Goal: Task Accomplishment & Management: Complete application form

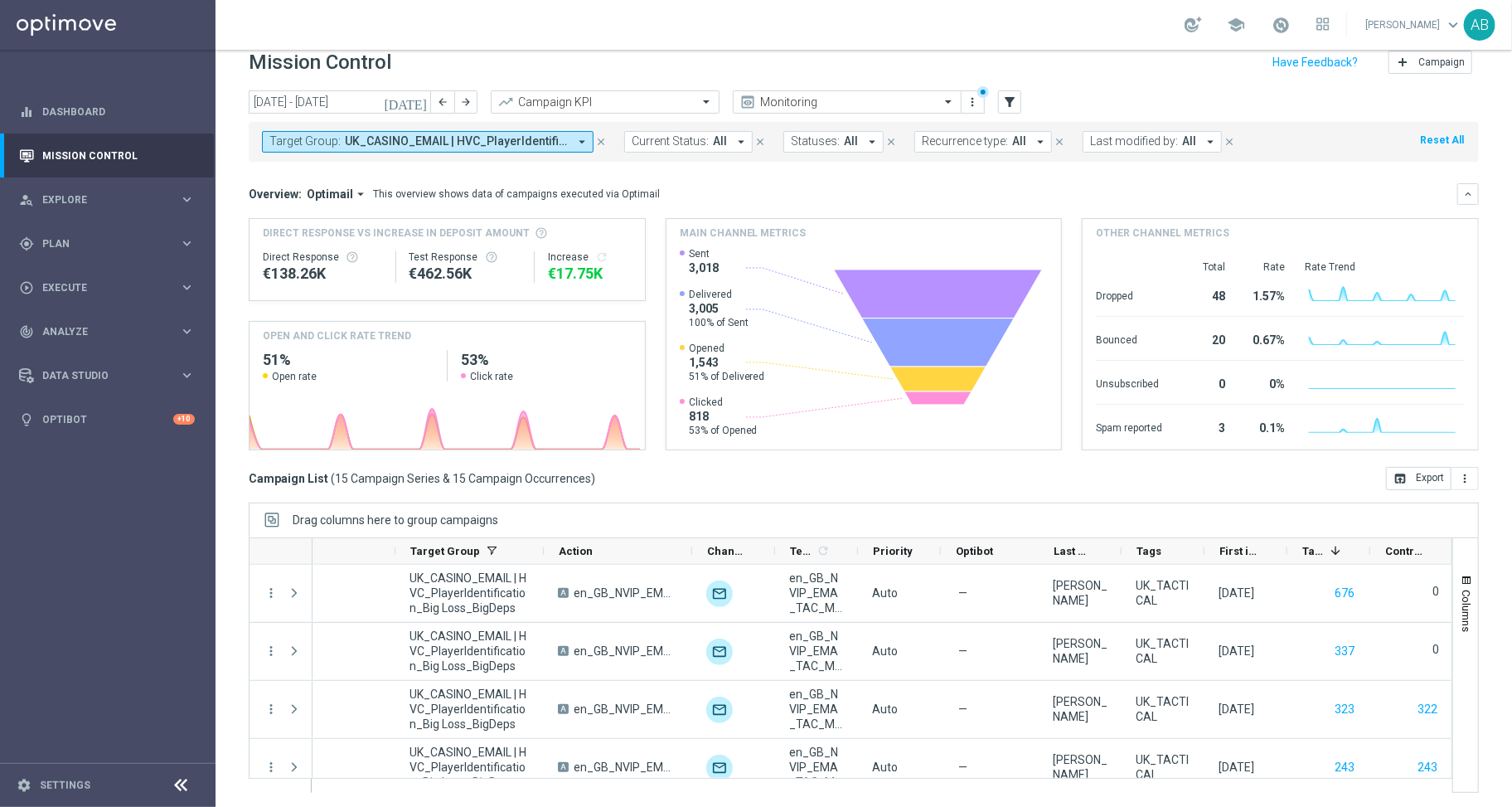
scroll to position [0, 260]
click at [78, 243] on span "Plan" at bounding box center [110, 243] width 137 height 10
click at [78, 242] on span "Plan" at bounding box center [110, 243] width 137 height 10
click at [74, 243] on span "Plan" at bounding box center [110, 243] width 137 height 10
click at [601, 141] on icon "close" at bounding box center [601, 142] width 12 height 12
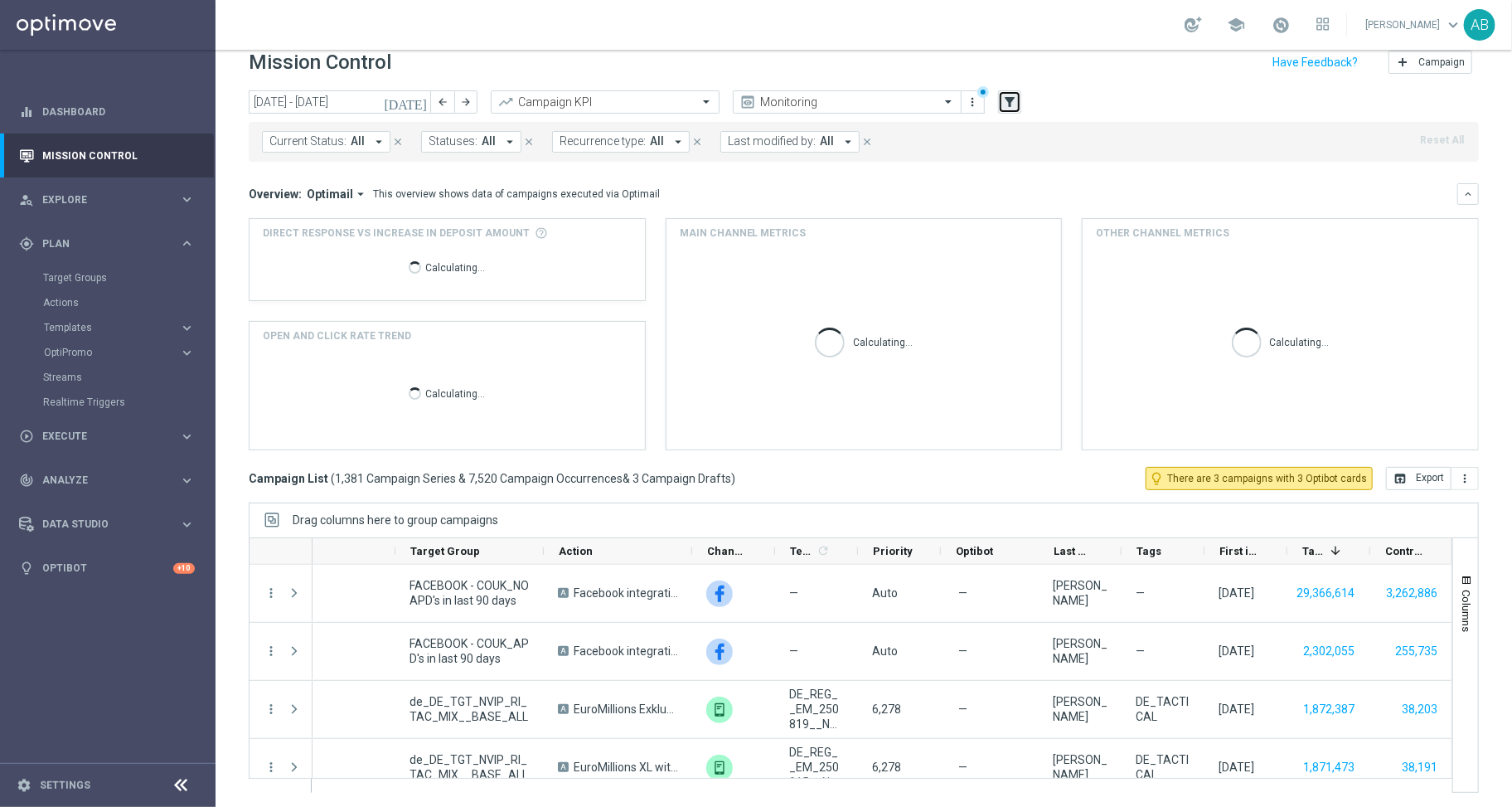
click at [1015, 96] on icon "filter_alt" at bounding box center [1009, 102] width 15 height 15
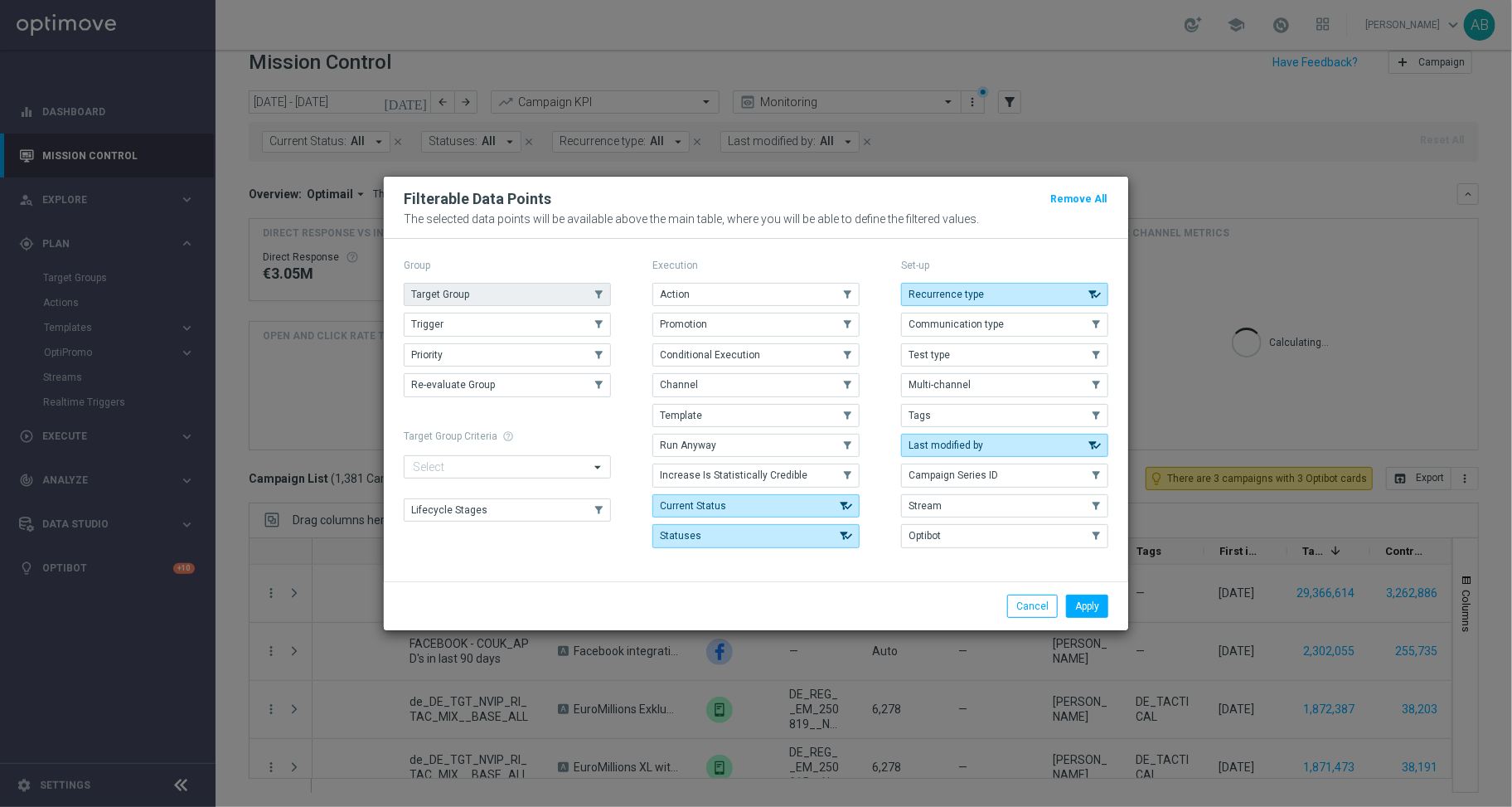
click at [503, 292] on button "Target Group" at bounding box center [508, 294] width 207 height 23
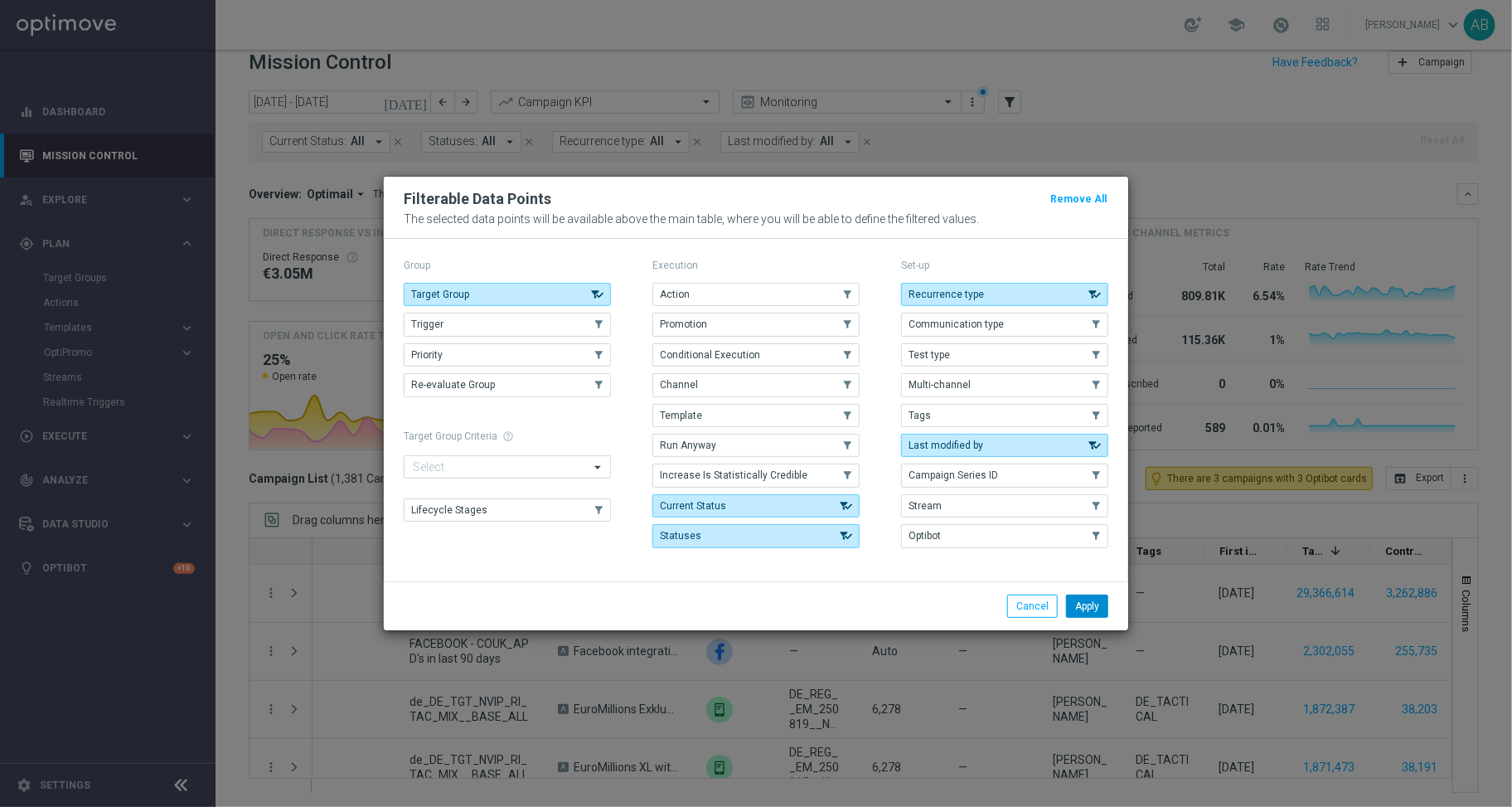
click at [1097, 605] on button "Apply" at bounding box center [1087, 605] width 42 height 23
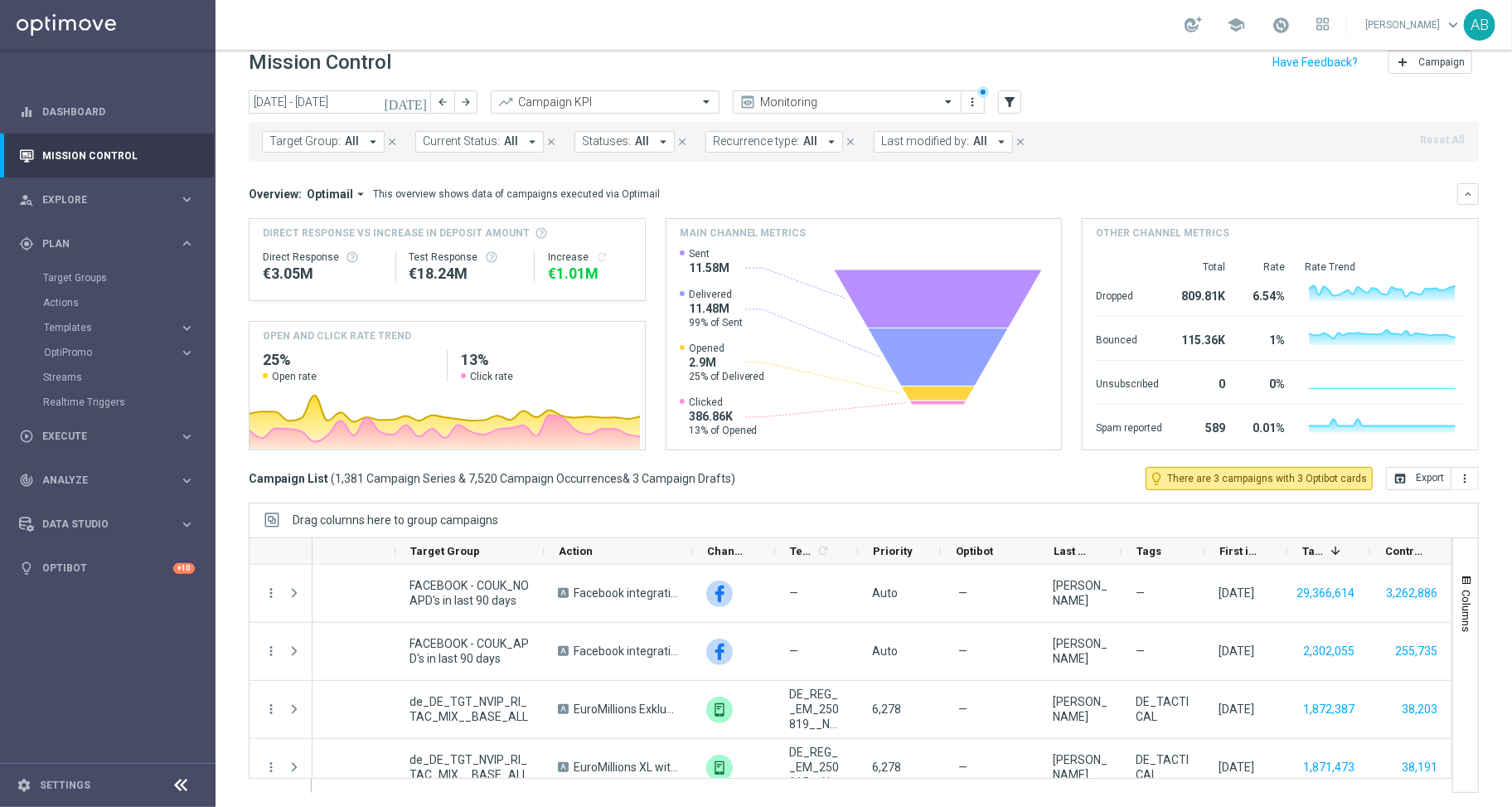
click at [370, 138] on icon "arrow_drop_down" at bounding box center [373, 142] width 15 height 15
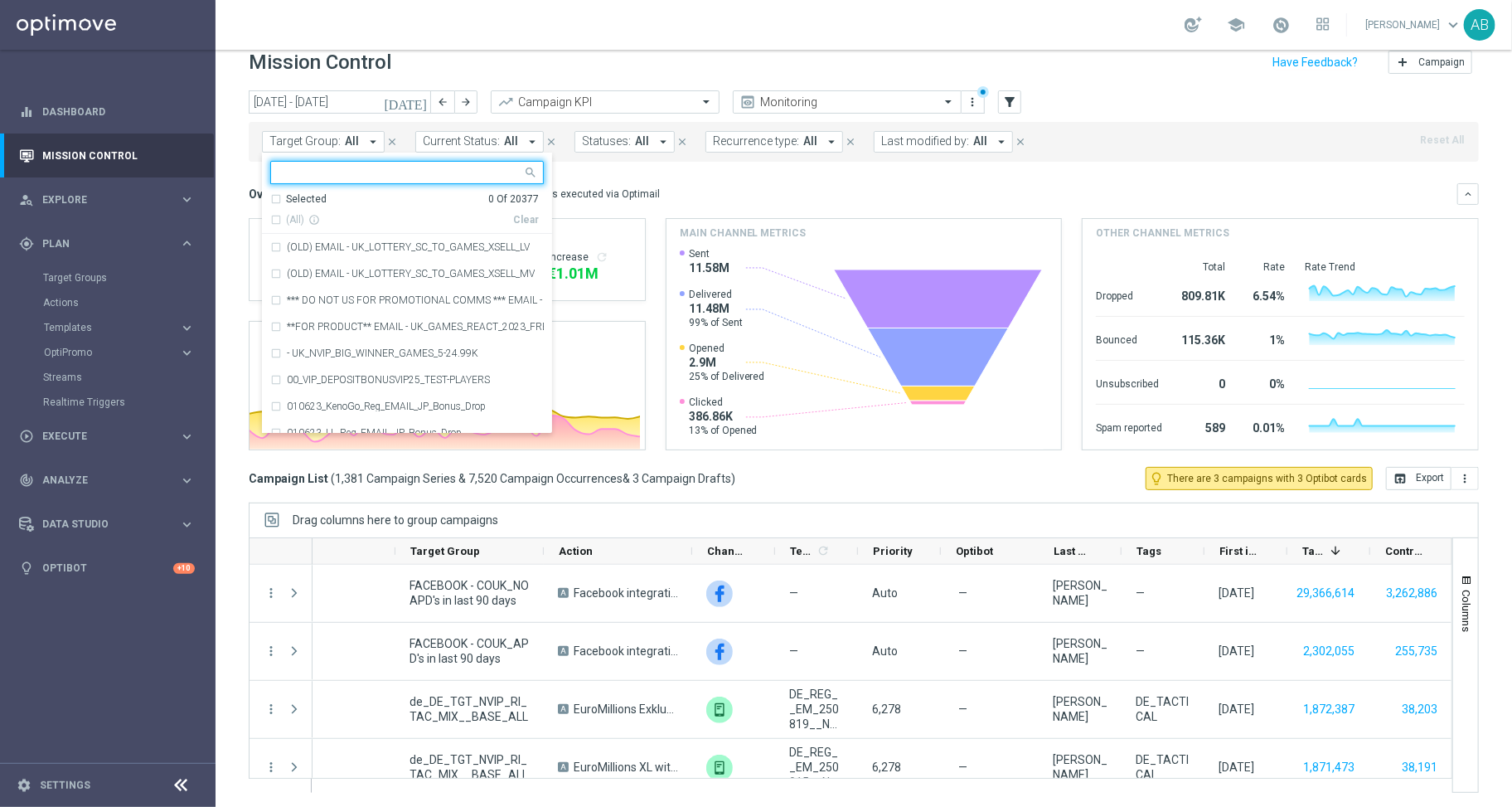
type input "en_GB__JP_ALERT_IL_EML_W33__ALL_EMA_TAC_LT"
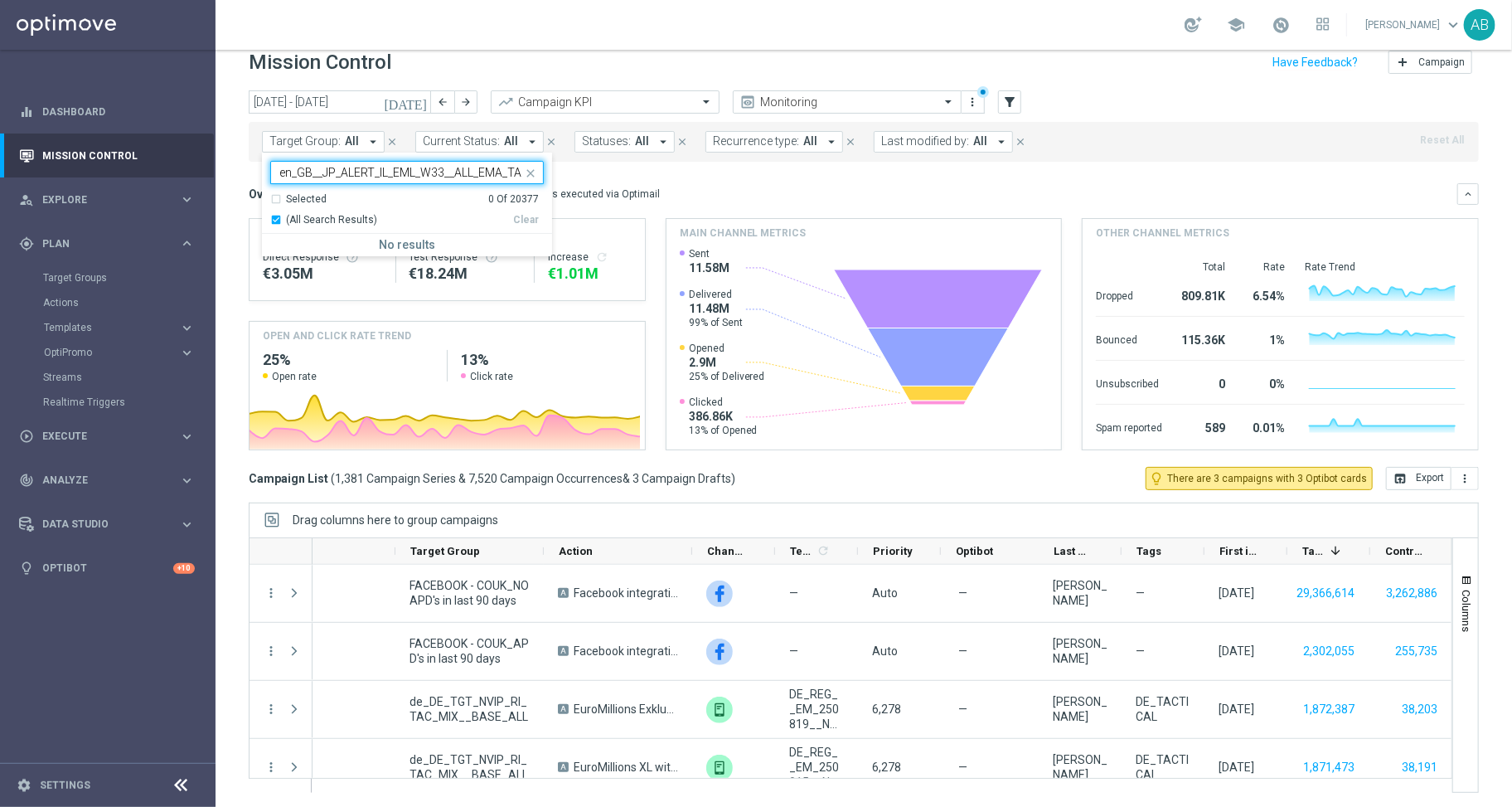
scroll to position [0, 22]
click at [347, 172] on input "en_GB__JP_ALERT_IL_EML_W33__ALL_EMA_TAC_LT" at bounding box center [401, 173] width 243 height 14
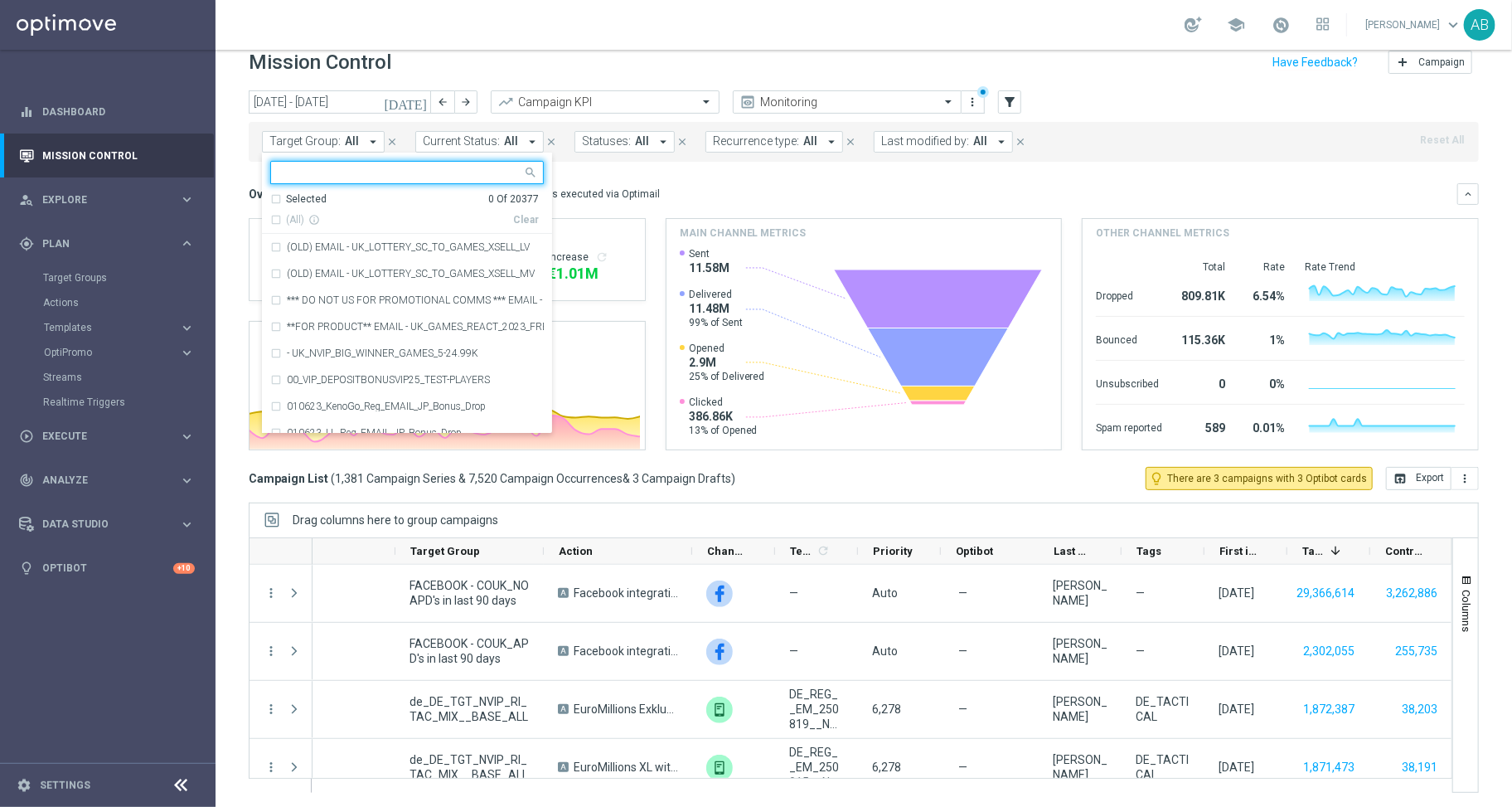
click at [388, 138] on icon "close" at bounding box center [392, 142] width 12 height 12
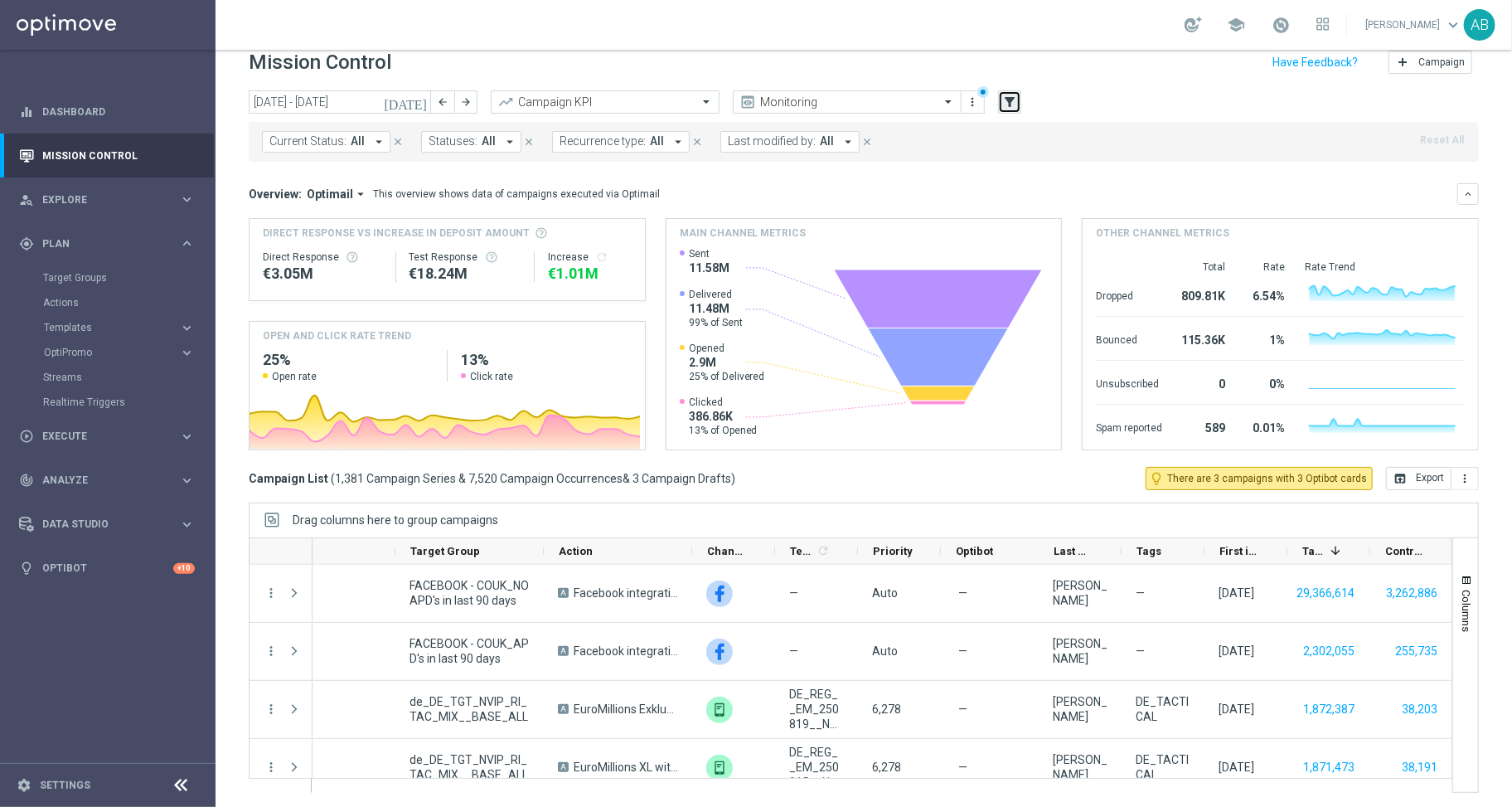
click at [1005, 101] on icon "filter_alt" at bounding box center [1009, 102] width 15 height 15
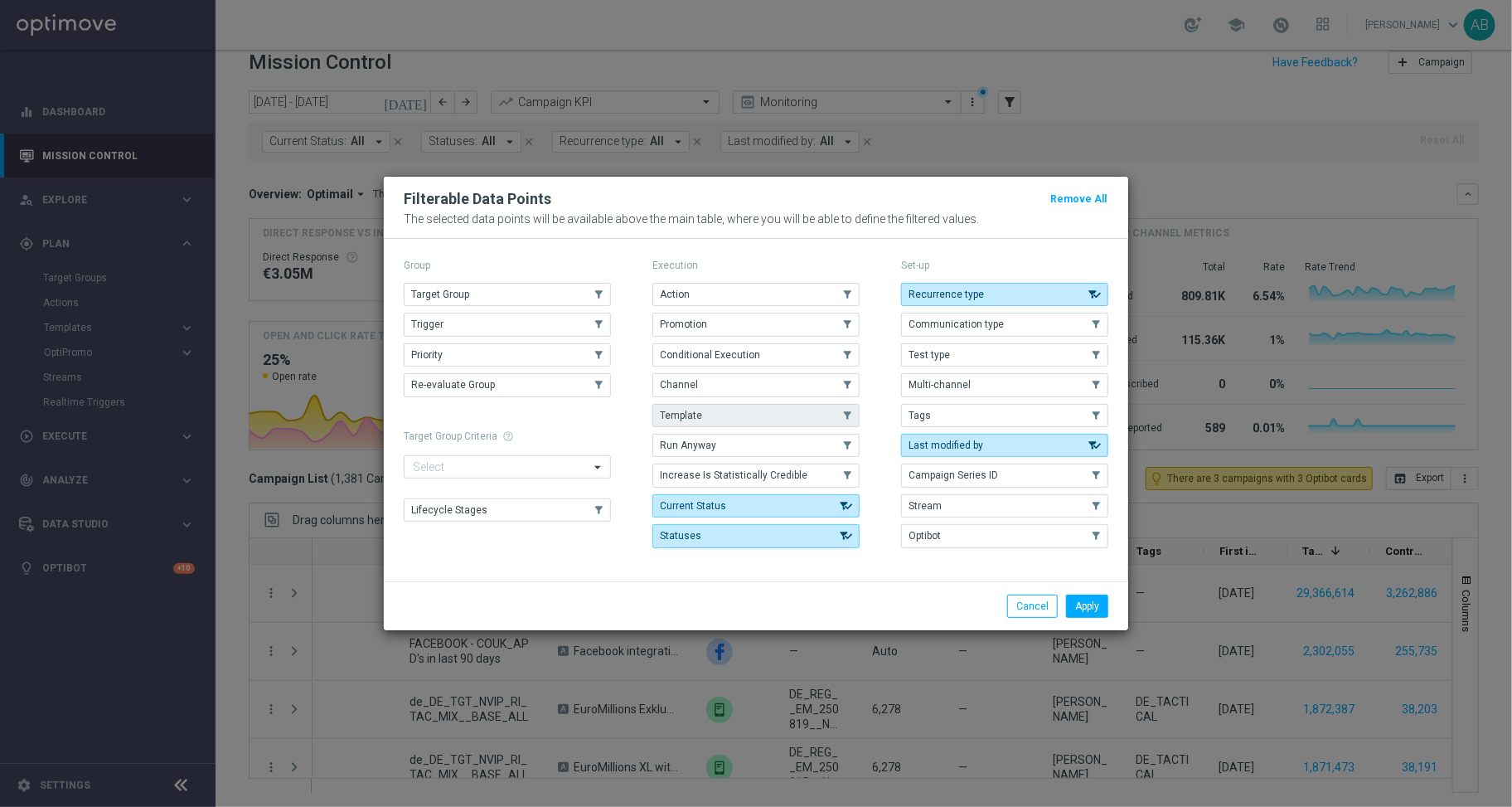
click at [743, 421] on button "Template" at bounding box center [756, 415] width 207 height 23
click at [1103, 616] on button "Apply" at bounding box center [1087, 605] width 42 height 23
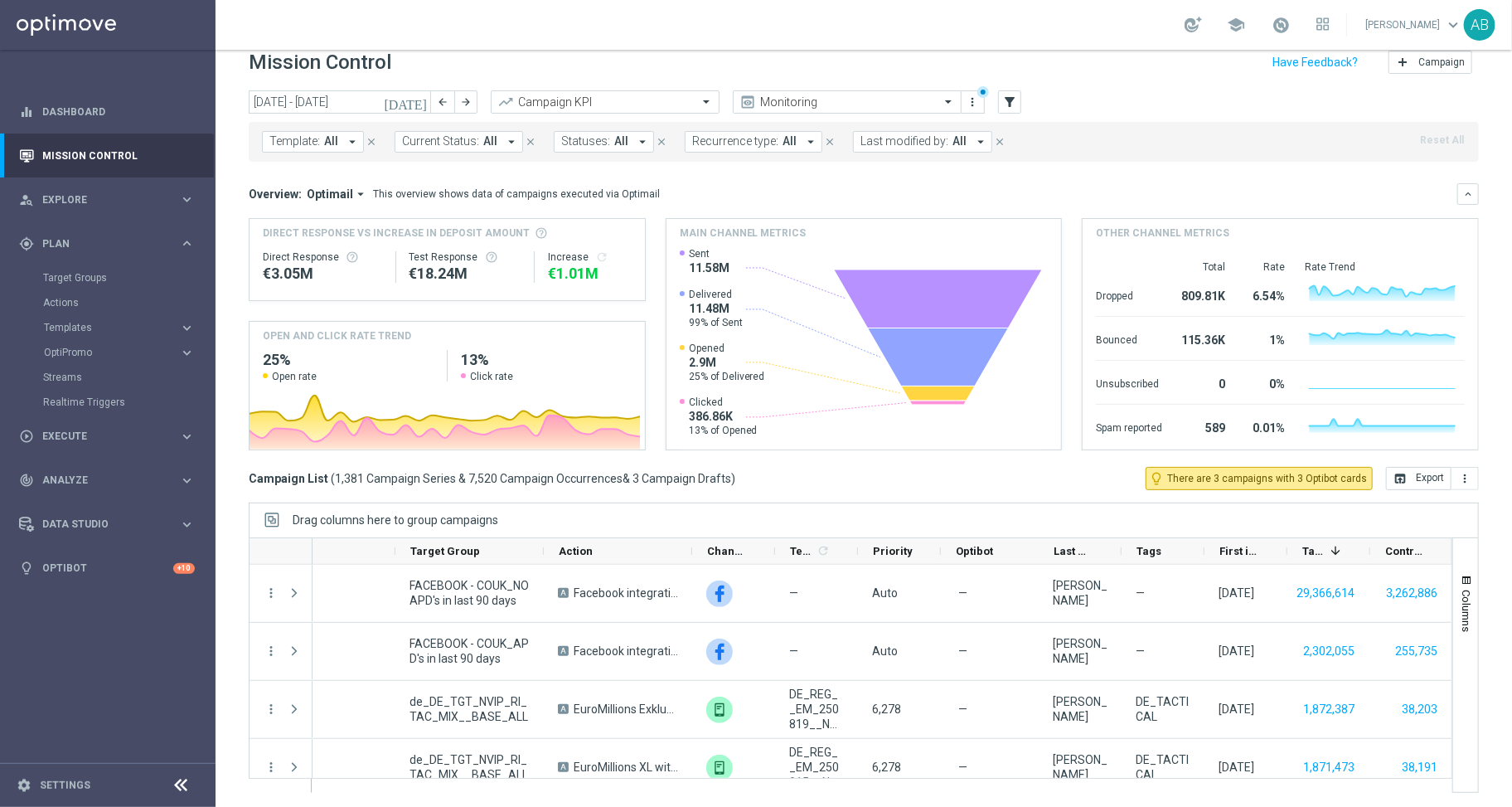
click at [355, 135] on icon "arrow_drop_down" at bounding box center [352, 142] width 15 height 15
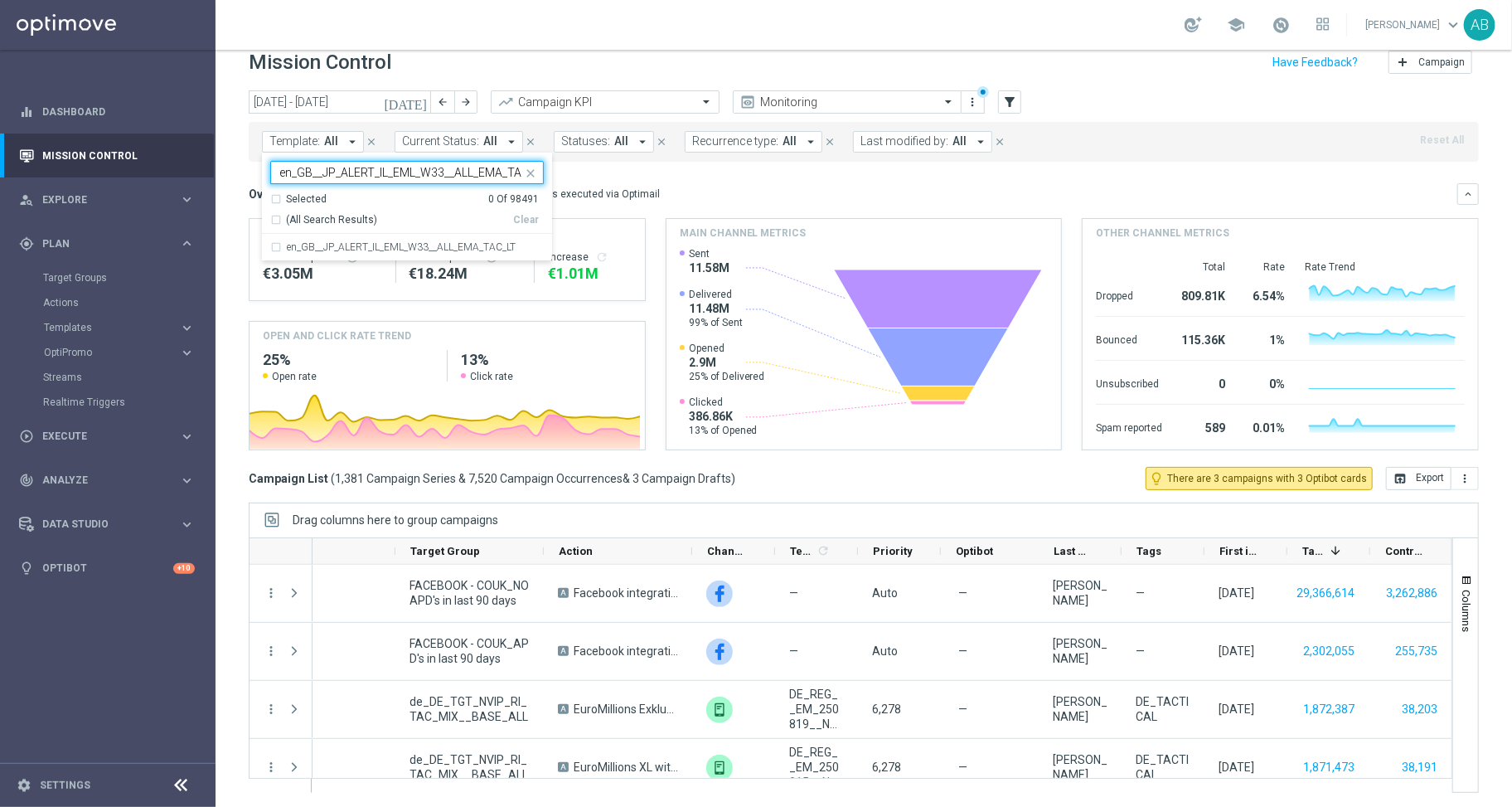
scroll to position [0, 22]
click at [332, 243] on label "en_GB__JP_ALERT_IL_EML_W33__ALL_EMA_TAC_LT" at bounding box center [401, 247] width 228 height 10
type input "en_GB__JP_ALERT_IL_EML_W33__ALL_EMA_TAC_LT"
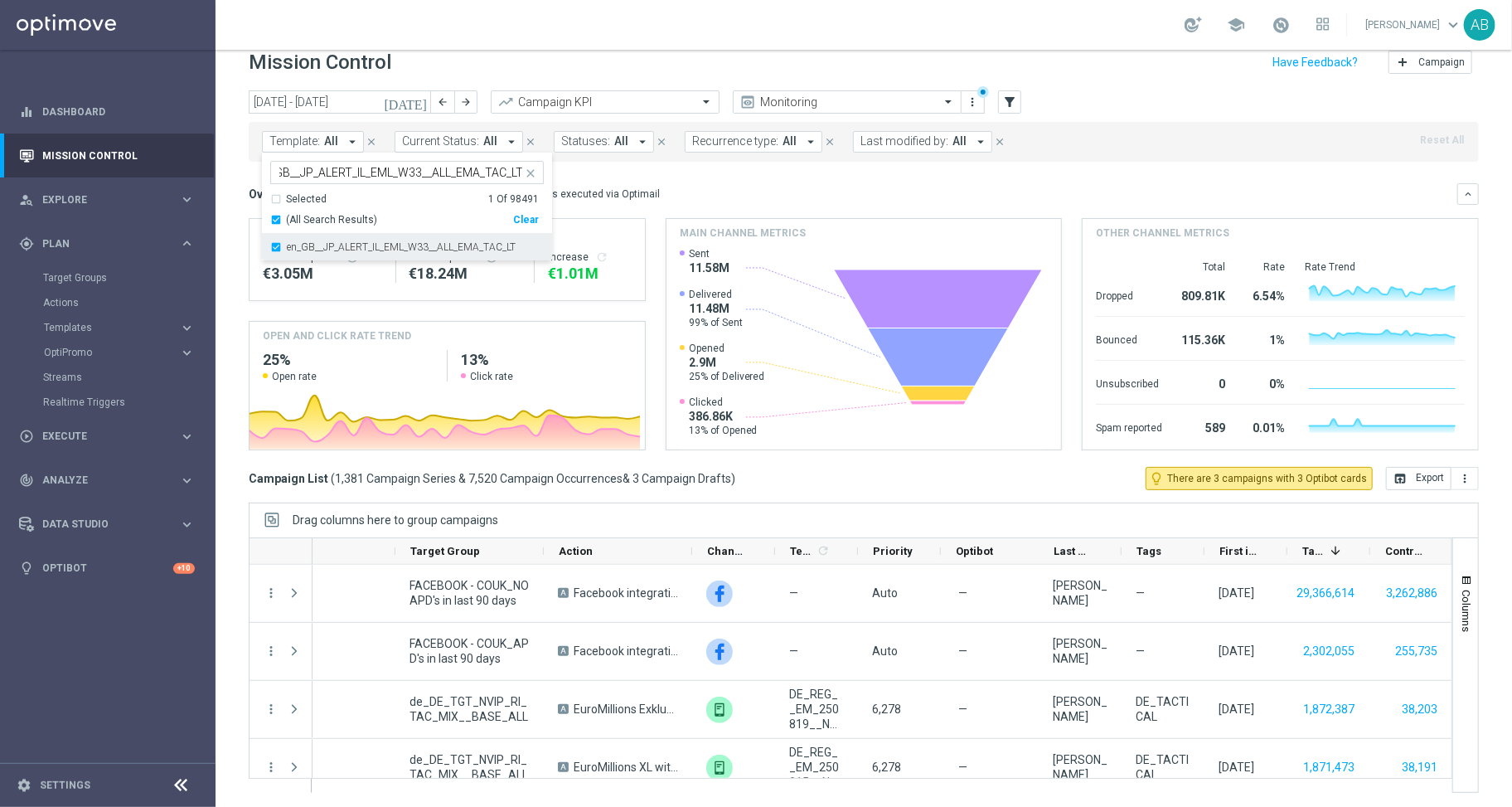
scroll to position [0, 0]
click at [523, 68] on div "Mission Control add Campaign" at bounding box center [864, 63] width 1231 height 32
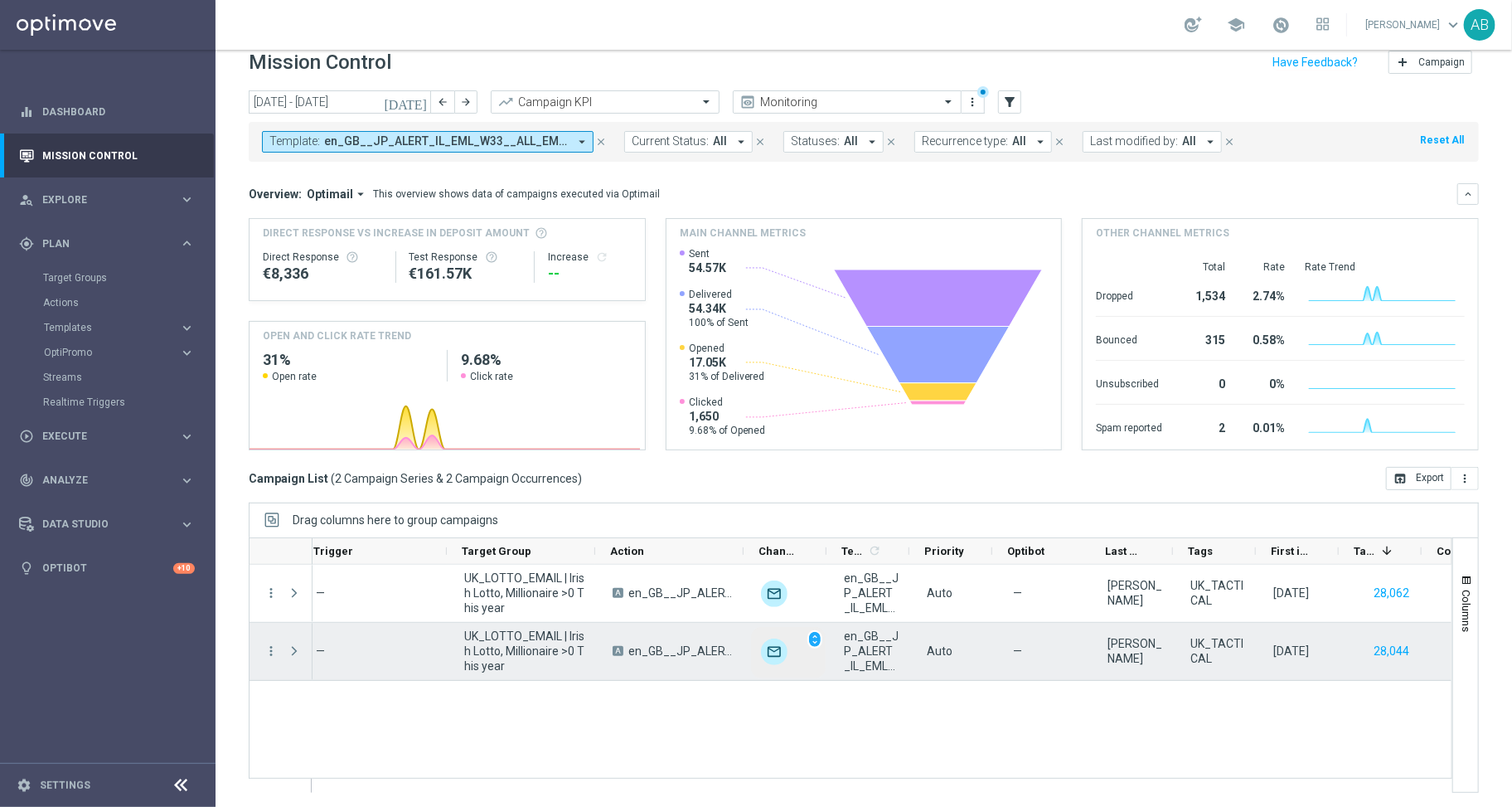
scroll to position [0, 204]
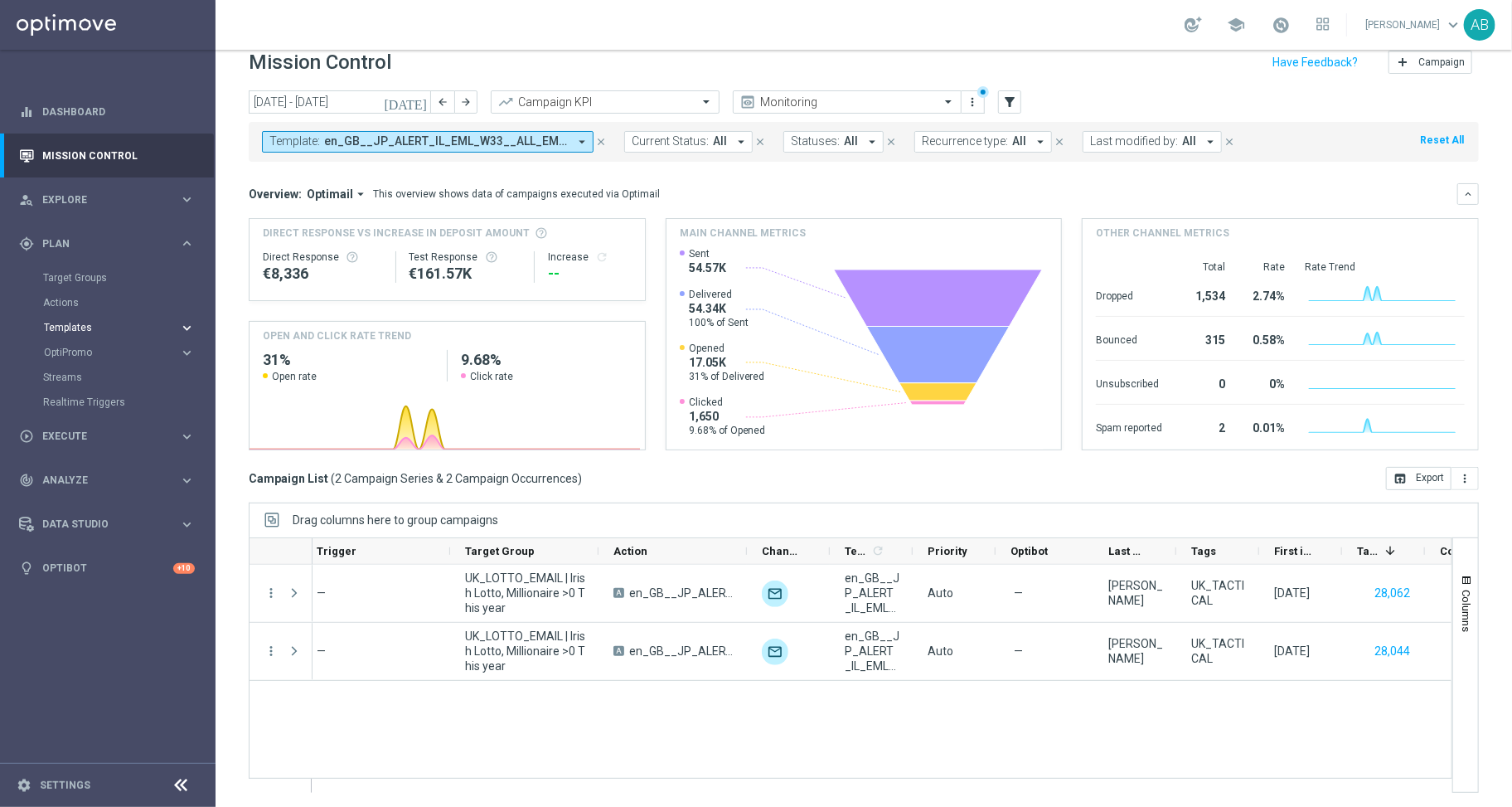
click at [88, 325] on span "Templates" at bounding box center [103, 327] width 119 height 10
click at [81, 351] on link "Optimail" at bounding box center [112, 352] width 121 height 13
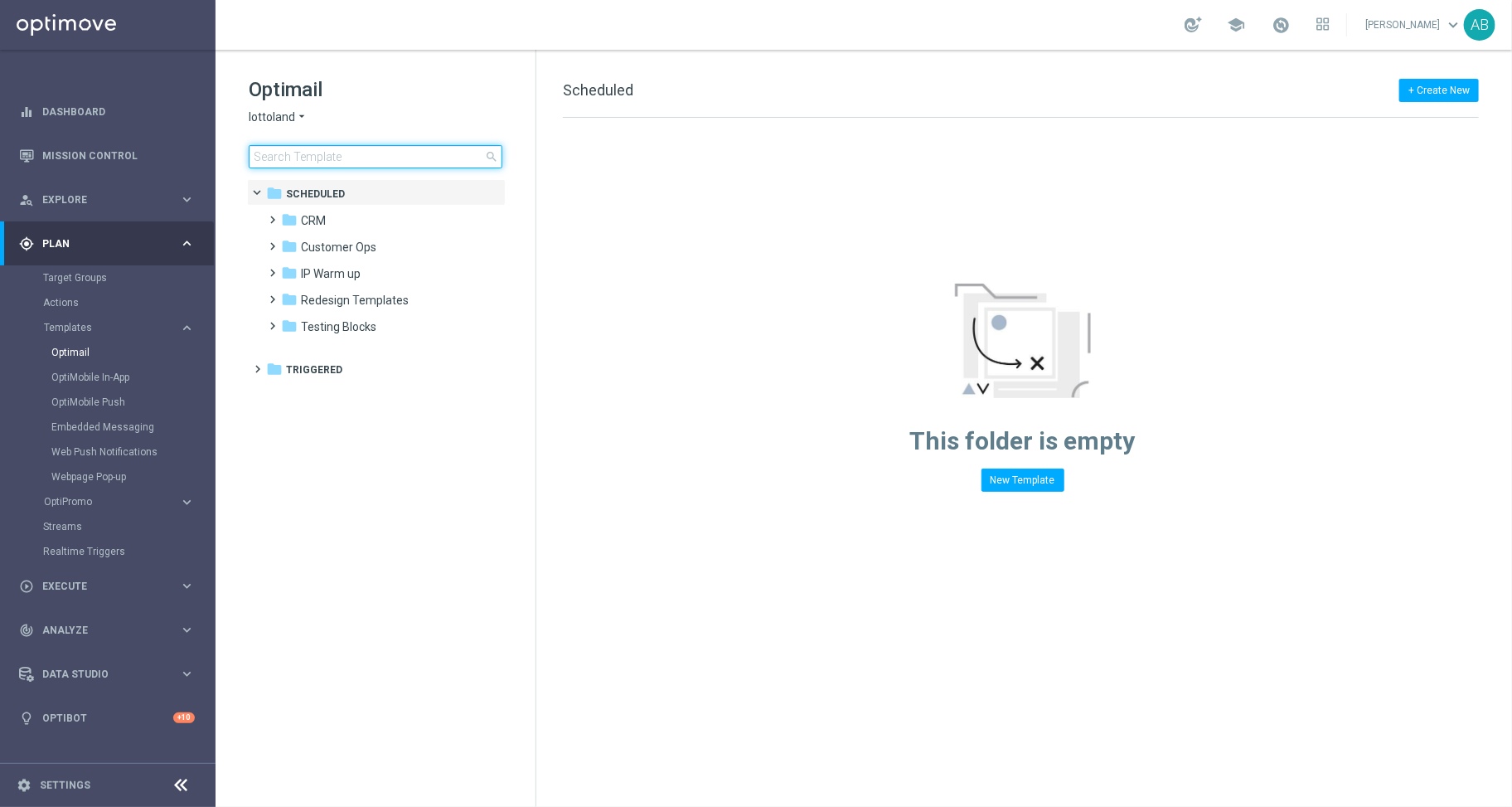
click at [355, 161] on input at bounding box center [375, 156] width 253 height 23
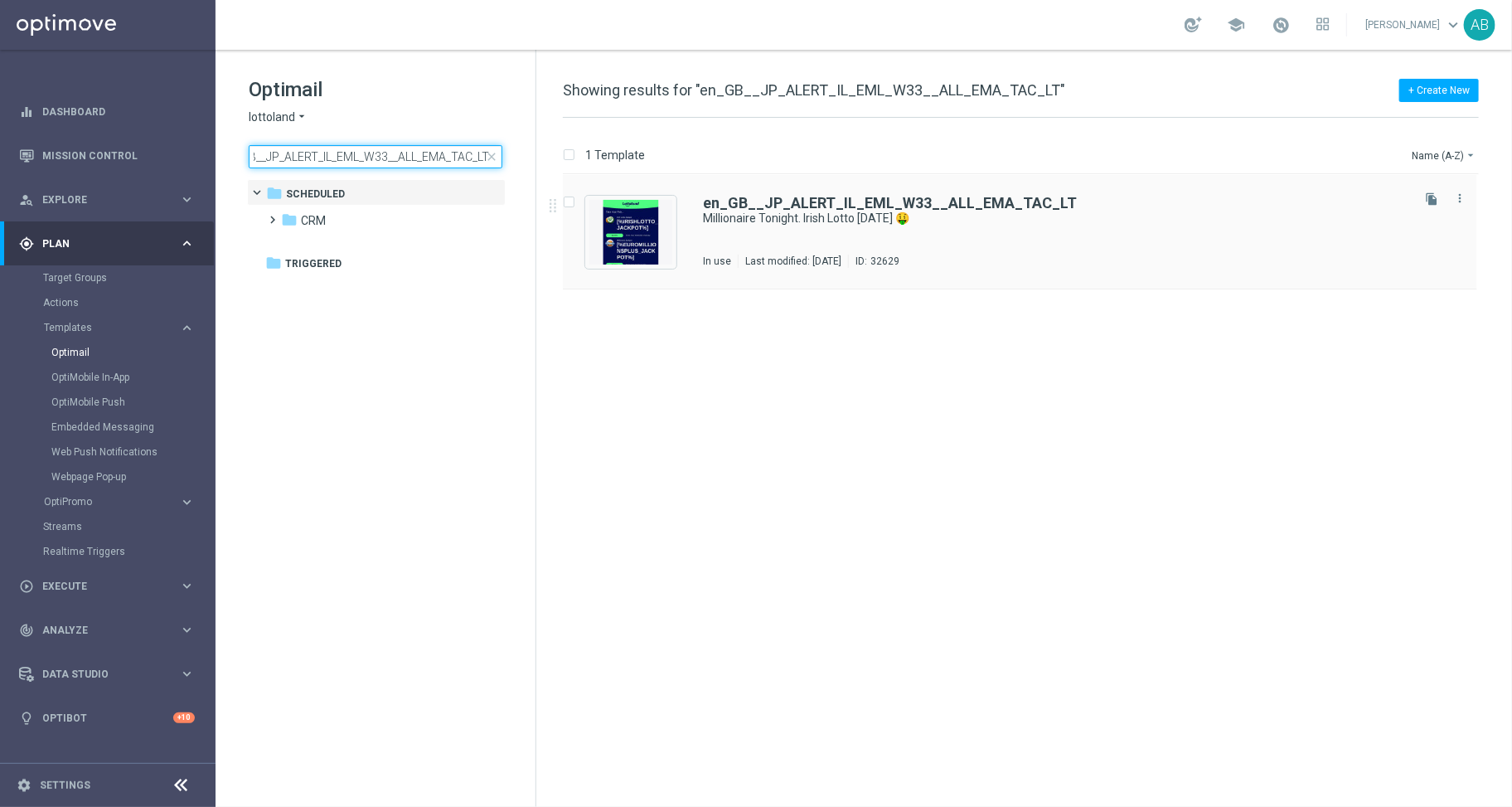
type input "en_GB__JP_ALERT_IL_EML_W33__ALL_EMA_TAC_LT"
click at [853, 194] on div "en_GB__JP_ALERT_IL_EML_W33__ALL_EMA_TAC_LT Millionaire Tonight. Irish Lotto Tom…" at bounding box center [1020, 231] width 915 height 115
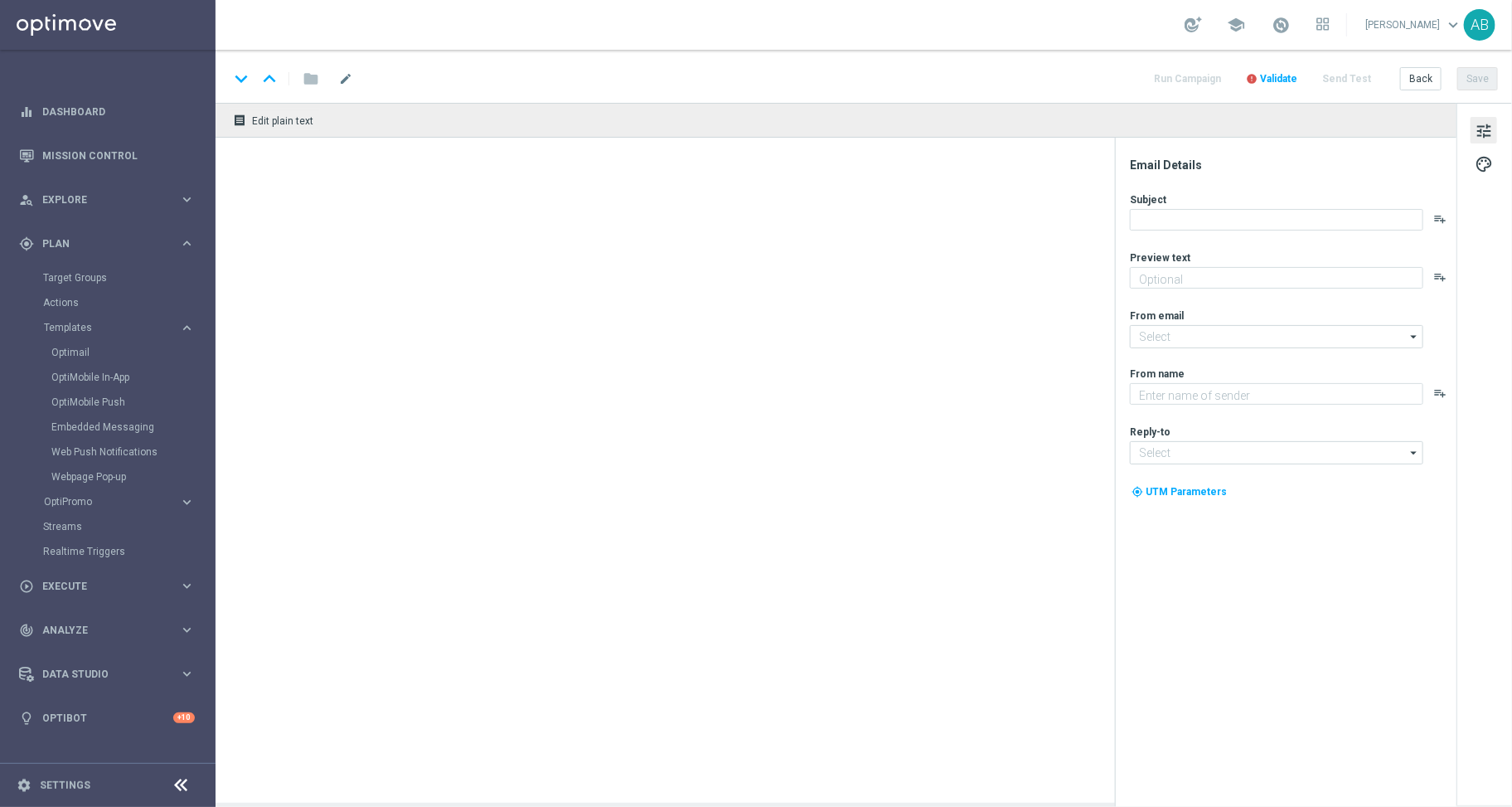
type textarea "Pick your numbers on these 2 giant jackpots!"
type input "mail@crm.lottoland.com"
type textarea "Lottoland"
type input "support@lottoland.co.uk"
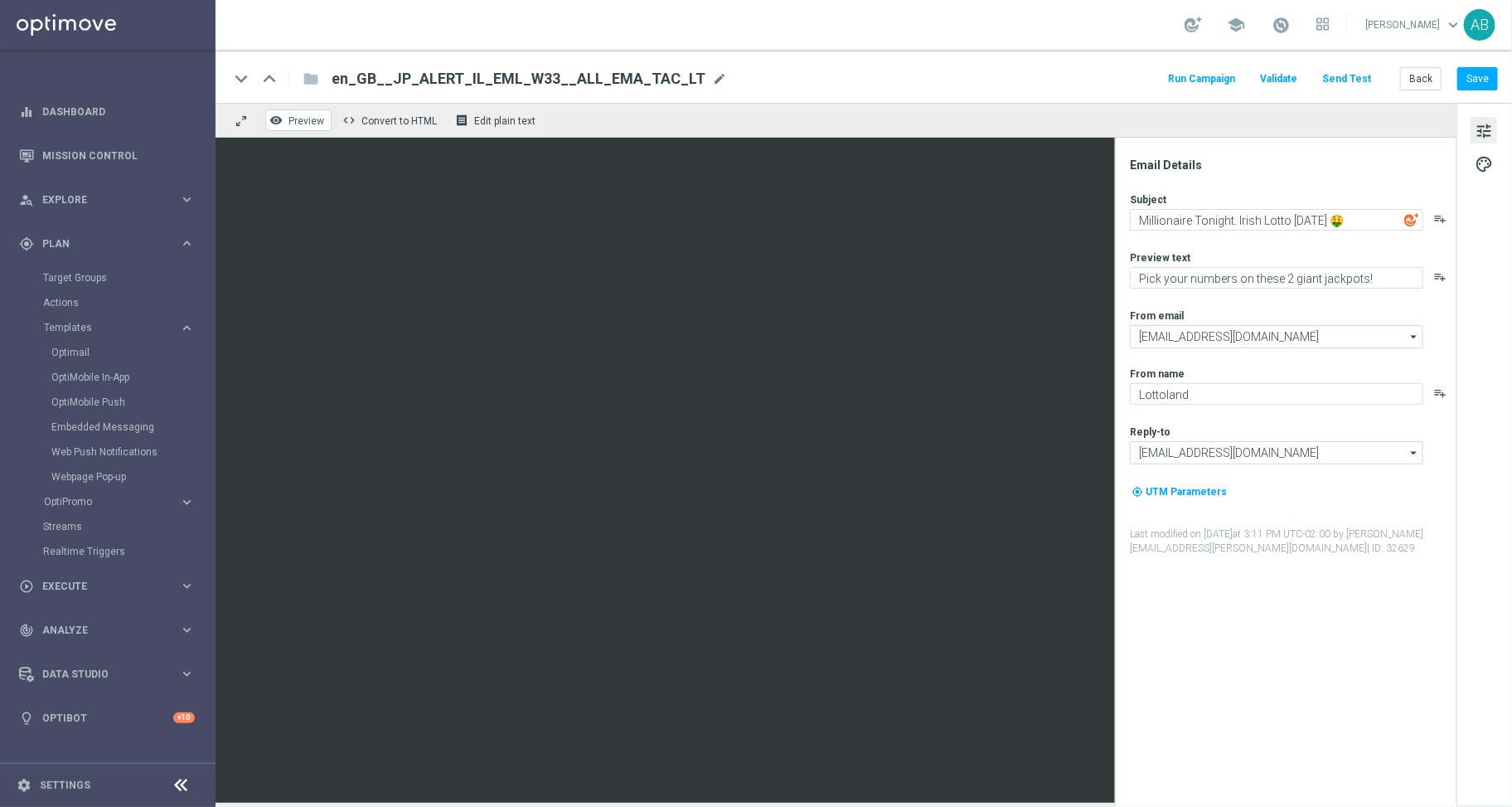
click at [315, 119] on span "Preview" at bounding box center [306, 122] width 36 height 12
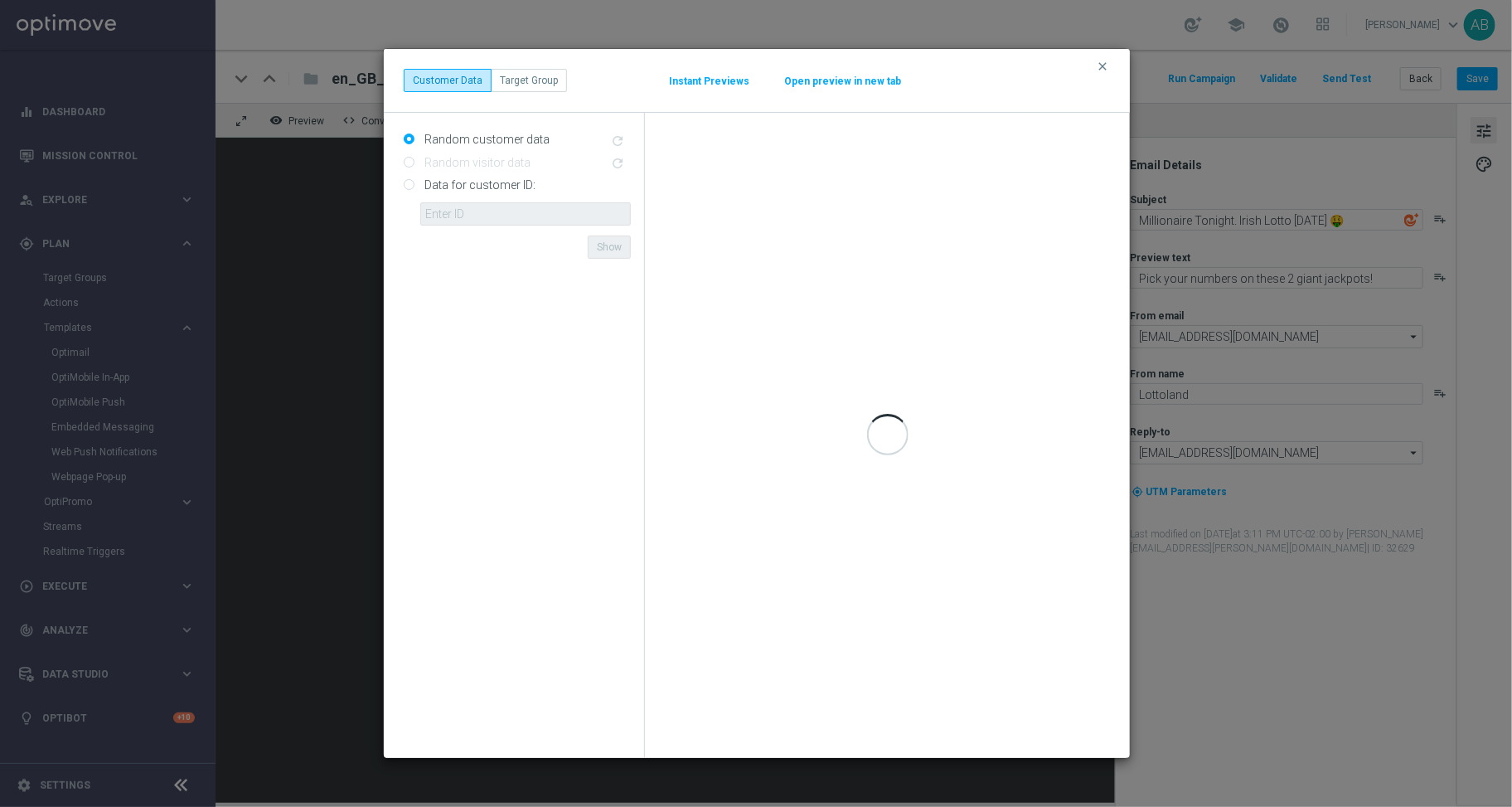
click at [703, 85] on button "Instant Previews" at bounding box center [709, 81] width 82 height 13
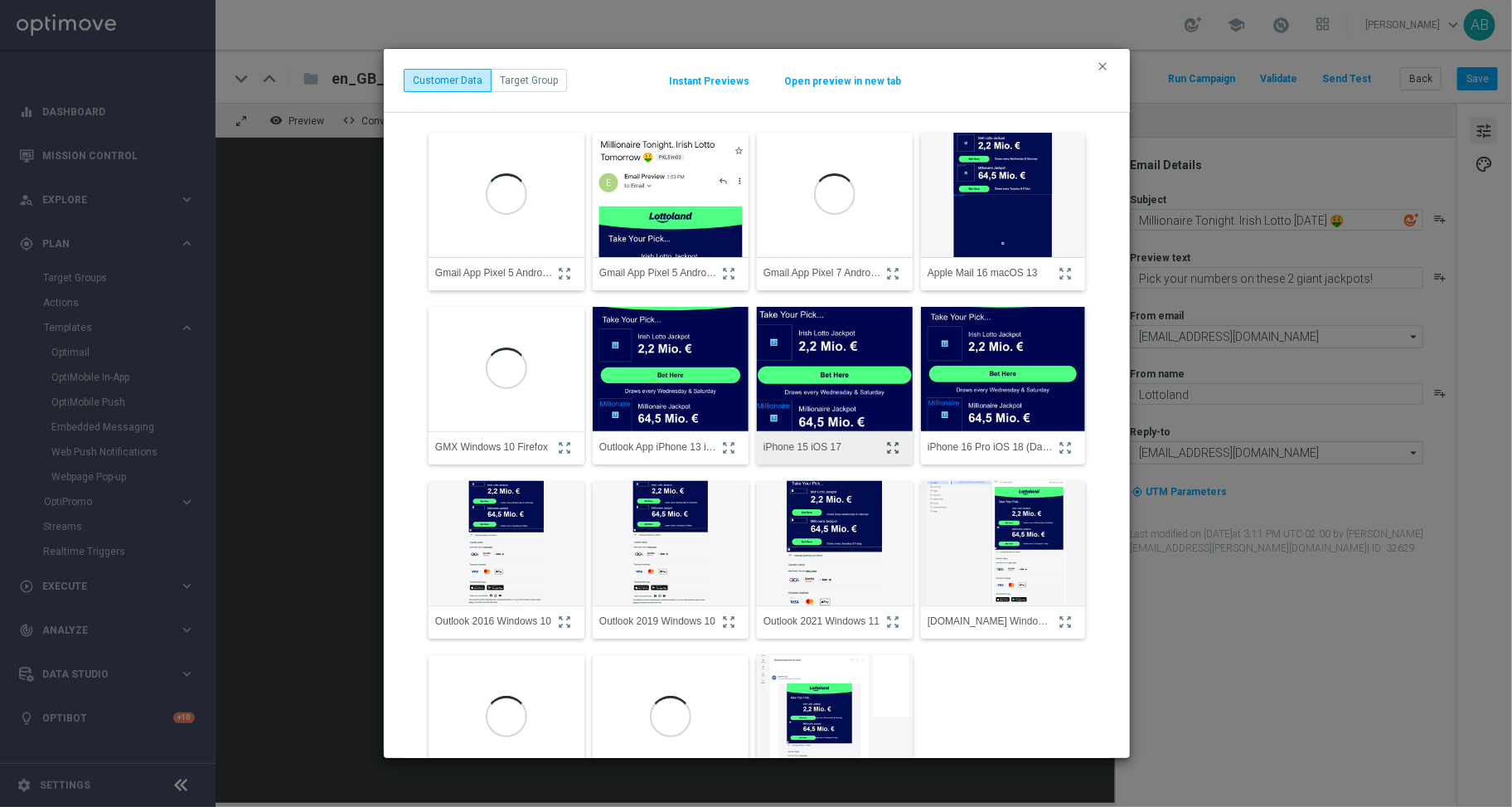
click at [886, 440] on icon "zoom_out_map" at bounding box center [893, 447] width 15 height 15
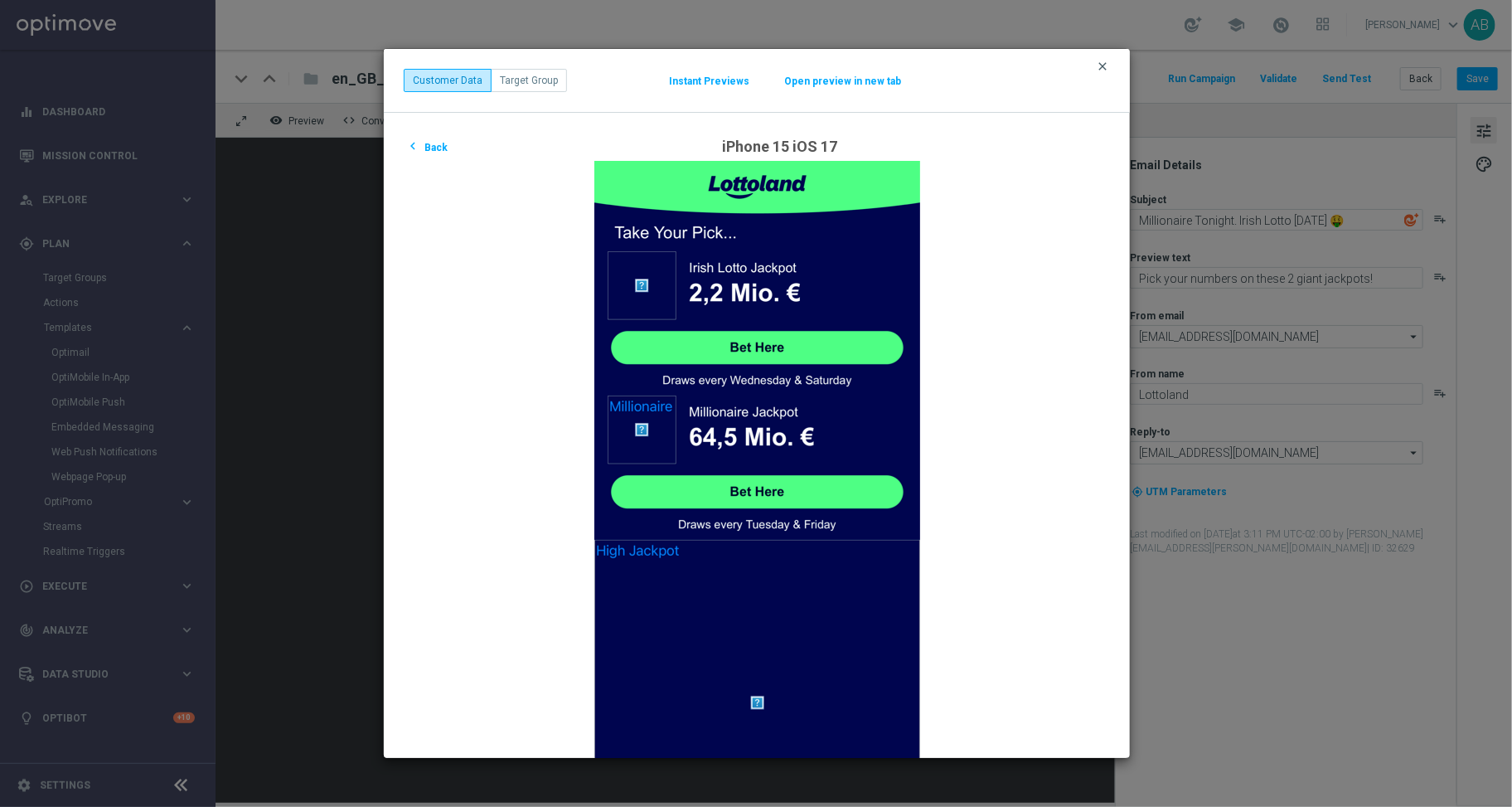
click at [1104, 61] on icon "clear" at bounding box center [1102, 66] width 13 height 13
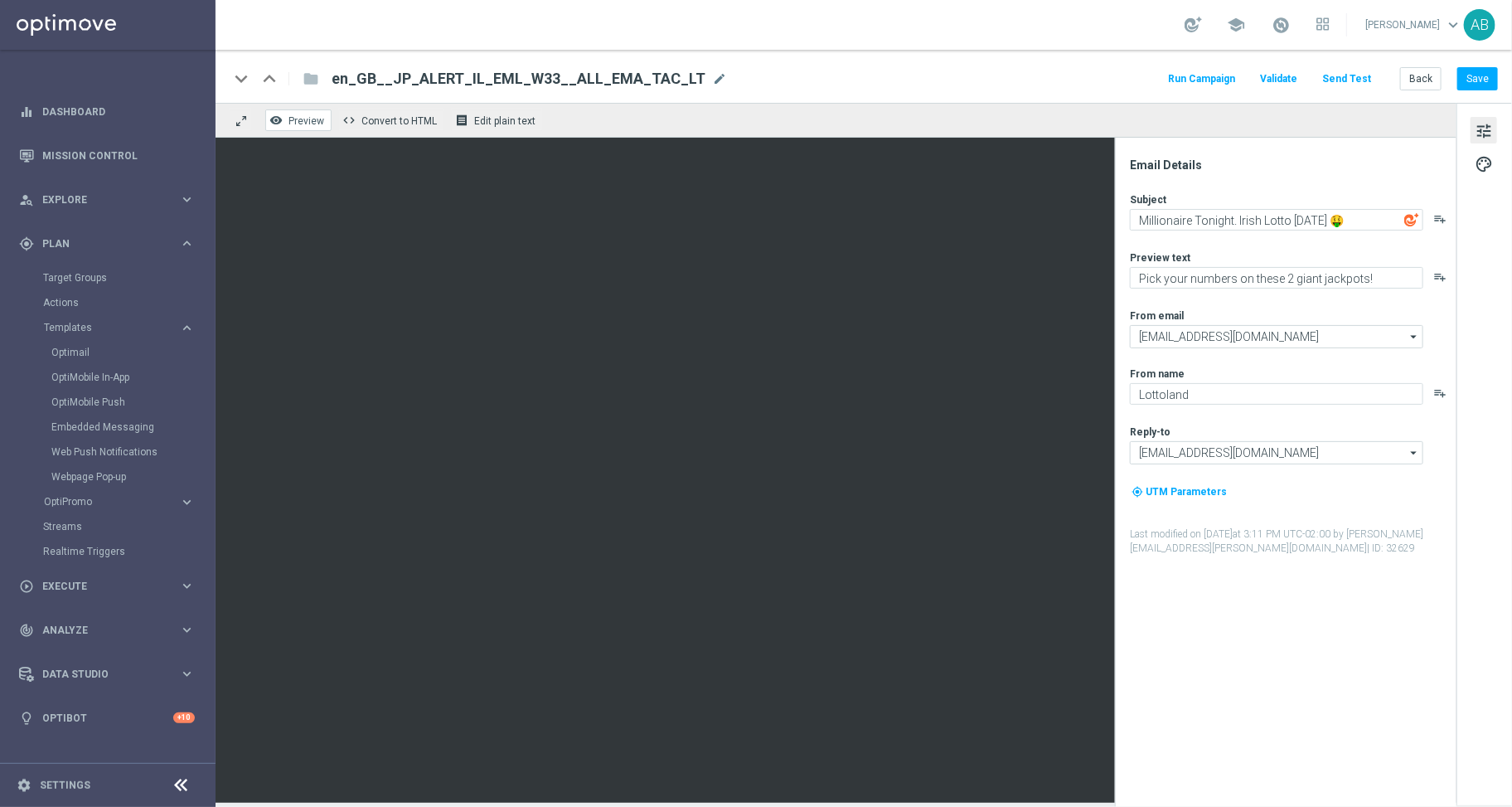
click at [319, 120] on span "Preview" at bounding box center [306, 122] width 36 height 12
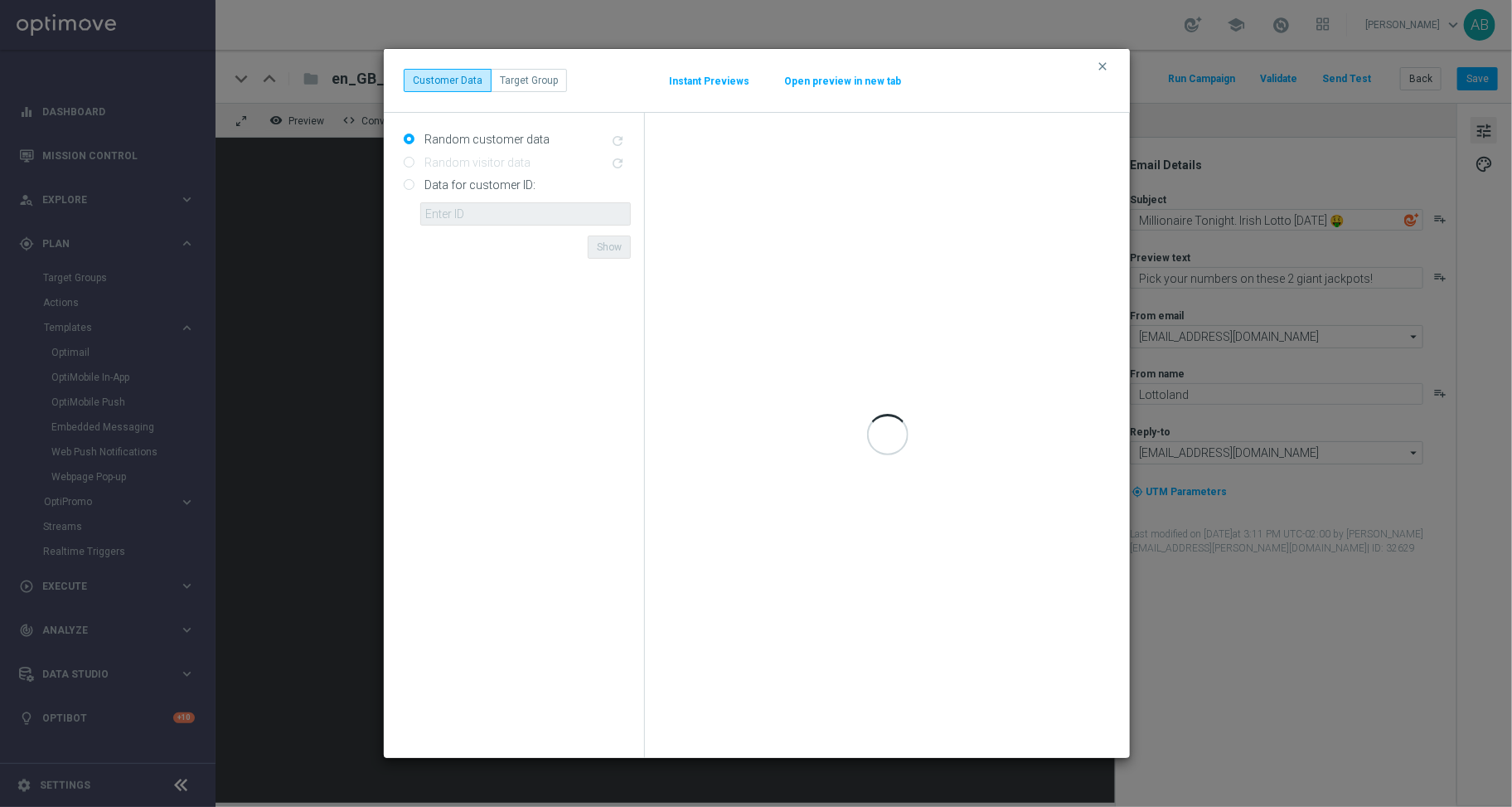
click at [841, 76] on button "Open preview in new tab" at bounding box center [843, 81] width 119 height 13
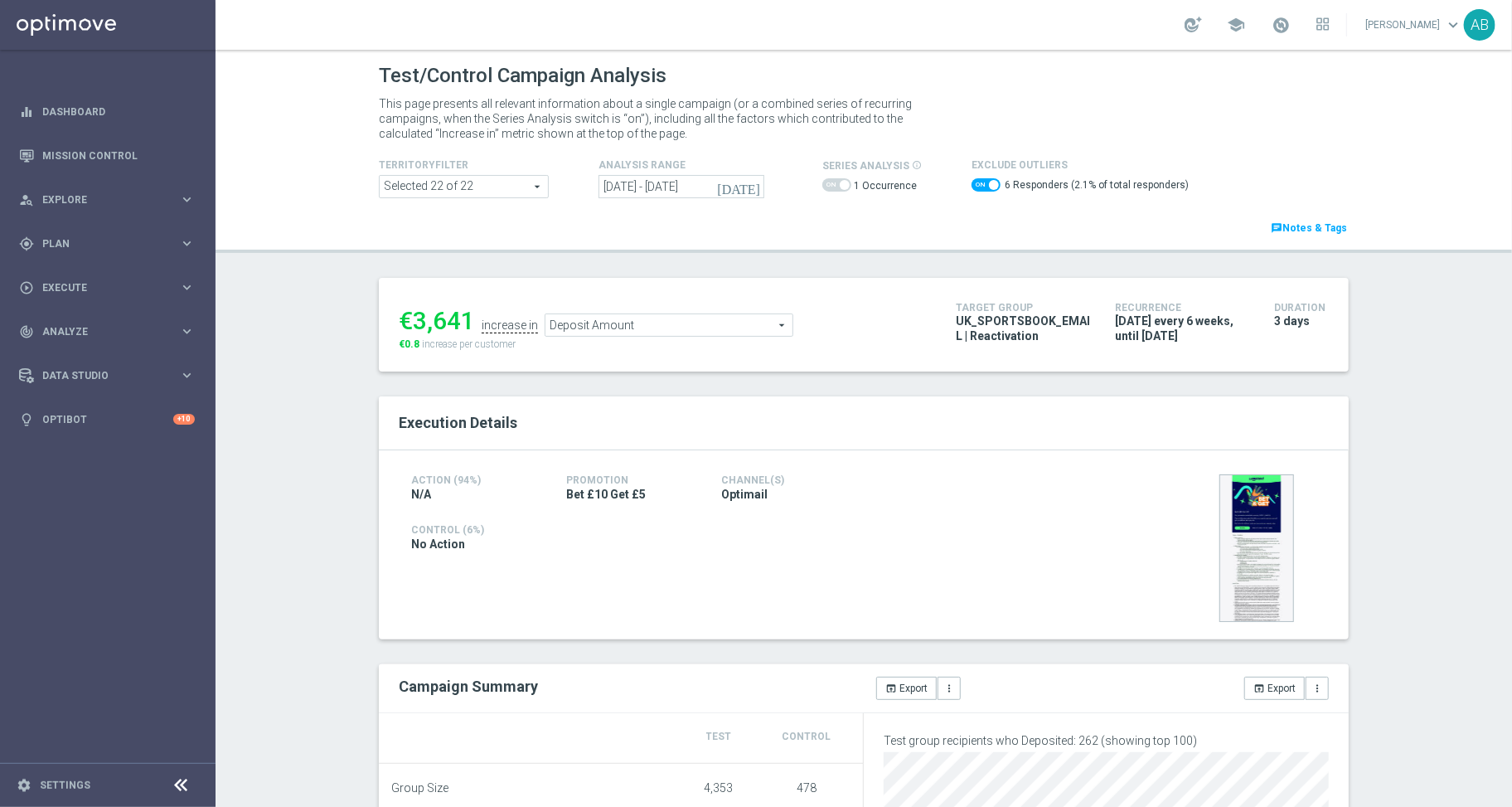
scroll to position [437, 0]
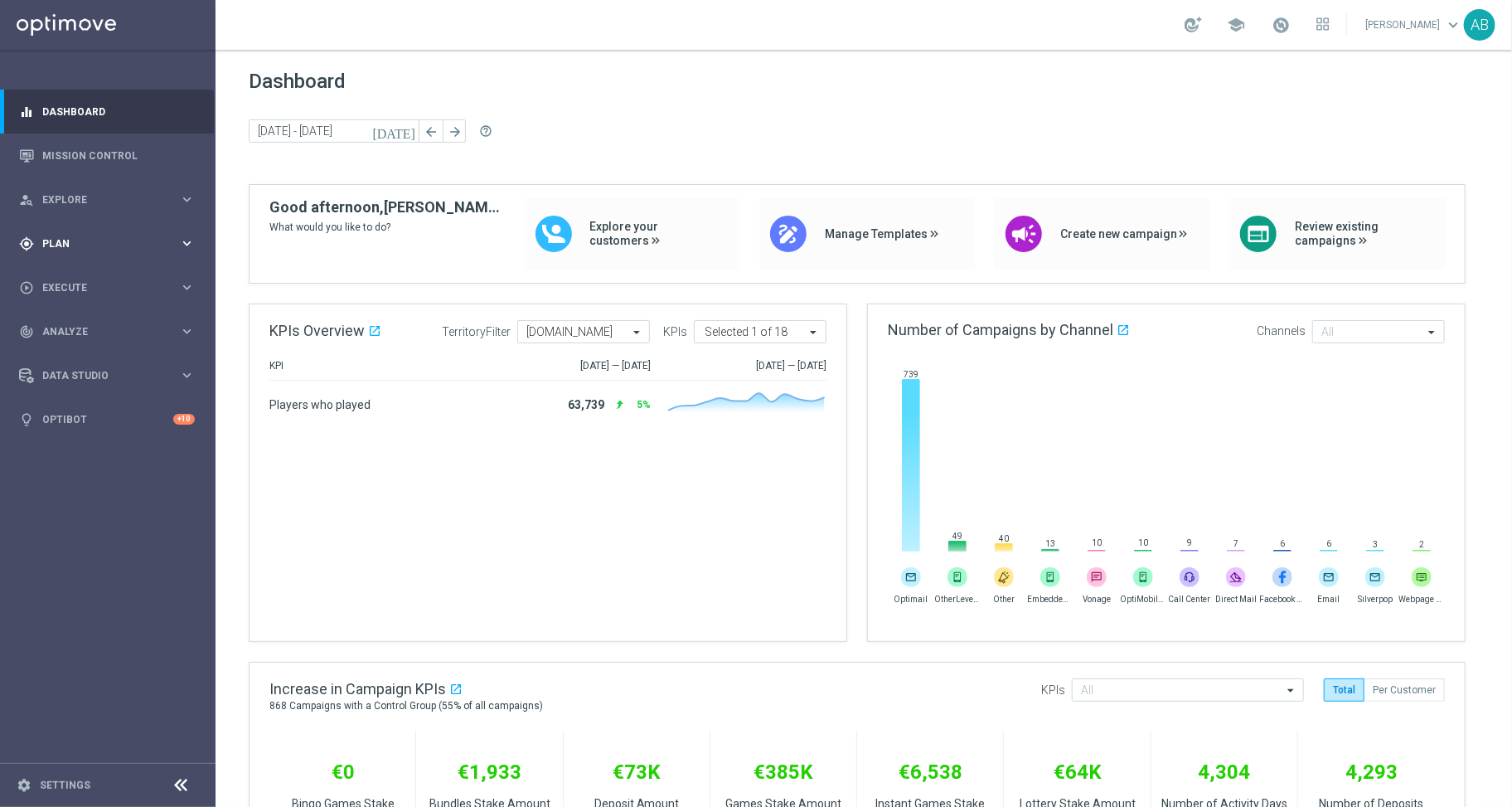
click at [59, 248] on div "gps_fixed Plan" at bounding box center [99, 243] width 160 height 15
click at [83, 332] on button "Templates keyboard_arrow_right" at bounding box center [119, 327] width 153 height 13
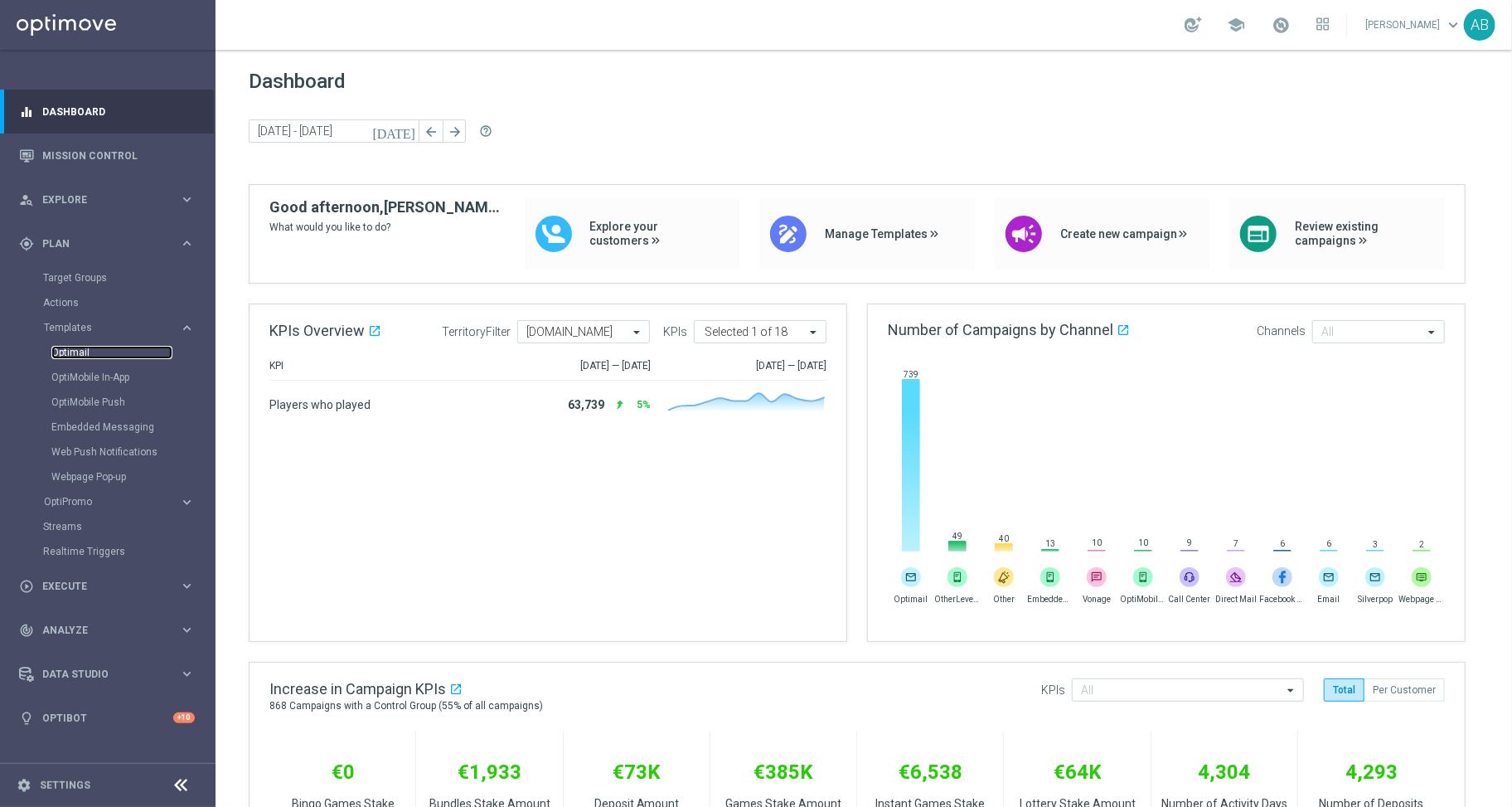
click at [86, 353] on link "Optimail" at bounding box center [112, 352] width 121 height 13
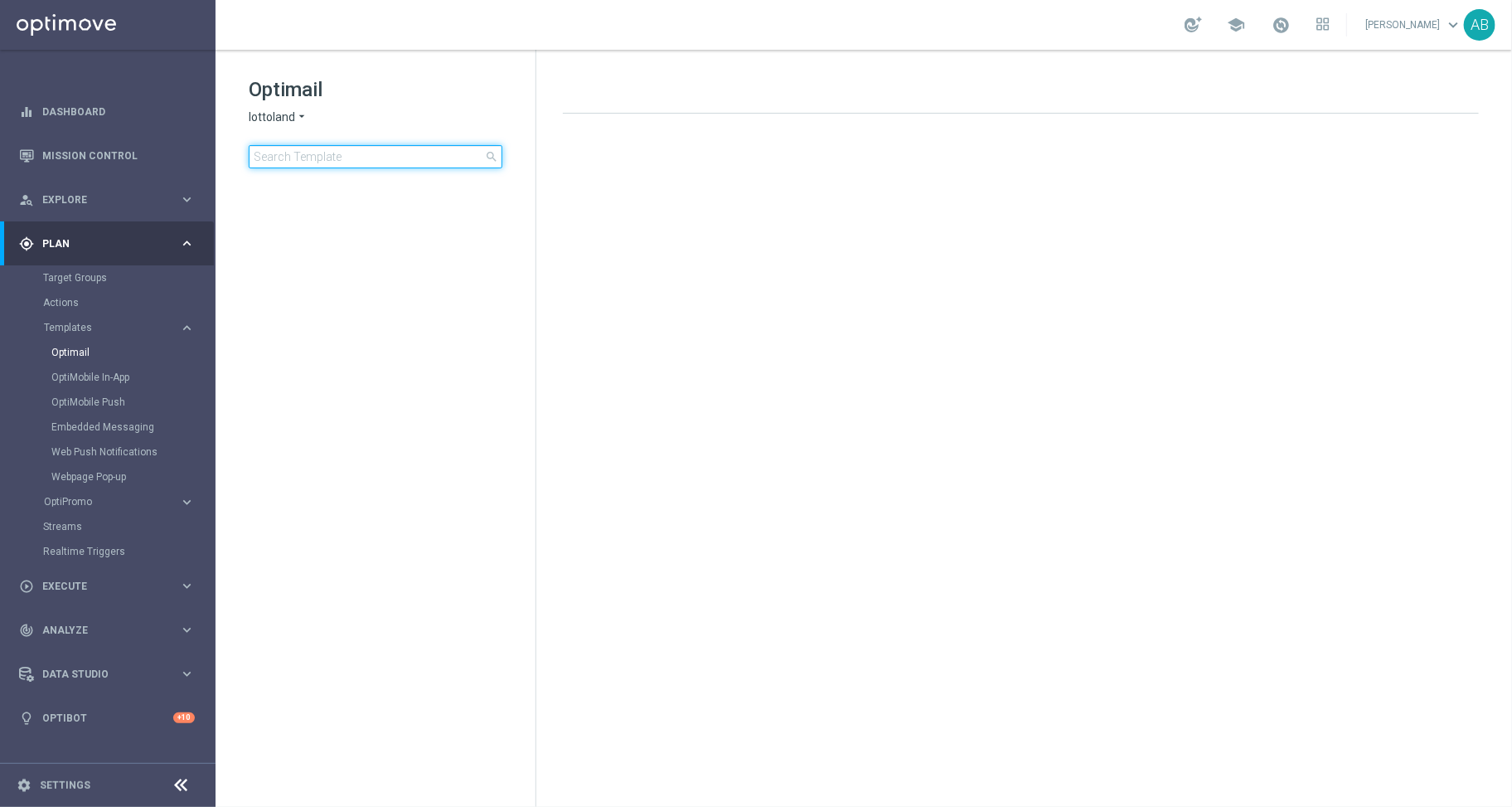
click at [383, 167] on input at bounding box center [375, 156] width 253 height 23
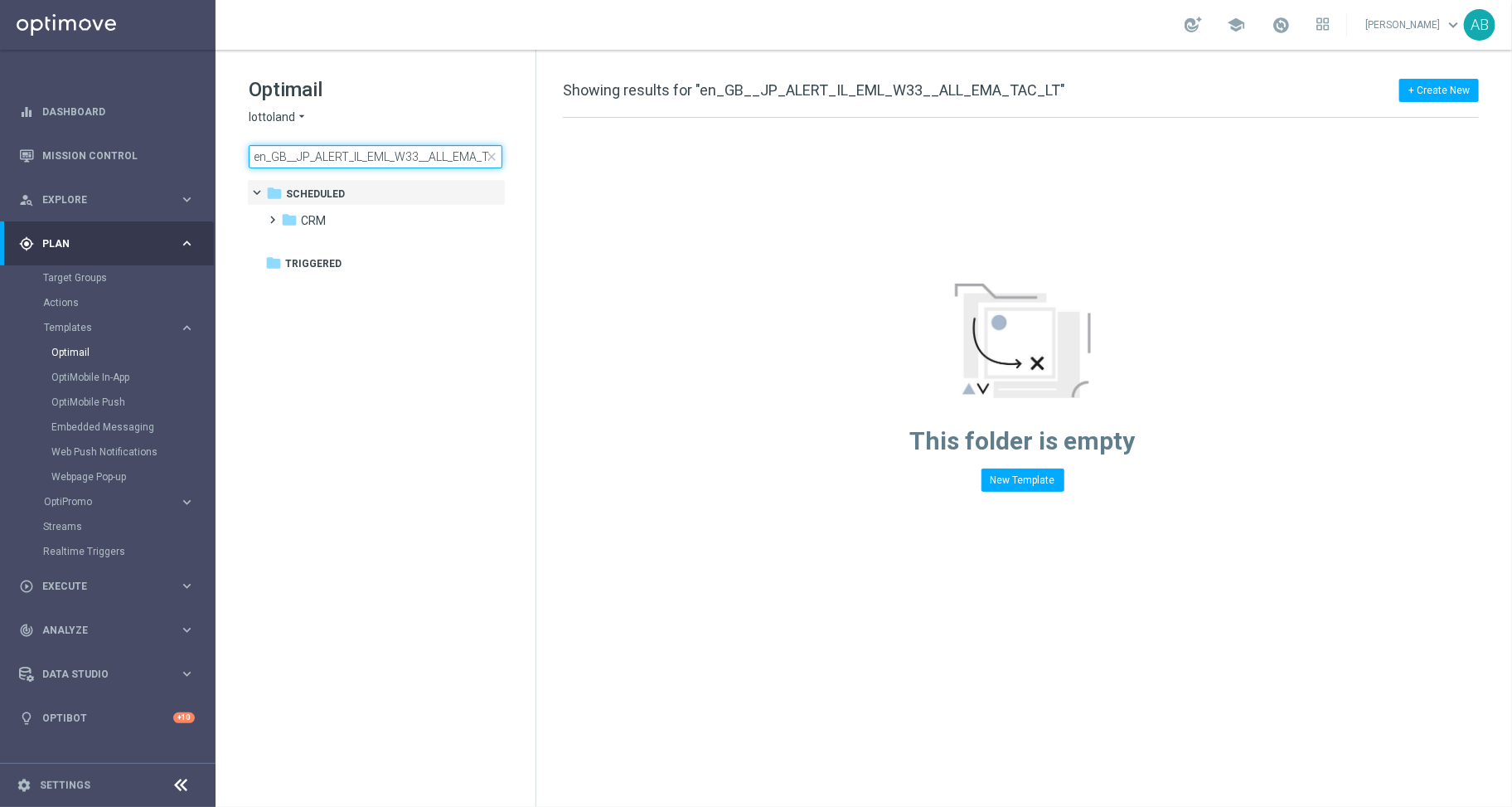
scroll to position [0, 31]
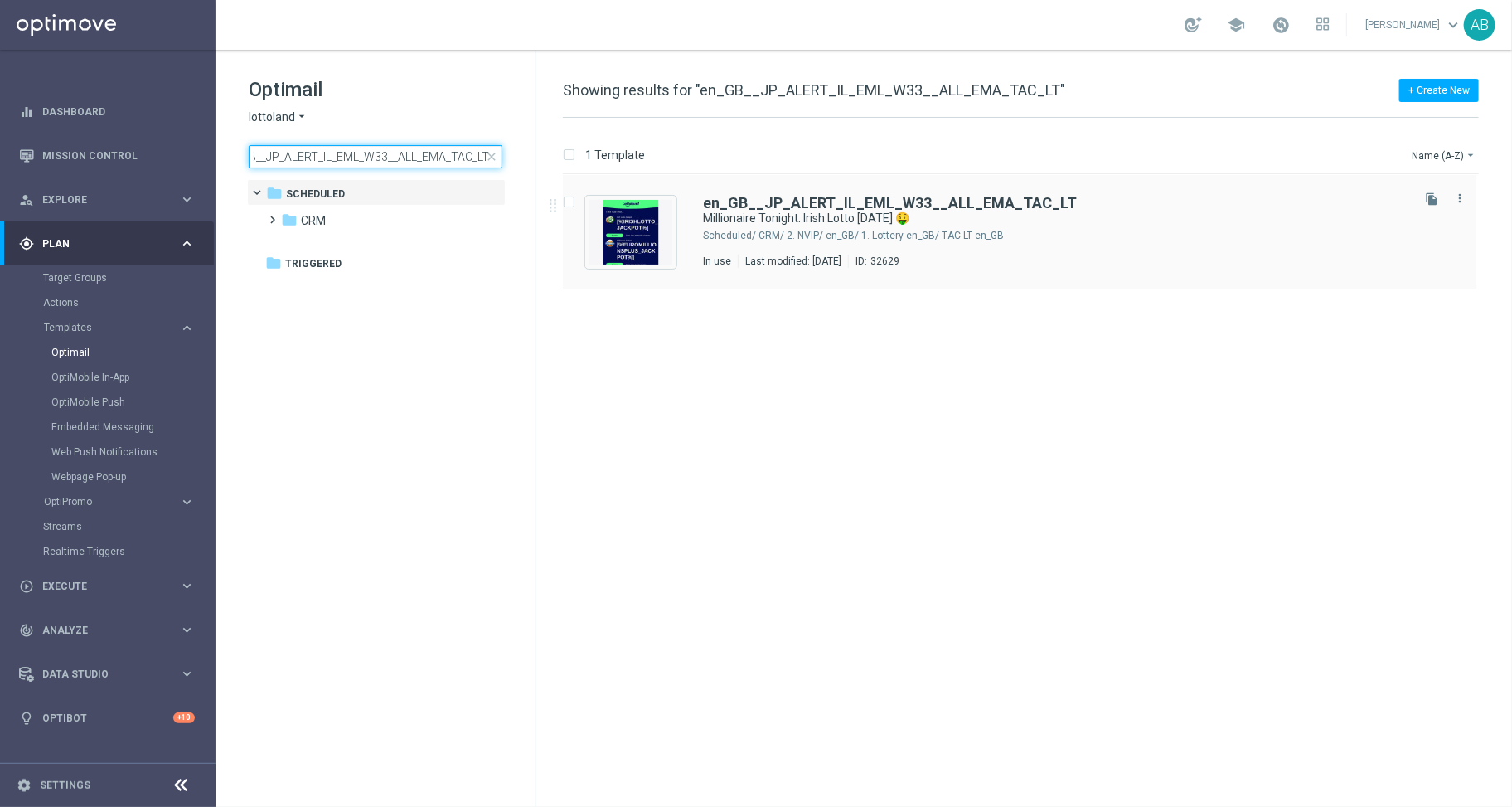
type input "en_GB__JP_ALERT_IL_EML_W33__ALL_EMA_TAC_LT"
click at [758, 192] on div "en_GB__JP_ALERT_IL_EML_W33__ALL_EMA_TAC_LT Millionaire Tonight. Irish Lotto Tom…" at bounding box center [1020, 231] width 915 height 115
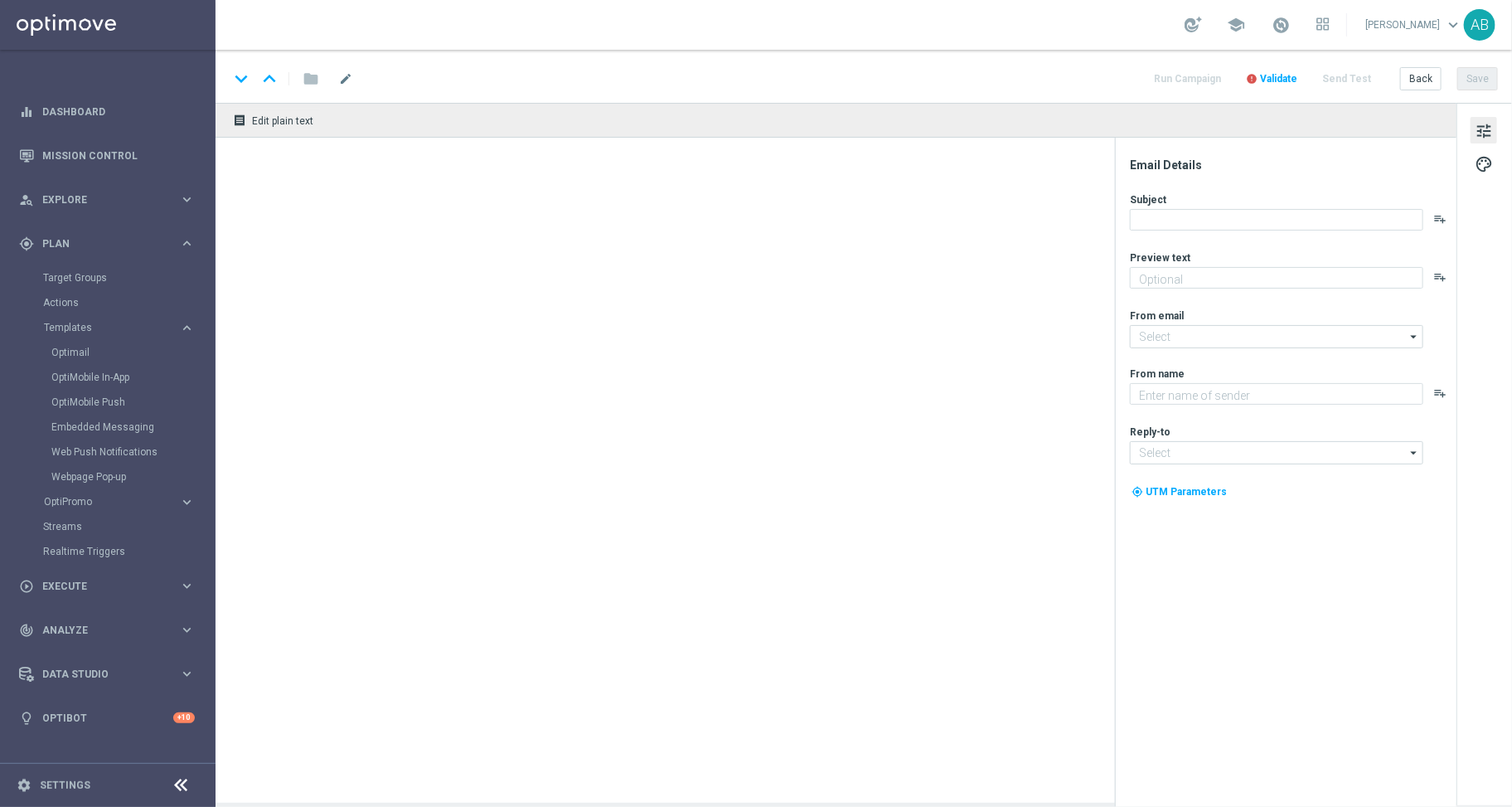
type textarea "Pick your numbers on these 2 giant jackpots!"
type input "mail@crm.lottoland.com"
type textarea "Lottoland"
type input "support@lottoland.co.uk"
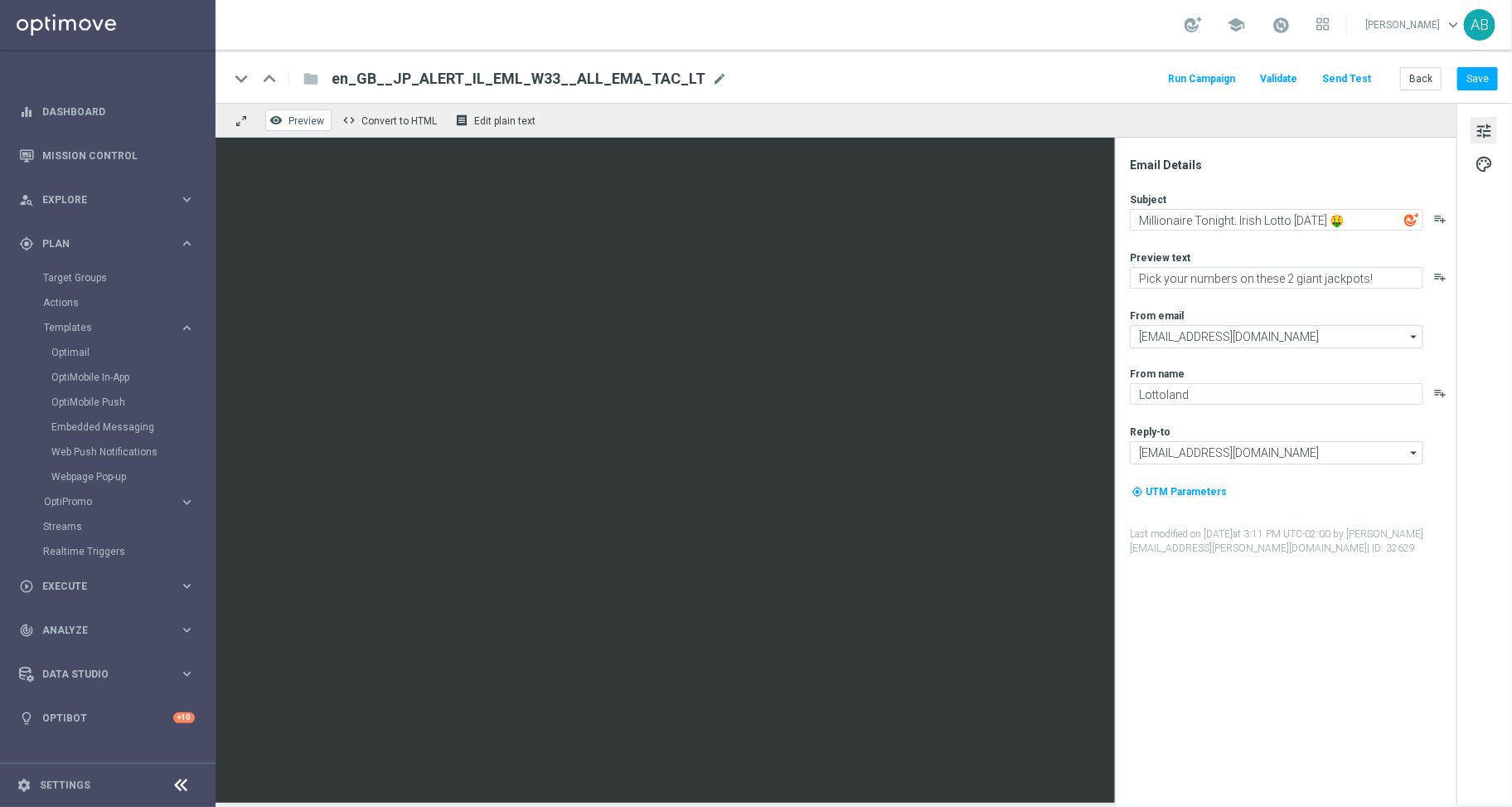
click at [274, 119] on icon "remove_red_eye" at bounding box center [275, 120] width 13 height 13
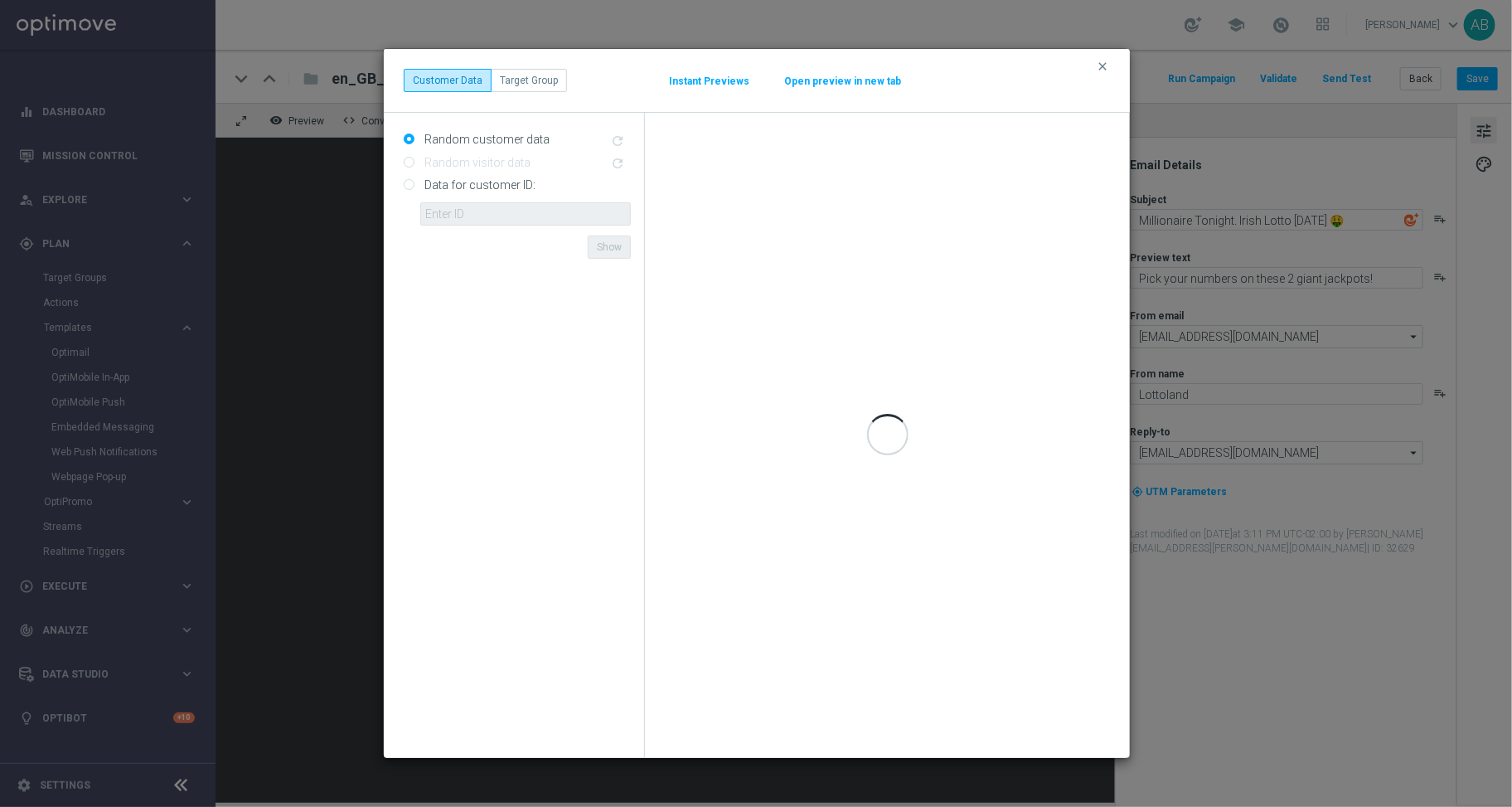
click at [712, 81] on button "Instant Previews" at bounding box center [709, 81] width 82 height 13
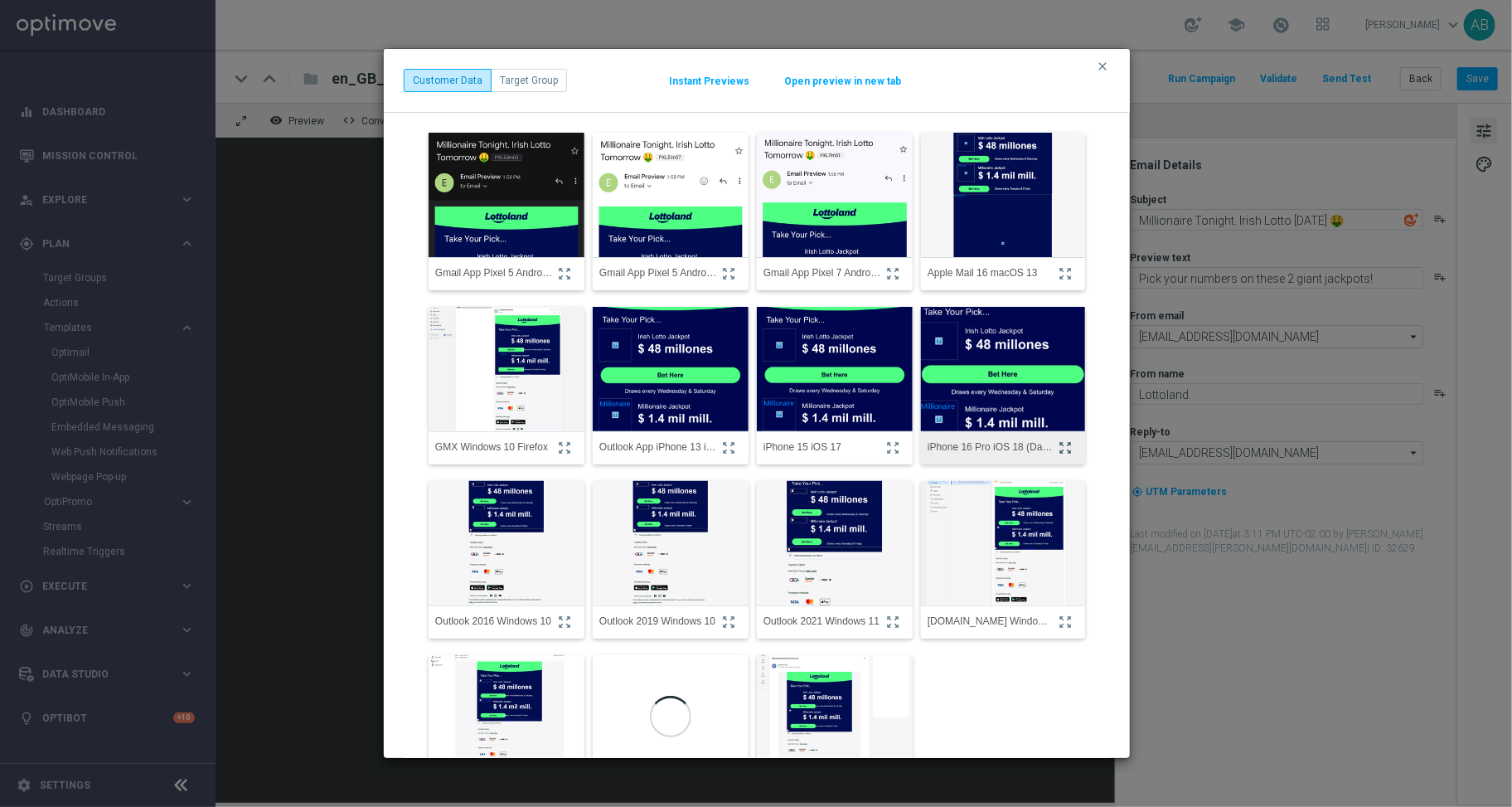
click at [1058, 443] on icon "zoom_out_map" at bounding box center [1065, 447] width 15 height 15
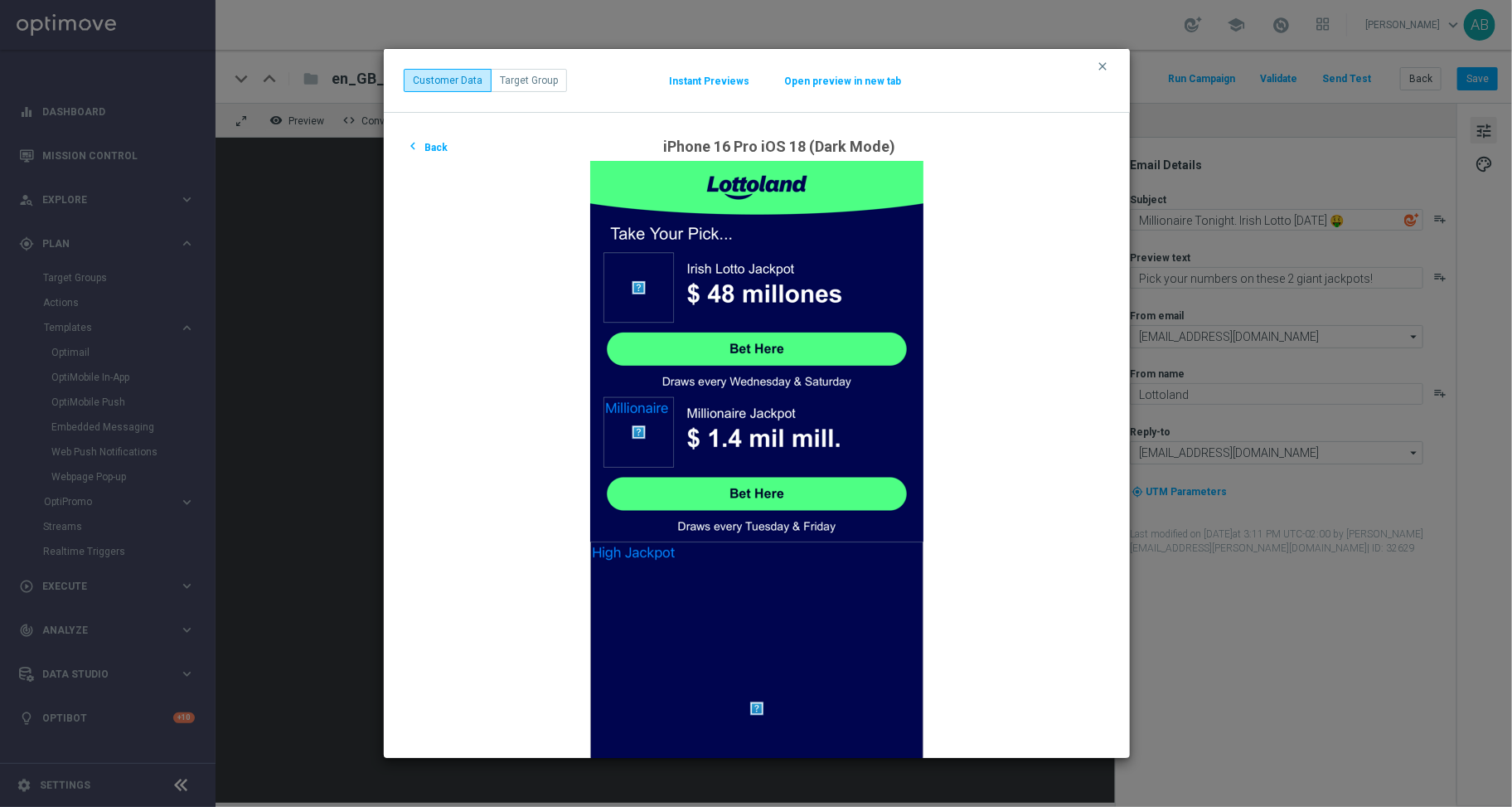
click at [825, 83] on button "Open preview in new tab" at bounding box center [843, 81] width 119 height 13
click at [1114, 63] on div "clear Customer Data Target Group Instant Previews Open preview in new tab" at bounding box center [757, 81] width 746 height 64
click at [425, 150] on button "chevron_left Back" at bounding box center [427, 147] width 46 height 20
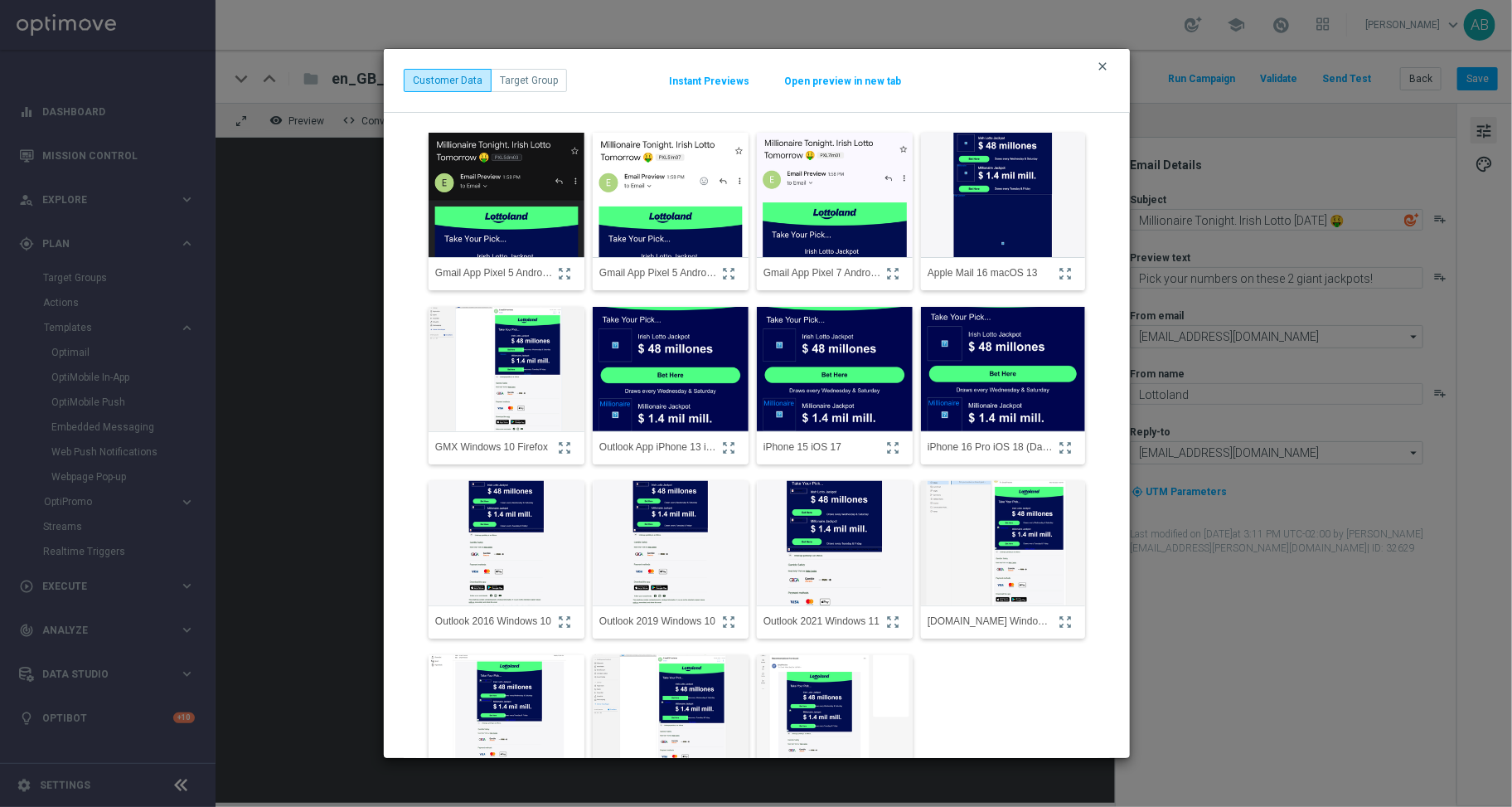
click at [1105, 62] on icon "clear" at bounding box center [1102, 66] width 13 height 13
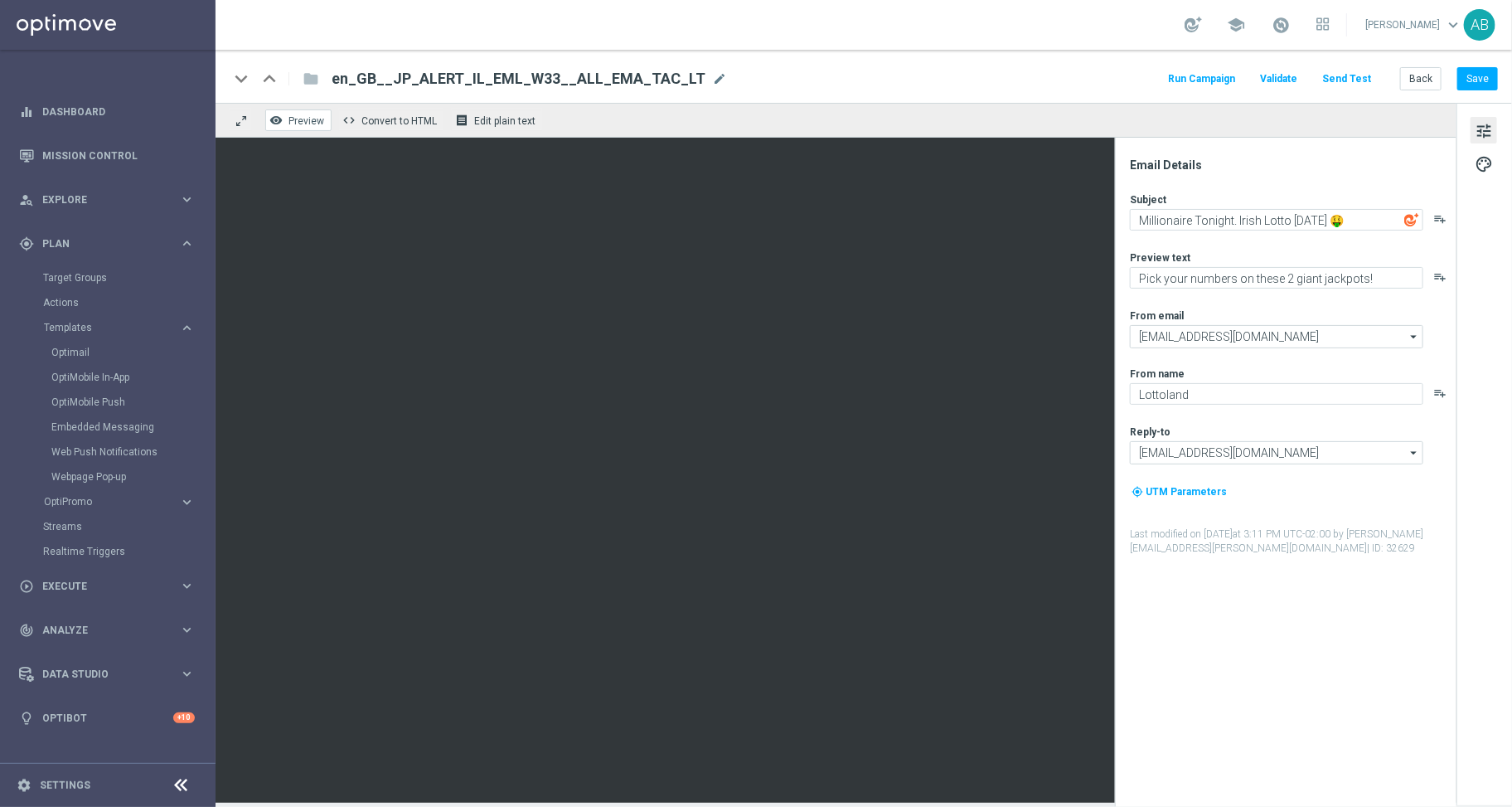
click at [305, 121] on span "Preview" at bounding box center [306, 122] width 36 height 12
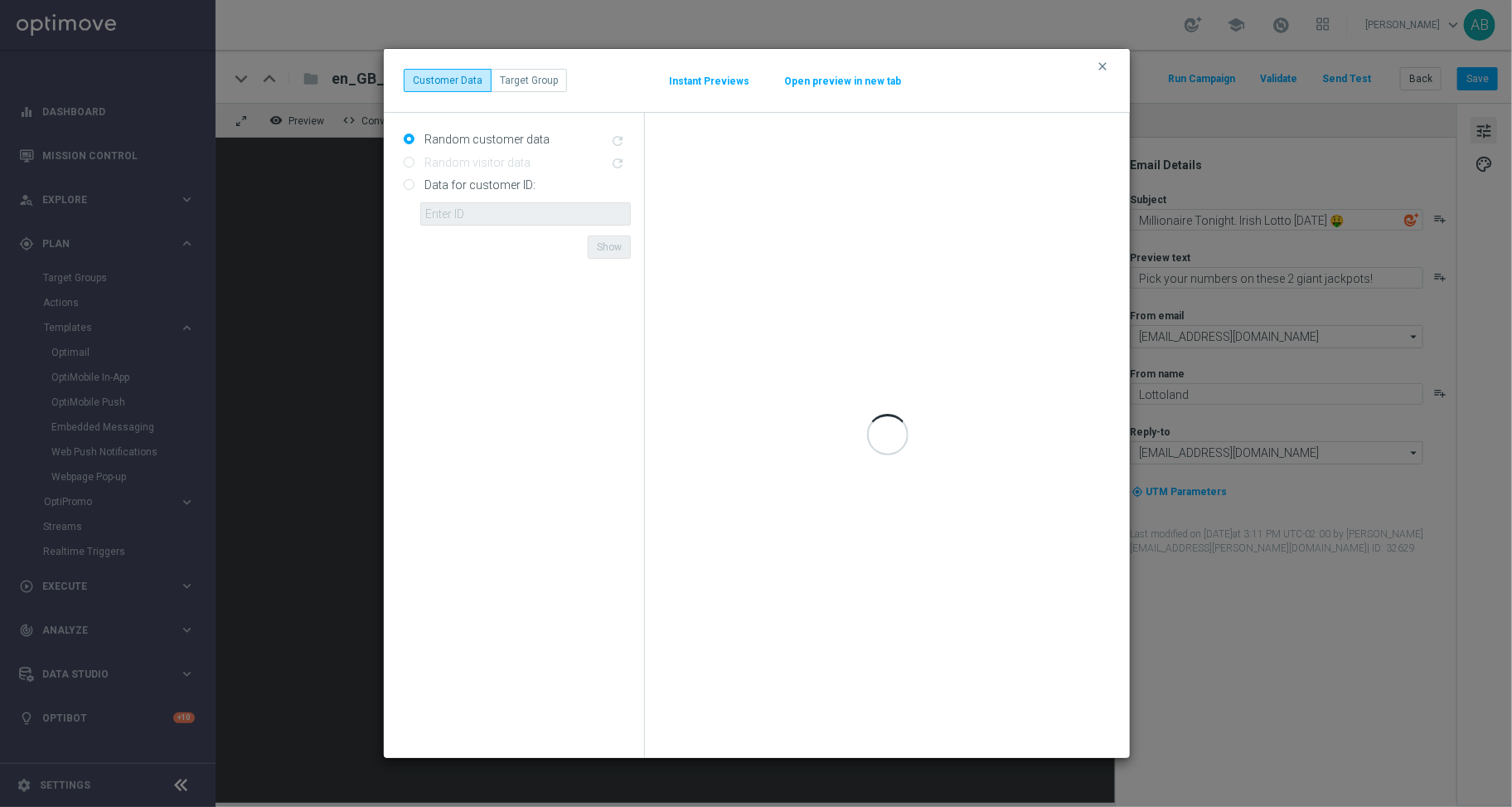
click at [433, 189] on label "Data for customer ID:" at bounding box center [479, 185] width 116 height 15
click at [415, 189] on input "Data for customer ID:" at bounding box center [409, 186] width 11 height 11
radio input "true"
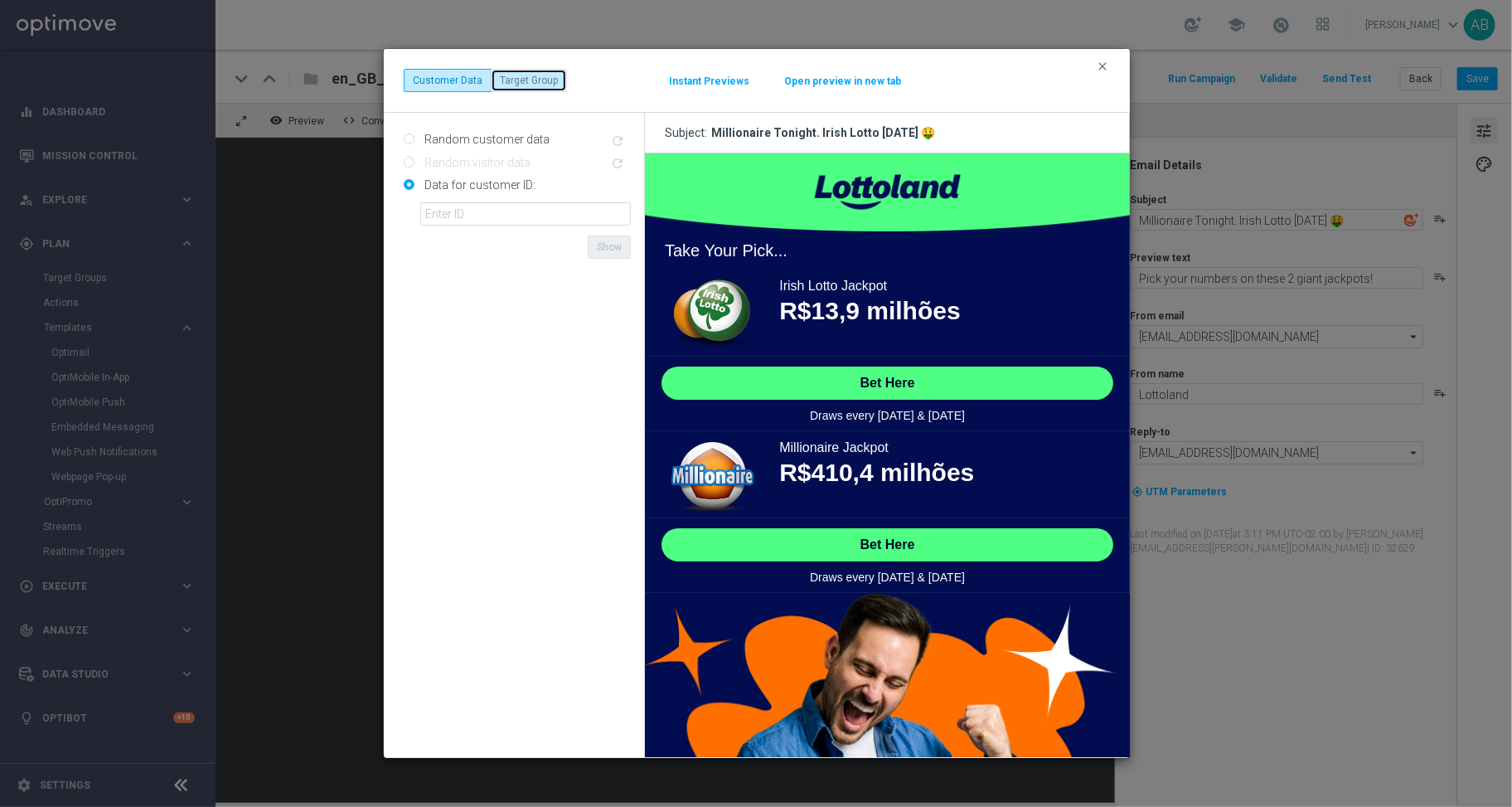
click at [519, 76] on button "Target Group" at bounding box center [529, 80] width 76 height 23
click at [460, 132] on input "text" at bounding box center [501, 138] width 176 height 14
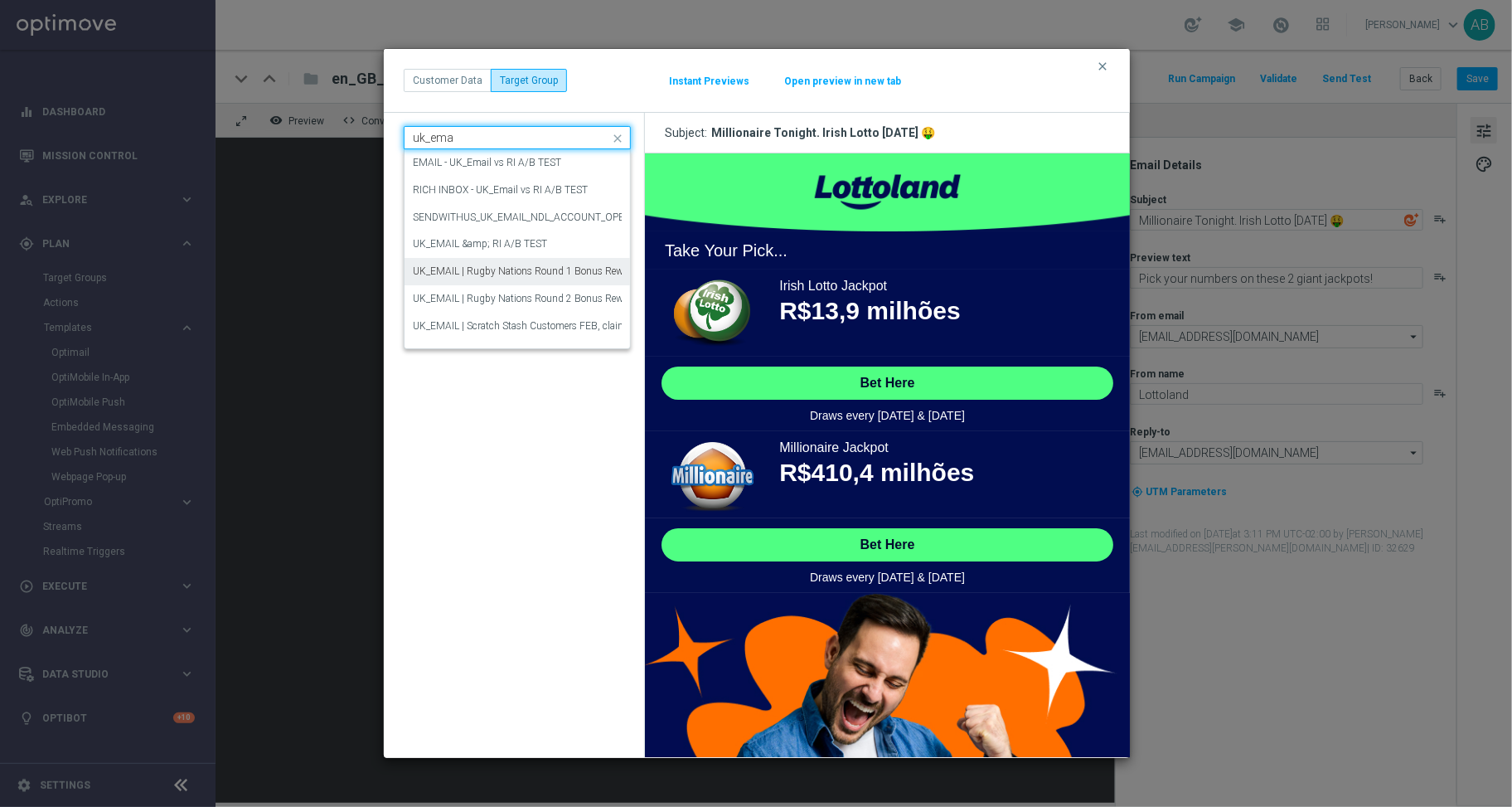
click at [490, 268] on label "UK_EMAIL | Rugby Nations Round 1 Bonus Reward" at bounding box center [525, 271] width 224 height 14
type input "uk_ema"
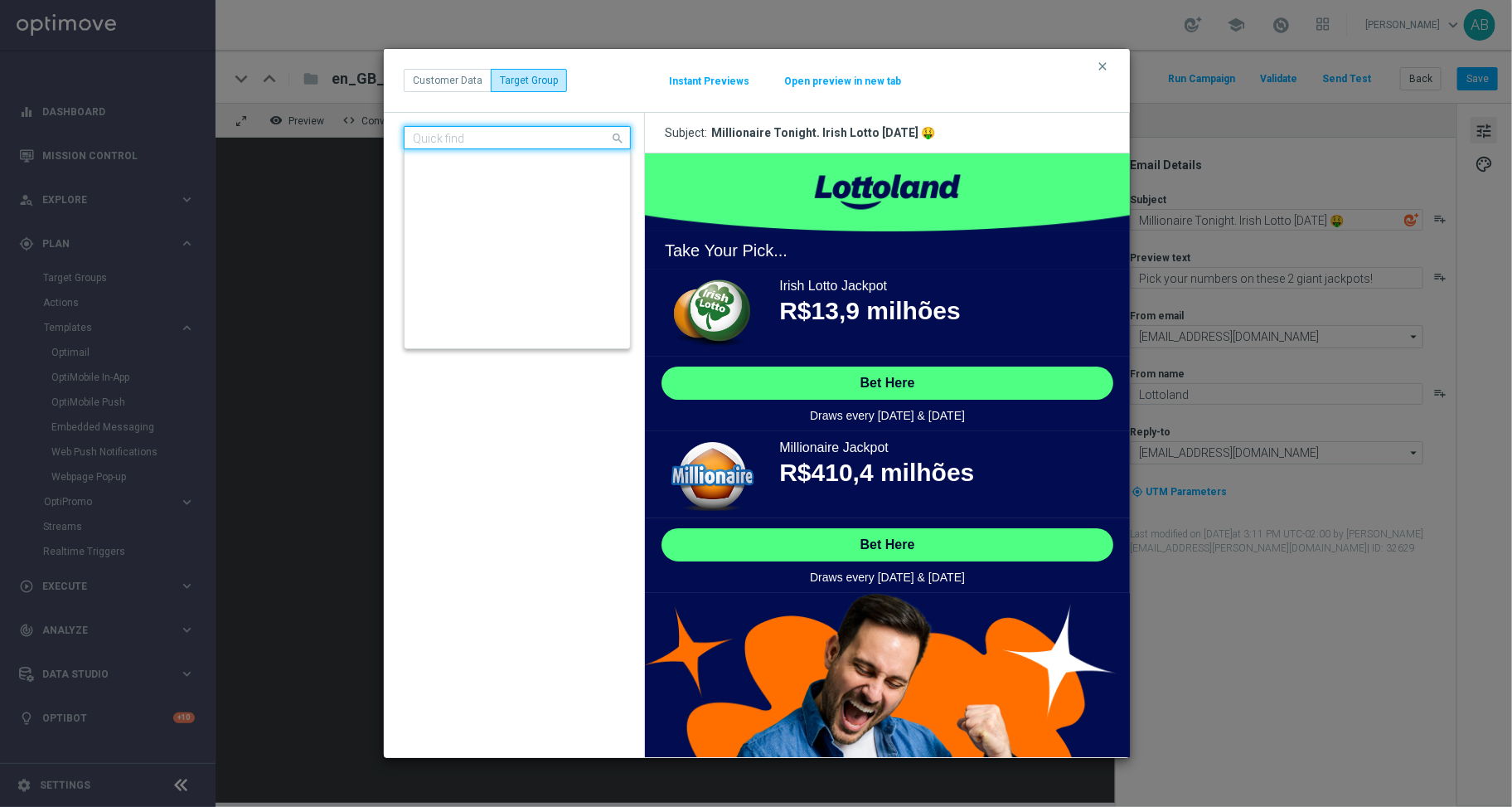
click at [493, 146] on div "Quick find UK_EMAIL | Rugby Nations Round 1 Bonus Reward" at bounding box center [518, 137] width 227 height 23
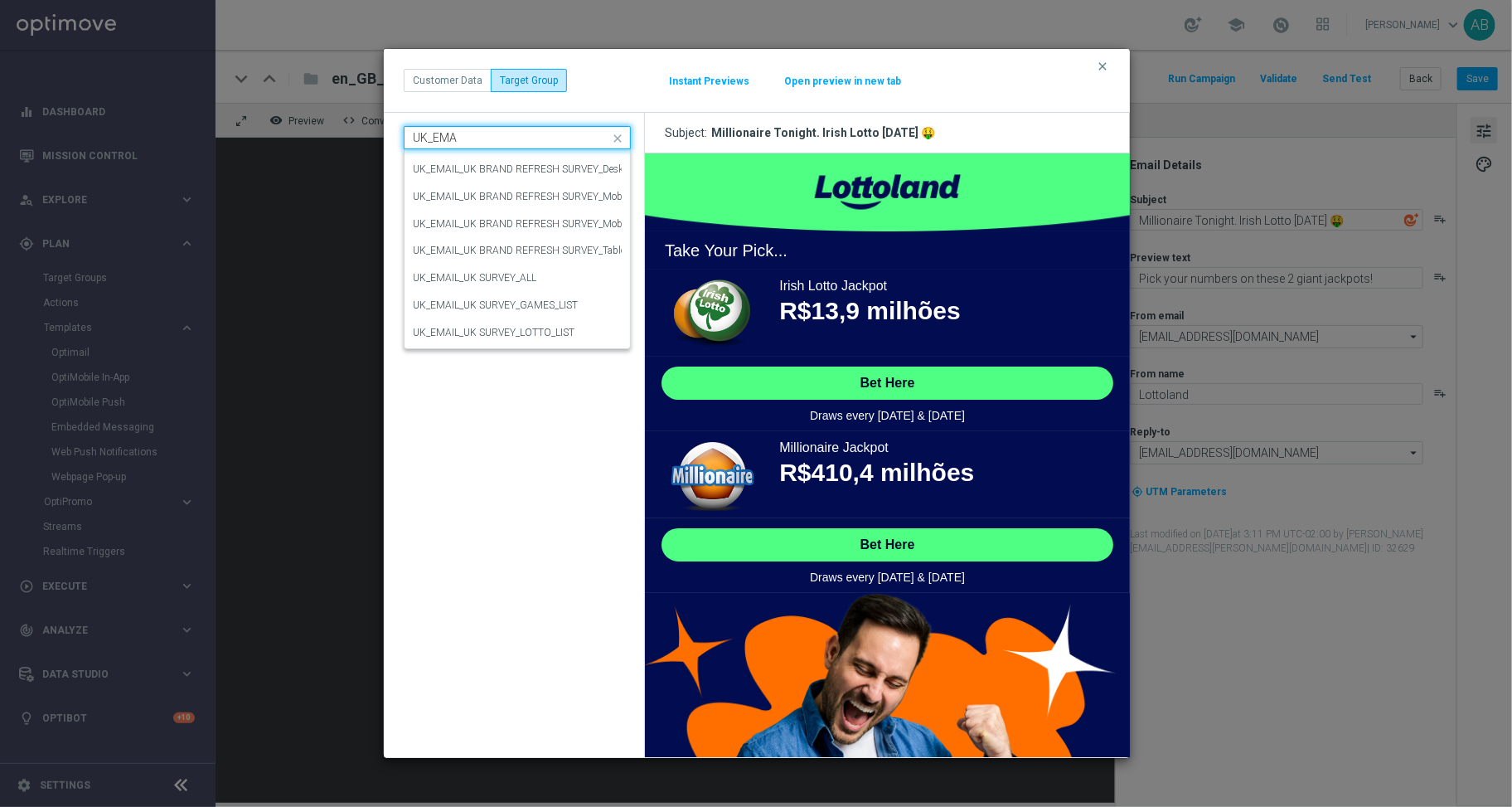
scroll to position [568, 0]
click at [440, 283] on label "UK_EMAIL_UK SURVEY_ALL" at bounding box center [475, 278] width 124 height 14
type input "UK_EMAIL"
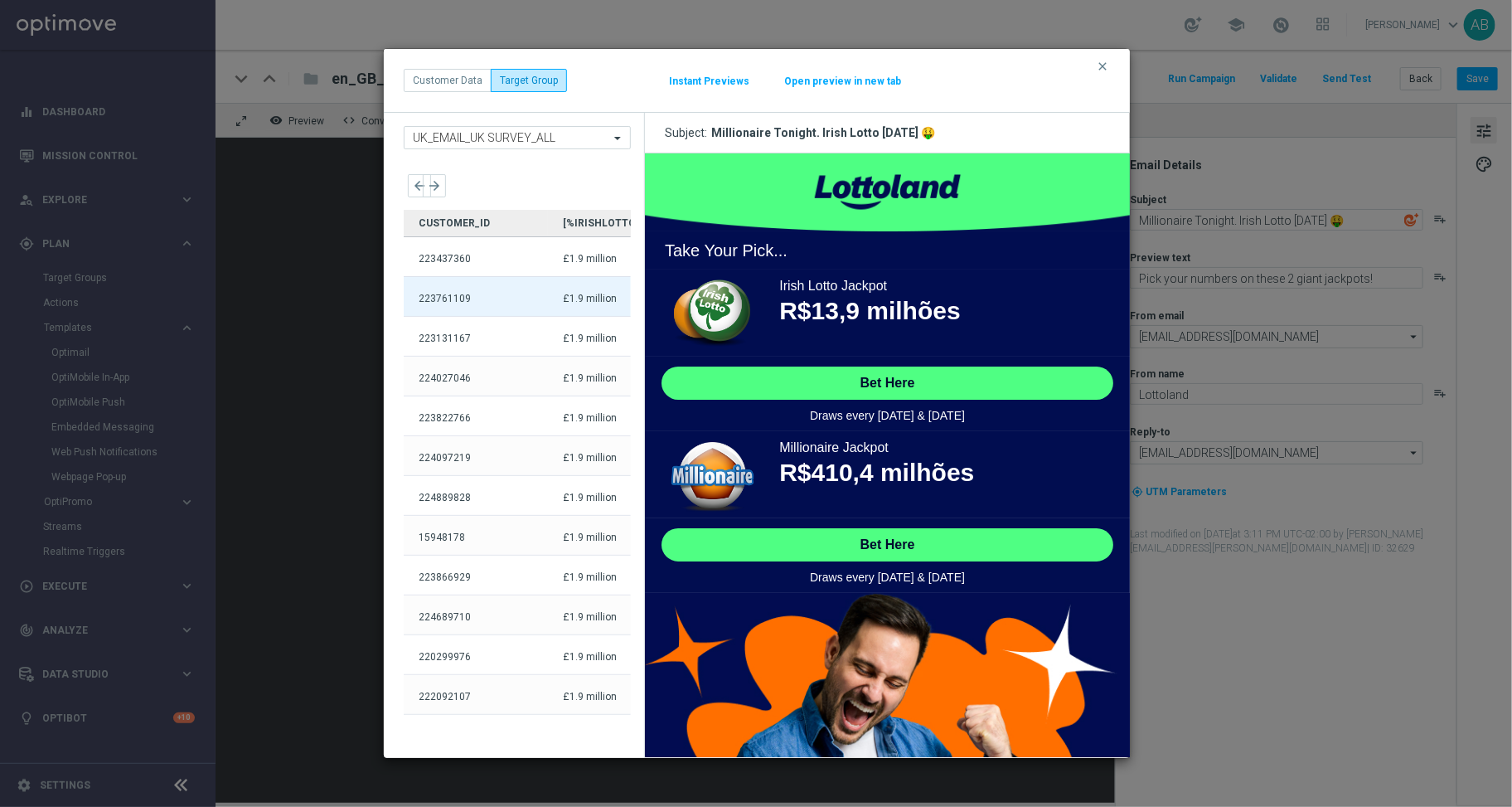
click at [447, 309] on div "223761109" at bounding box center [476, 309] width 145 height 39
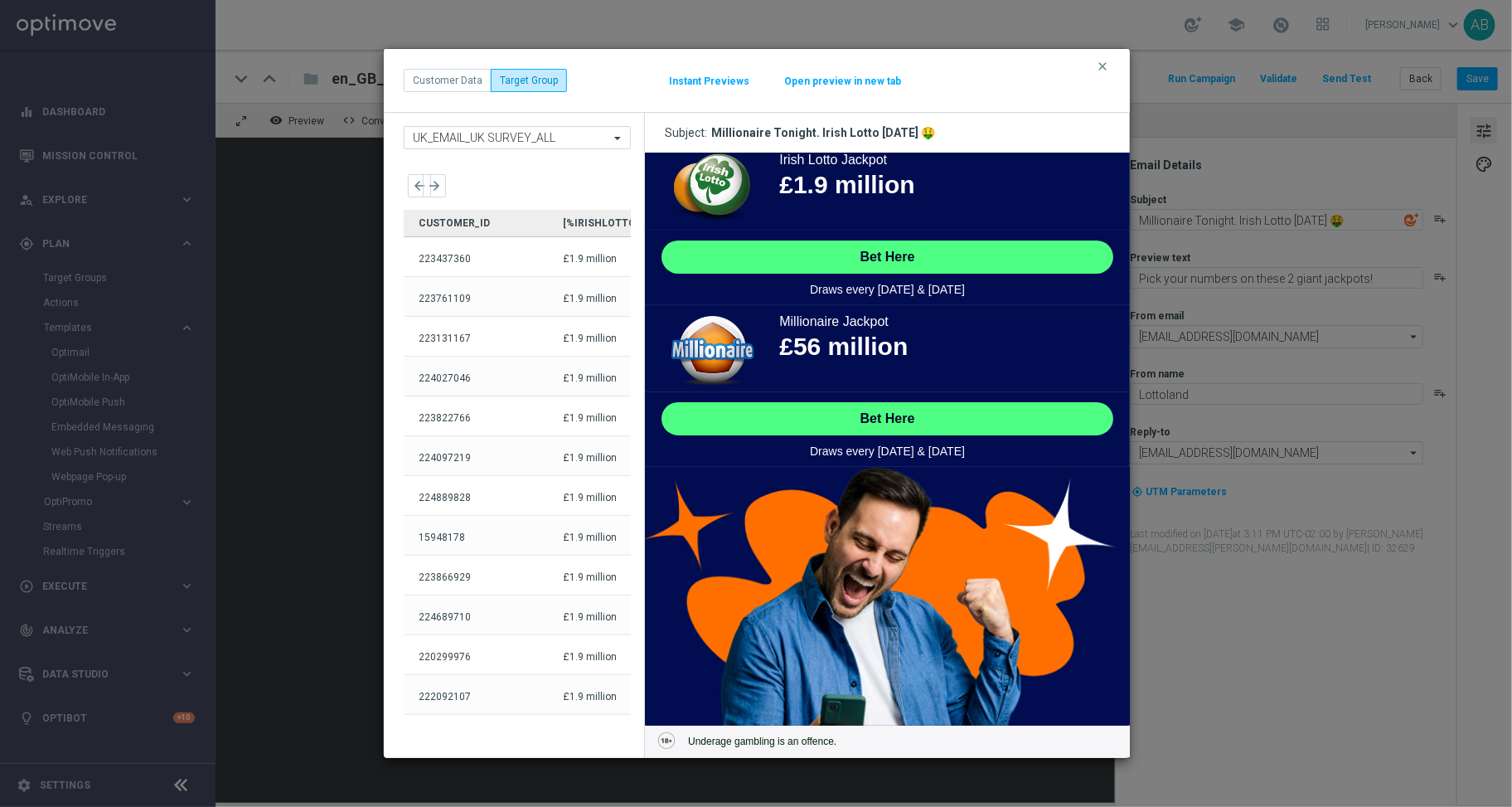
scroll to position [0, 0]
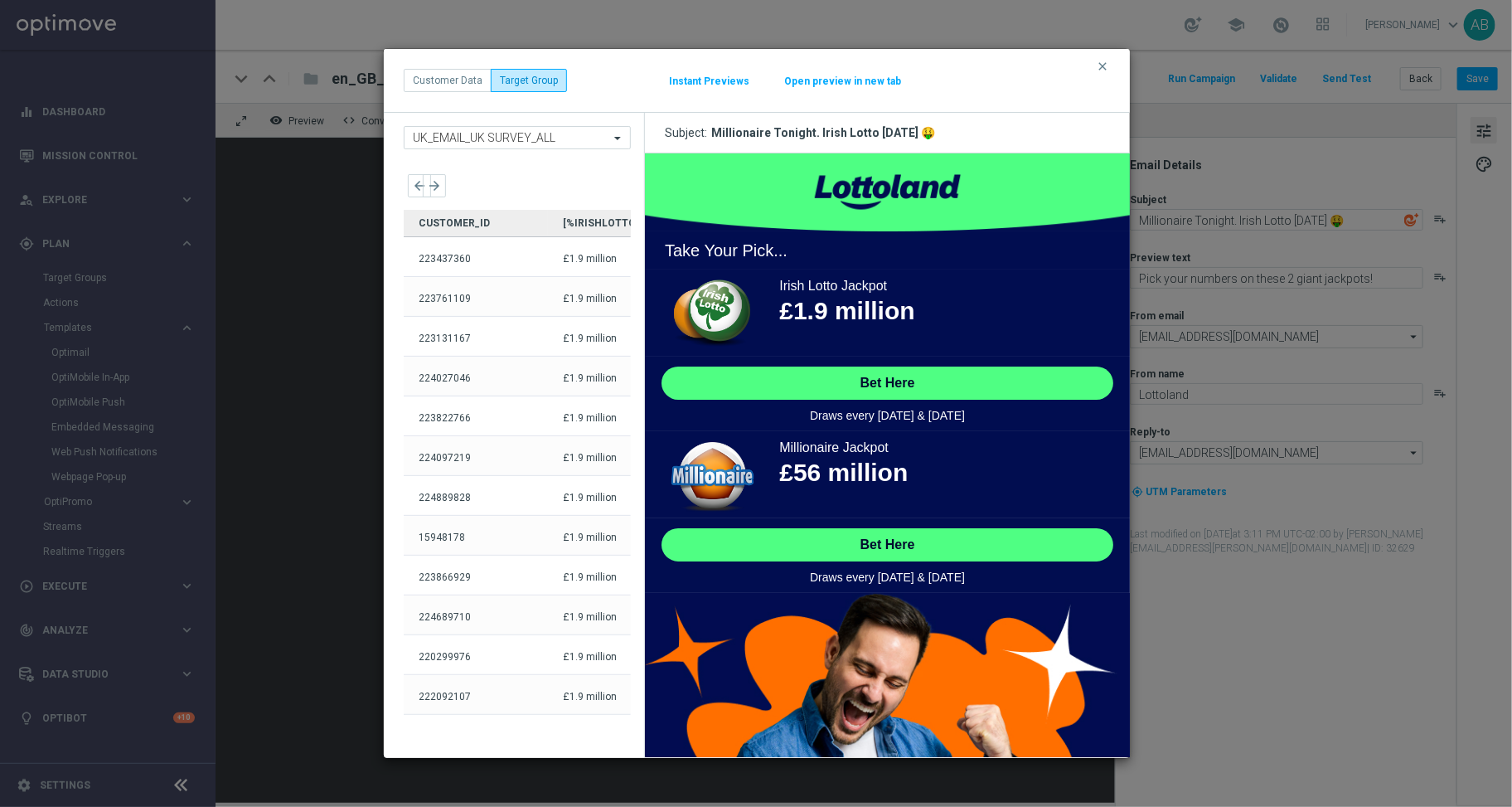
click at [704, 77] on button "Instant Previews" at bounding box center [709, 81] width 82 height 13
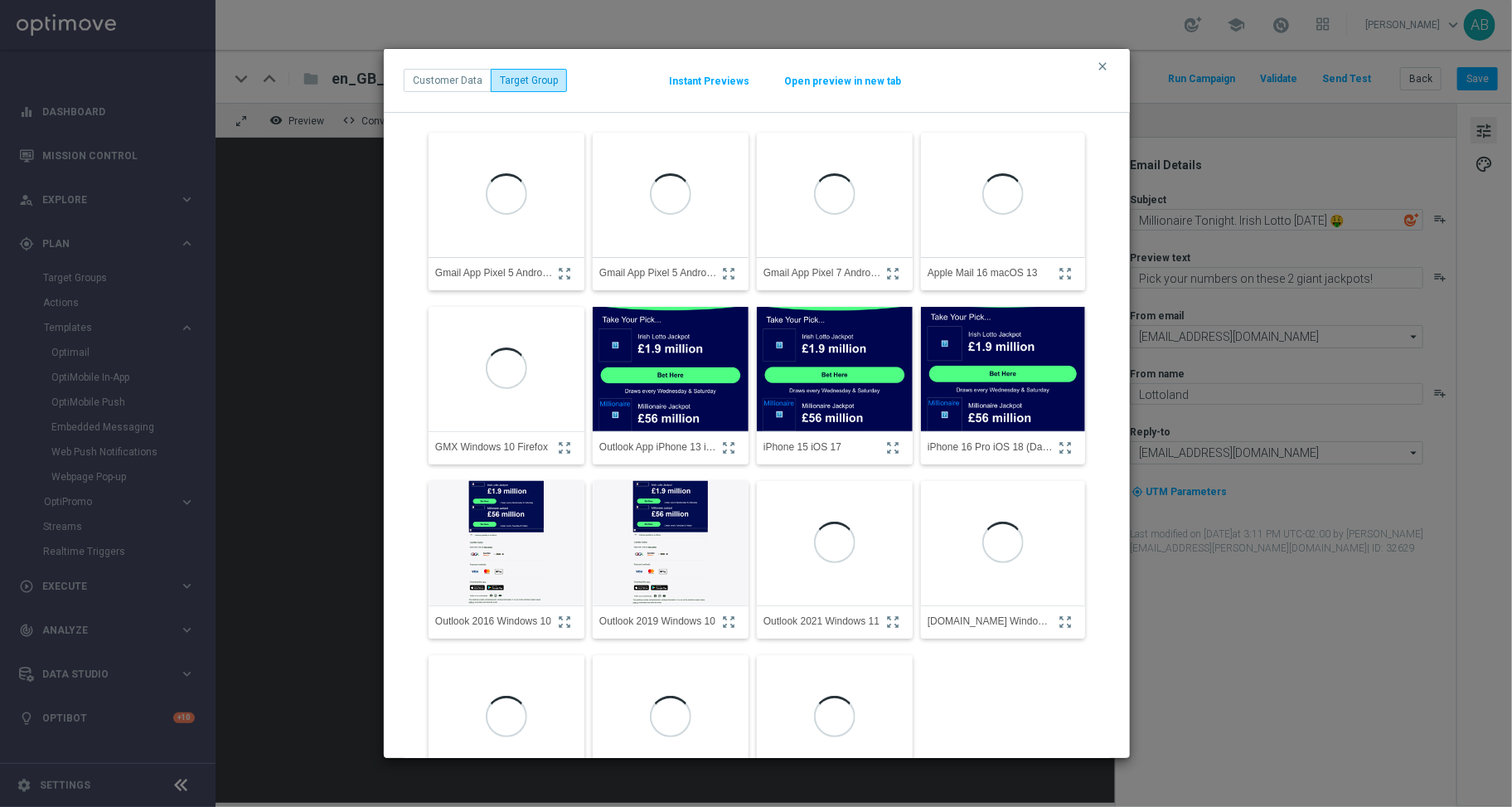
click at [822, 79] on button "Open preview in new tab" at bounding box center [843, 81] width 119 height 13
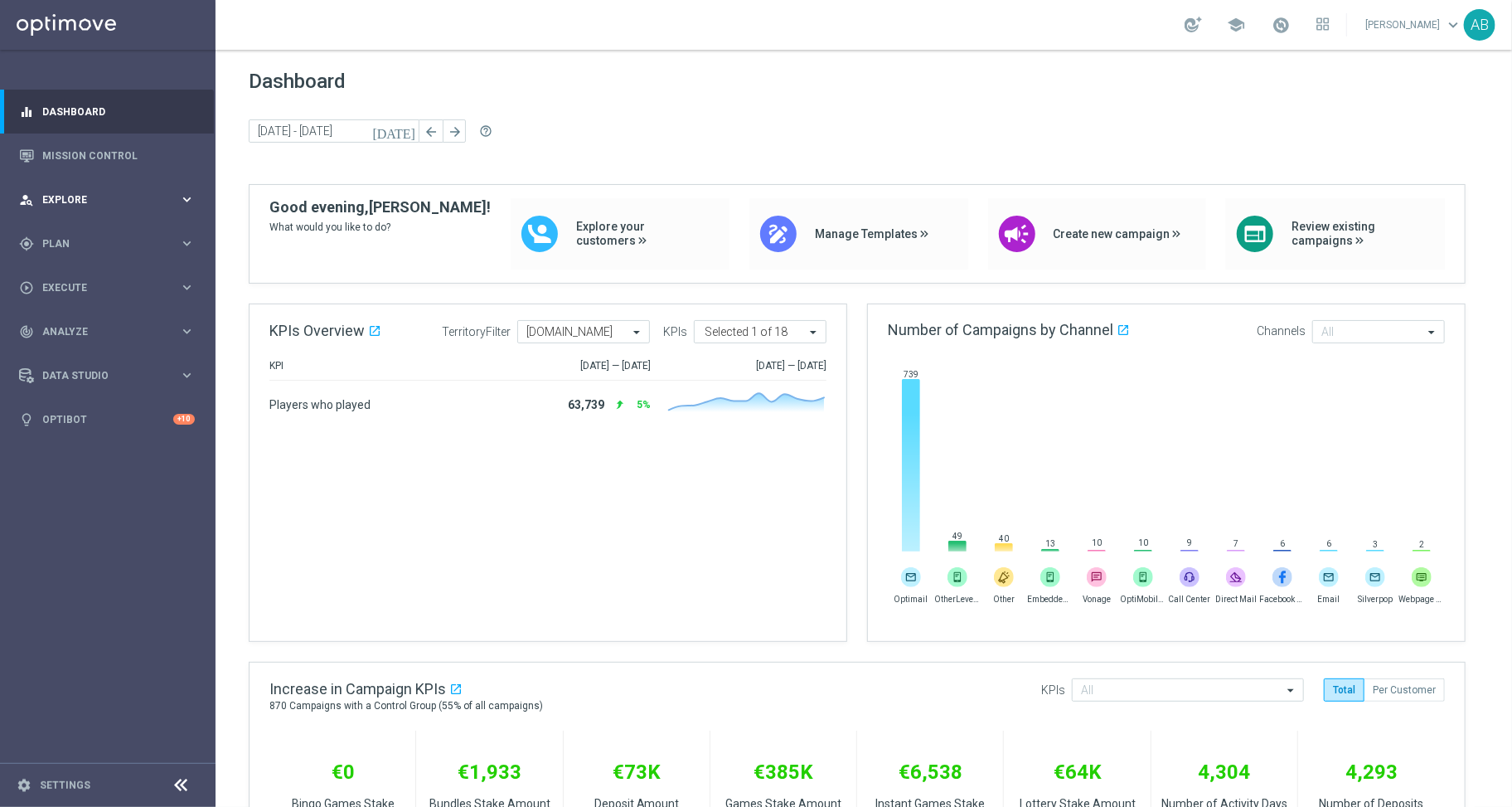
click at [78, 204] on div "person_search Explore" at bounding box center [99, 200] width 160 height 15
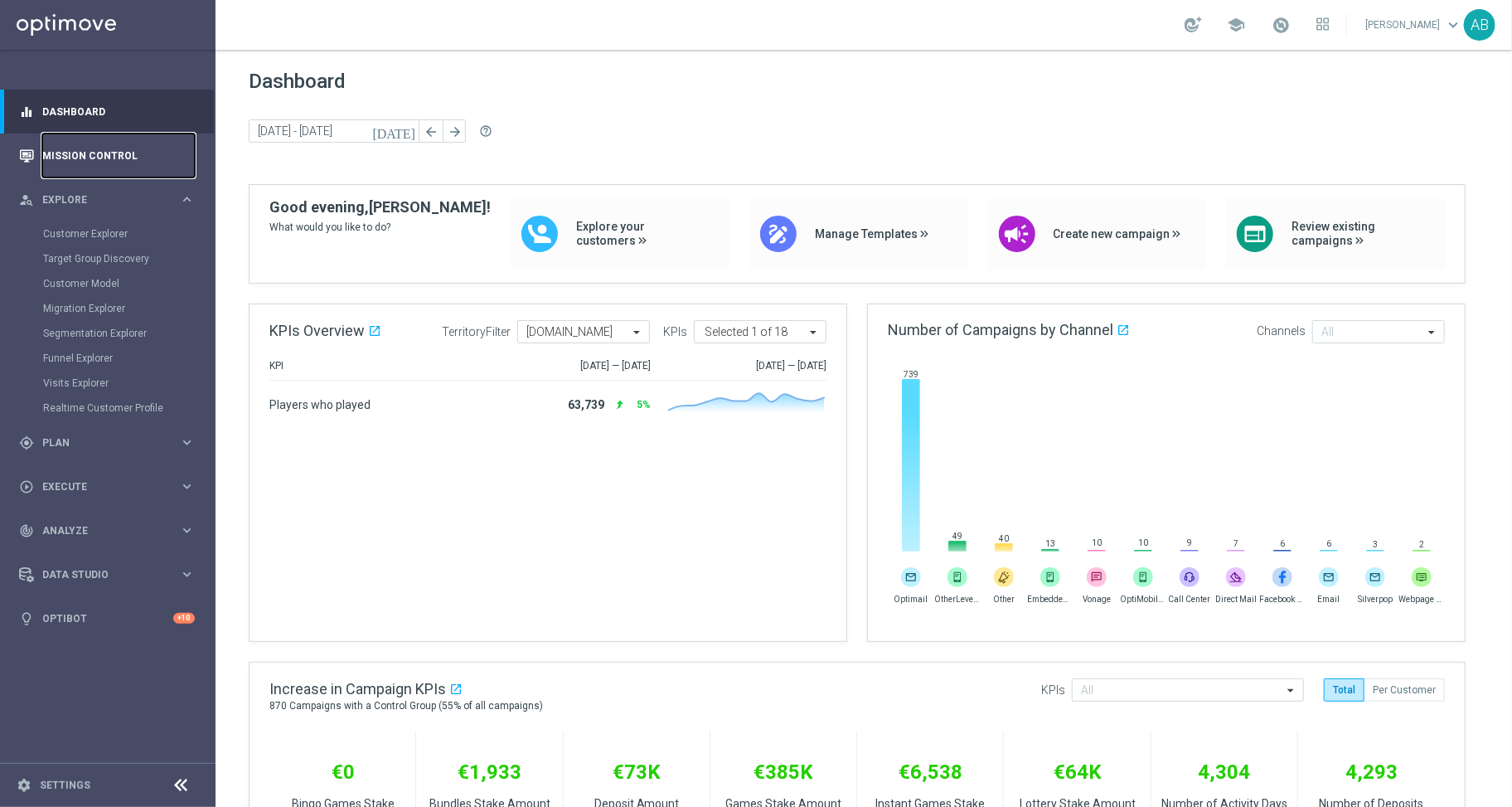
click at [92, 161] on link "Mission Control" at bounding box center [118, 156] width 153 height 44
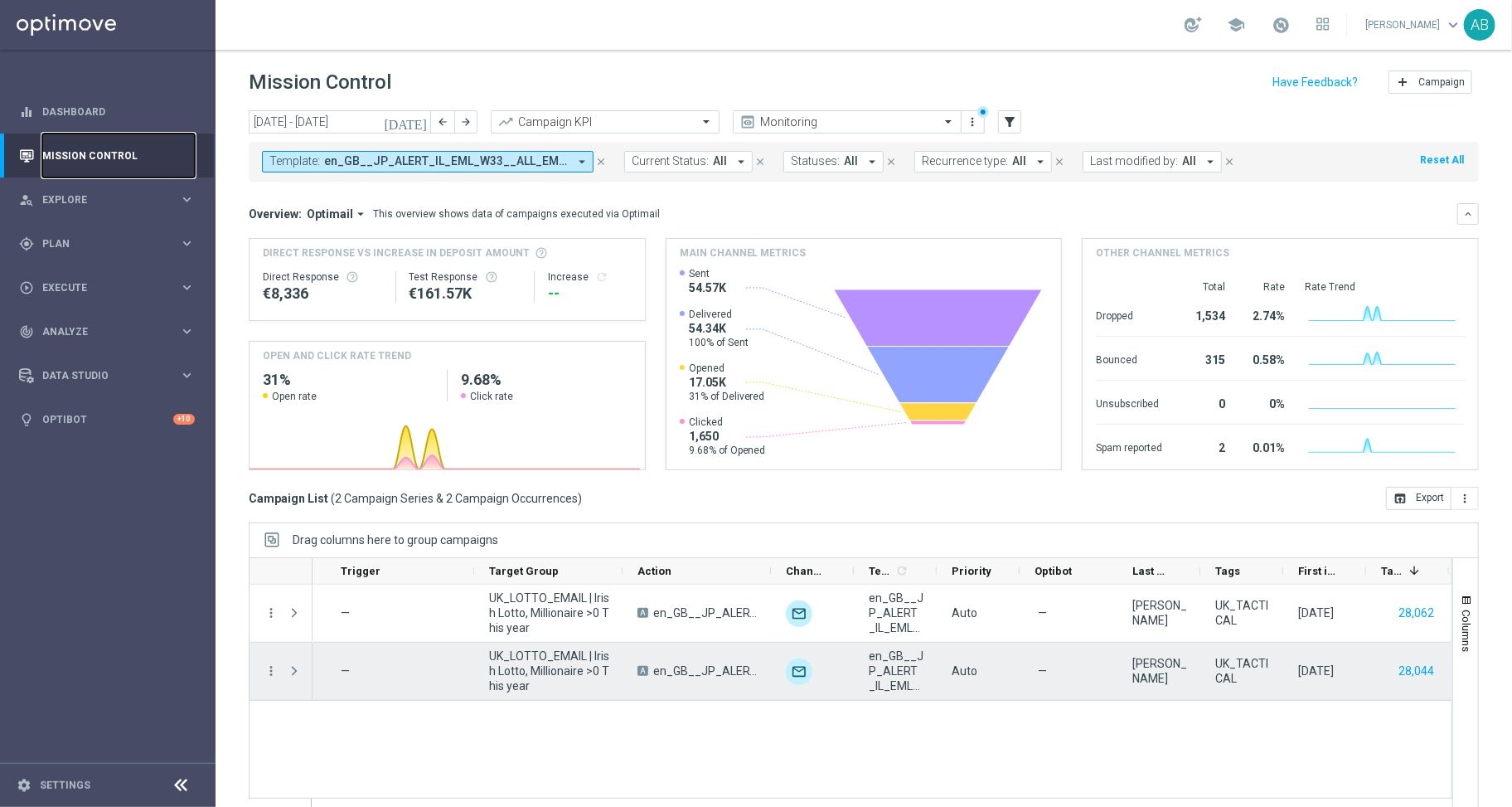
scroll to position [0, 273]
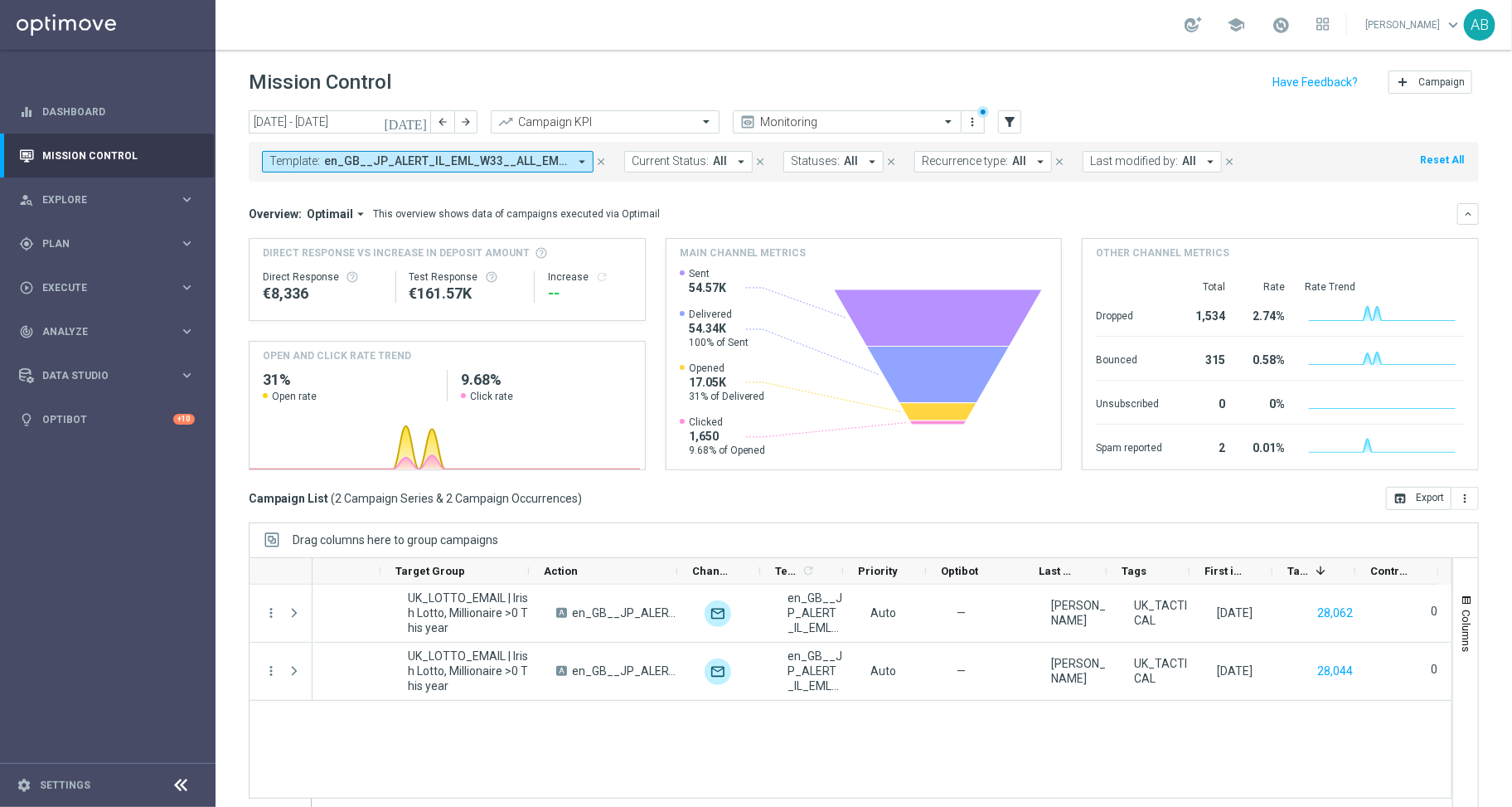
click at [1021, 765] on div "refresh Calculate — UK_LOTTO_EMAIL | Irish Lotto, Millionaire >0 This year A en…" at bounding box center [882, 698] width 1139 height 227
click at [582, 167] on icon "arrow_drop_down" at bounding box center [581, 162] width 15 height 15
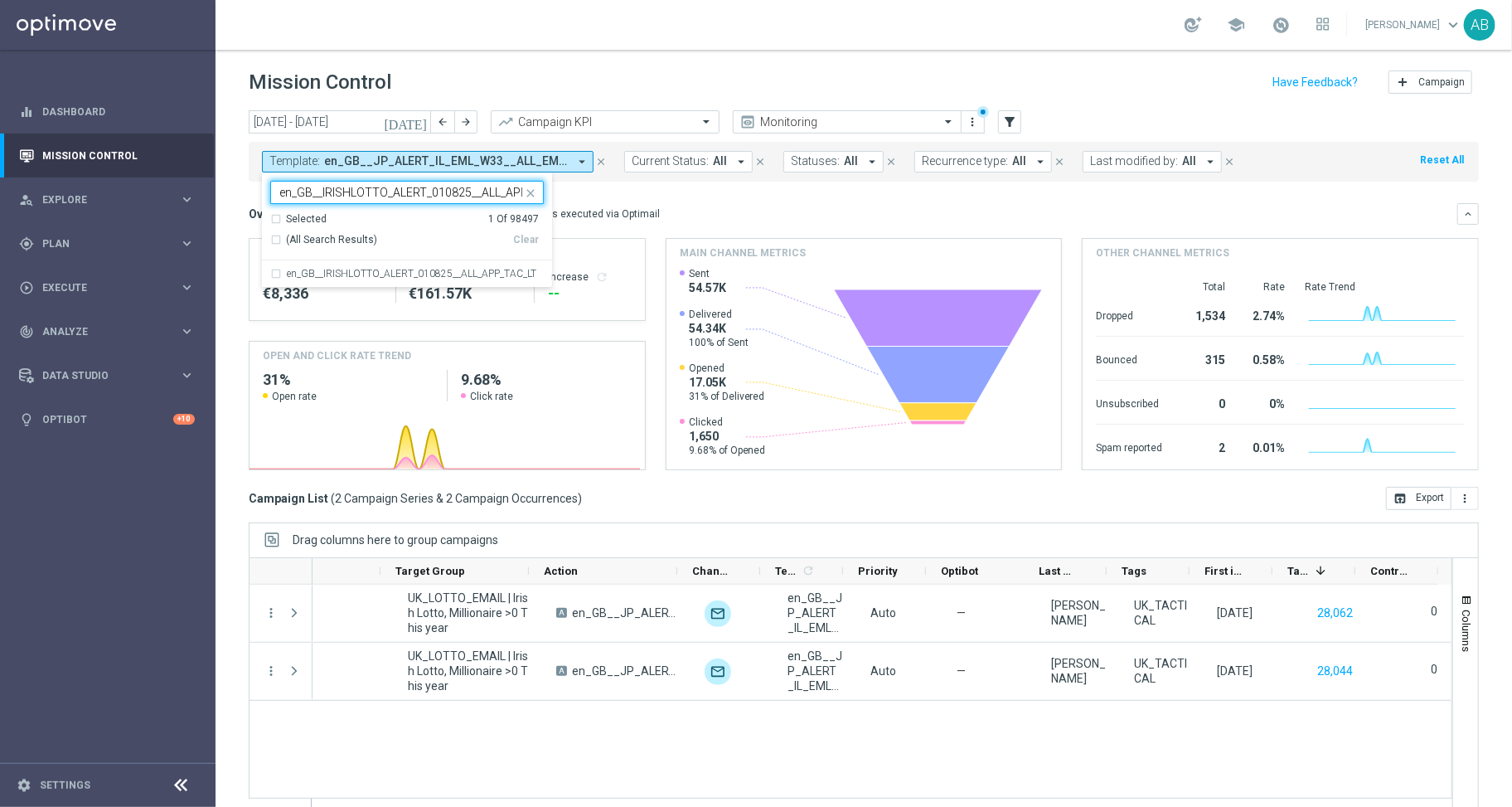
scroll to position [0, 44]
click at [404, 267] on div "en_GB__IRISHLOTTO_ALERT_010825__ALL_APP_TAC_LT" at bounding box center [407, 273] width 273 height 27
type input "en_GB__IRISHLOTTO_ALERT_010825__ALL_APP_TAC_LT"
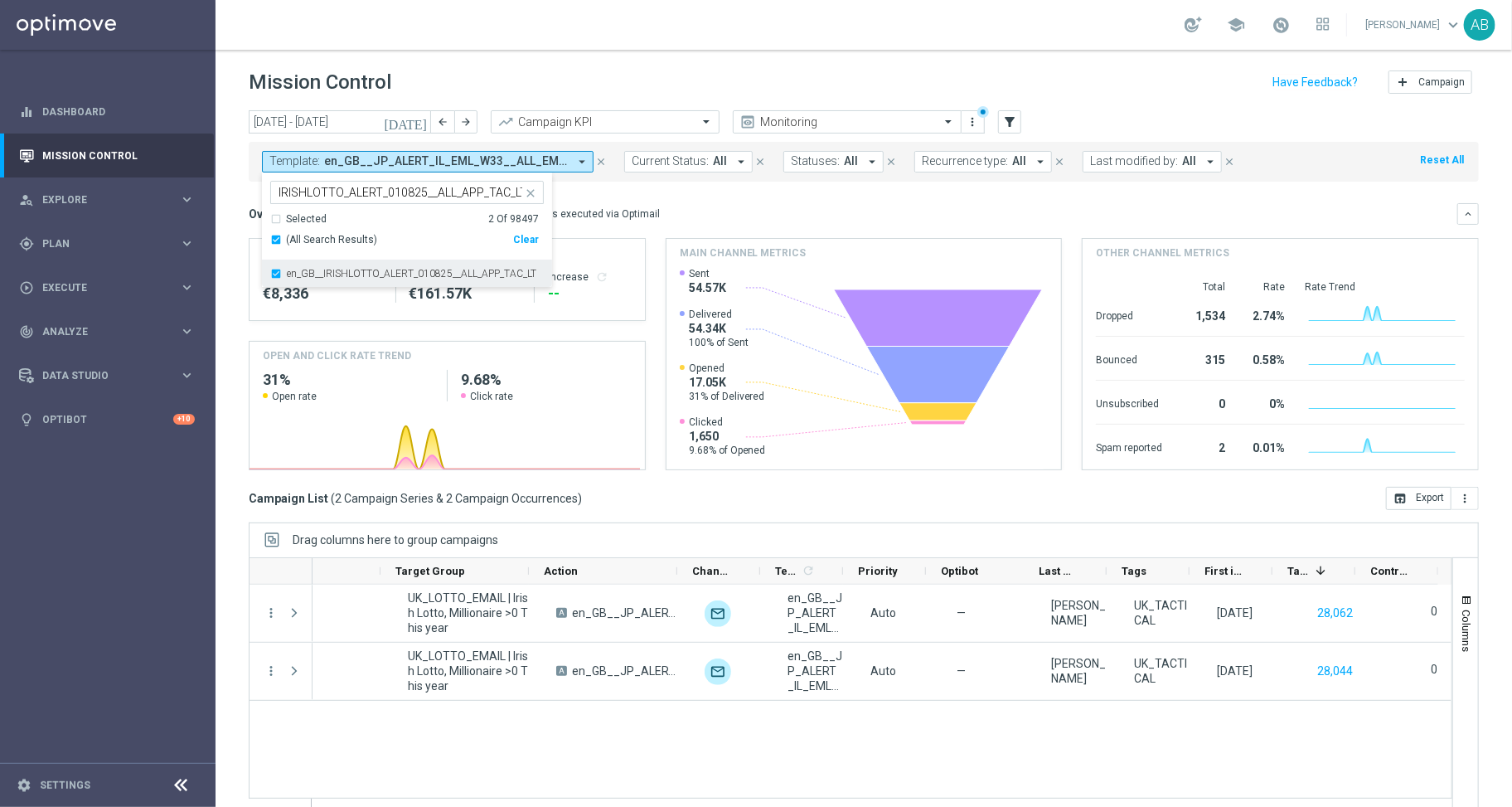
scroll to position [0, 0]
click at [556, 67] on div "Mission Control add Campaign" at bounding box center [864, 83] width 1231 height 32
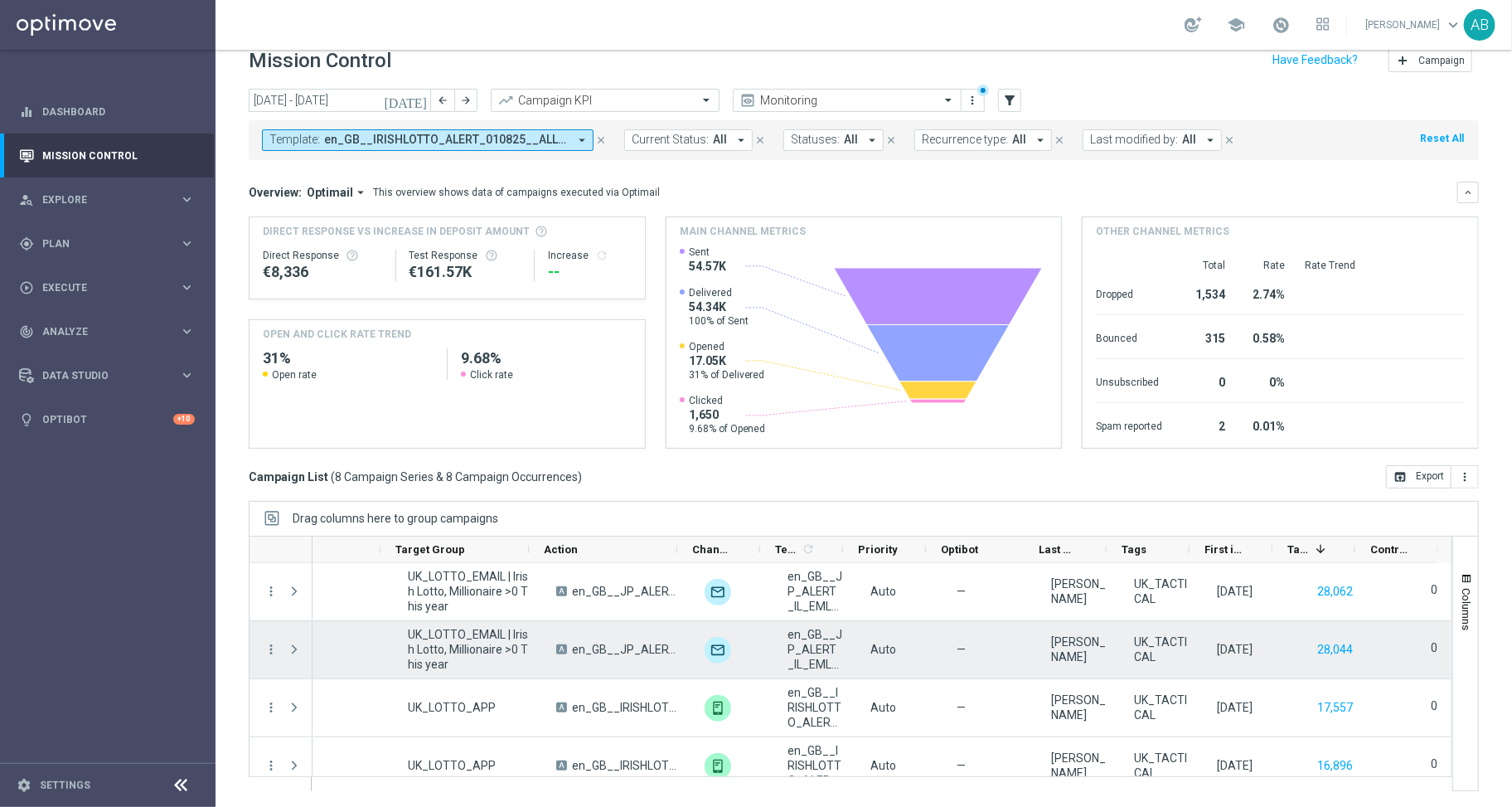
scroll to position [0, 287]
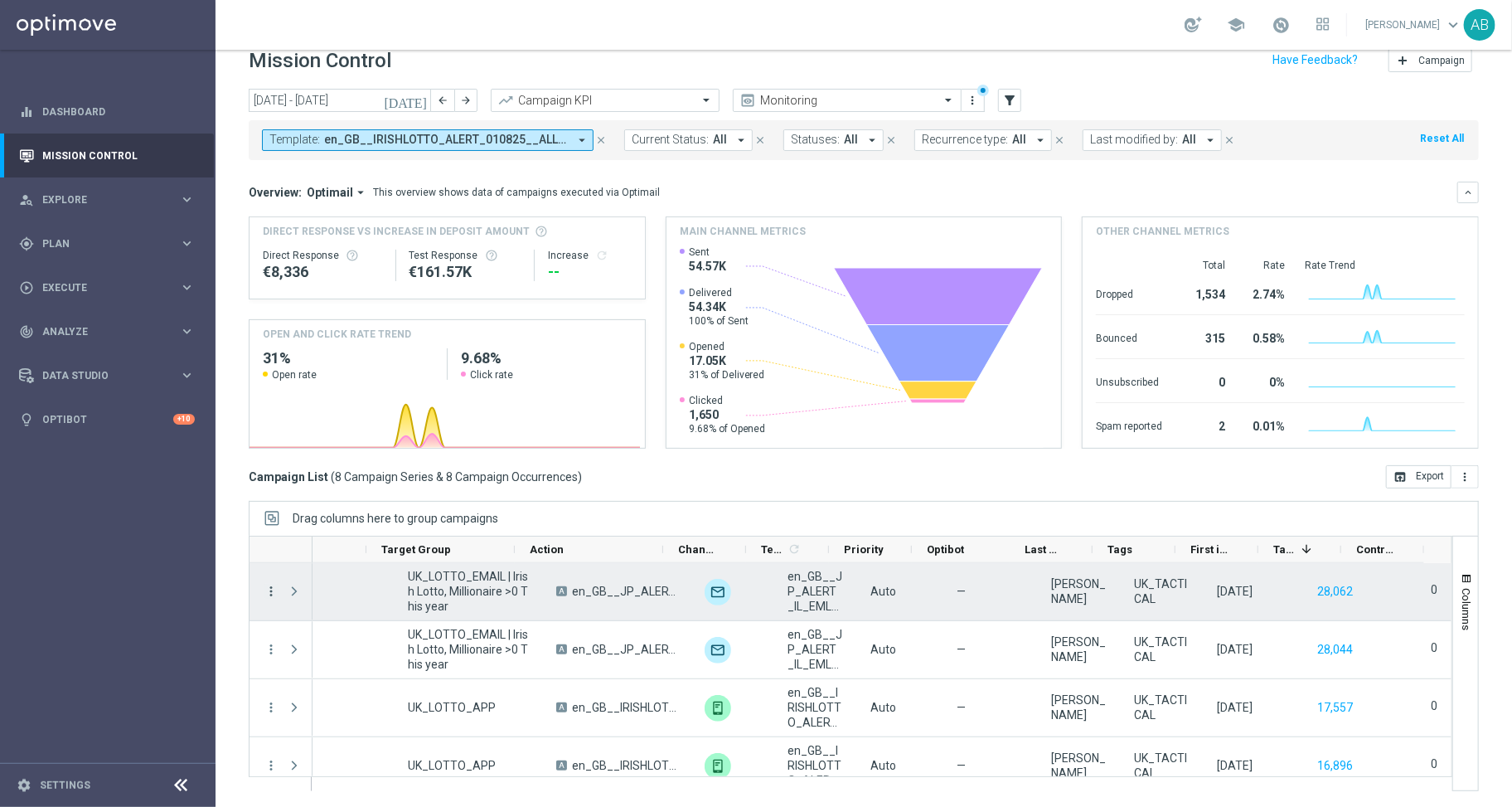
click at [270, 590] on icon "more_vert" at bounding box center [270, 591] width 15 height 15
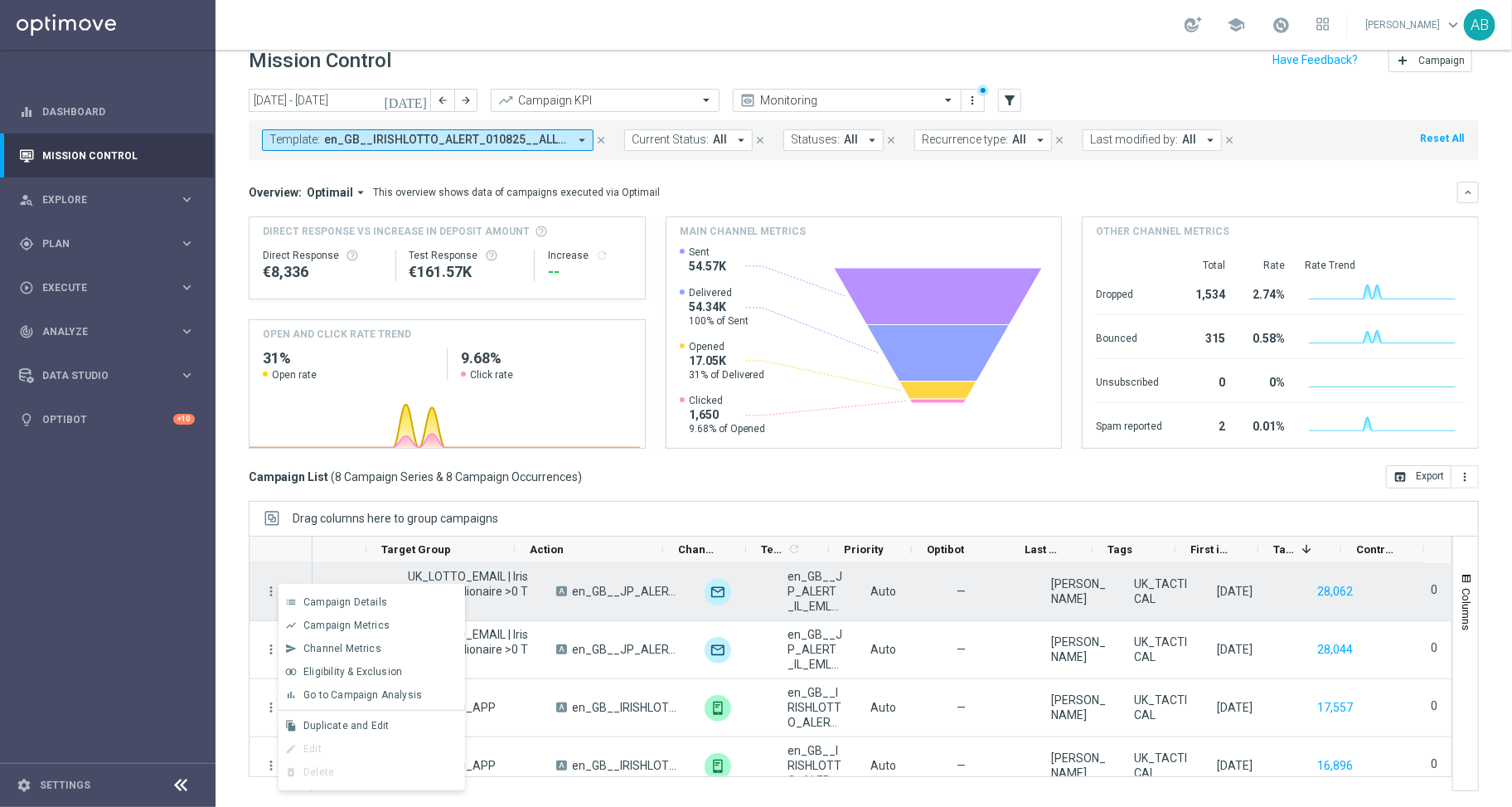
click at [253, 608] on div "more_vert" at bounding box center [264, 592] width 30 height 57
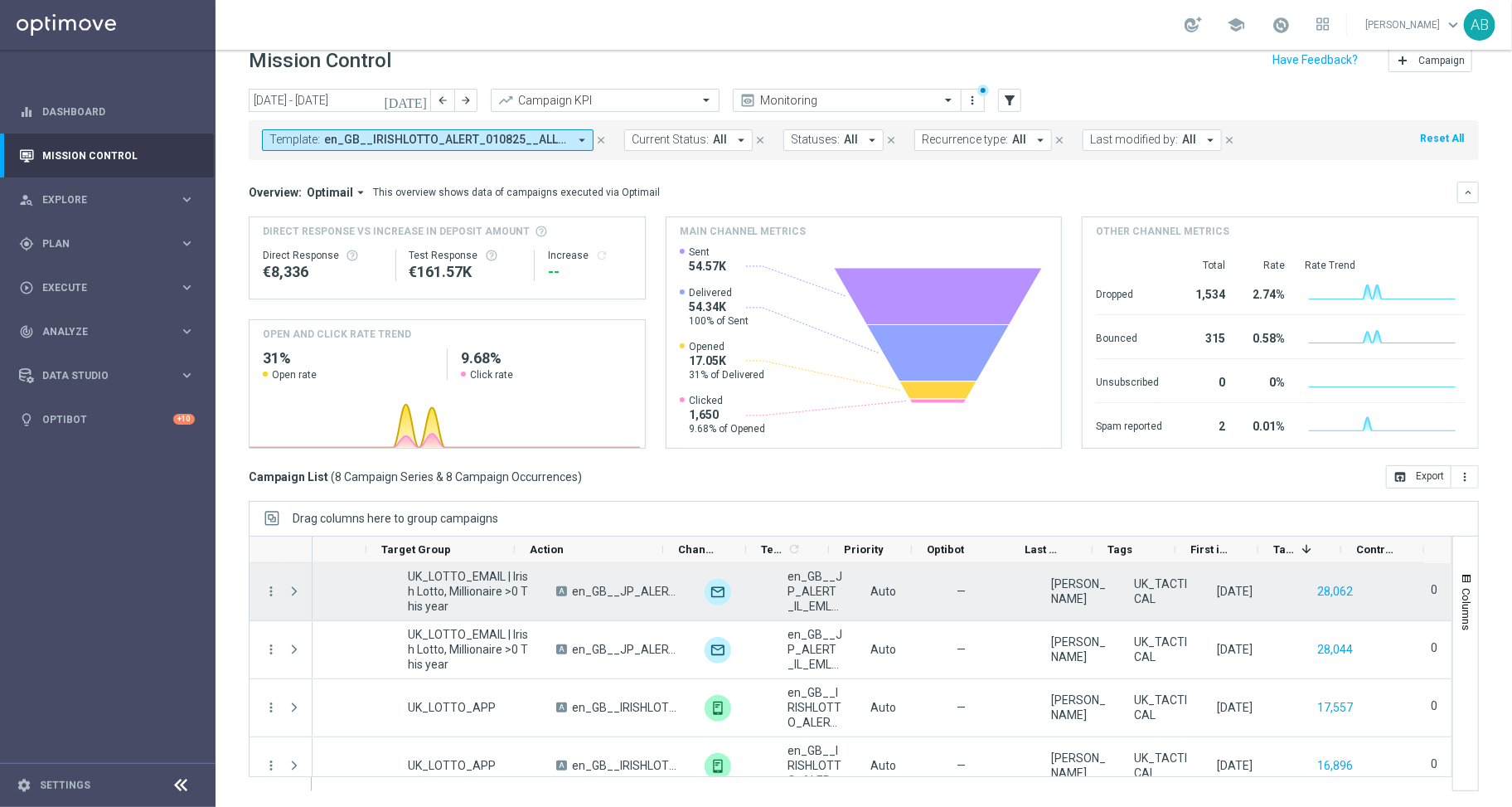
click at [788, 583] on span "en_GB__JP_ALERT_IL_EML_W33__ALL_EMA_TAC_LT" at bounding box center [815, 591] width 55 height 45
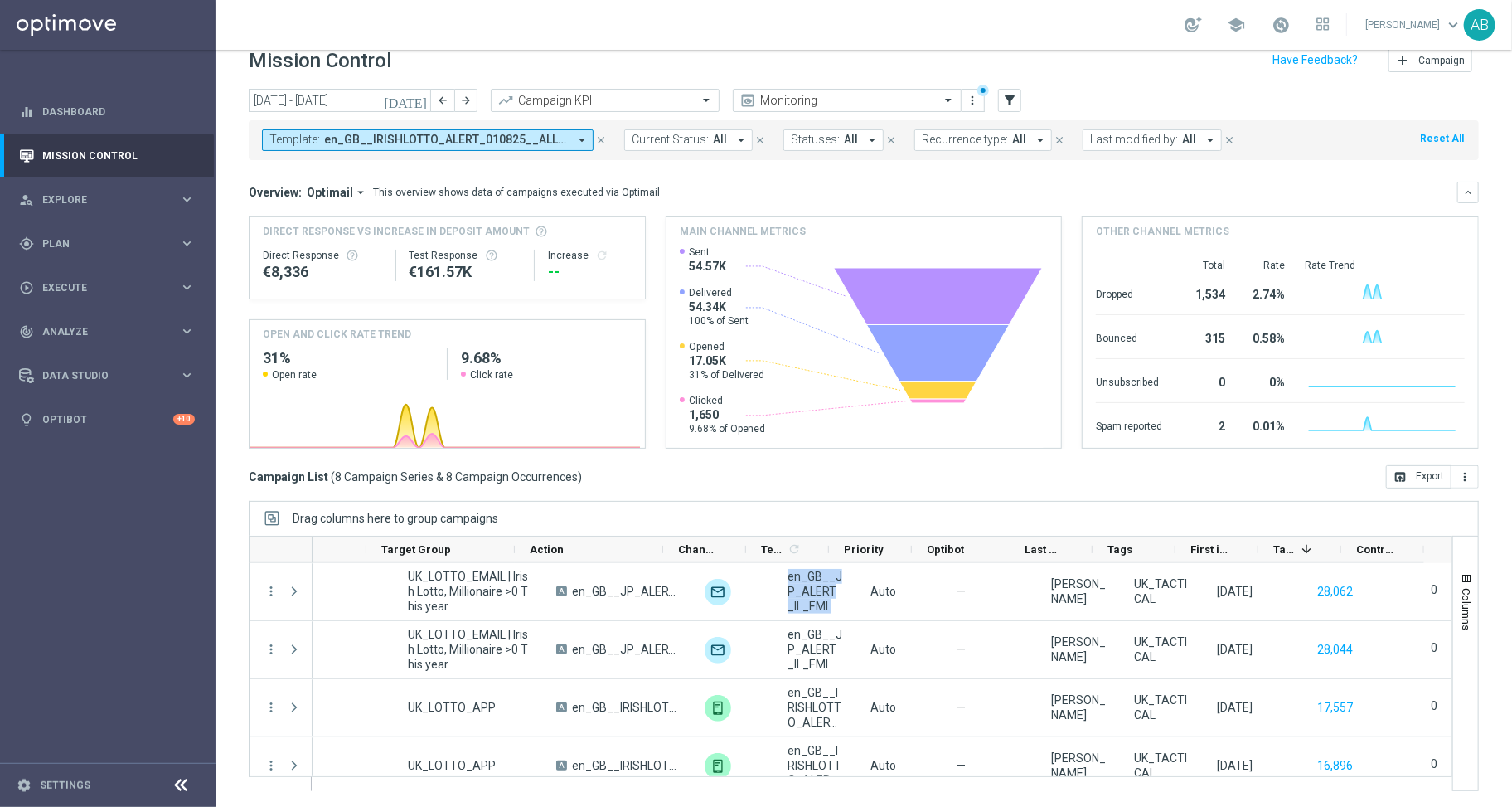
click at [586, 144] on icon "arrow_drop_down" at bounding box center [581, 140] width 15 height 15
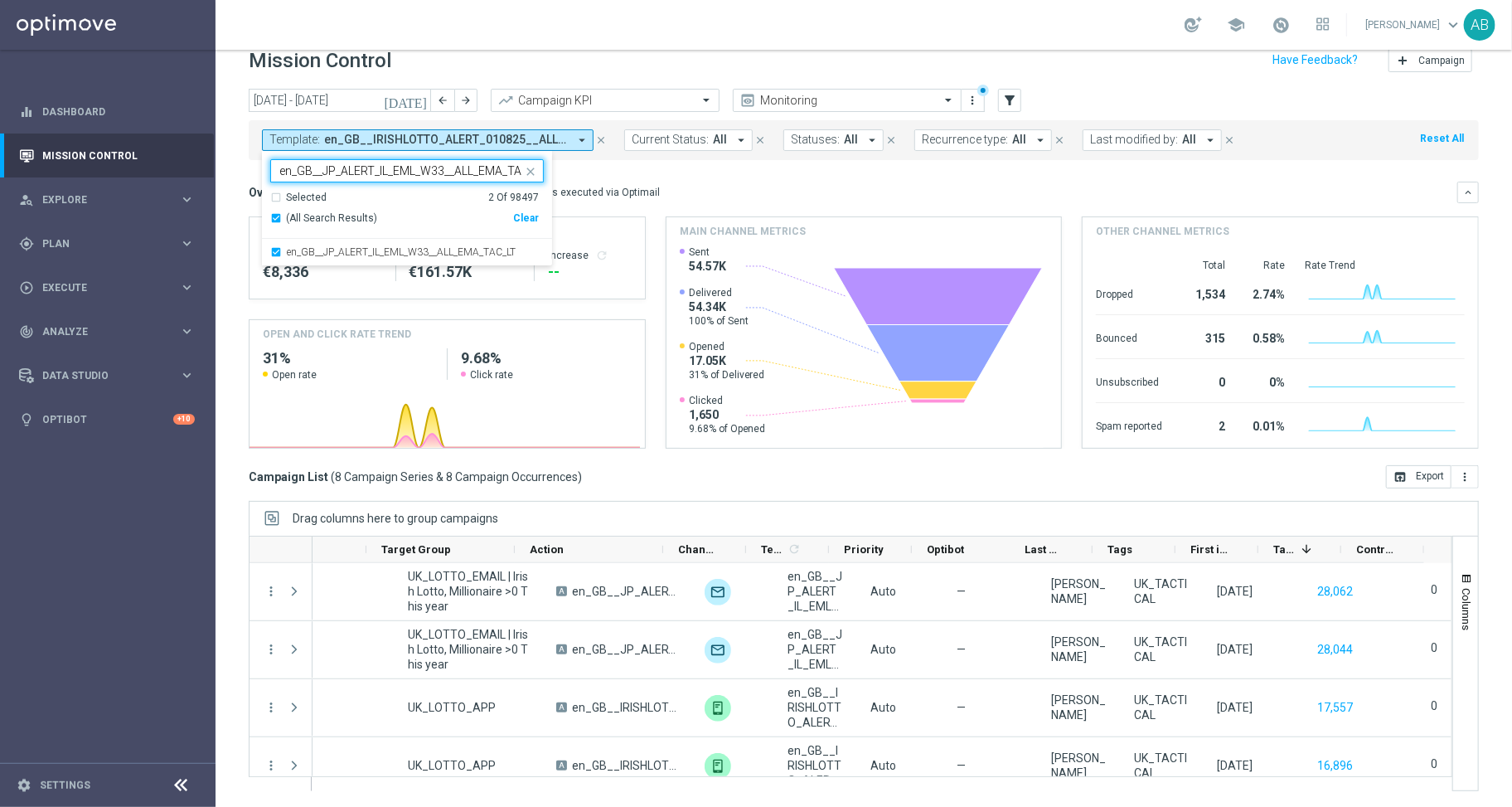
scroll to position [0, 22]
click at [279, 252] on div "en_GB__JP_ALERT_IL_EML_W33__ALL_EMA_TAC_LT" at bounding box center [407, 251] width 273 height 27
type input "en_GB__JP_ALERT_IL_EML_W33__ALL_EMA_TAC_LT"
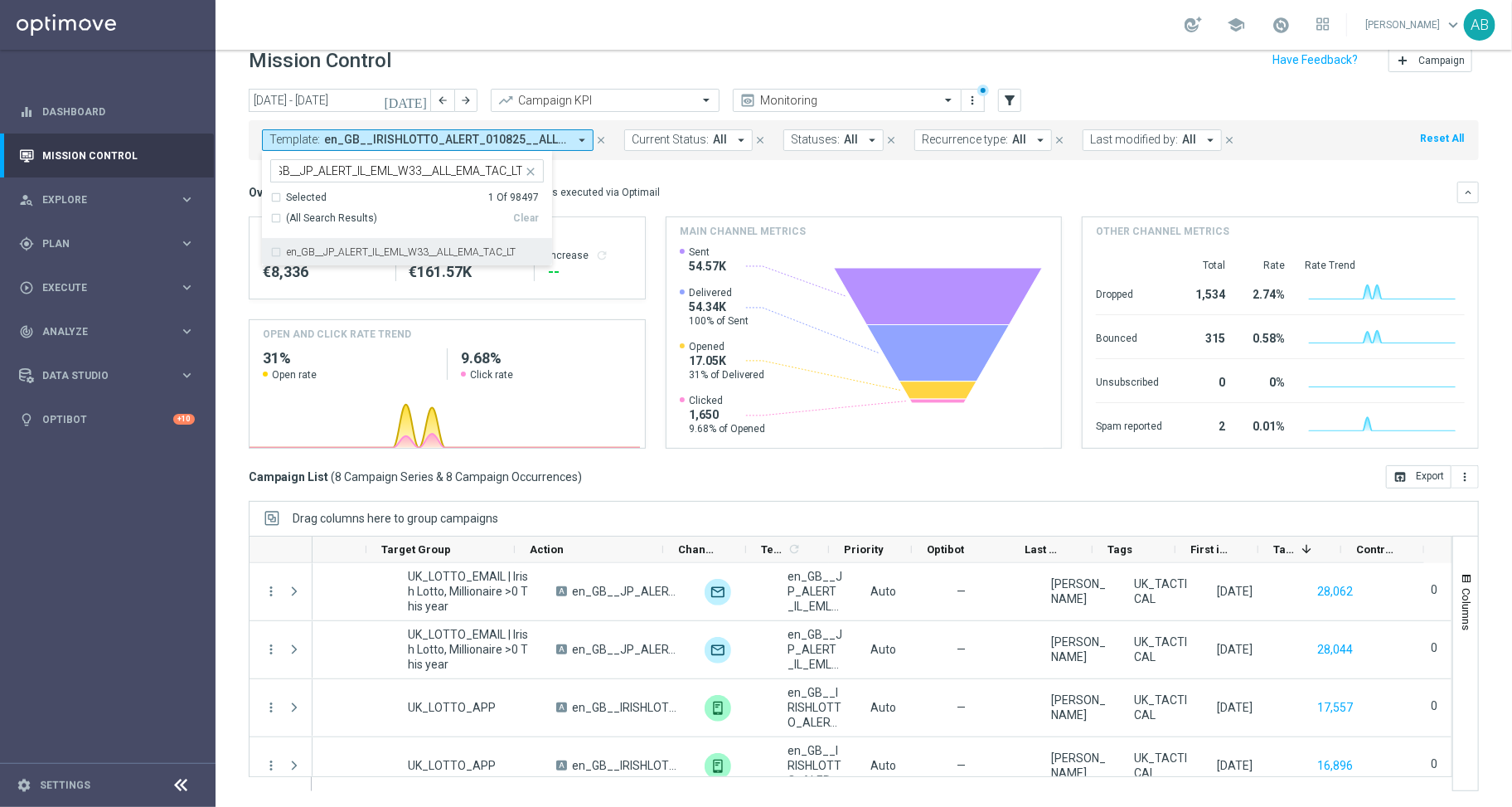
scroll to position [0, 0]
click at [591, 68] on div "Mission Control add Campaign" at bounding box center [864, 61] width 1231 height 32
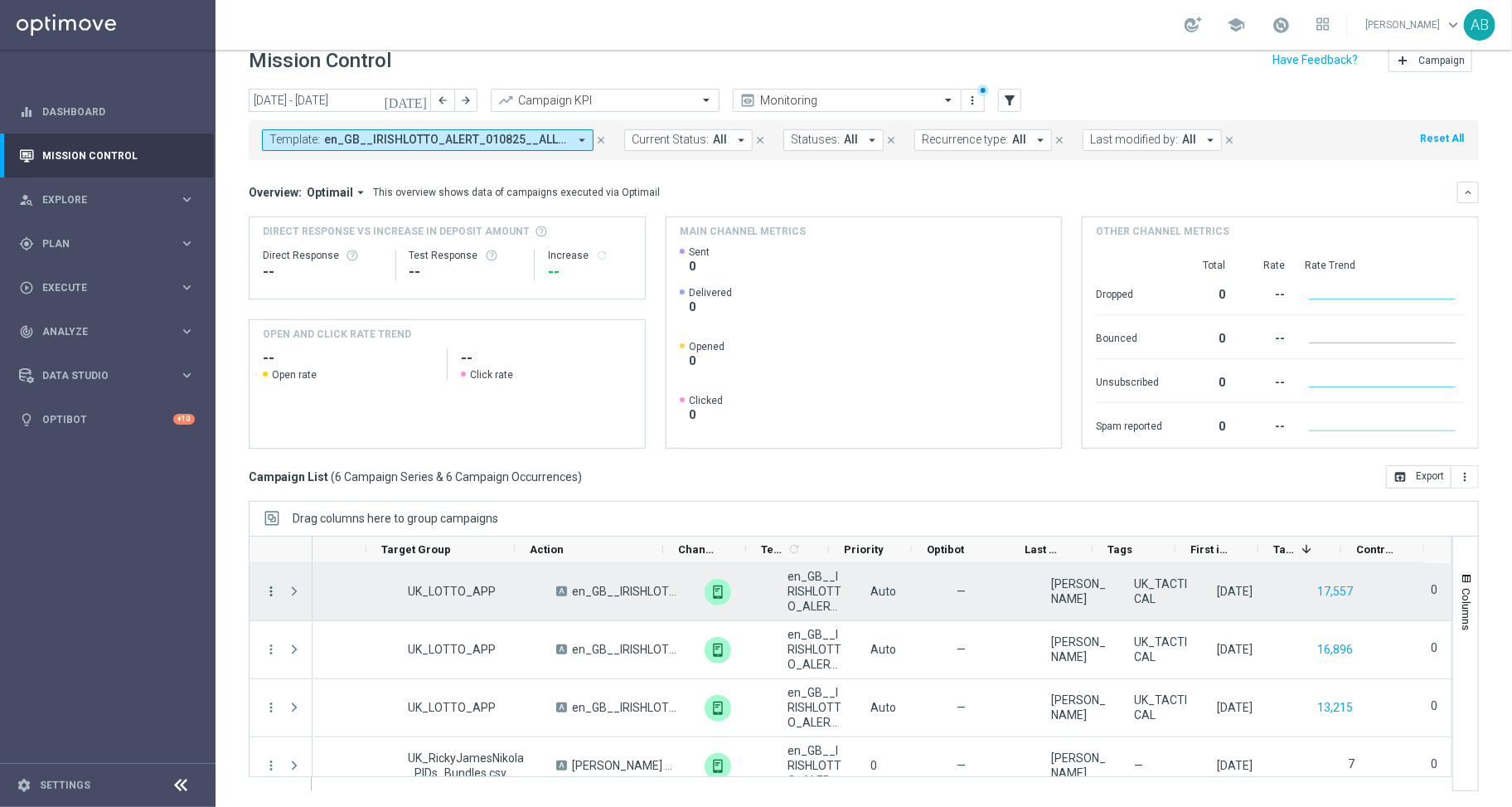
click at [275, 584] on icon "more_vert" at bounding box center [270, 591] width 15 height 15
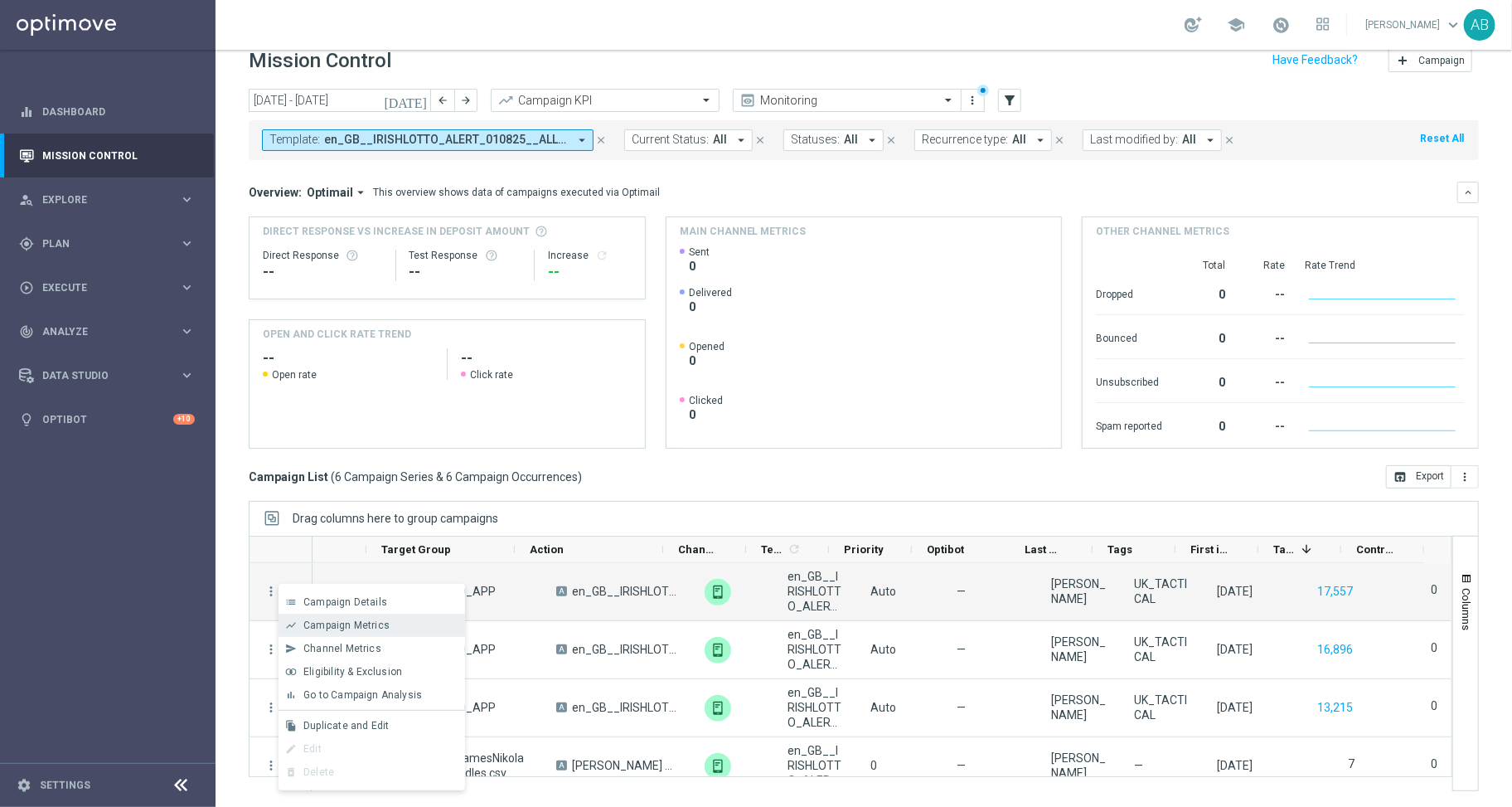
click at [373, 626] on span "Campaign Metrics" at bounding box center [346, 625] width 86 height 12
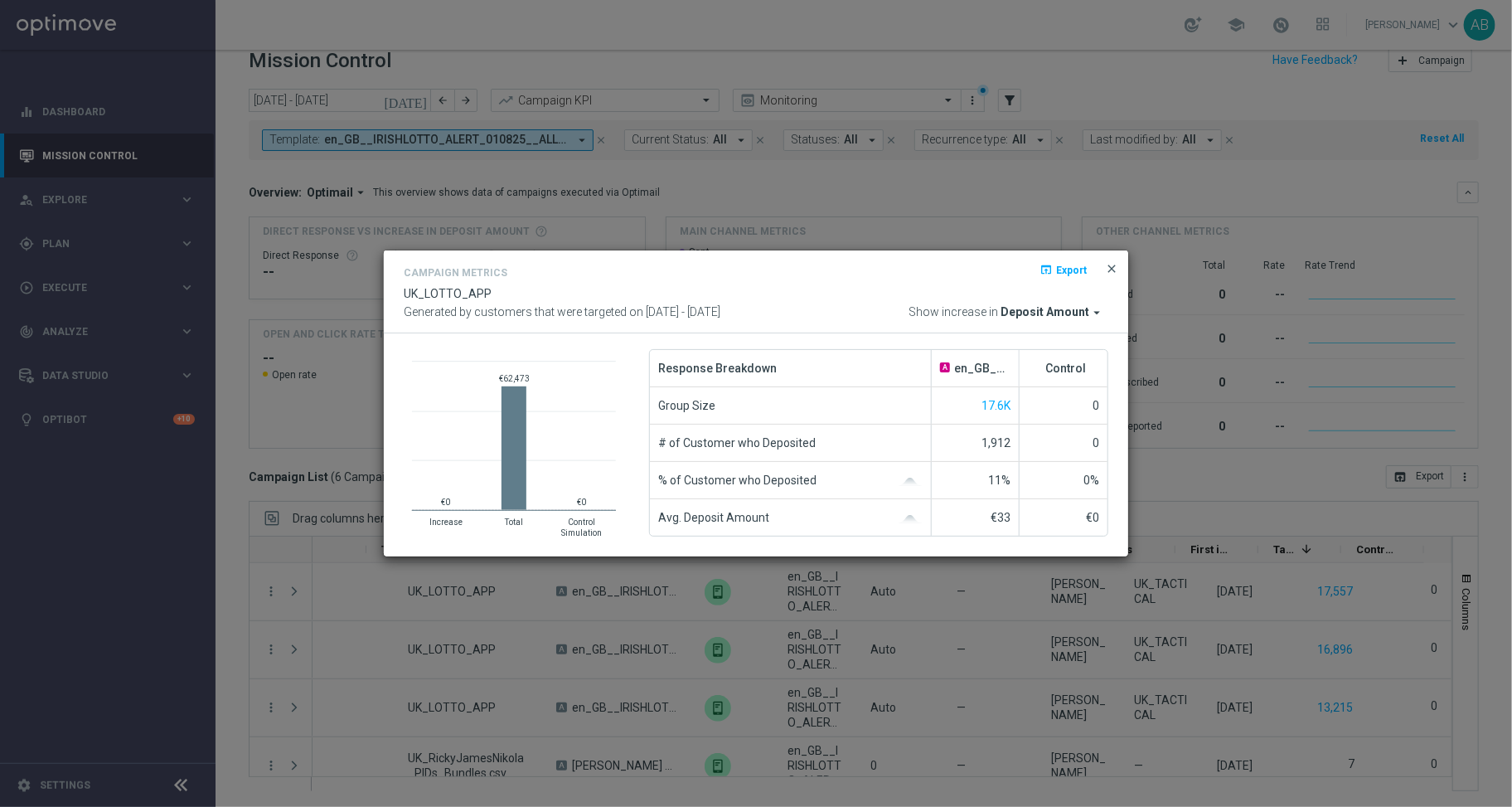
click at [1114, 268] on span "close" at bounding box center [1111, 268] width 13 height 13
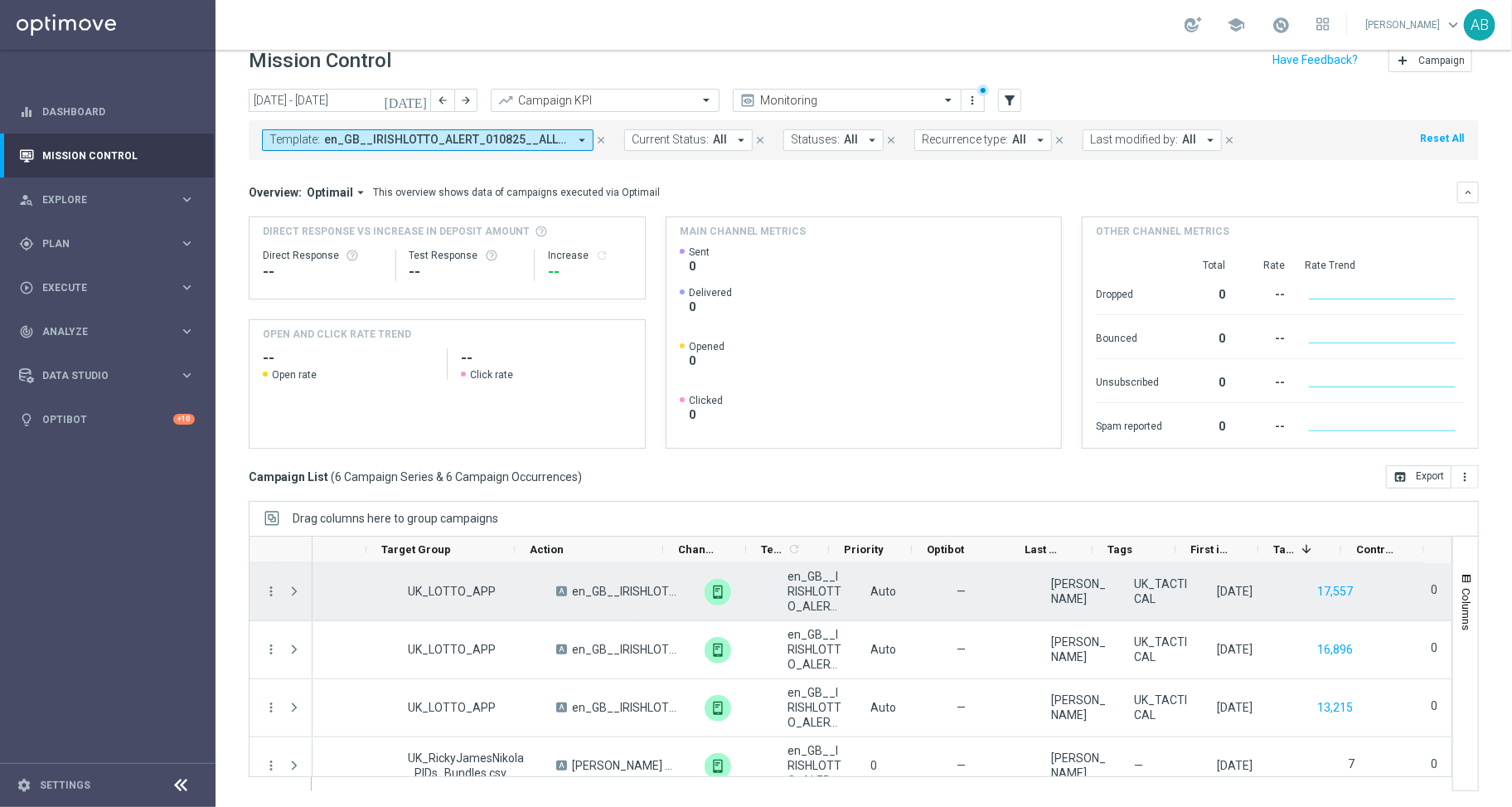
click at [789, 599] on span "en_GB__IRISHLOTTO_ALERT_010825__ALL_APP_TAC_LT" at bounding box center [815, 591] width 55 height 45
click at [274, 598] on icon "more_vert" at bounding box center [270, 593] width 15 height 15
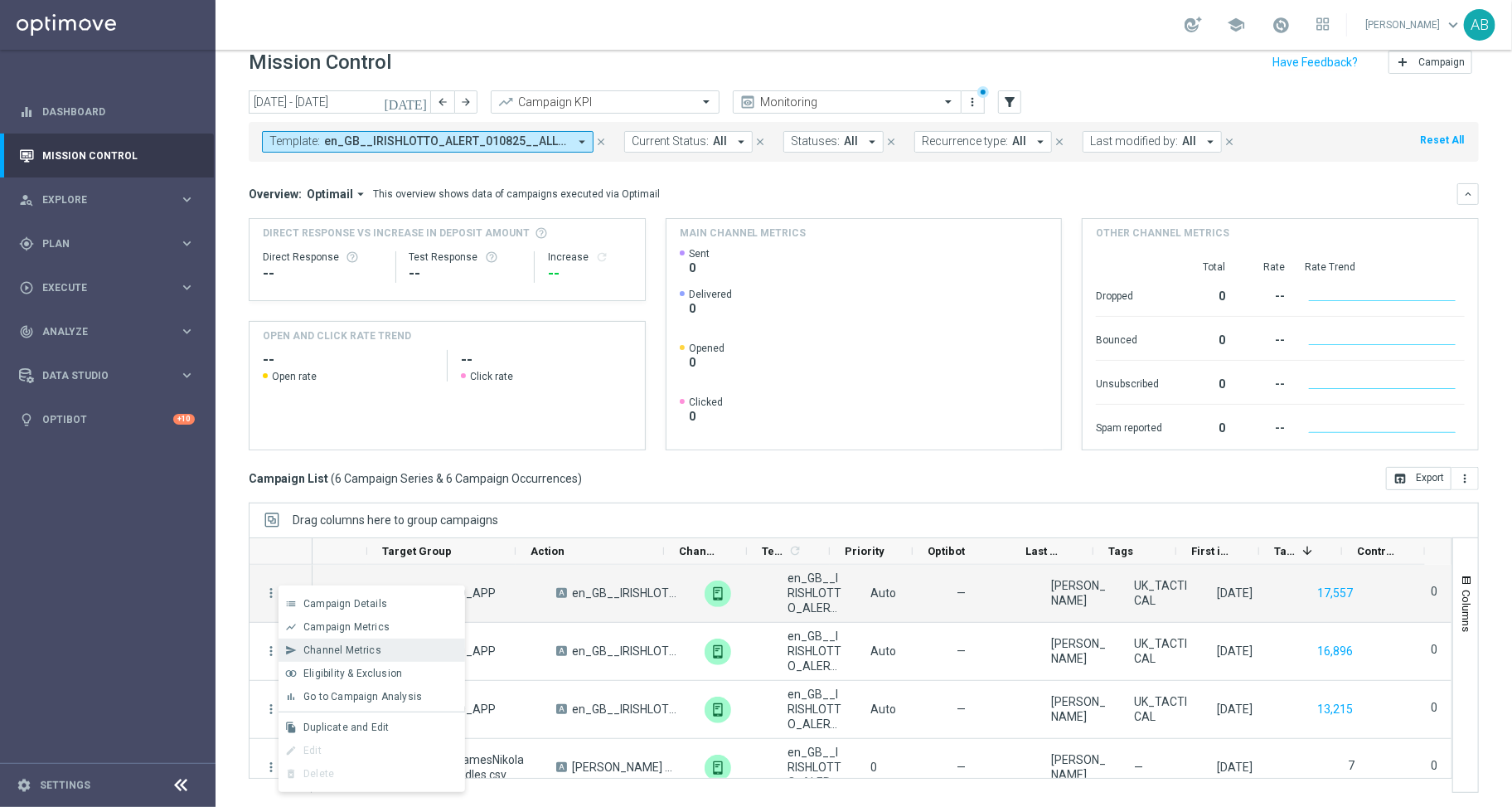
click at [368, 649] on span "Channel Metrics" at bounding box center [342, 650] width 78 height 12
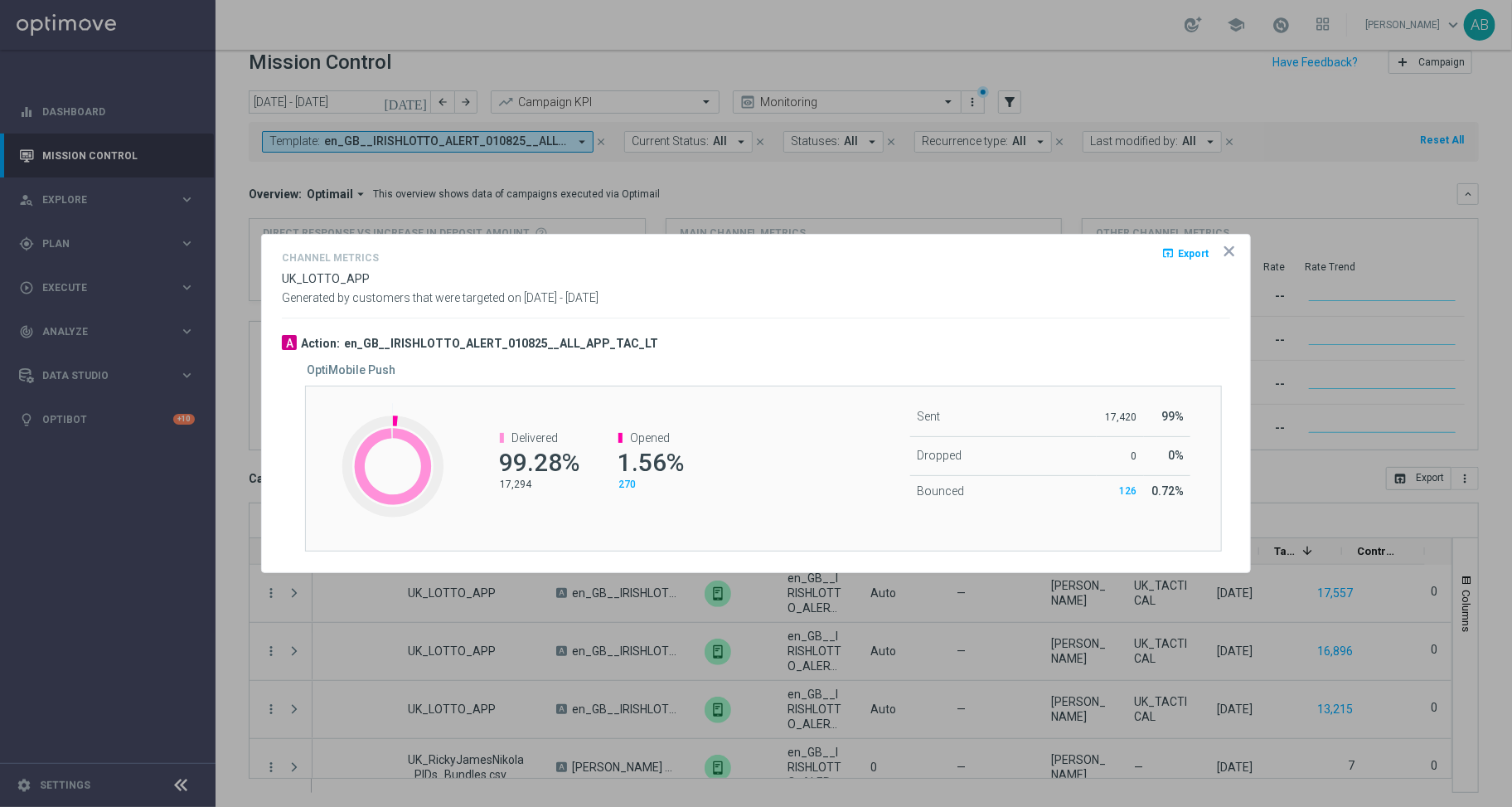
click at [1230, 253] on icon "icon" at bounding box center [1230, 251] width 17 height 17
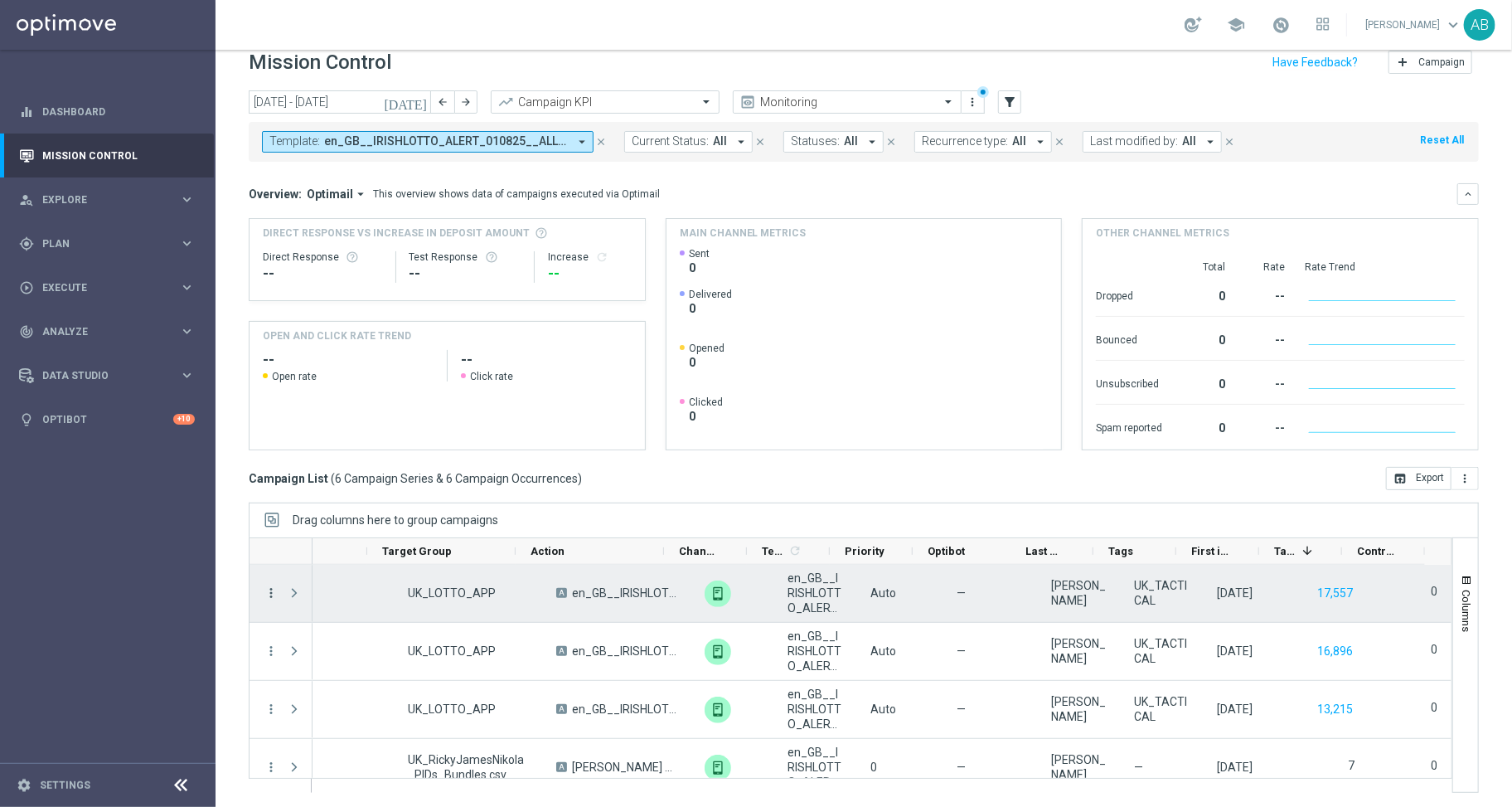
click at [273, 589] on icon "more_vert" at bounding box center [270, 593] width 15 height 15
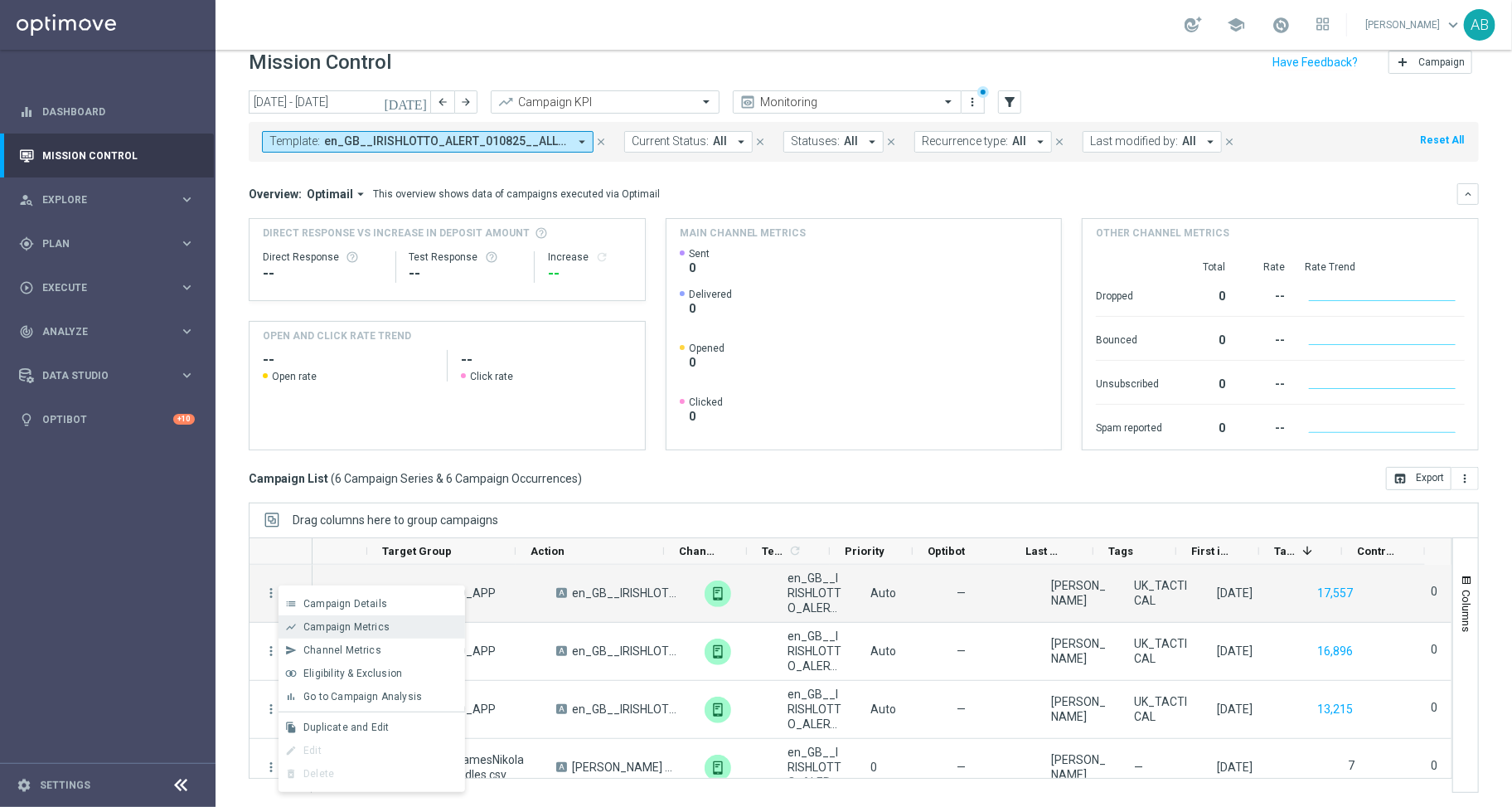
click at [379, 622] on span "Campaign Metrics" at bounding box center [346, 627] width 86 height 12
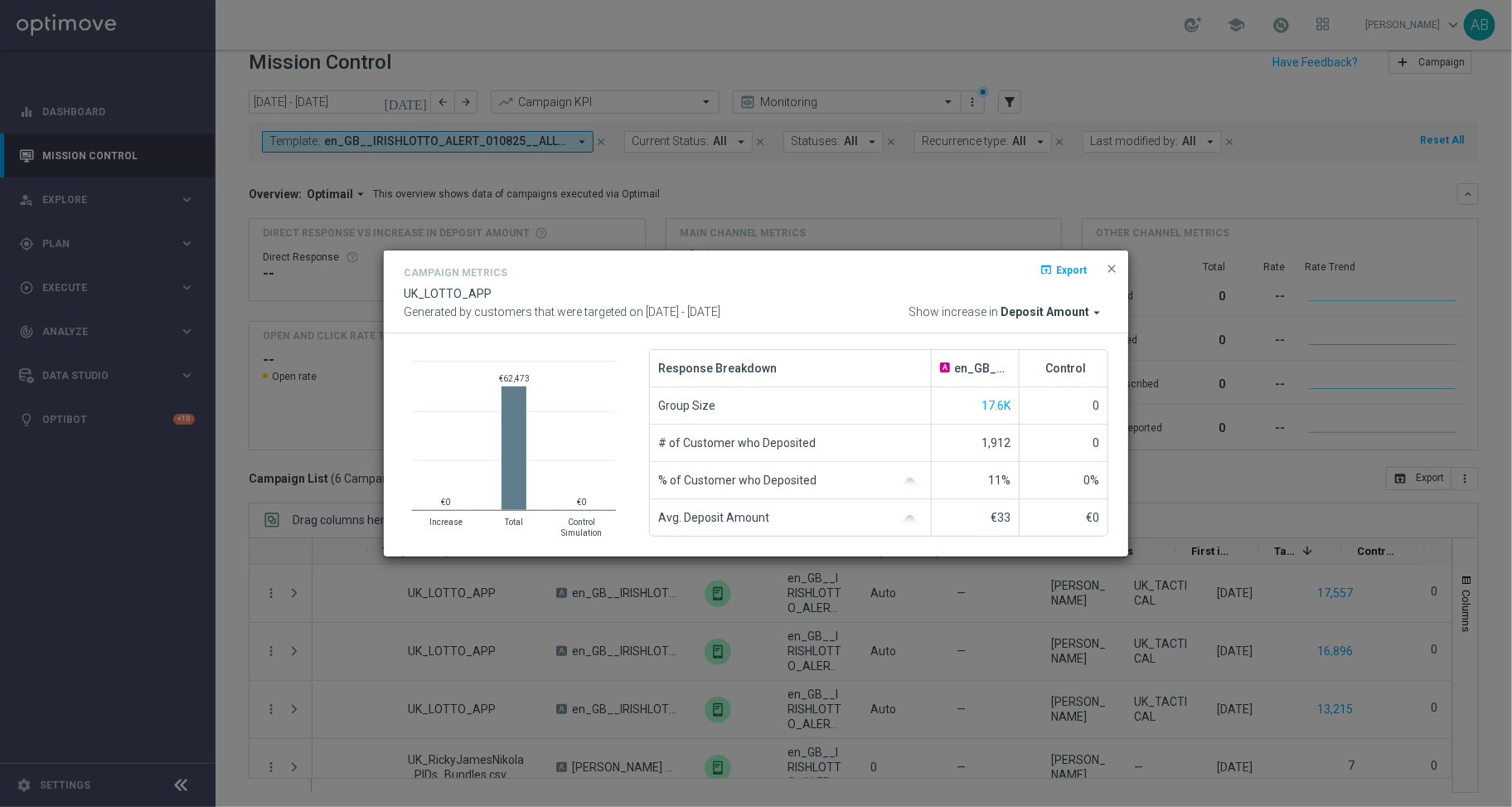
click at [1117, 256] on div "Campaign Metrics open_in_browser Export UK_LOTTO_APP Generated by customers tha…" at bounding box center [756, 292] width 745 height 84
click at [1107, 269] on span "close" at bounding box center [1111, 268] width 13 height 13
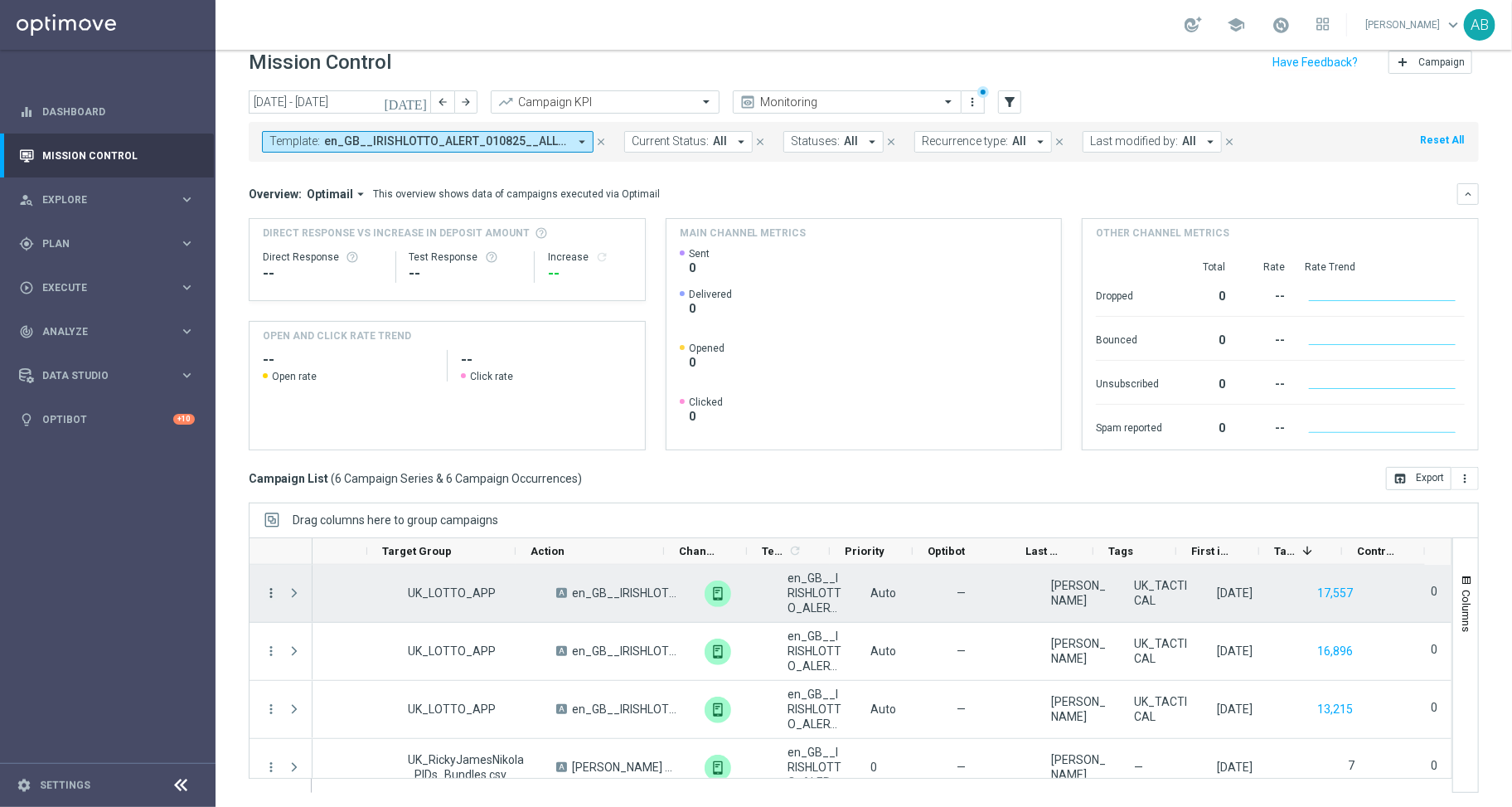
click at [273, 593] on icon "more_vert" at bounding box center [270, 593] width 15 height 15
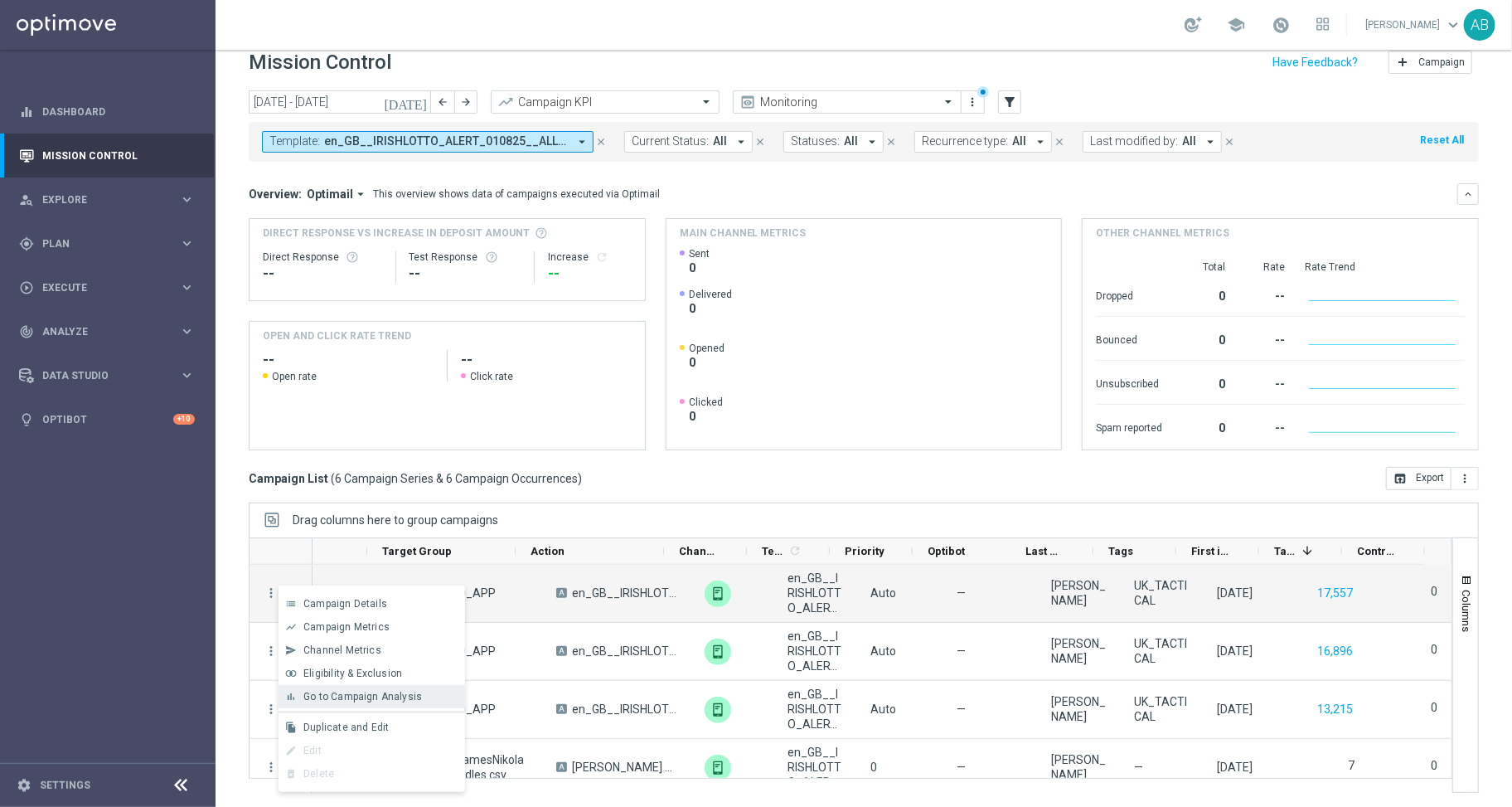
click at [366, 695] on span "Go to Campaign Analysis" at bounding box center [362, 697] width 119 height 12
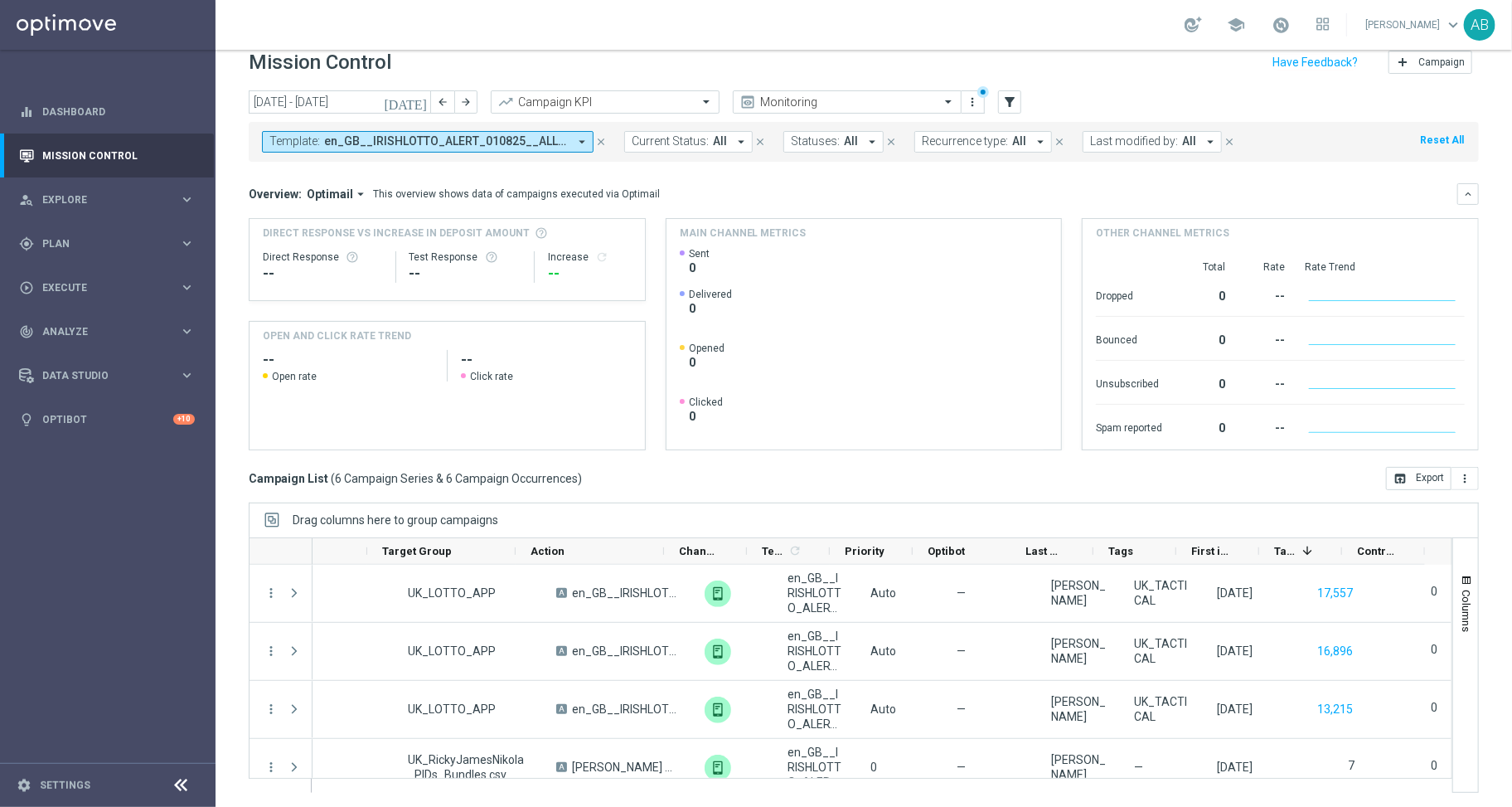
click at [602, 139] on icon "close" at bounding box center [601, 142] width 12 height 12
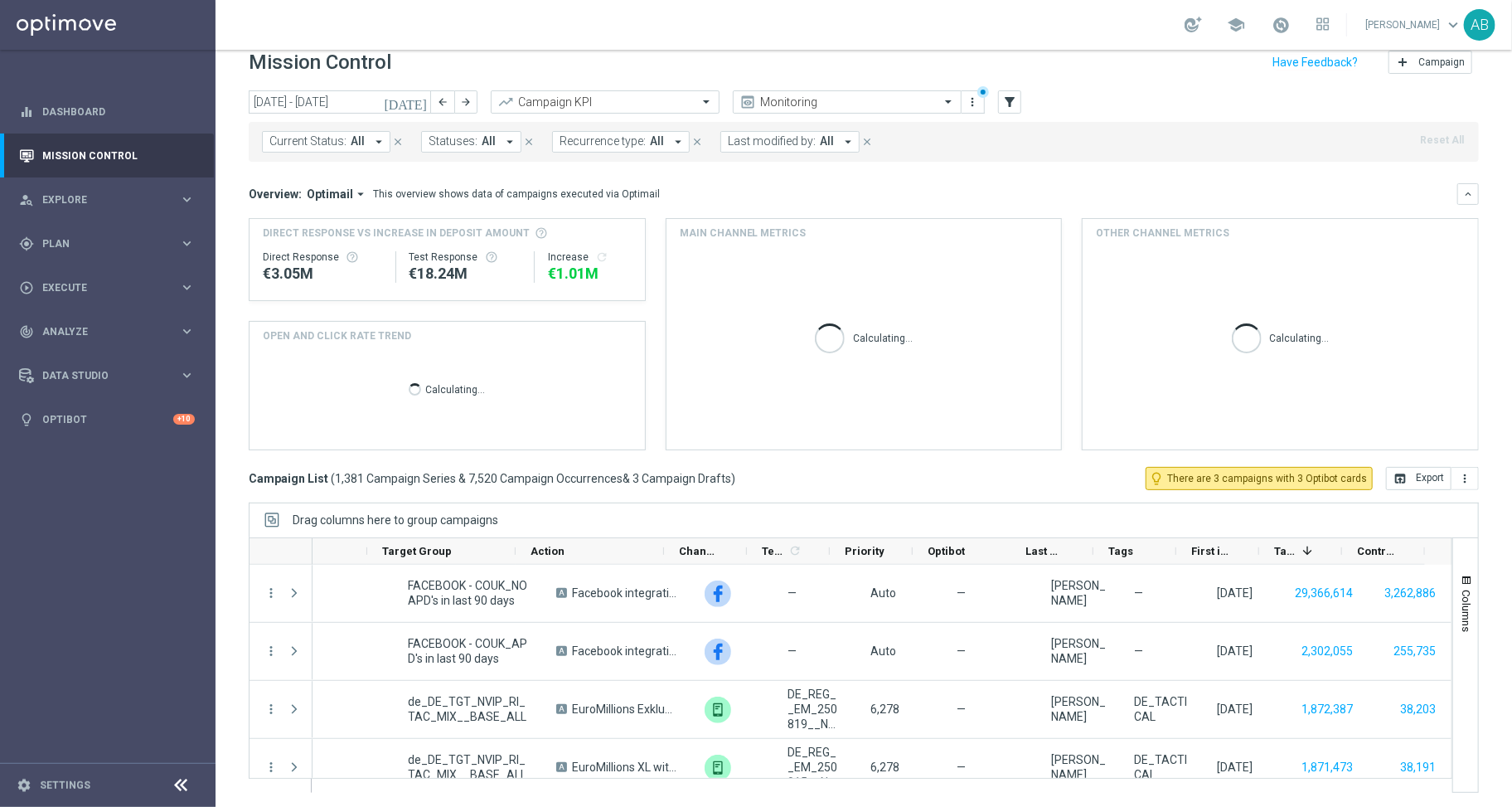
click at [991, 107] on div "today 01 Aug 2025 - 31 Aug 2025 arrow_back arrow_forward Campaign KPI trending_…" at bounding box center [864, 103] width 1231 height 25
click at [1020, 107] on button "filter_alt" at bounding box center [1009, 102] width 23 height 23
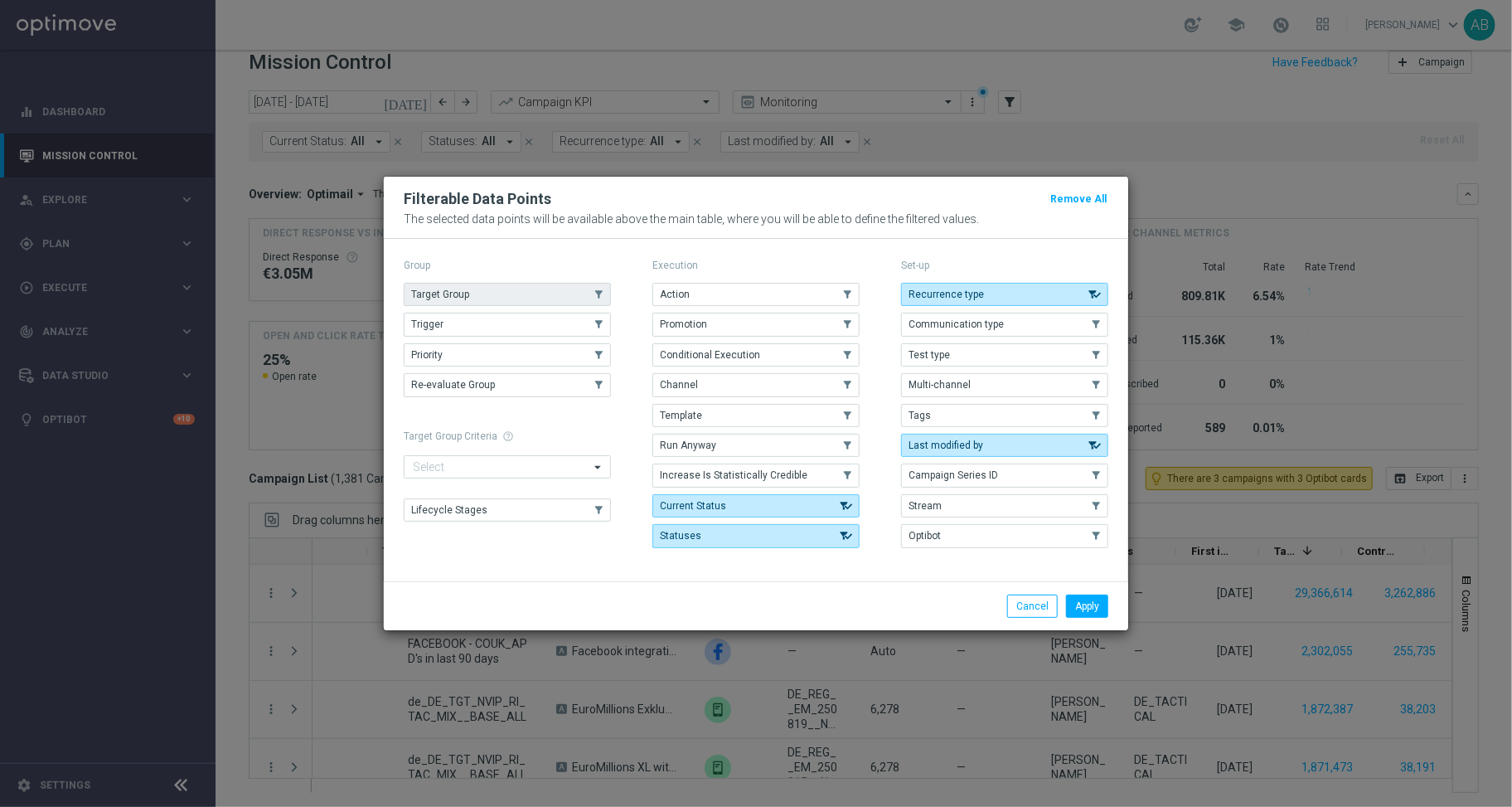
click at [492, 292] on button "Target Group" at bounding box center [508, 294] width 207 height 23
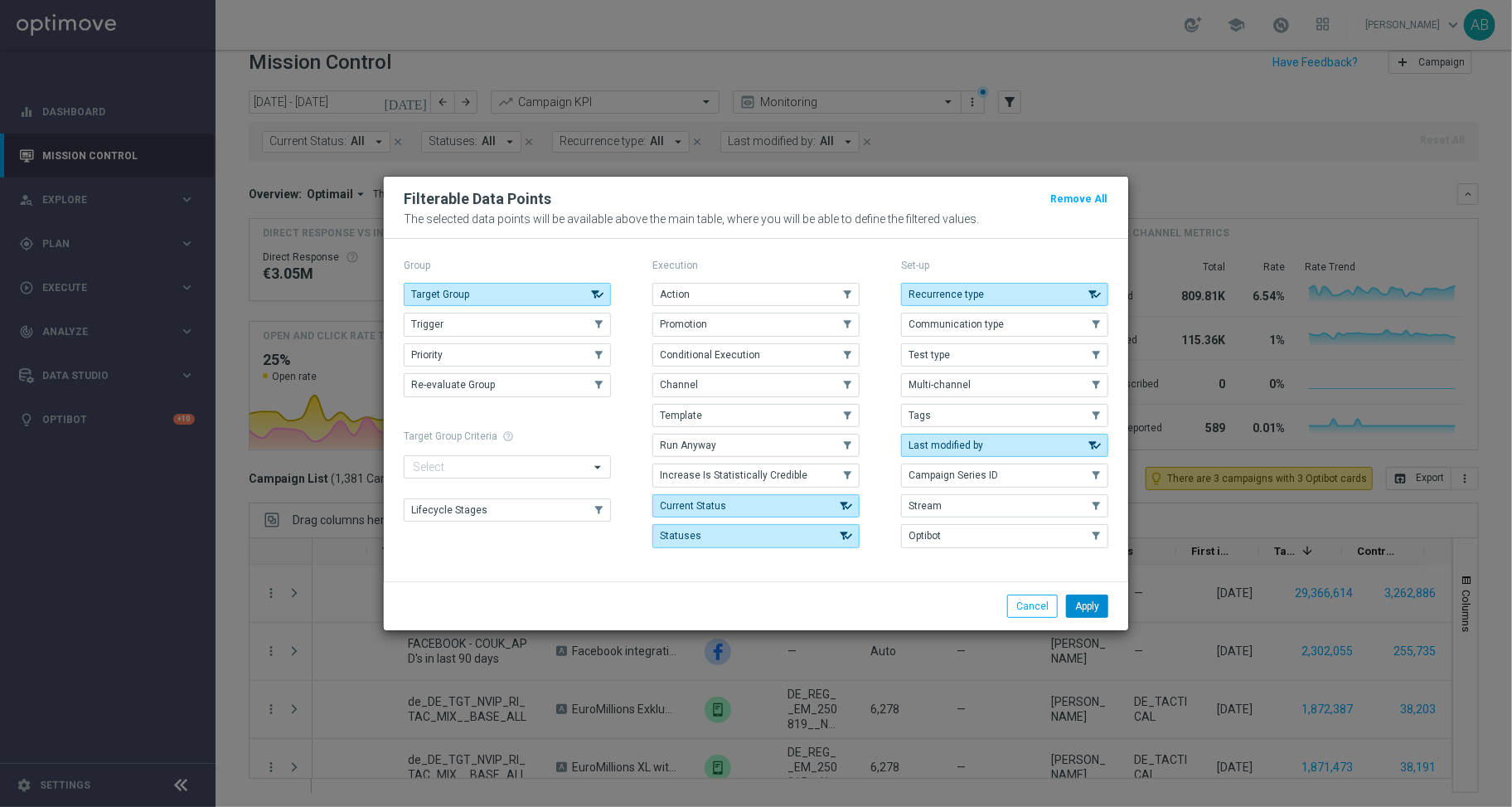
click at [1091, 617] on button "Apply" at bounding box center [1087, 605] width 42 height 23
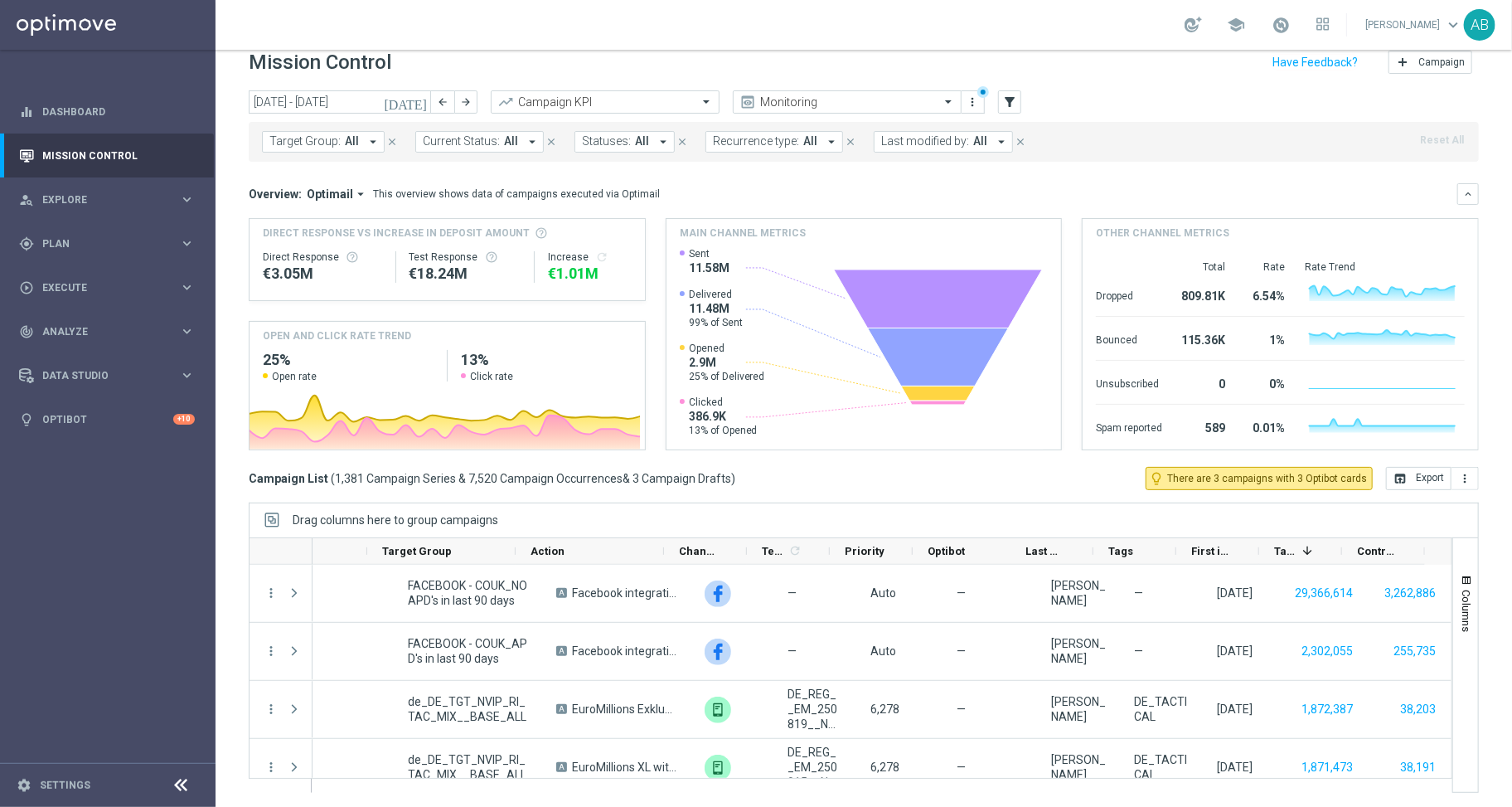
click at [376, 139] on icon "arrow_drop_down" at bounding box center [373, 142] width 15 height 15
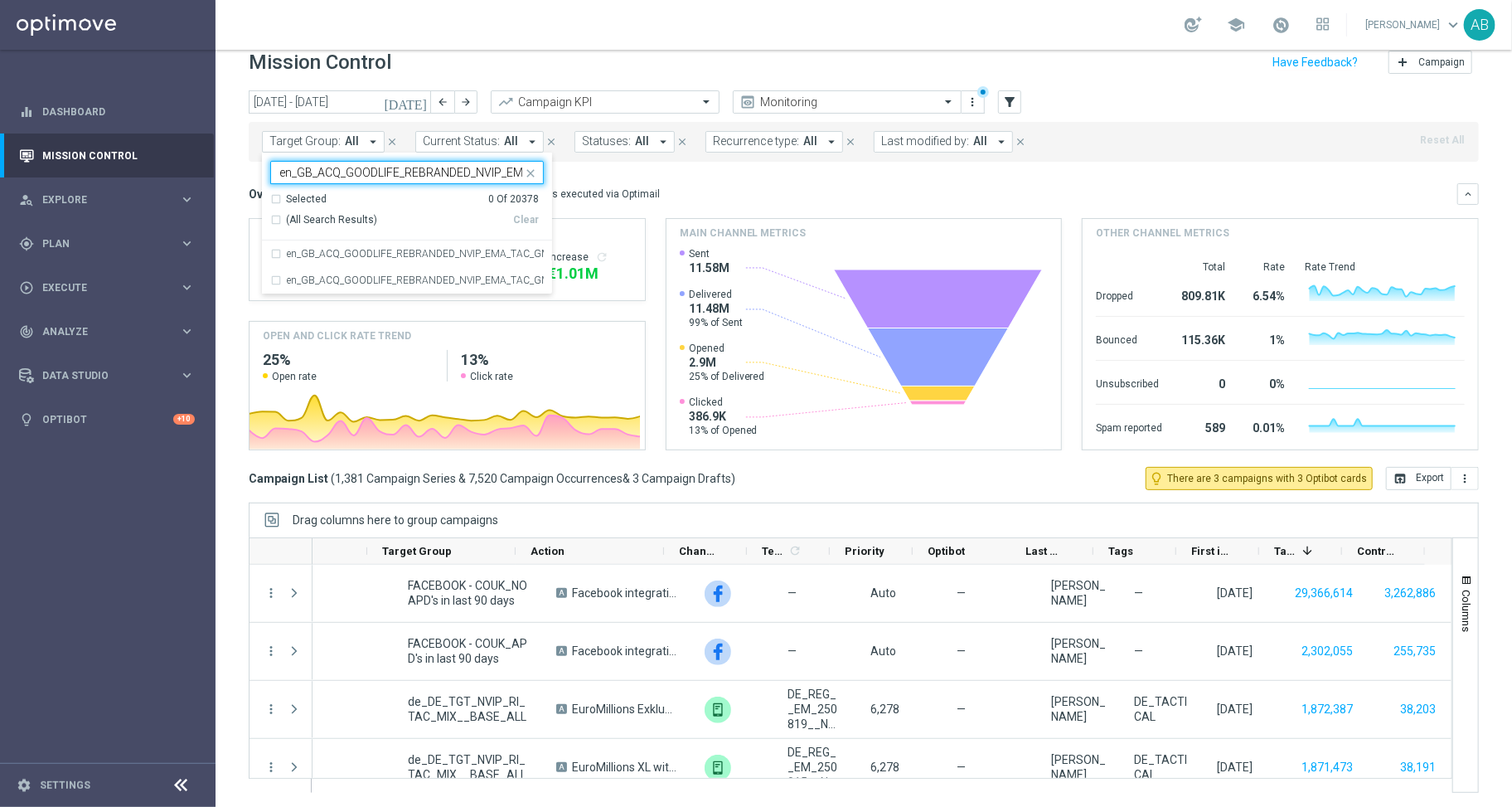
scroll to position [0, 55]
click at [356, 248] on label "en_GB_ACQ_GOODLIFE_REBRANDED_NVIP_EMA_TAC_GM" at bounding box center [416, 253] width 257 height 10
type input "en_GB_ACQ_GOODLIFE_REBRANDED_NVIP_EMA_TAC_GM"
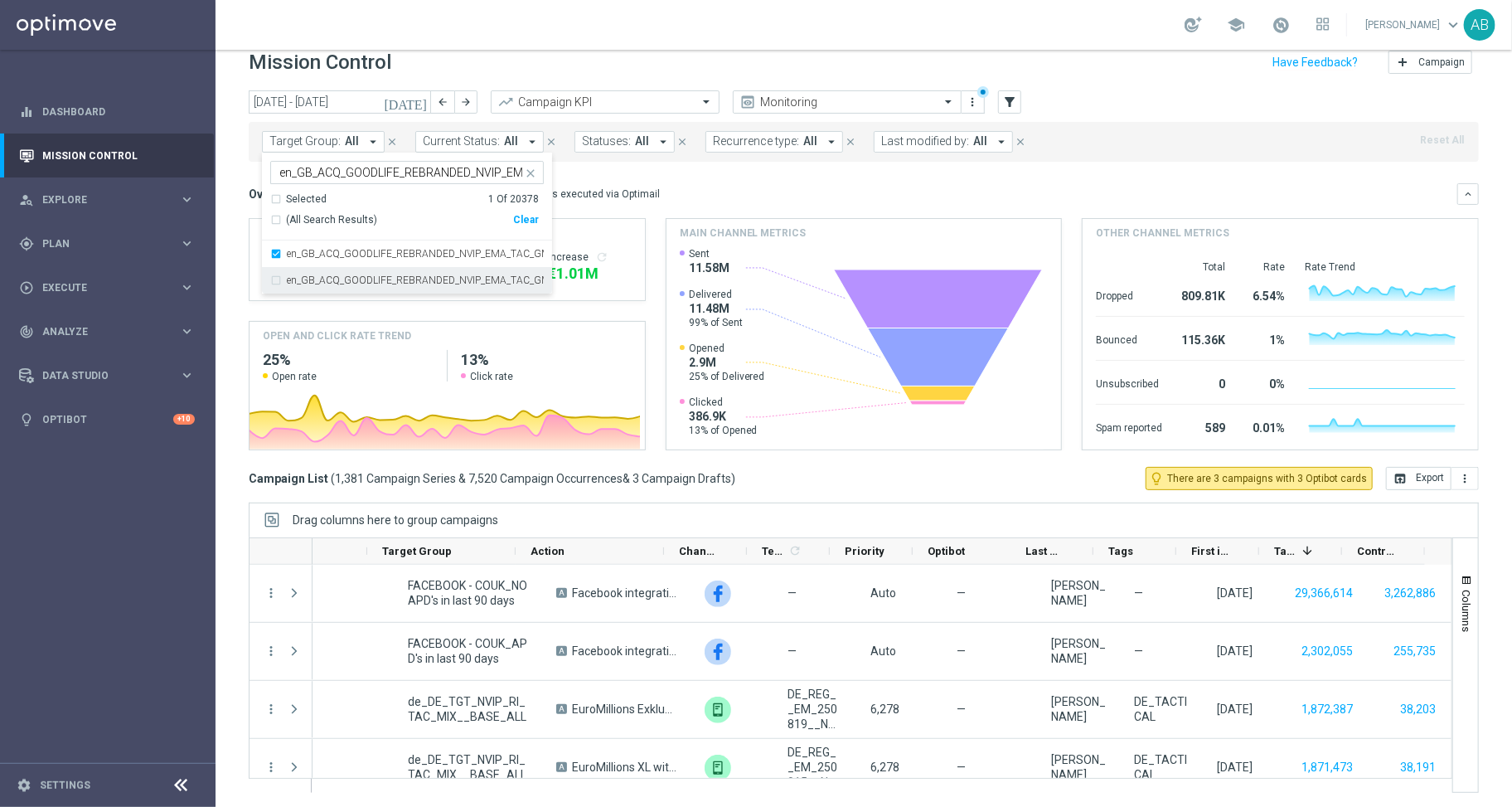
click at [355, 286] on div "en_GB_ACQ_GOODLIFE_REBRANDED_NVIP_EMA_TAC_GM_020925" at bounding box center [407, 280] width 273 height 27
click at [582, 32] on div "school Adam Bloor keyboard_arrow_down AB" at bounding box center [864, 25] width 1297 height 50
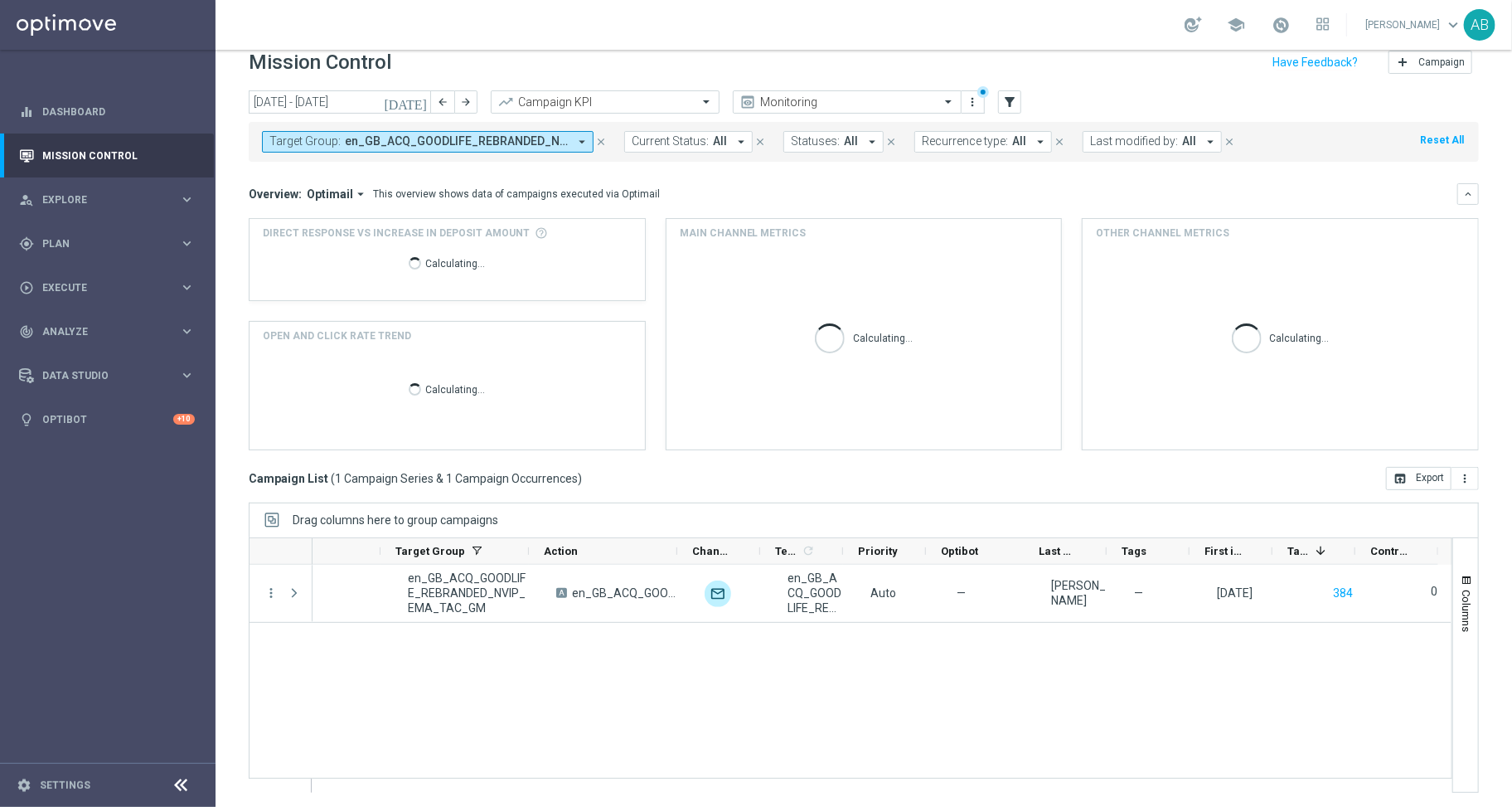
scroll to position [0, 273]
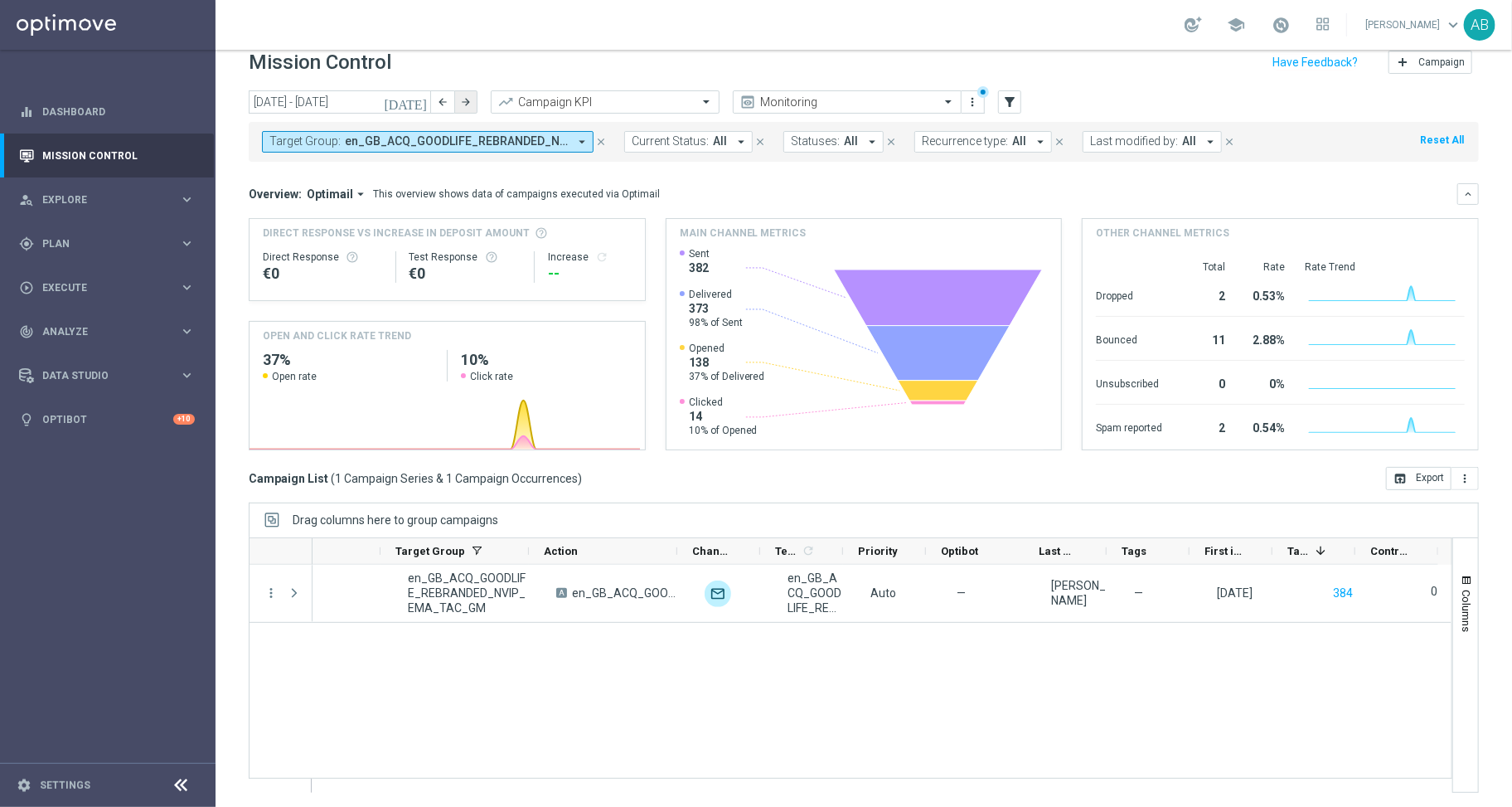
click at [468, 99] on icon "arrow_forward" at bounding box center [466, 102] width 12 height 12
type input "01 Sep 2025 - 30 Sep 2025"
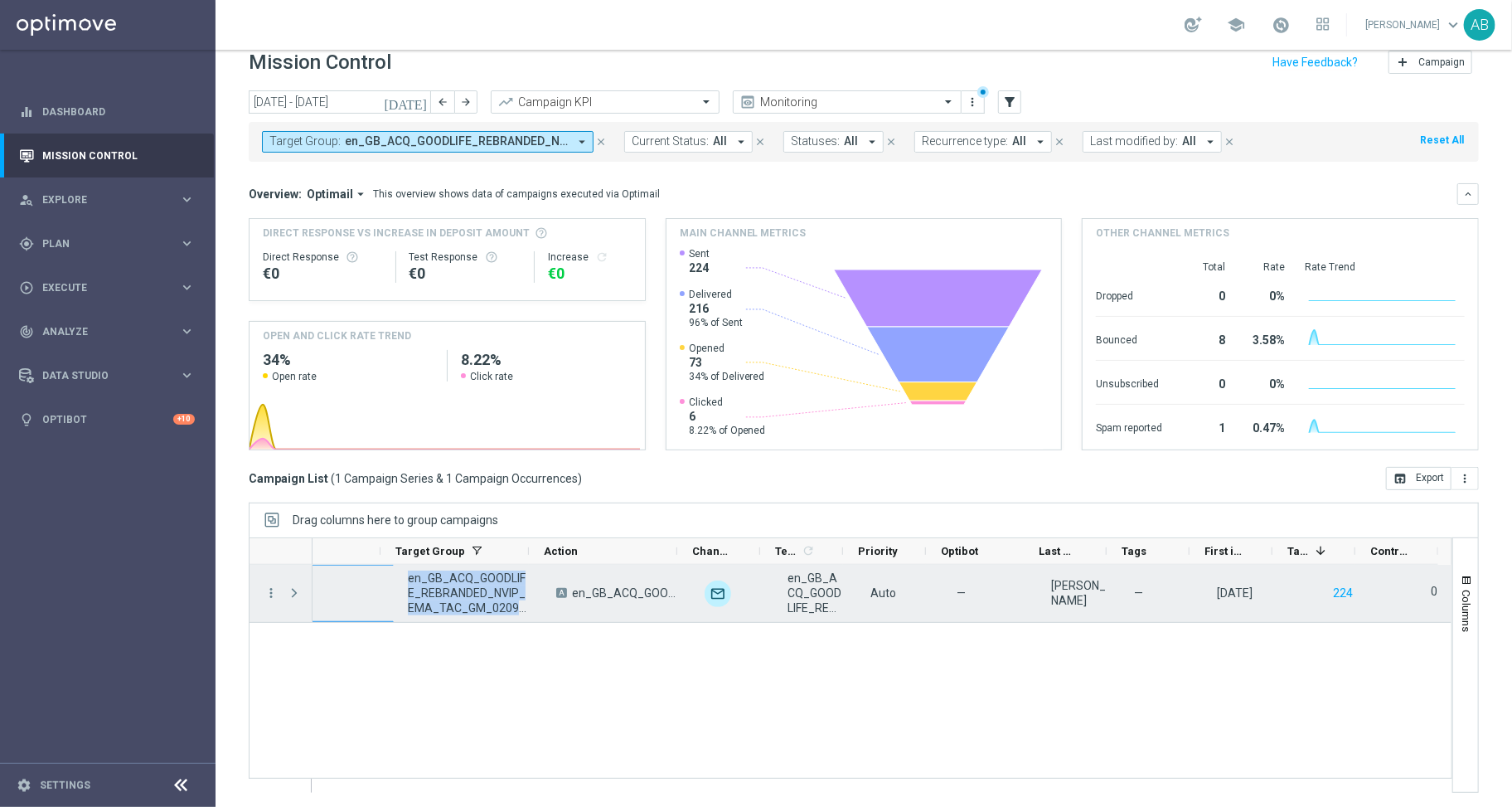
drag, startPoint x: 519, startPoint y: 608, endPoint x: 363, endPoint y: 590, distance: 157.0
click at [363, 590] on div "1 — en_GB_ACQ_GOODLIFE_REBRANDED_NVIP_EMA_TAC_GM_020925 A en_GB_ACQ_GOODLIFE_RE…" at bounding box center [751, 594] width 1401 height 58
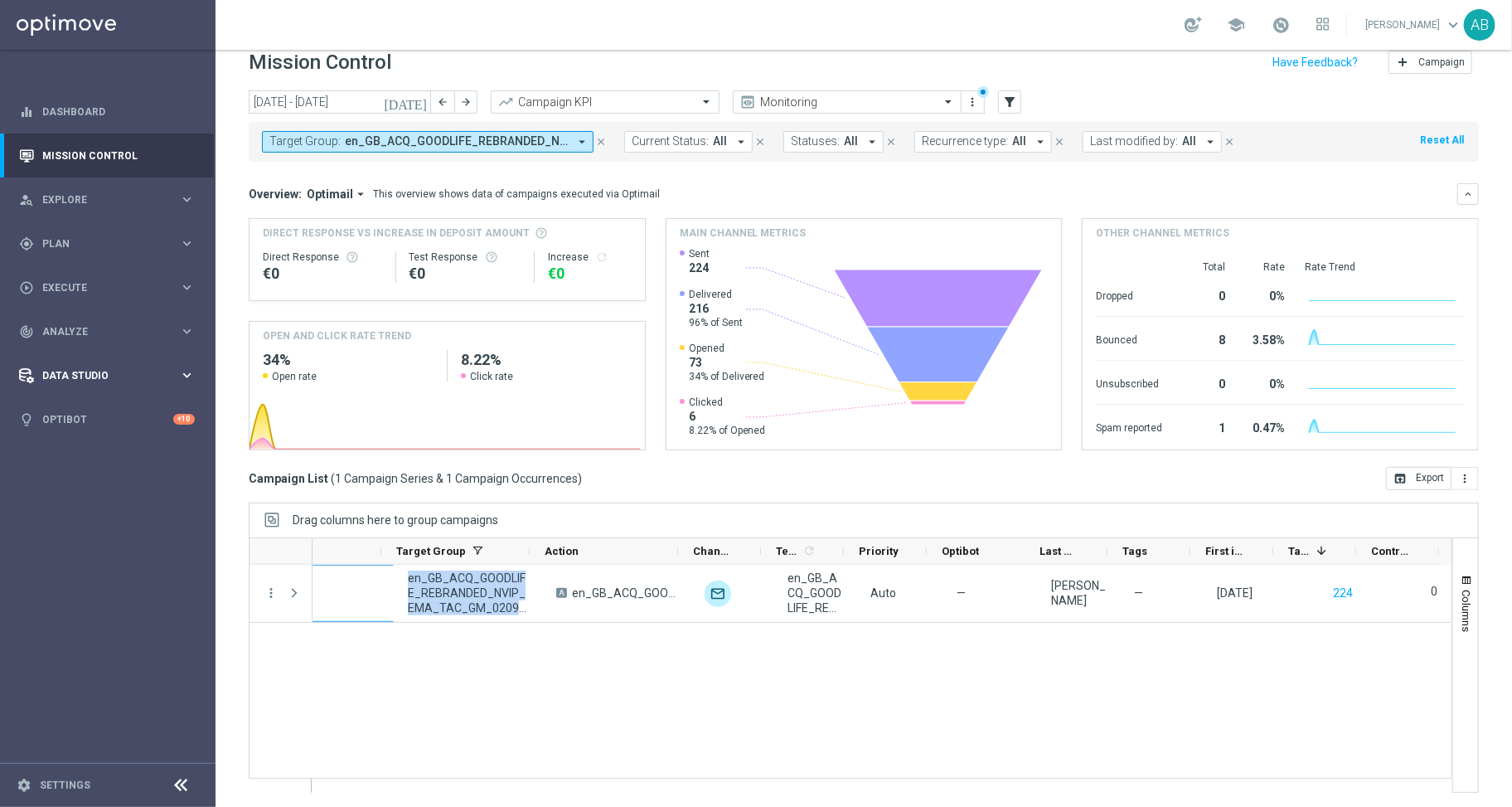
click at [99, 378] on span "Data Studio" at bounding box center [110, 376] width 137 height 10
click at [73, 453] on link "Imported Customers" at bounding box center [108, 459] width 130 height 13
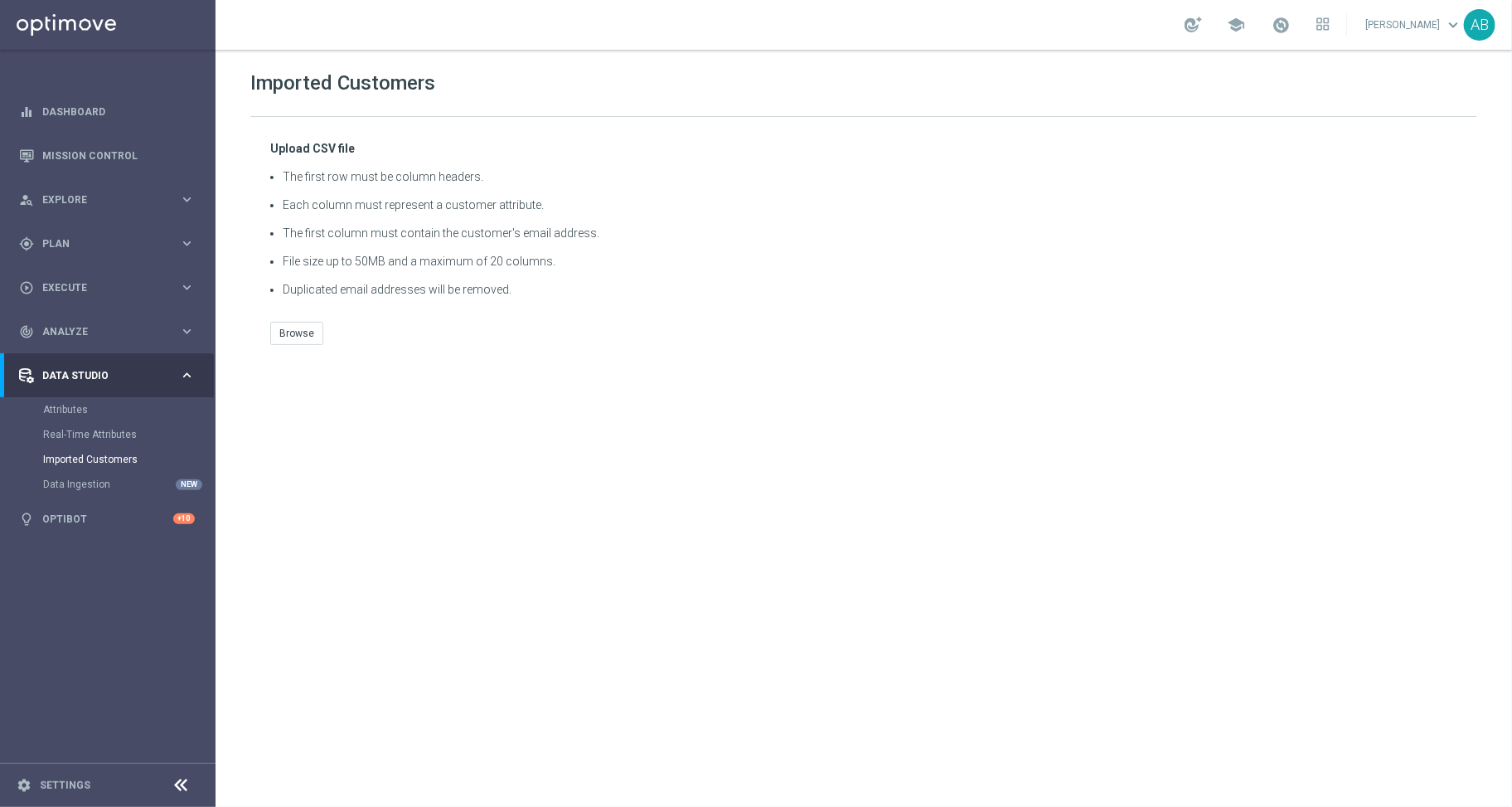
click at [292, 347] on div "Upload CSV file The first row must be column headers. Each column must represen…" at bounding box center [864, 242] width 1227 height 252
click at [294, 328] on button "Browse" at bounding box center [296, 333] width 53 height 23
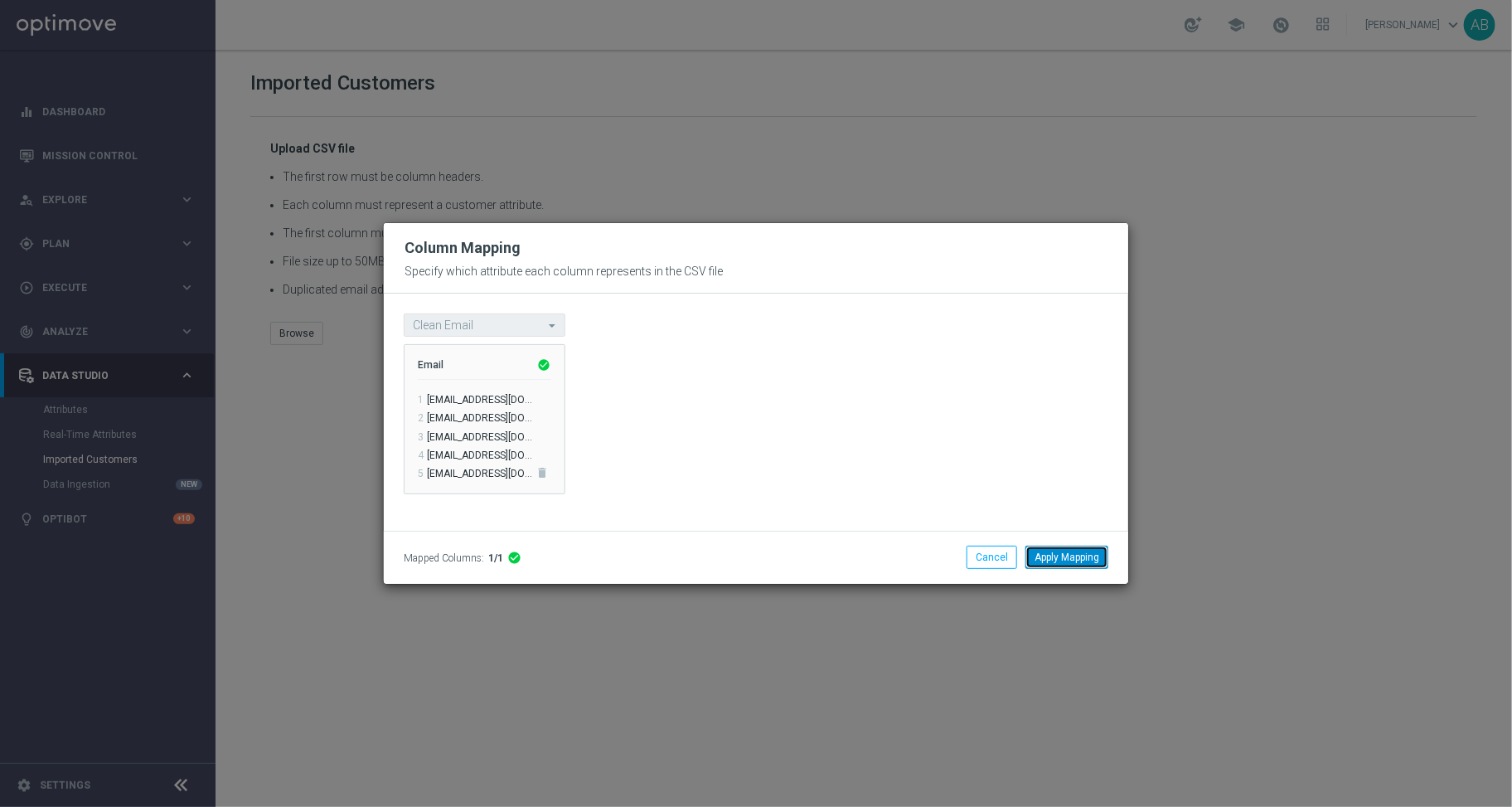
click at [1050, 550] on button "Apply Mapping" at bounding box center [1066, 557] width 83 height 23
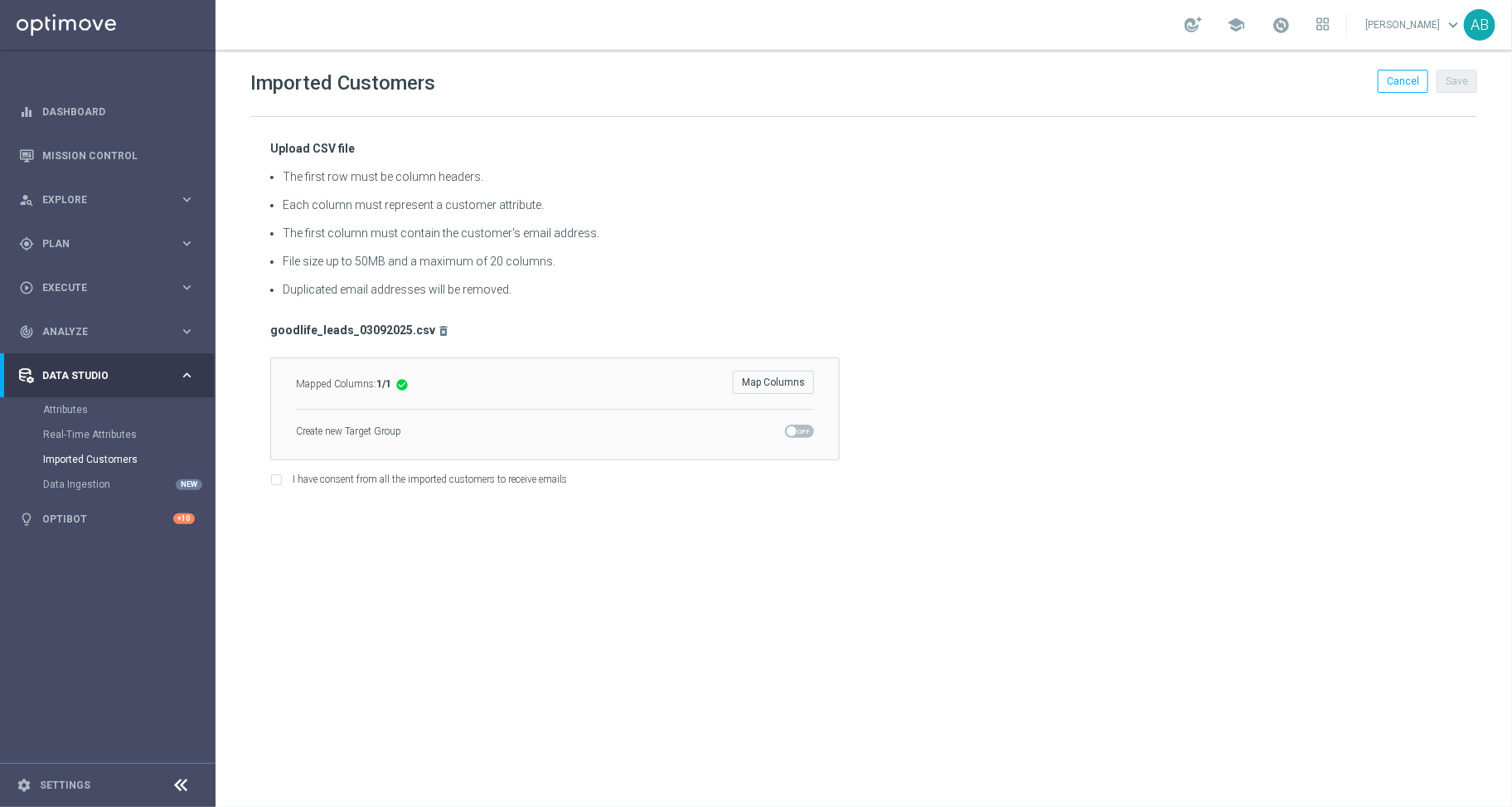
click at [792, 429] on span at bounding box center [792, 431] width 10 height 10
click at [792, 429] on input "checkbox" at bounding box center [799, 431] width 29 height 13
checkbox input "true"
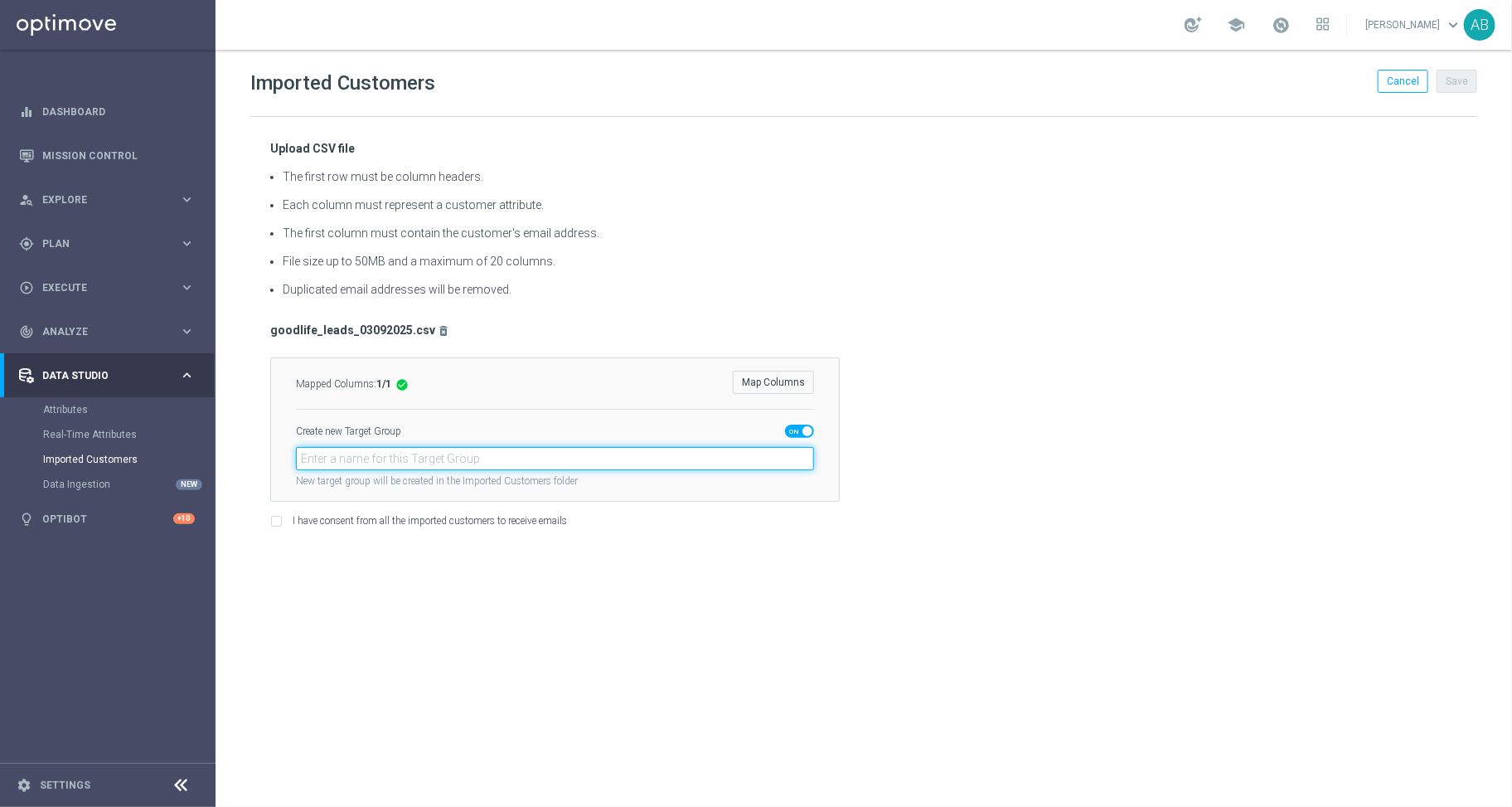
click at [504, 465] on input "text" at bounding box center [556, 458] width 519 height 23
paste input "en_GB_ACQ_GOODLIFE_REBRANDED_NVIP_EMA_TAC_GM_030925"
type input "en_GB_ACQ_GOODLIFE_REBRANDED_NVIP_EMA_TAC_GM_030925"
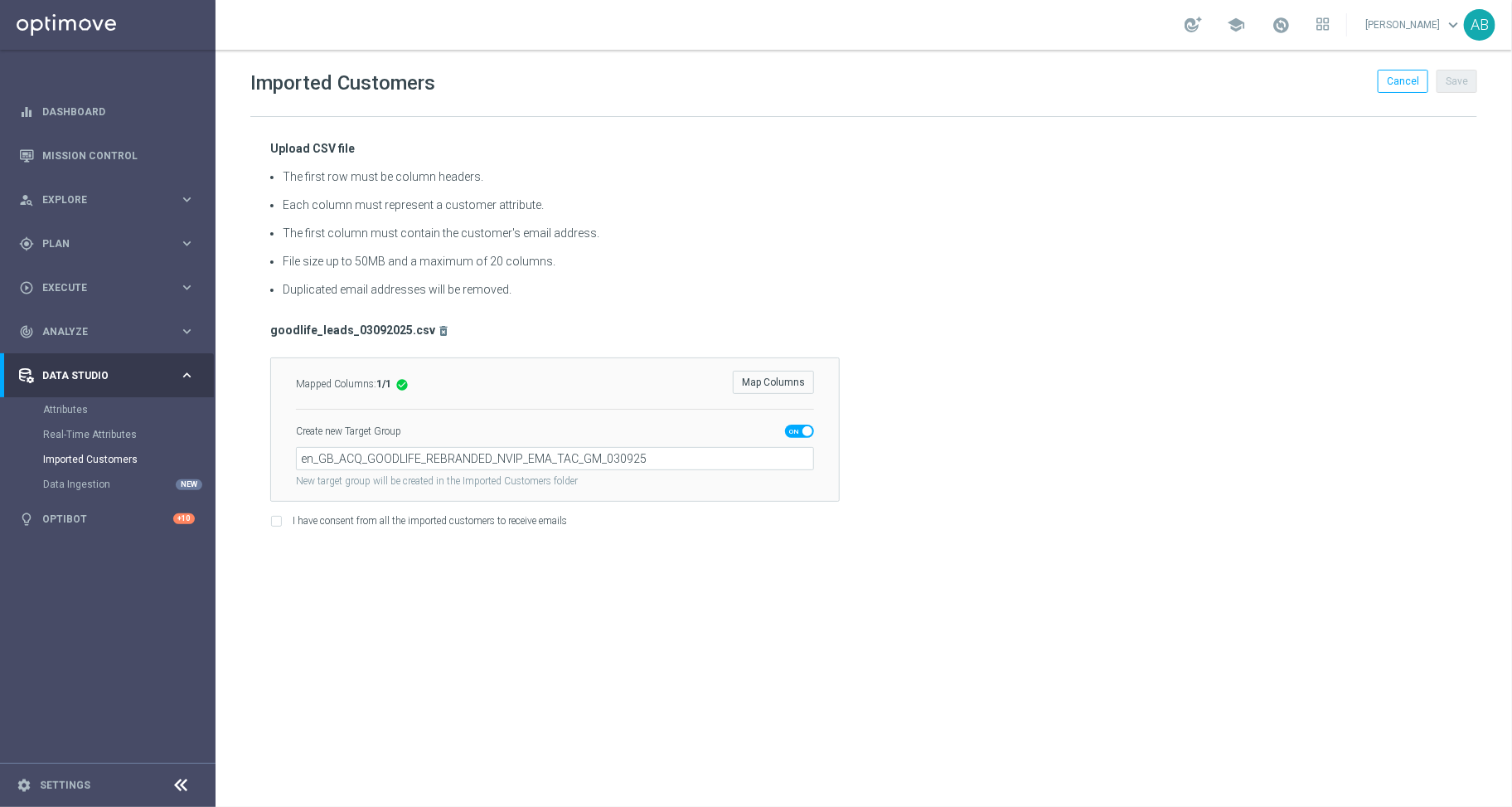
click at [283, 519] on div "I have consent from all the imported customers to receive emails" at bounding box center [864, 522] width 1188 height 15
click at [279, 522] on input "I have consent from all the imported customers to receive emails" at bounding box center [275, 524] width 11 height 11
checkbox input "true"
click at [1463, 76] on button "Save" at bounding box center [1457, 81] width 41 height 23
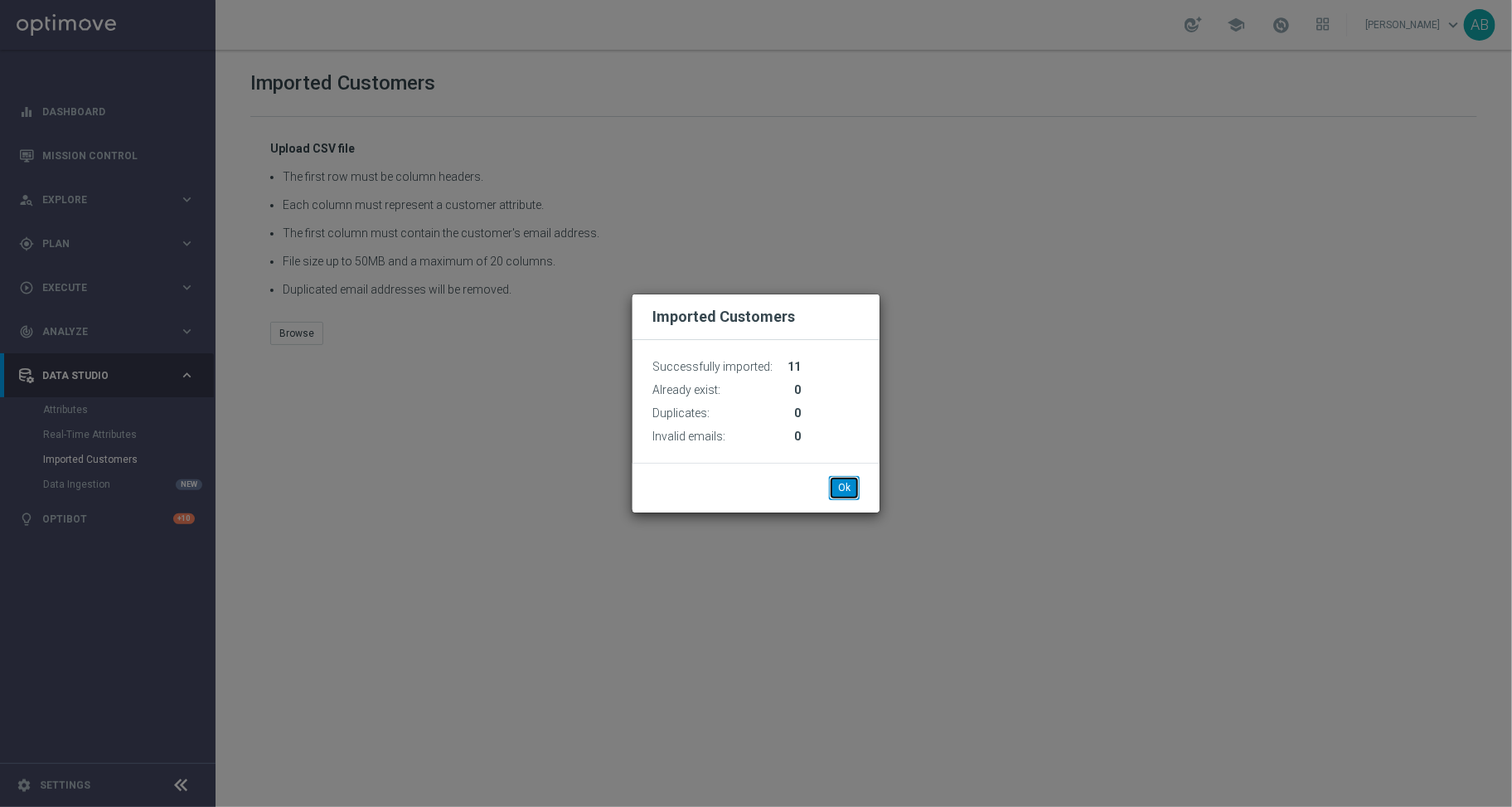
click at [841, 489] on button "Ok" at bounding box center [844, 487] width 31 height 23
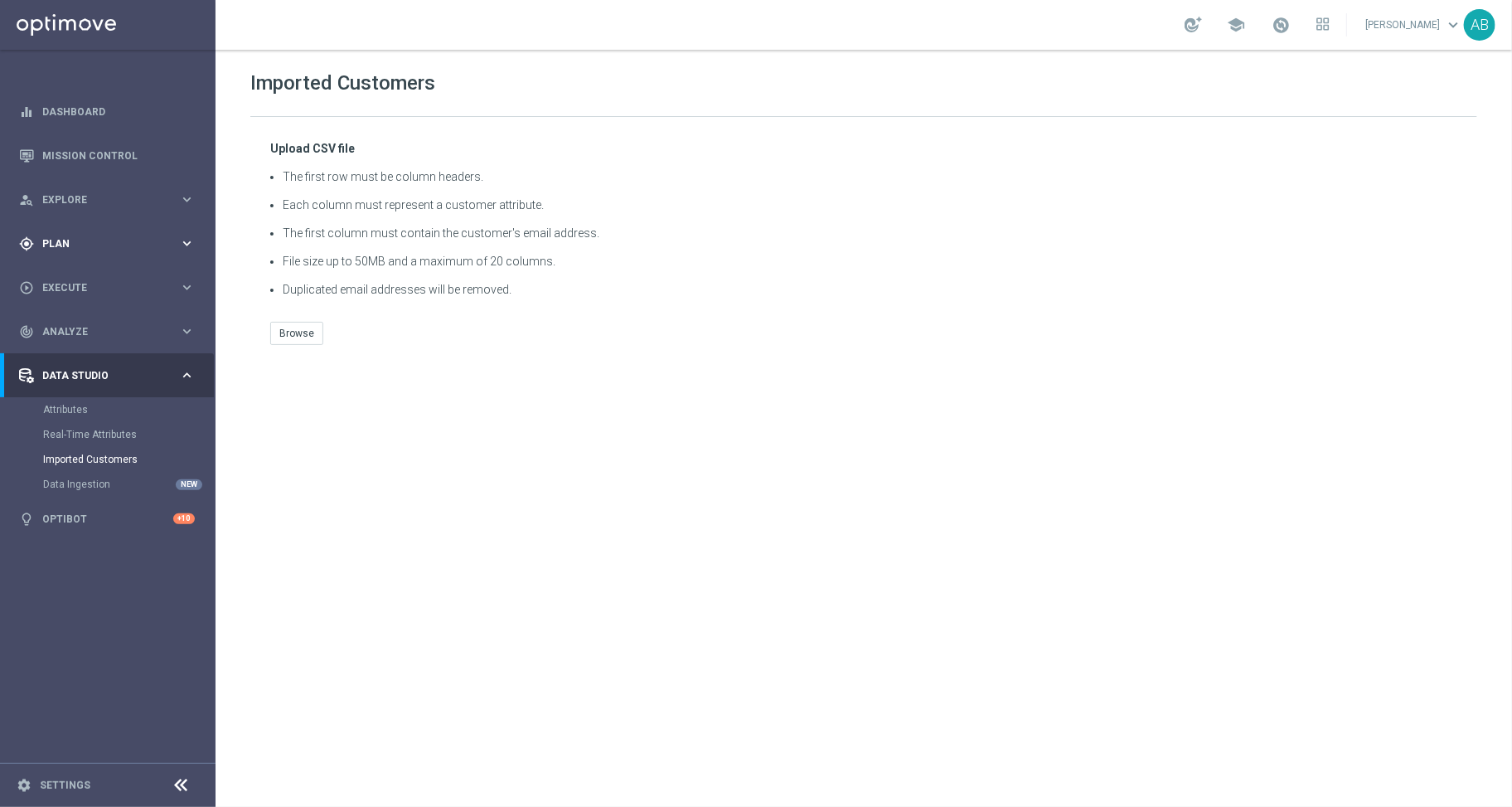
click at [87, 249] on div "gps_fixed Plan" at bounding box center [99, 243] width 160 height 15
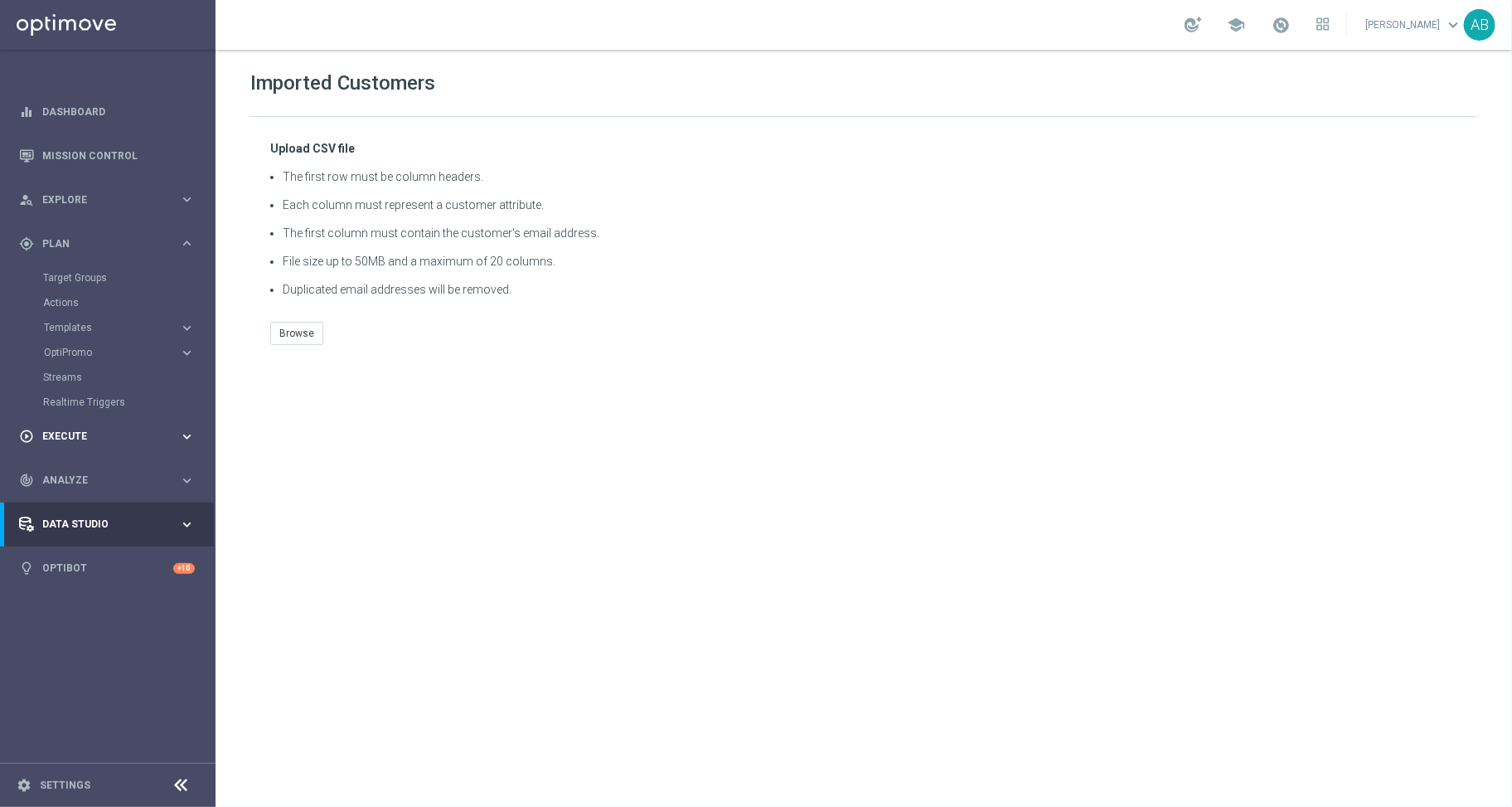
click at [72, 423] on div "play_circle_outline Execute keyboard_arrow_right" at bounding box center [107, 437] width 214 height 44
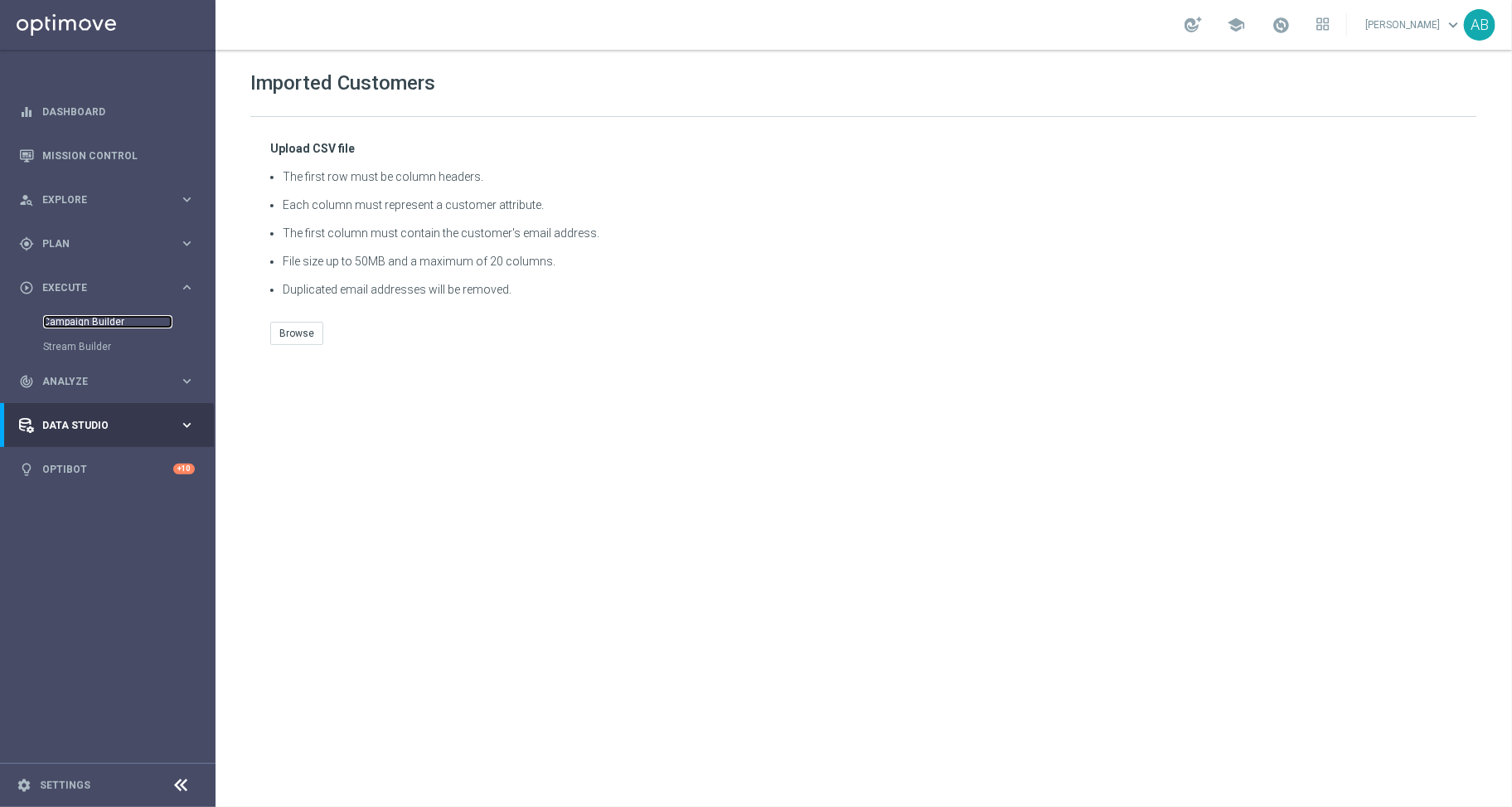
click at [82, 321] on link "Campaign Builder" at bounding box center [108, 321] width 130 height 13
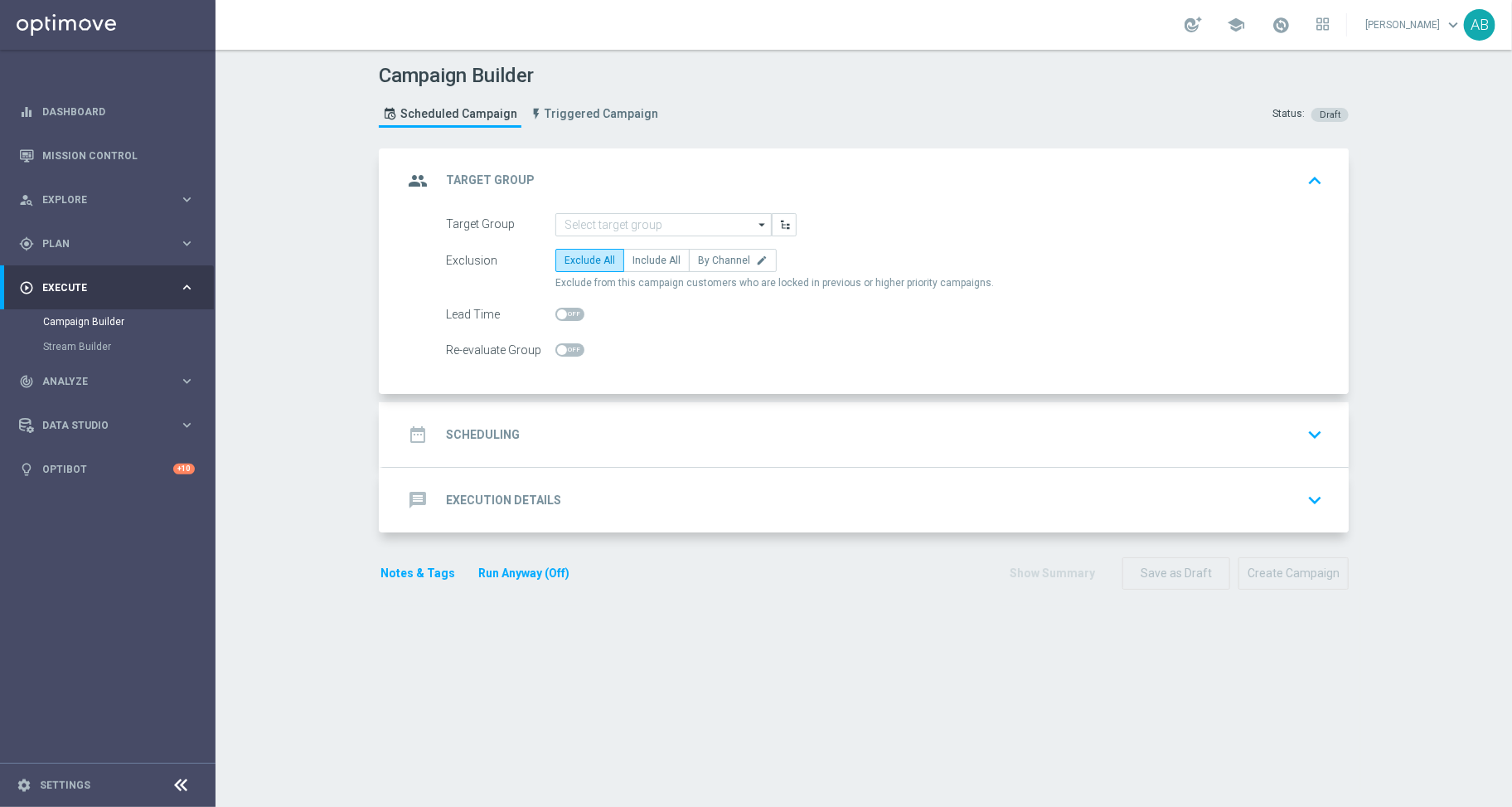
click at [755, 216] on icon "arrow_drop_down" at bounding box center [763, 225] width 17 height 22
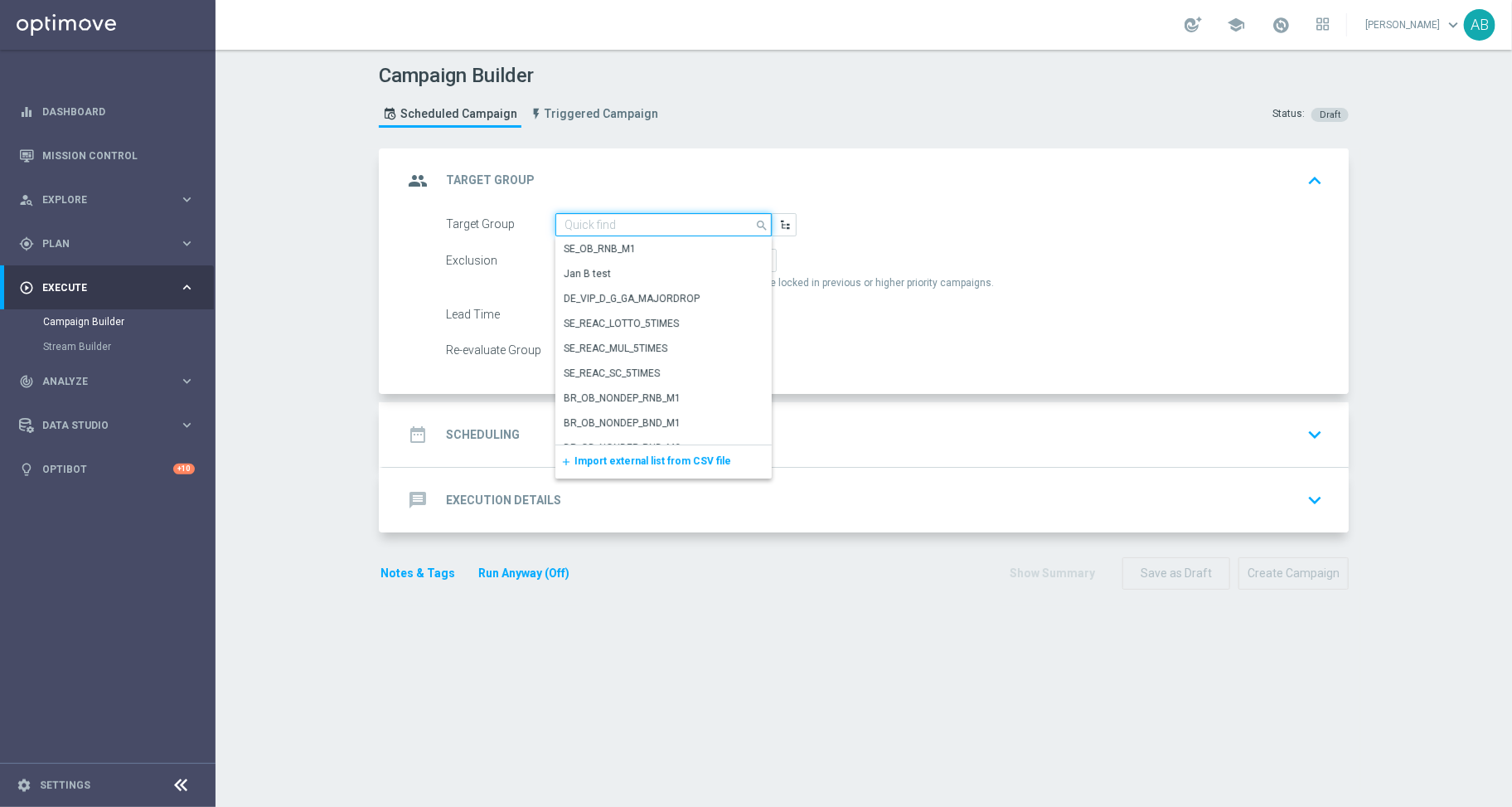
paste input "en_GB_ACQ_GOODLIFE_REBRANDED_NVIP_EMA_TAC_GM_030925"
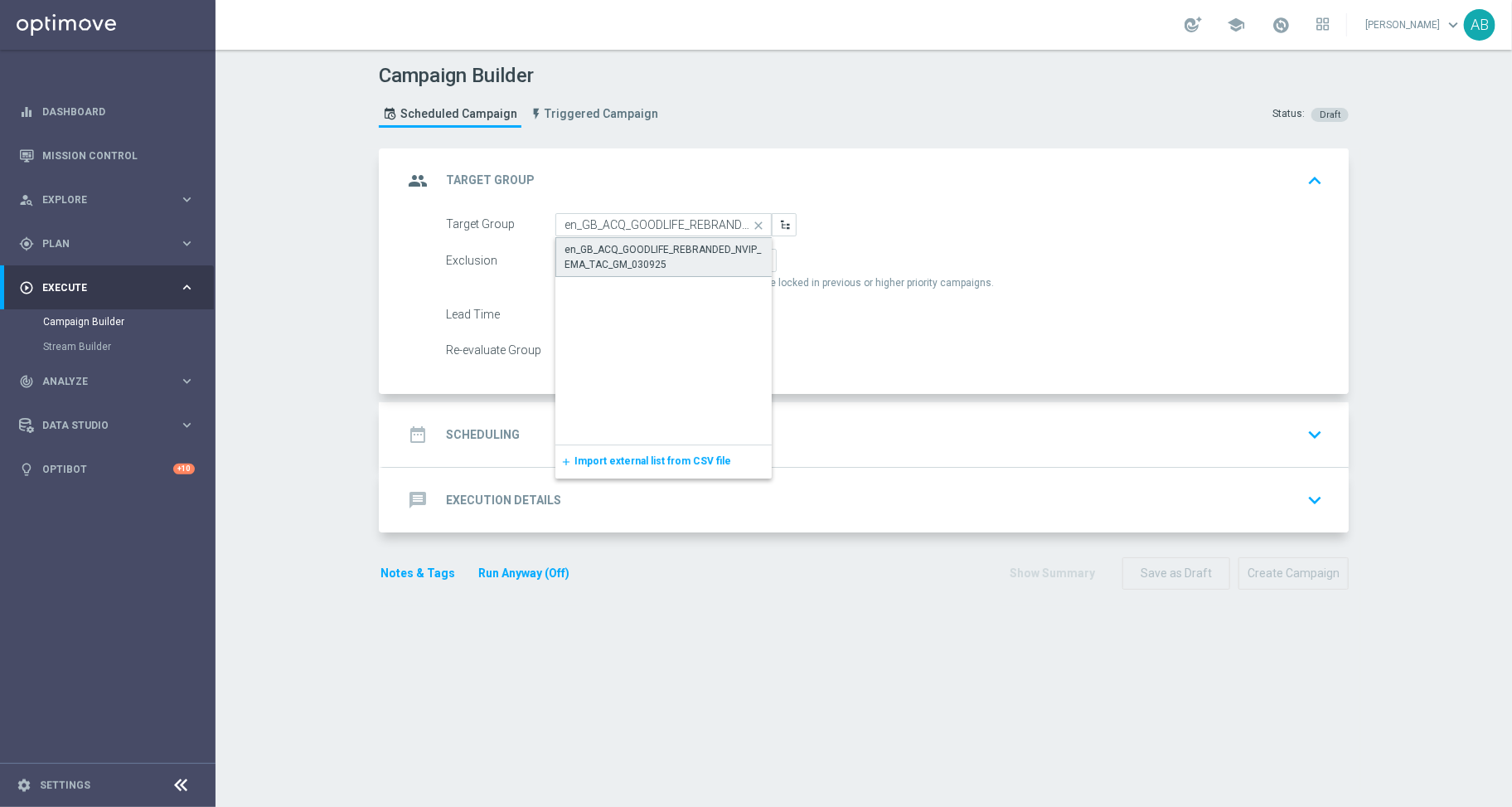
click at [672, 256] on div "en_GB_ACQ_GOODLIFE_REBRANDED_NVIP_EMA_TAC_GM_030925" at bounding box center [664, 257] width 199 height 30
type input "en_GB_ACQ_GOODLIFE_REBRANDED_NVIP_EMA_TAC_GM_030925"
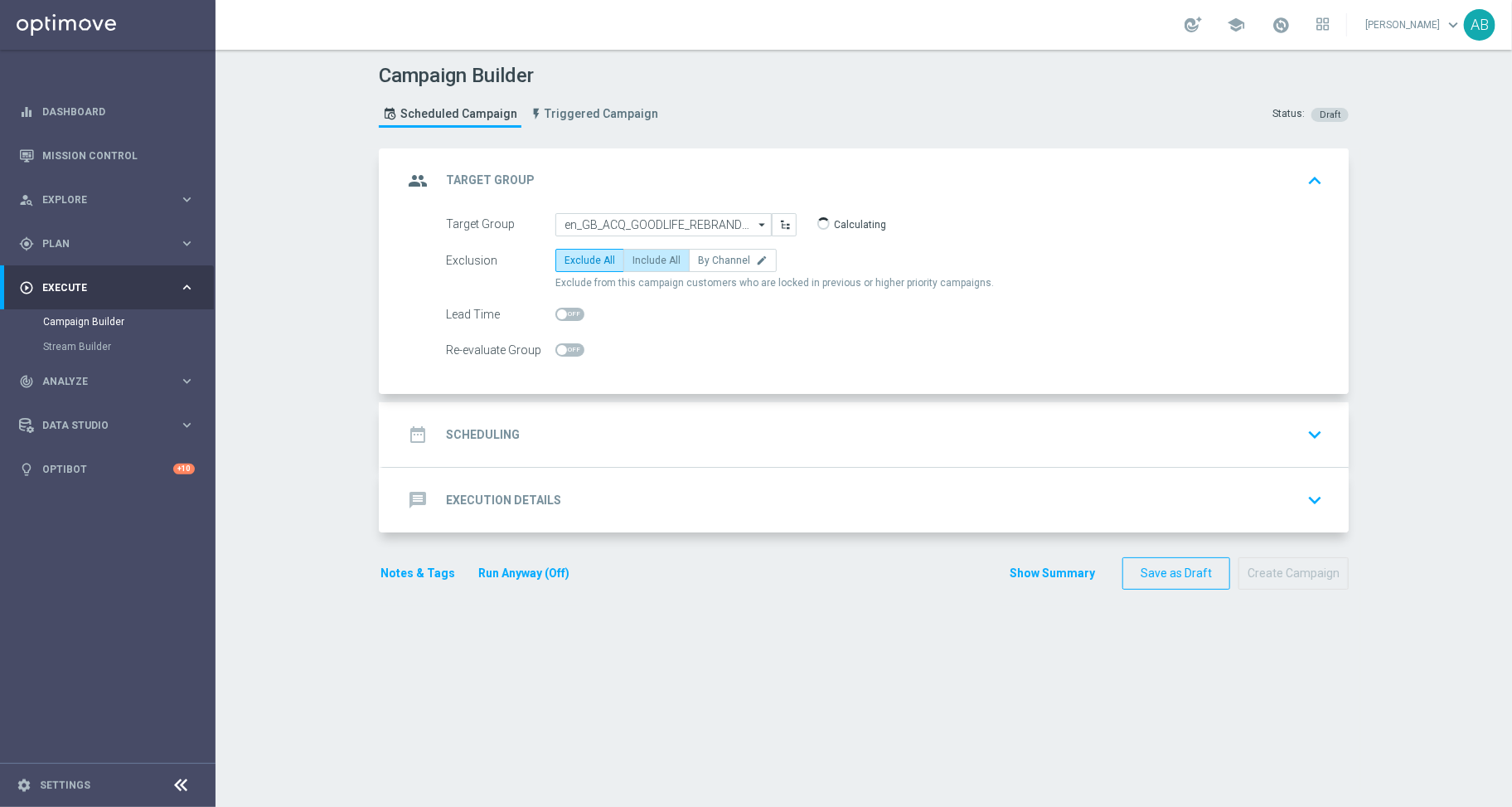
click at [652, 264] on span "Include All" at bounding box center [656, 260] width 48 height 12
click at [643, 264] on input "Include All" at bounding box center [637, 263] width 11 height 11
radio input "true"
click at [487, 439] on h2 "Scheduling" at bounding box center [483, 435] width 74 height 16
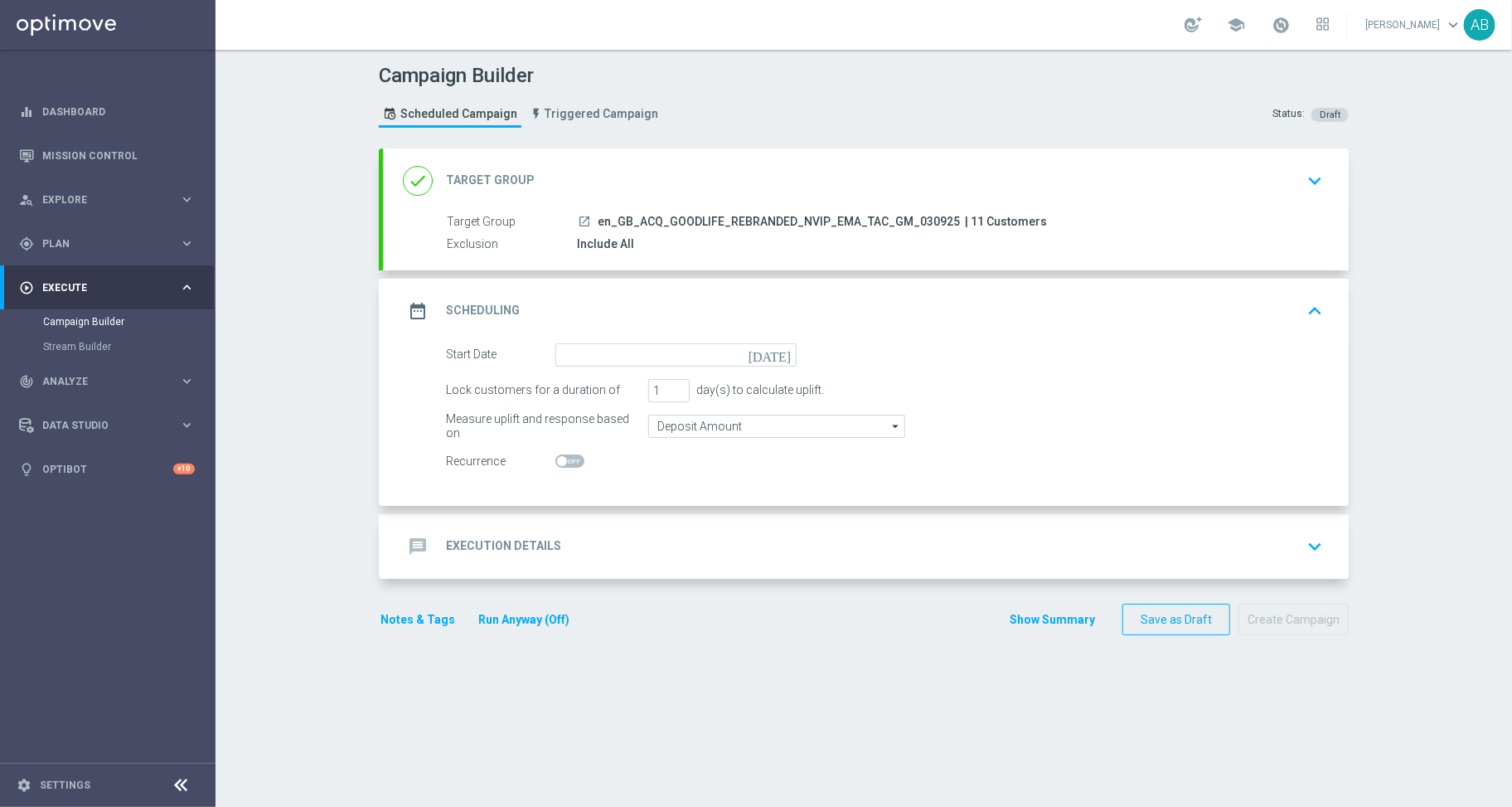
click at [775, 354] on icon "today" at bounding box center [773, 352] width 49 height 18
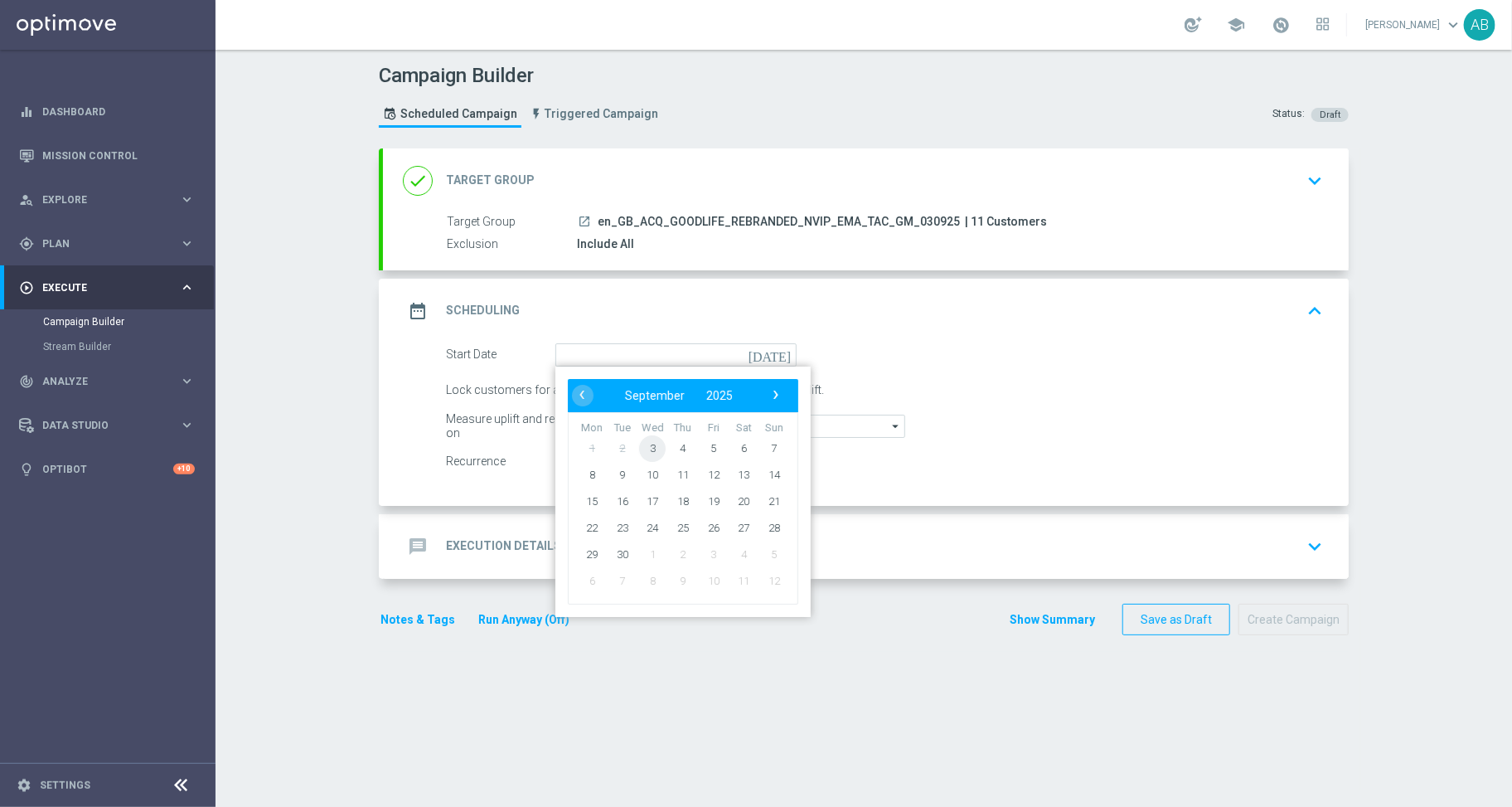
click at [650, 450] on span "3" at bounding box center [652, 448] width 27 height 27
type input "03 Sep 2025"
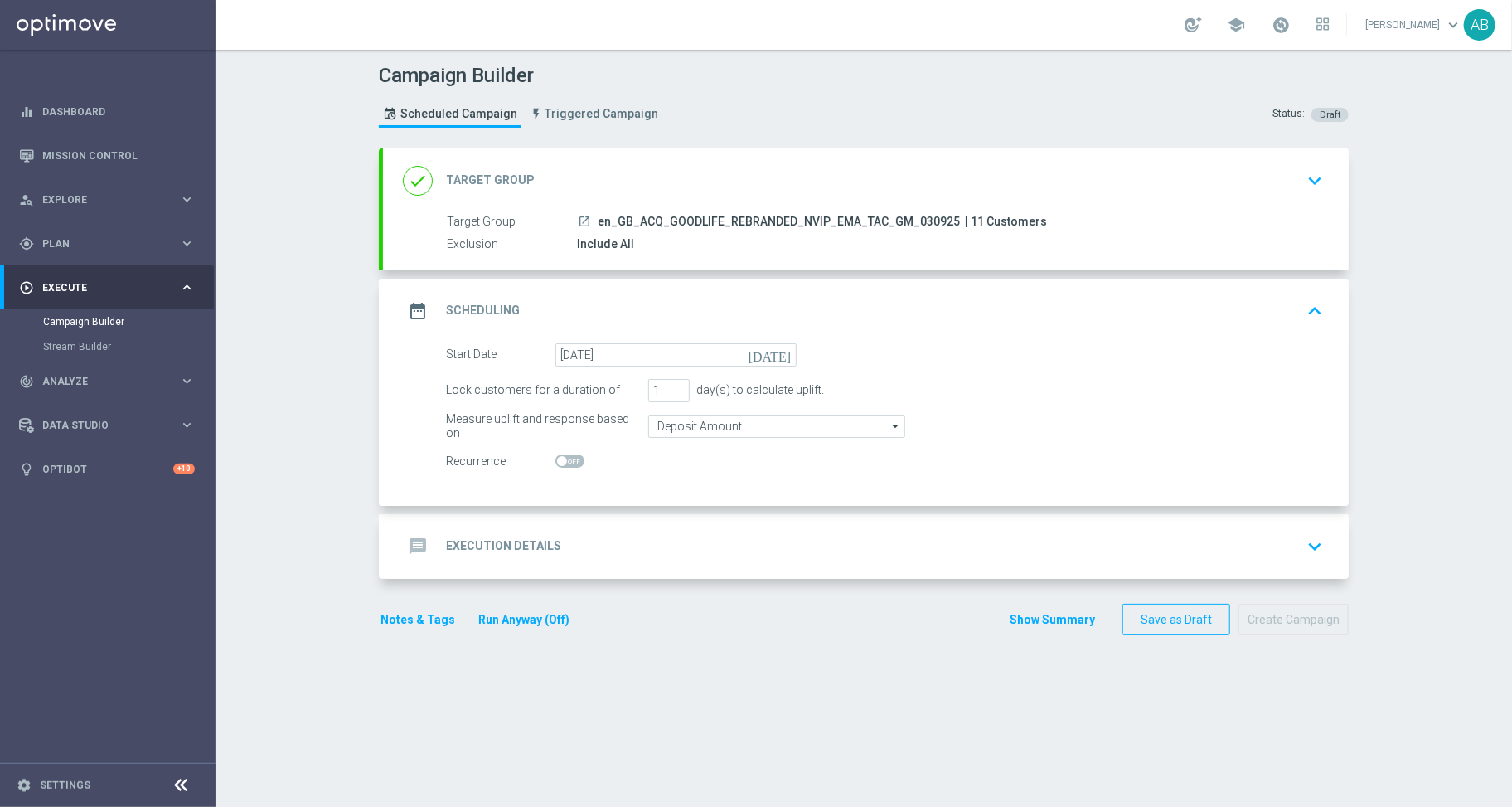
click at [483, 542] on h2 "Execution Details" at bounding box center [504, 547] width 116 height 16
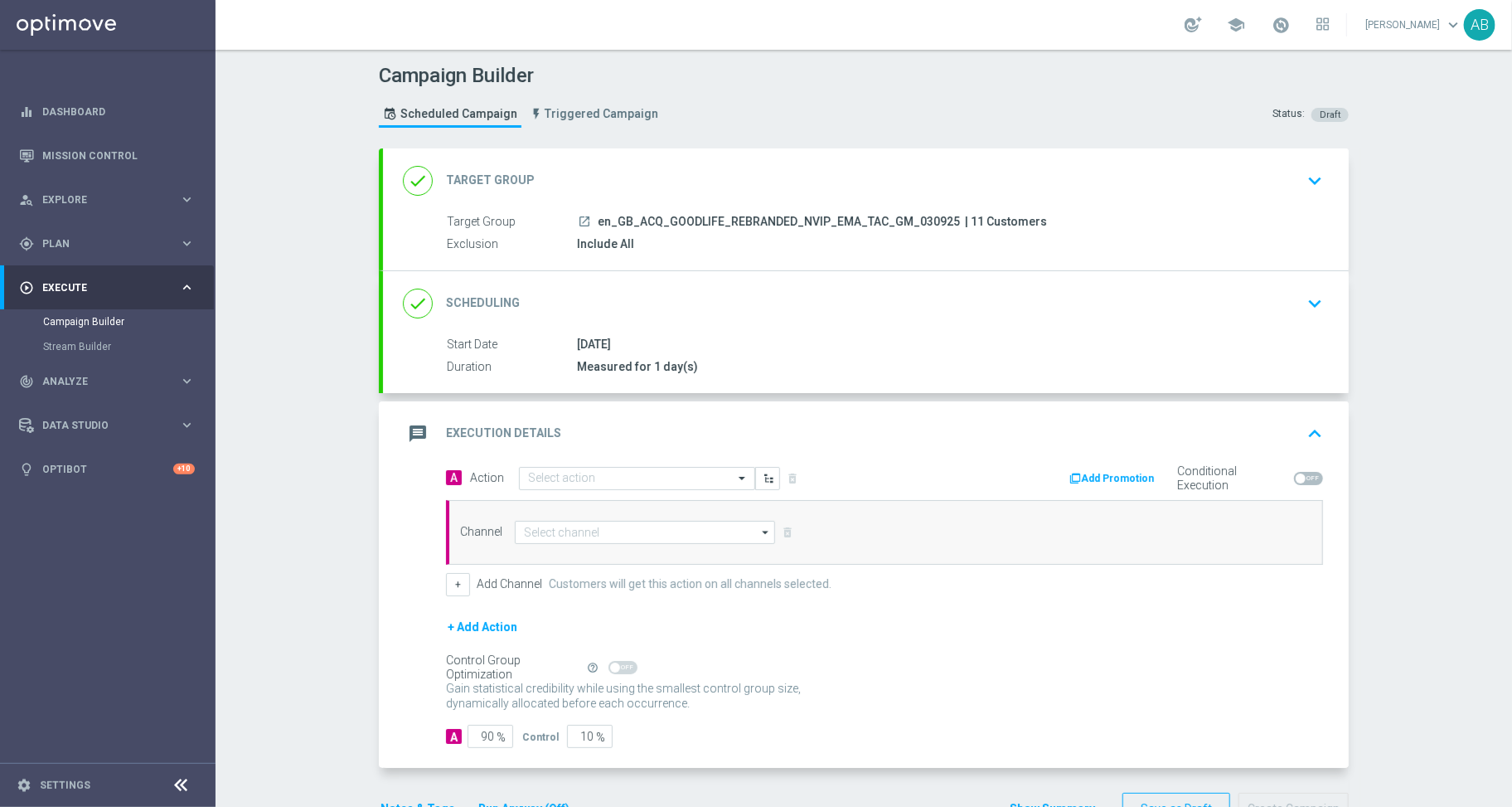
click at [555, 490] on opti-select "Select action" at bounding box center [636, 478] width 236 height 23
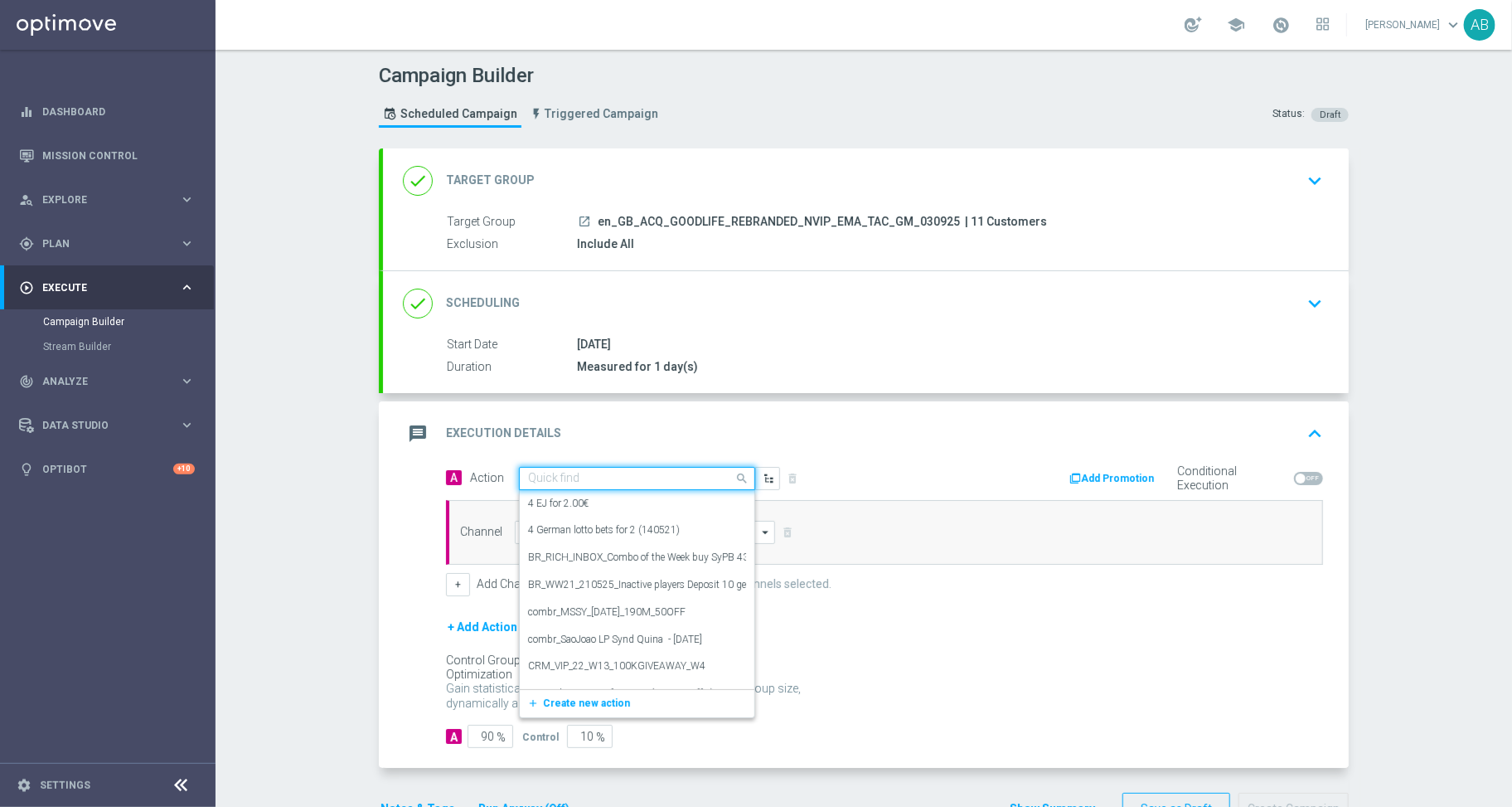
click at [562, 476] on input "text" at bounding box center [620, 479] width 185 height 14
paste input "en_GB_ACQ_GOODLIFE_REBRANDED_NVIP_EMA_TAC_GM"
type input "en_GB_ACQ_GOODLIFE_REBRANDED_NVIP_EMA_TAC_GM"
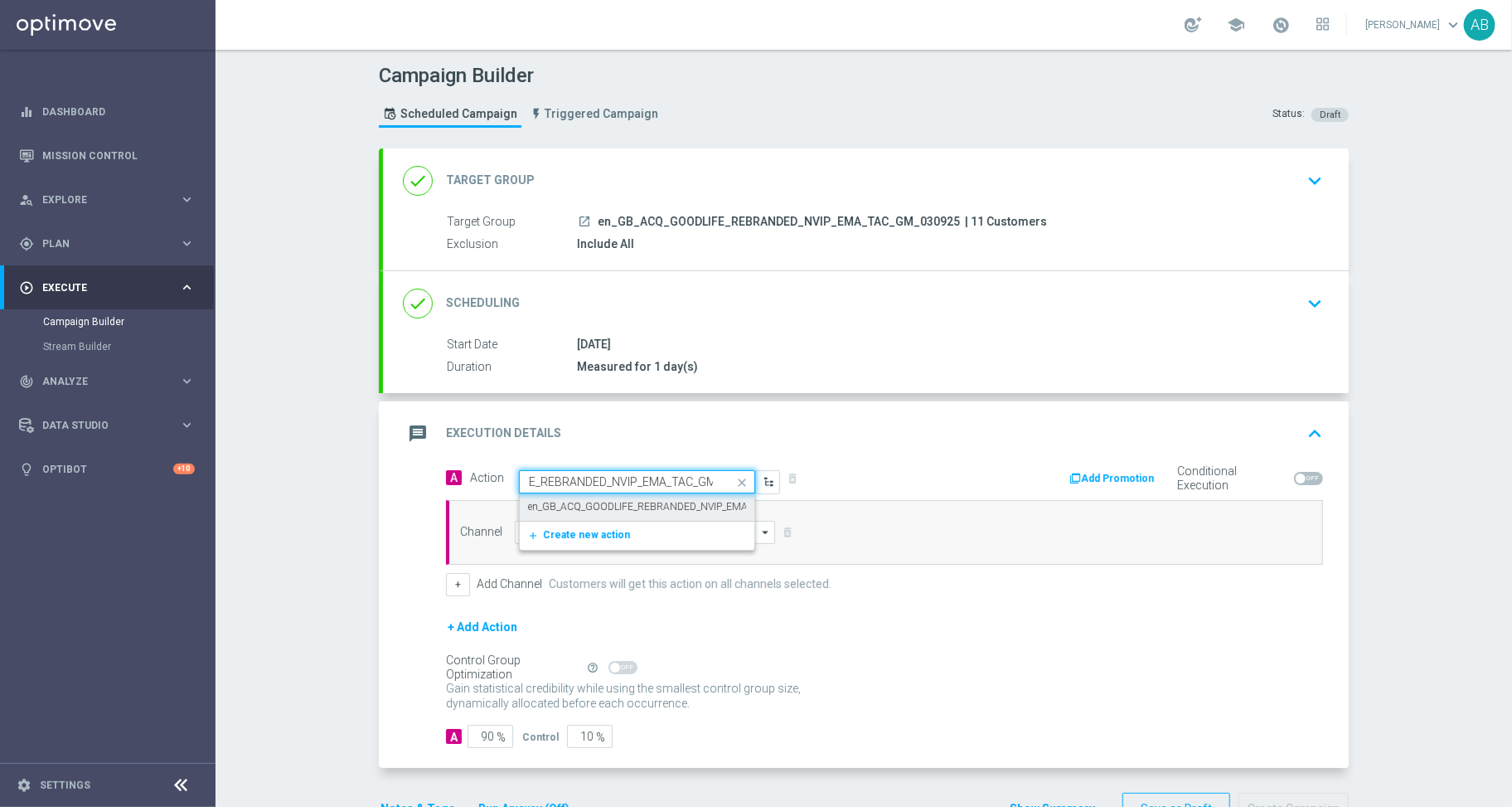
click at [567, 503] on label "en_GB_ACQ_GOODLIFE_REBRANDED_NVIP_EMA_TAC_GM" at bounding box center [660, 507] width 263 height 14
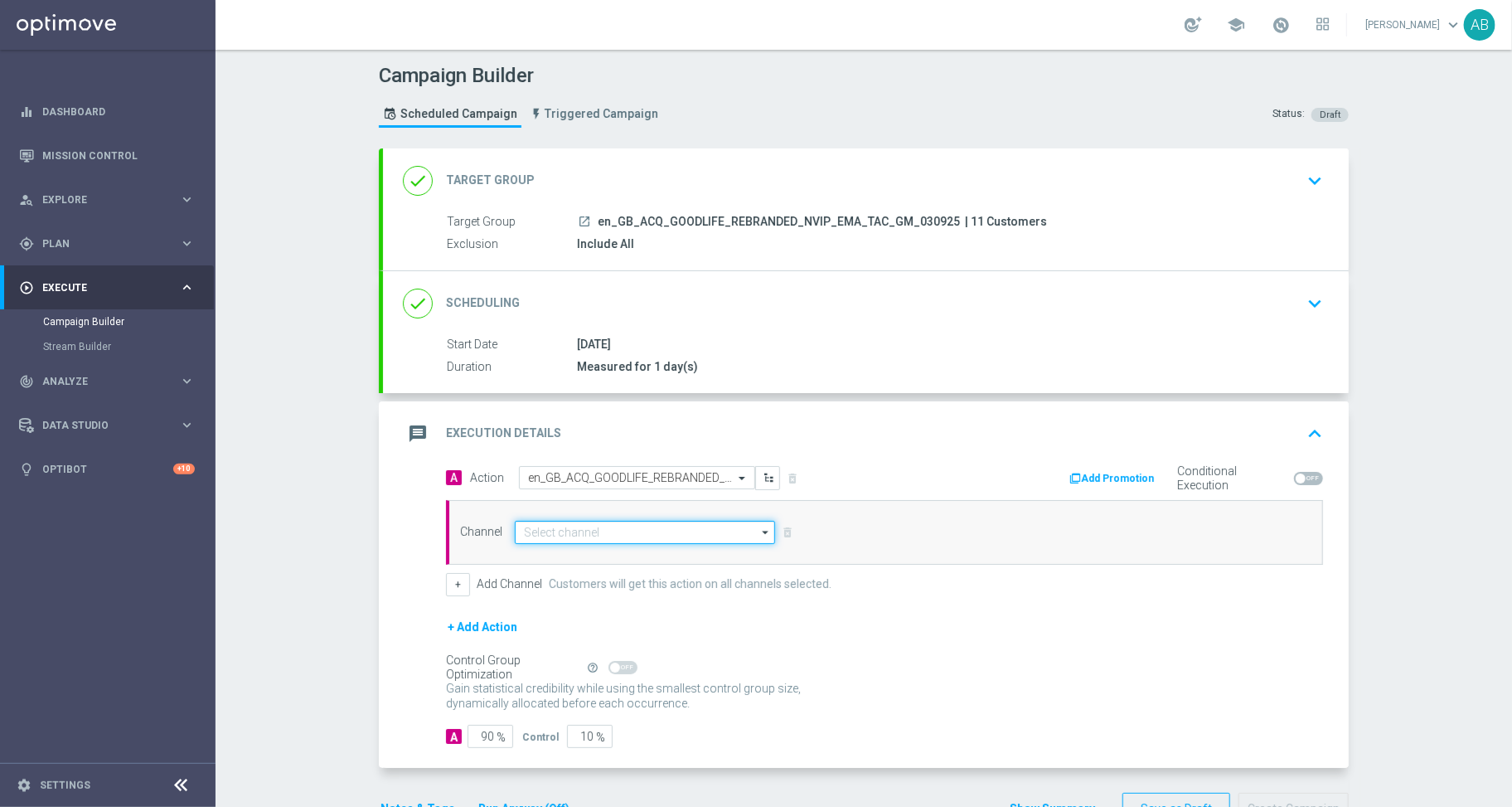
click at [560, 526] on input at bounding box center [644, 532] width 260 height 23
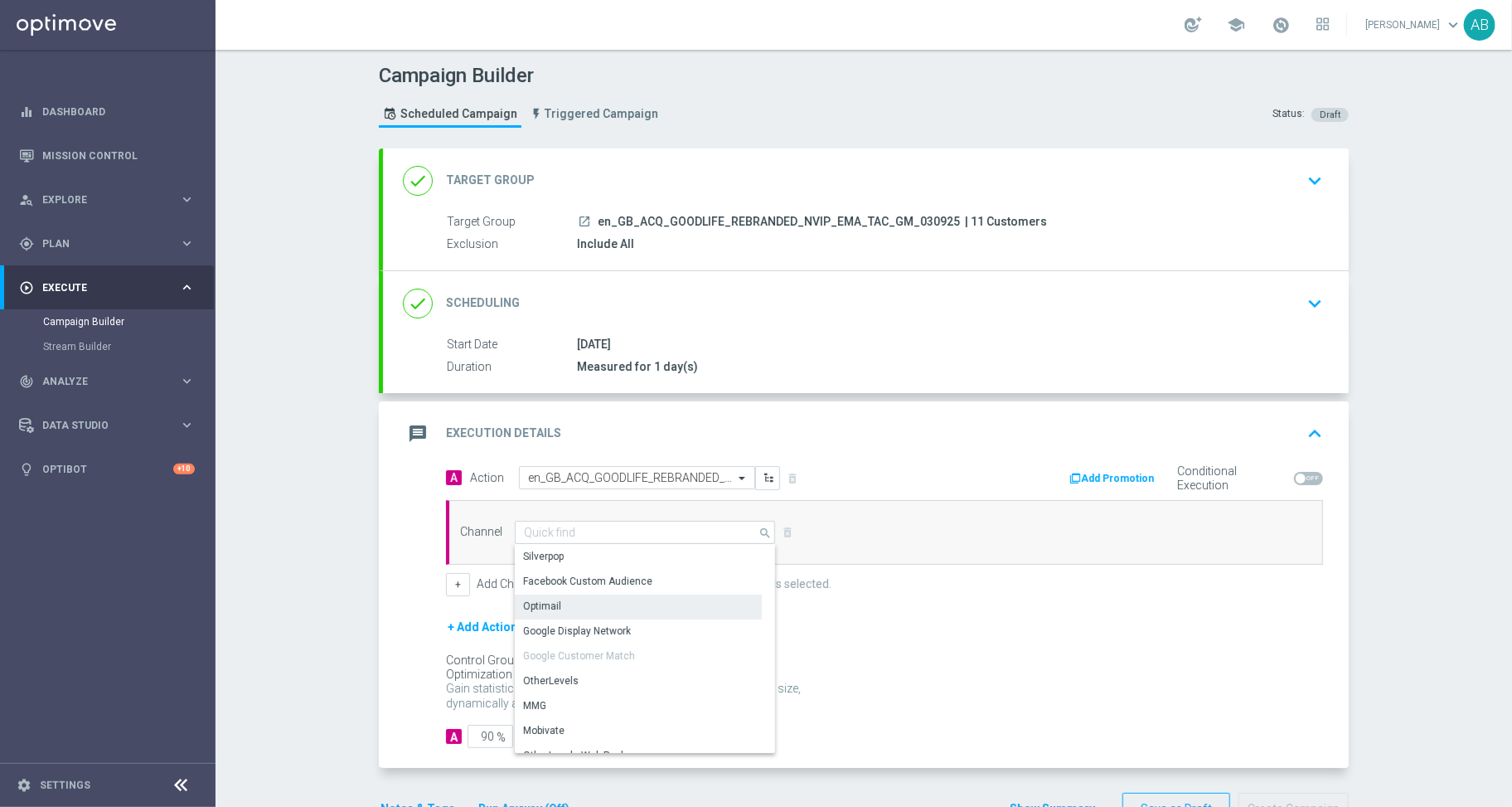
click at [543, 604] on div "Optimail" at bounding box center [543, 605] width 38 height 15
type input "Optimail"
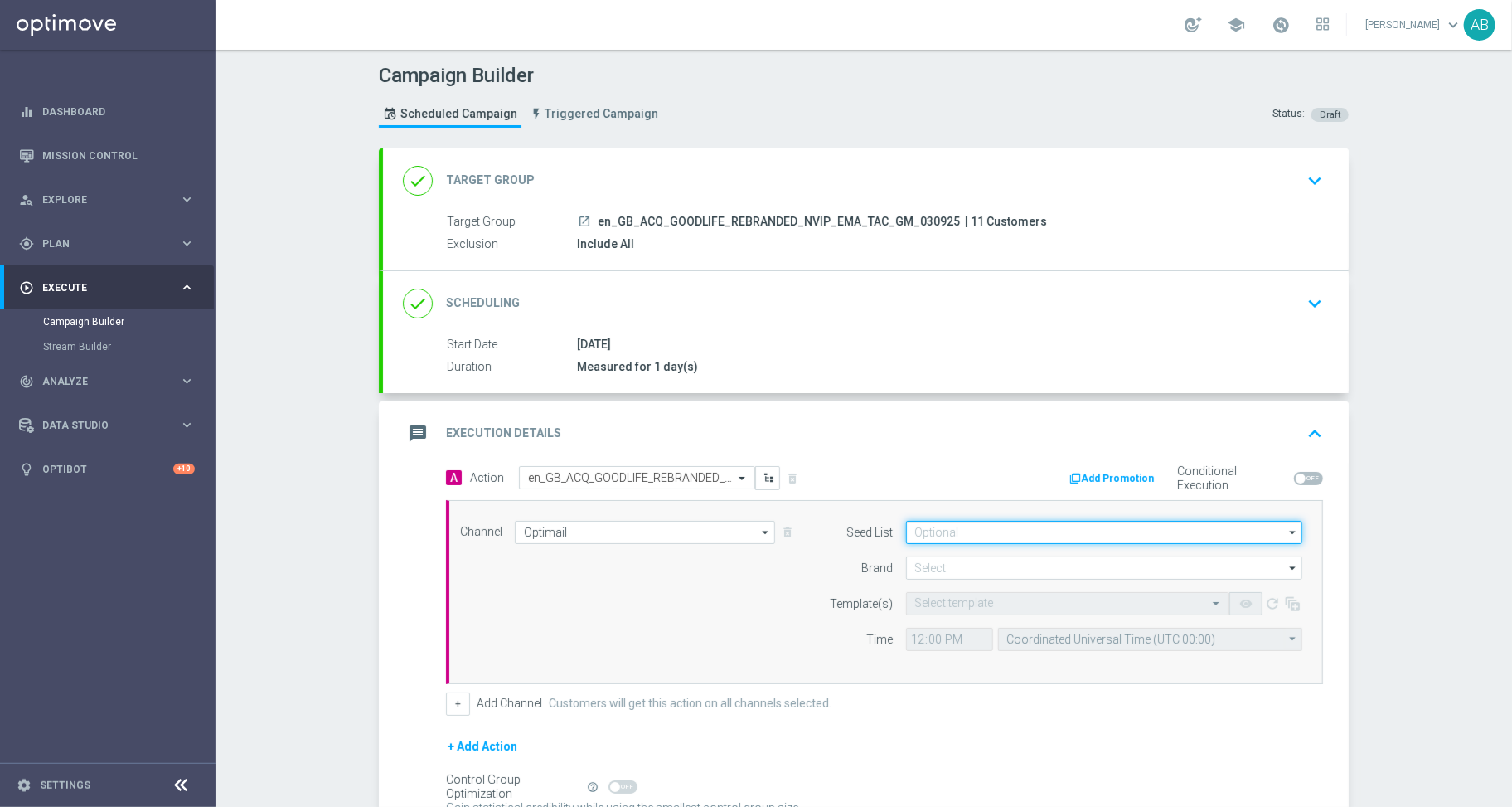
click at [934, 524] on input at bounding box center [1104, 532] width 396 height 23
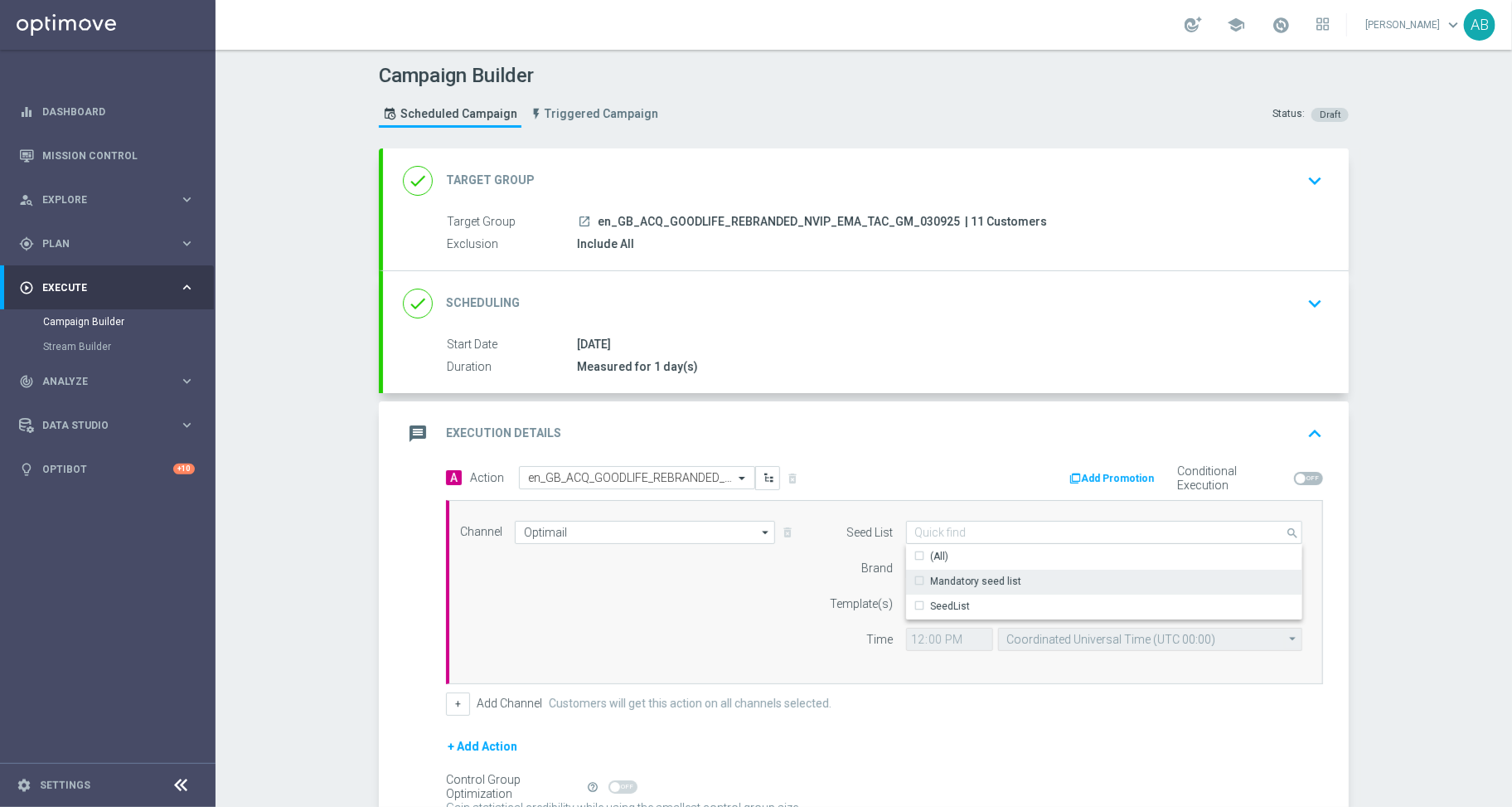
click at [948, 579] on div "Mandatory seed list" at bounding box center [976, 581] width 91 height 15
click at [925, 453] on div "message Execution Details keyboard_arrow_up" at bounding box center [866, 433] width 966 height 65
type input "Mandatory seed list"
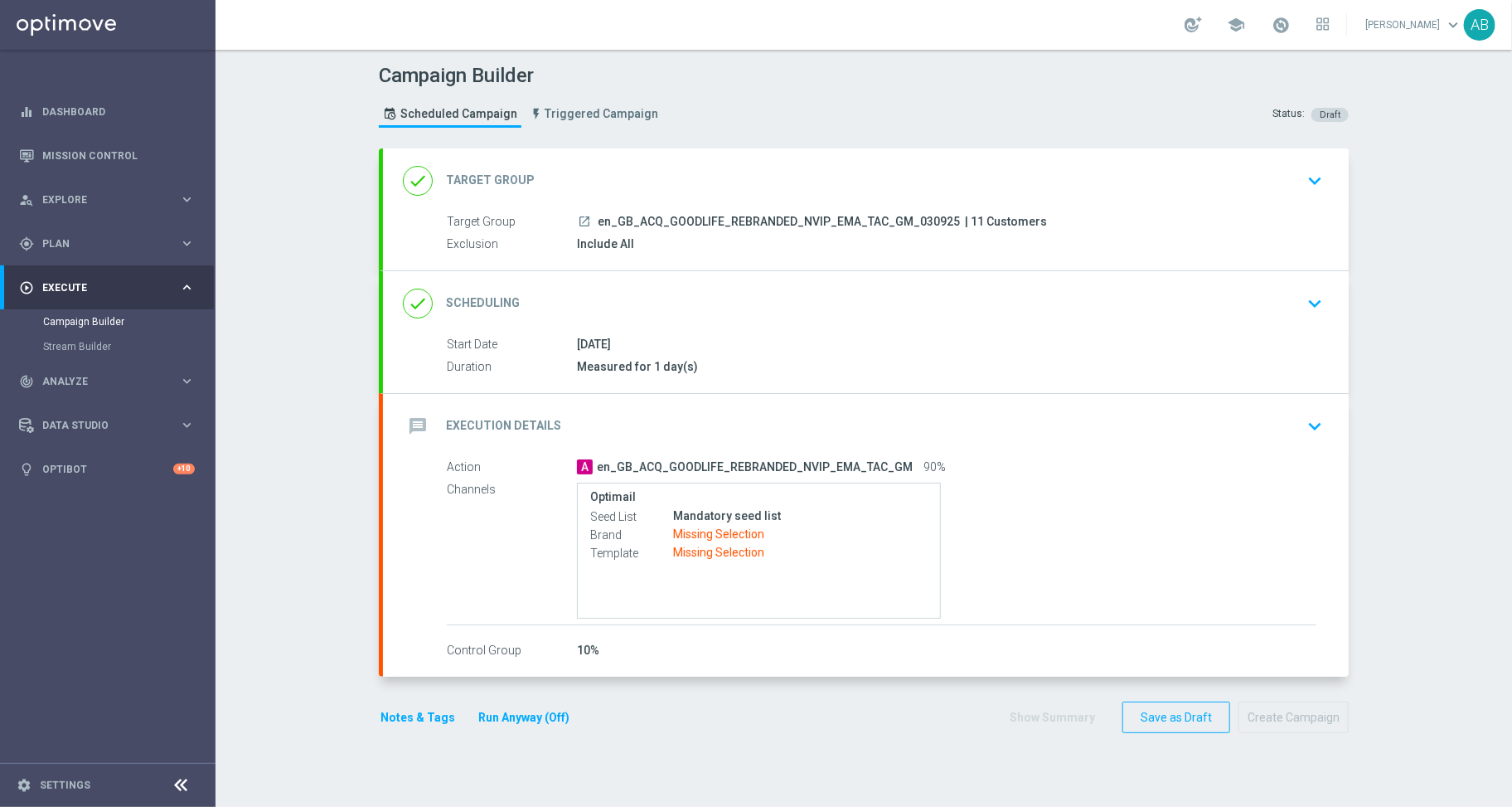
click at [615, 508] on div "Seed List Mandatory seed list" at bounding box center [759, 517] width 337 height 18
click at [446, 428] on h2 "Execution Details" at bounding box center [504, 426] width 116 height 16
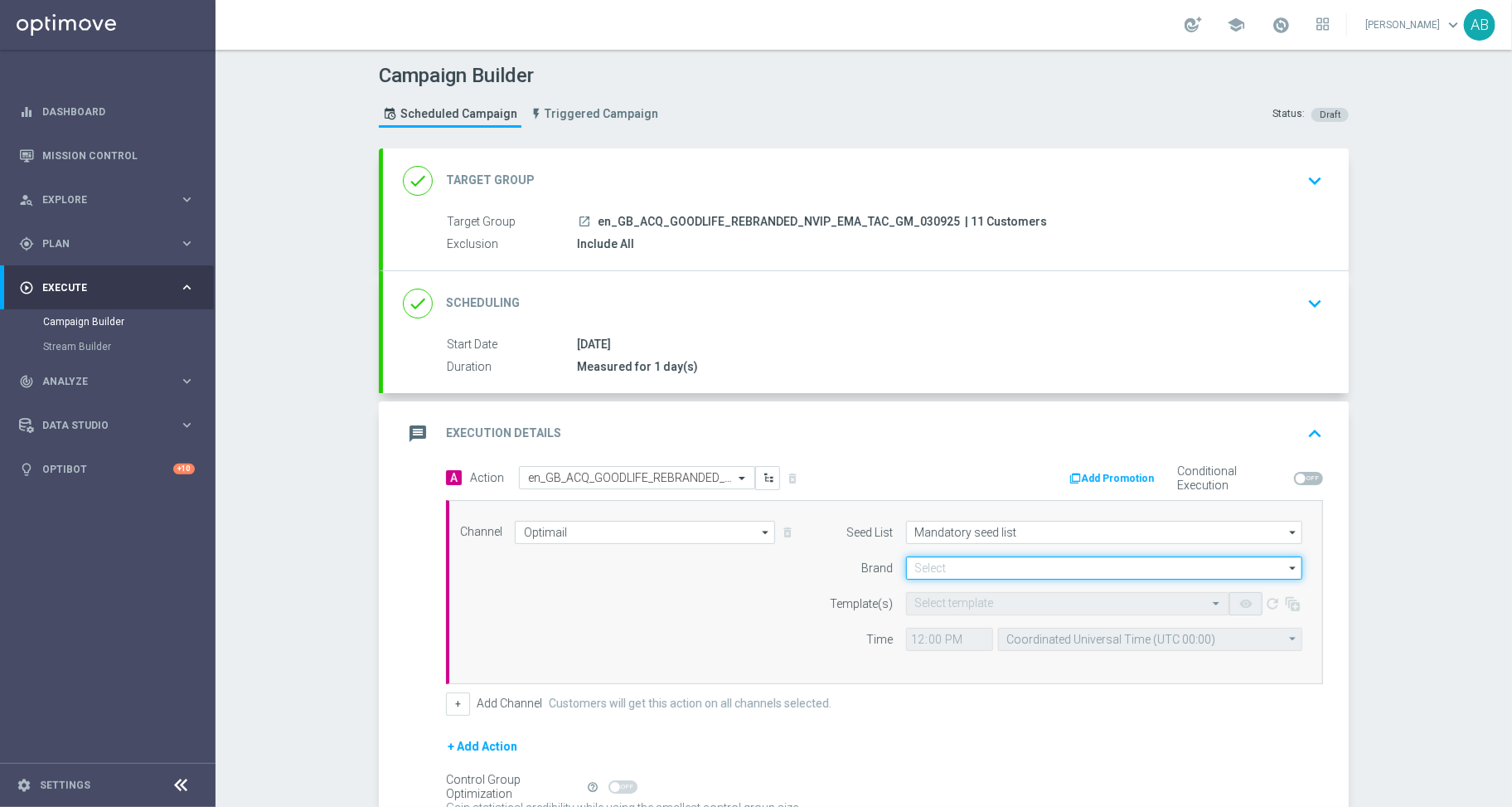
click at [924, 566] on input at bounding box center [1104, 568] width 396 height 23
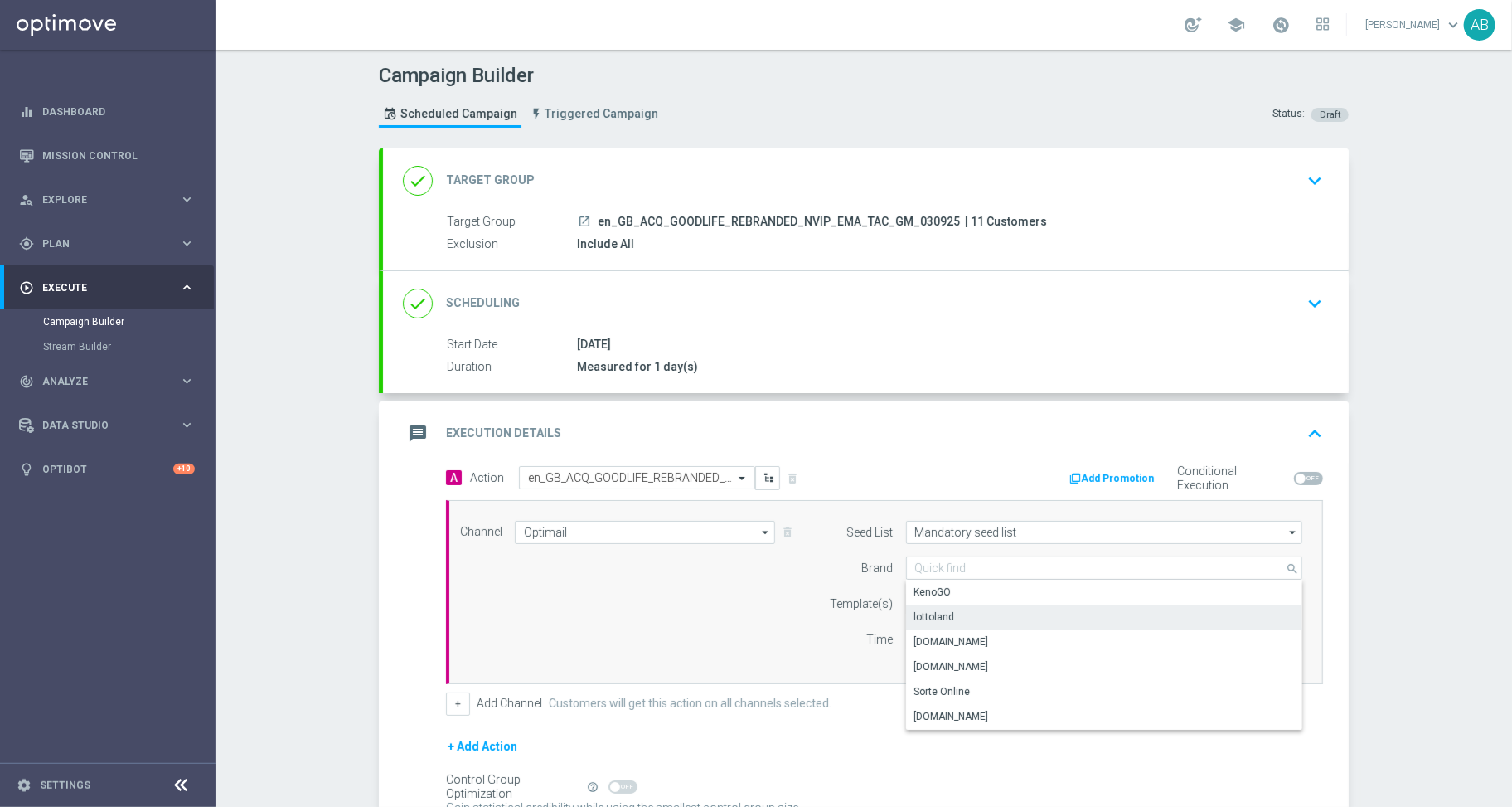
click at [946, 623] on div "lottoland" at bounding box center [1105, 616] width 397 height 23
type input "lottoland"
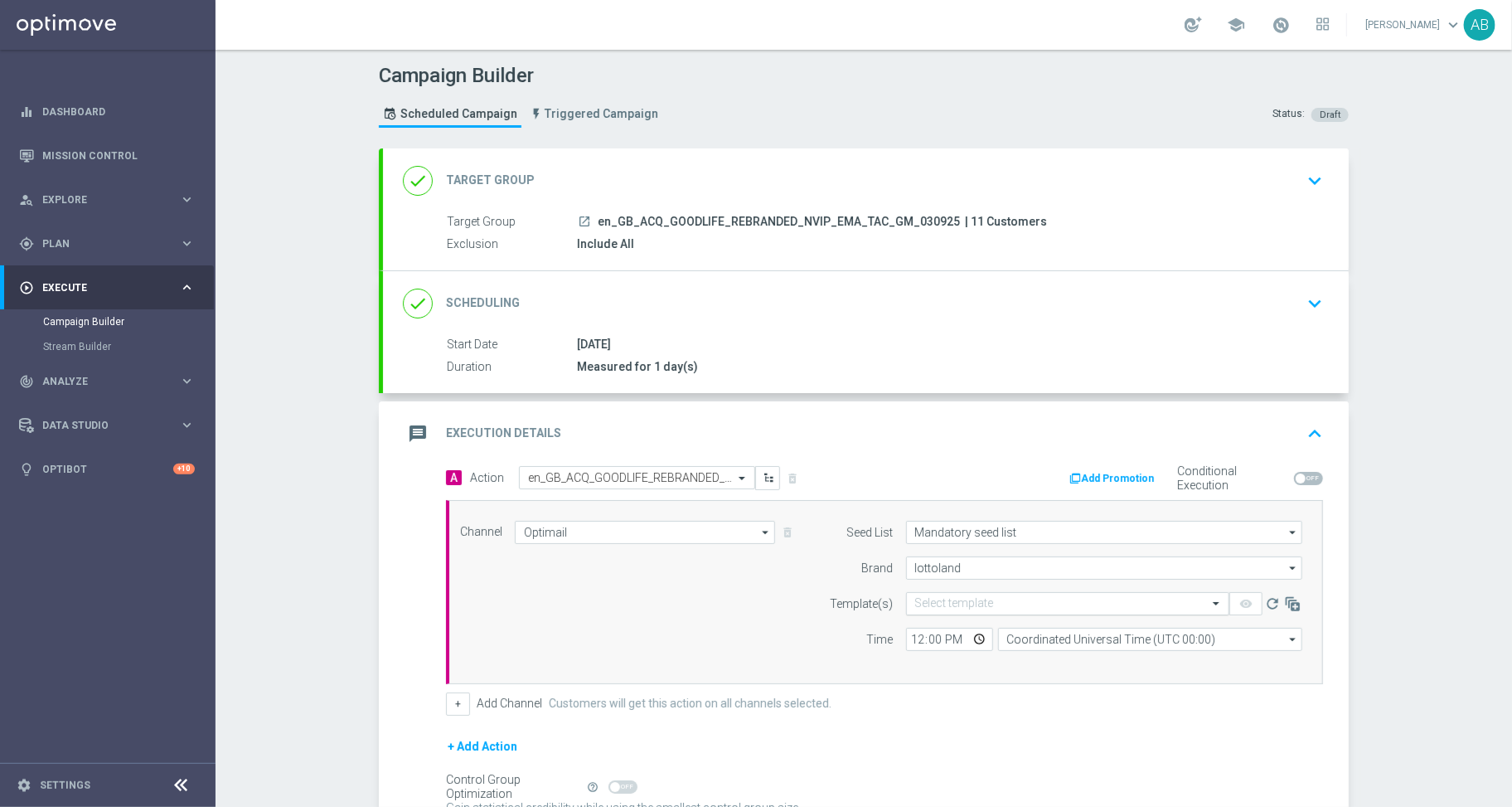
click at [922, 603] on input "text" at bounding box center [1051, 605] width 272 height 14
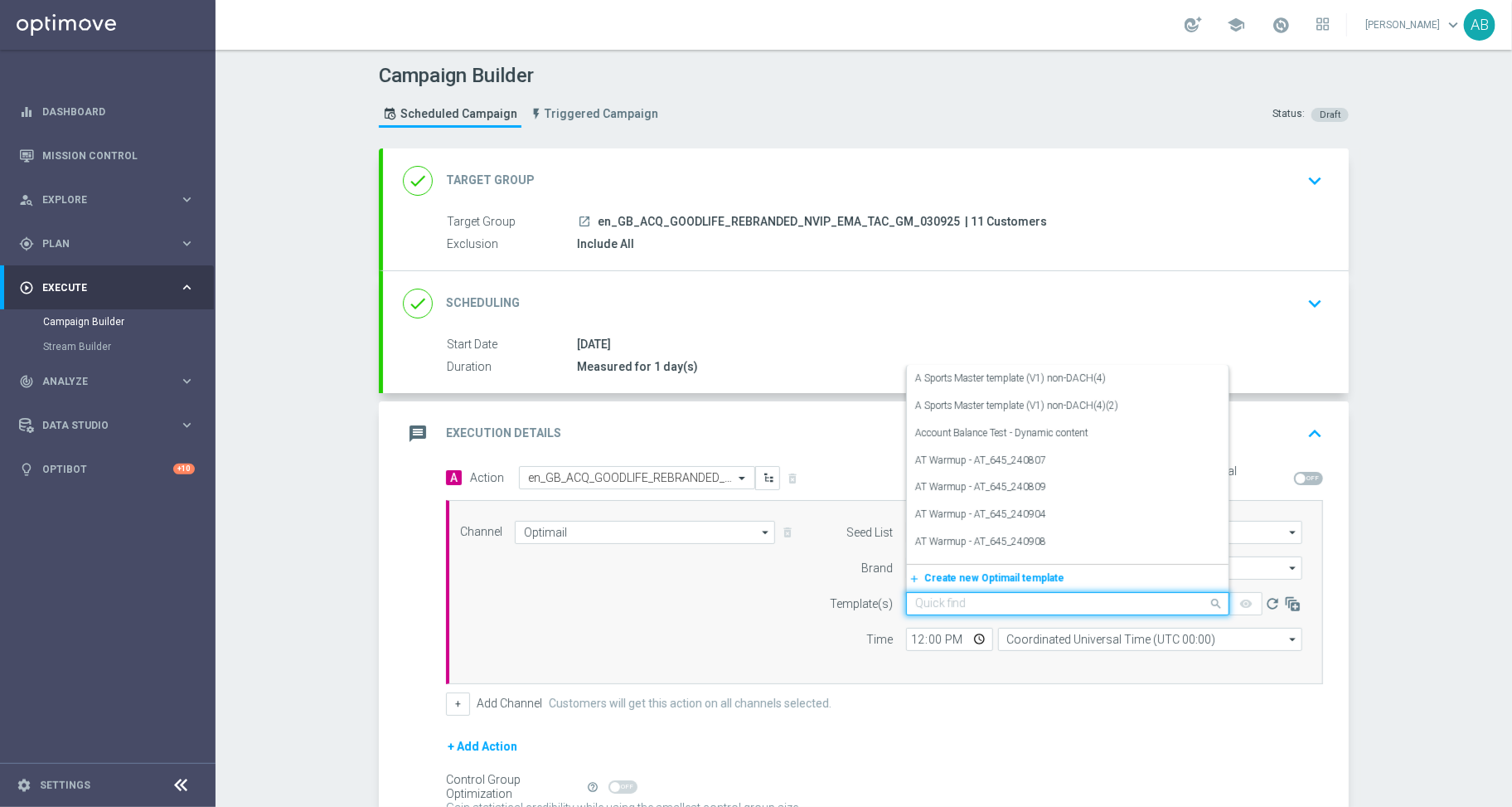
click at [922, 603] on input "text" at bounding box center [1051, 605] width 272 height 14
paste input "en_GB_ACQ_GOODLIFE_REBRANDED_NVIP_EMA_TAC_GM"
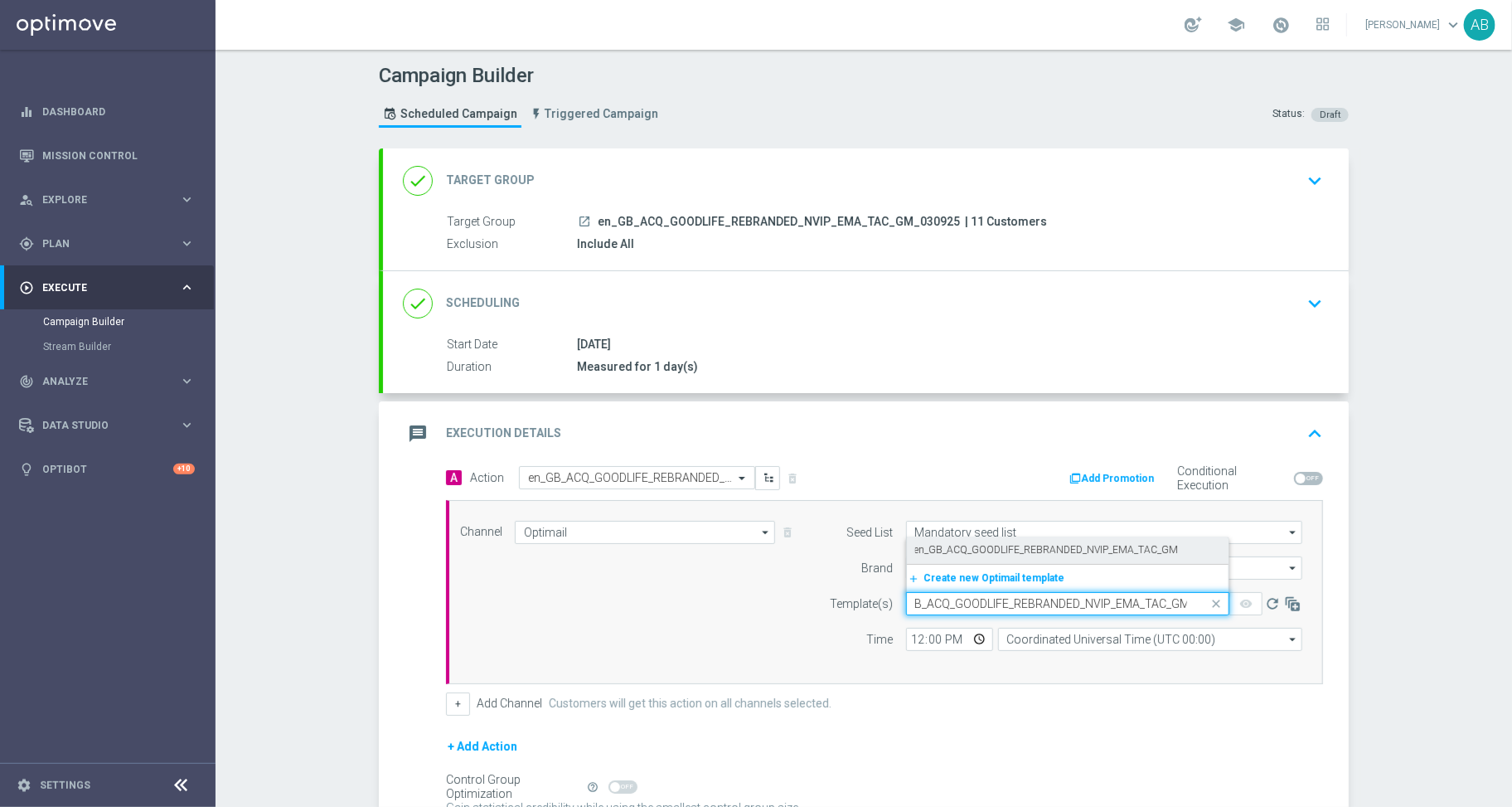
click at [955, 559] on div "en_GB_ACQ_GOODLIFE_REBRANDED_NVIP_EMA_TAC_GM" at bounding box center [1068, 550] width 305 height 27
type input "en_GB_ACQ_GOODLIFE_REBRANDED_NVIP_EMA_TAC_GM"
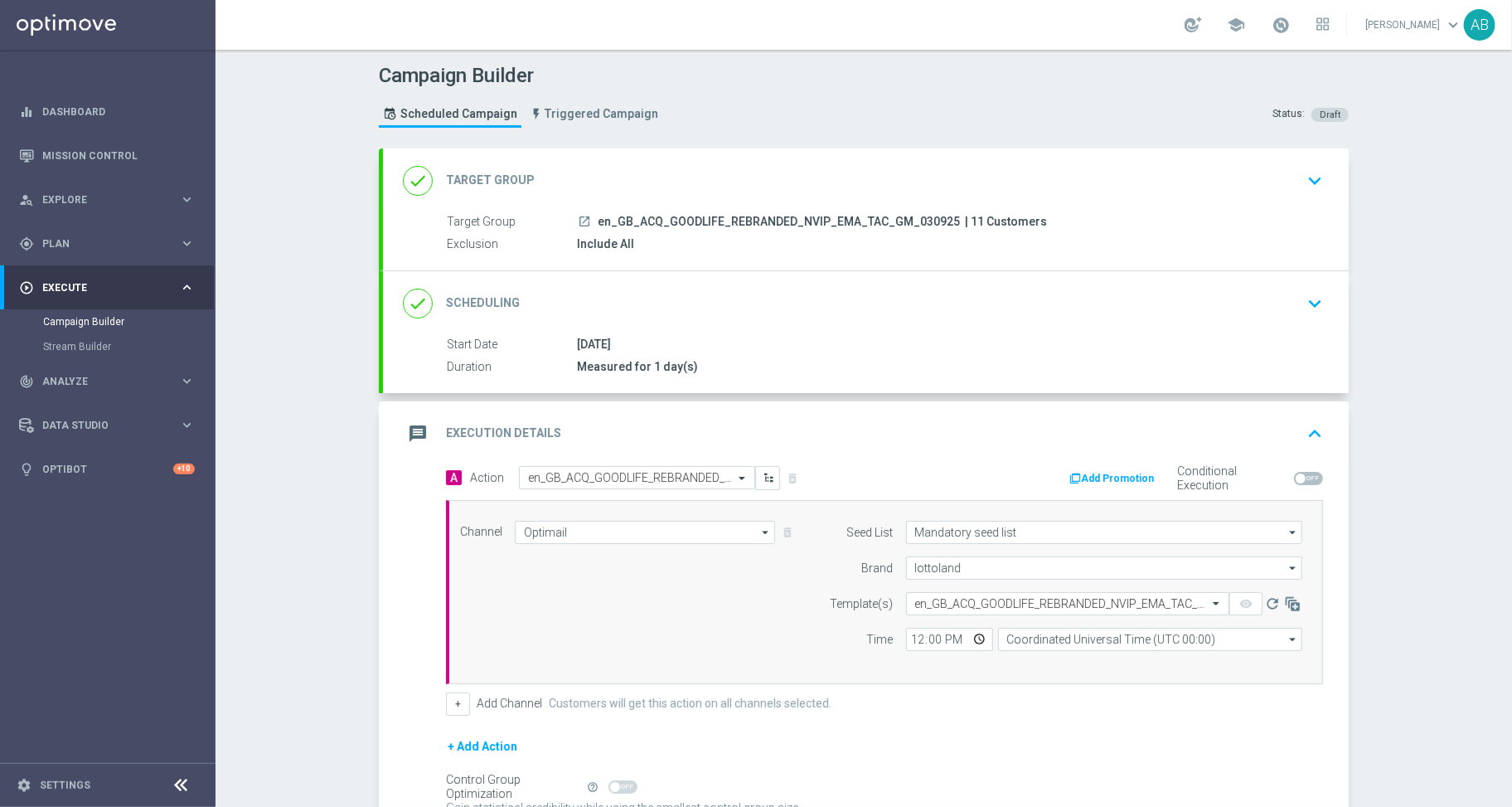
scroll to position [0, 0]
click at [916, 639] on input "12:00" at bounding box center [949, 638] width 87 height 23
type input "19:00"
click at [1062, 635] on input "Coordinated Universal Time (UTC 00:00)" at bounding box center [1150, 638] width 304 height 23
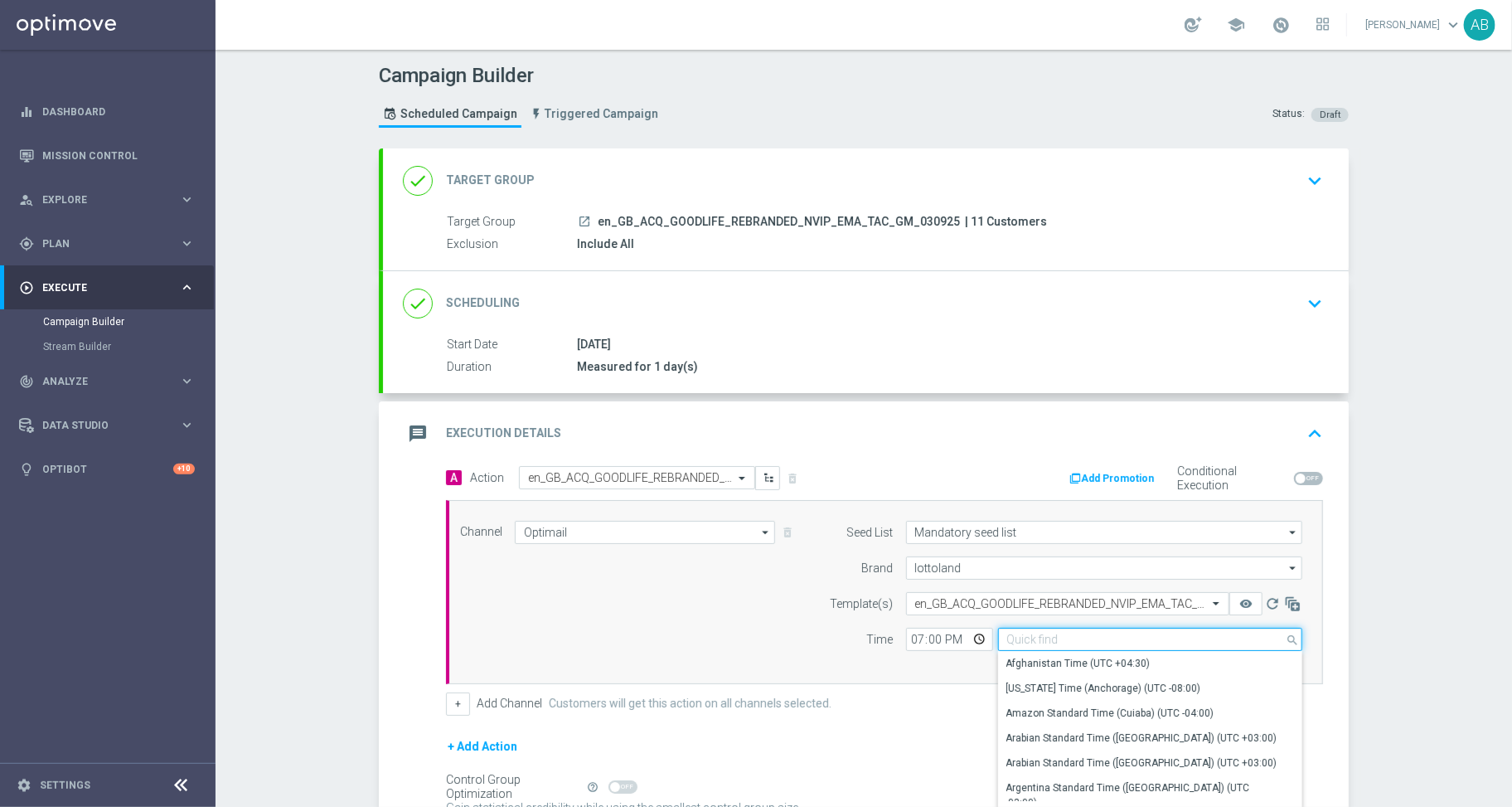
click at [1062, 635] on input at bounding box center [1150, 638] width 304 height 23
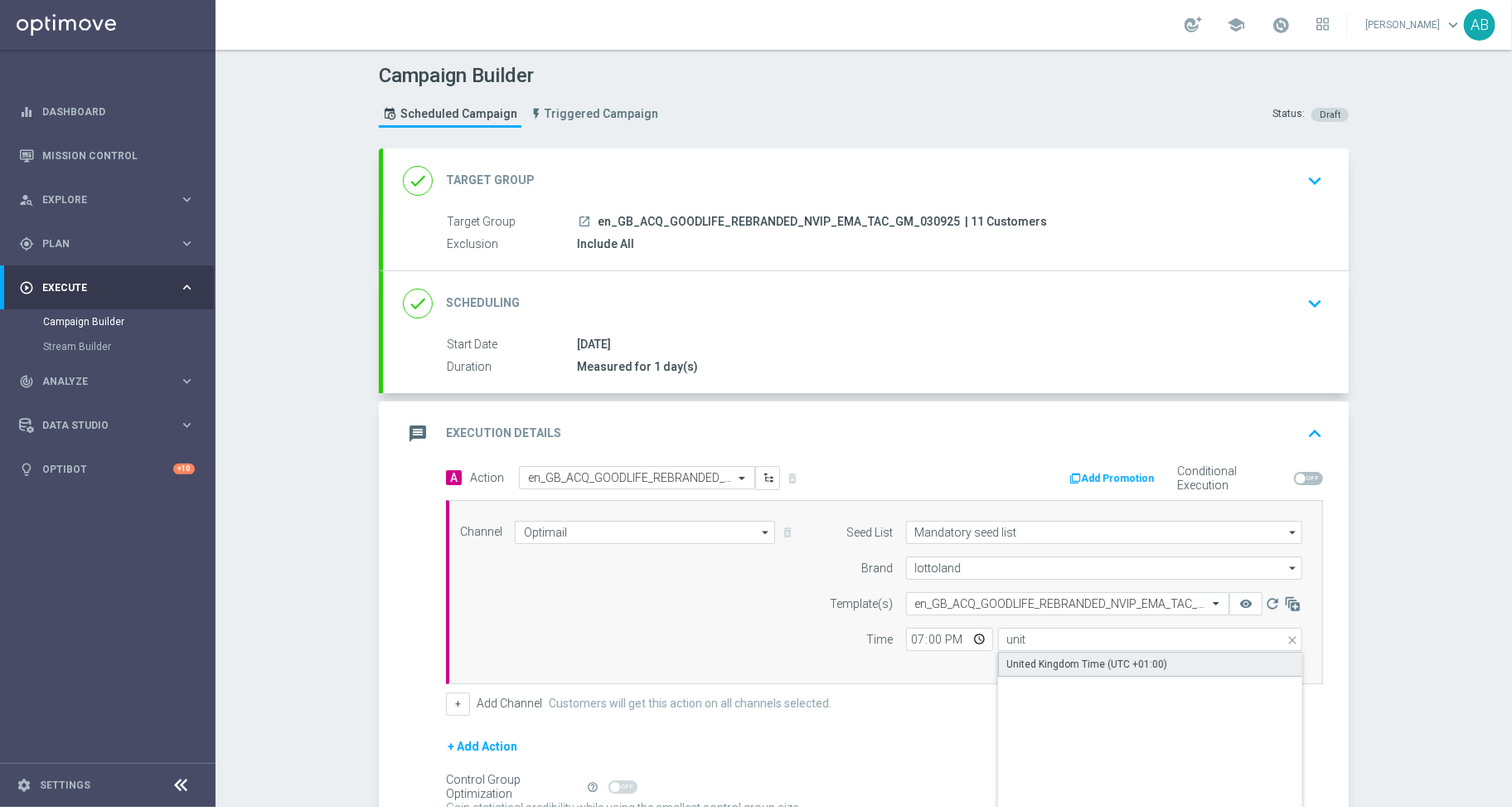
click at [1154, 662] on div "United Kingdom Time (UTC +01:00)" at bounding box center [1087, 663] width 161 height 15
type input "United Kingdom Time (UTC +01:00)"
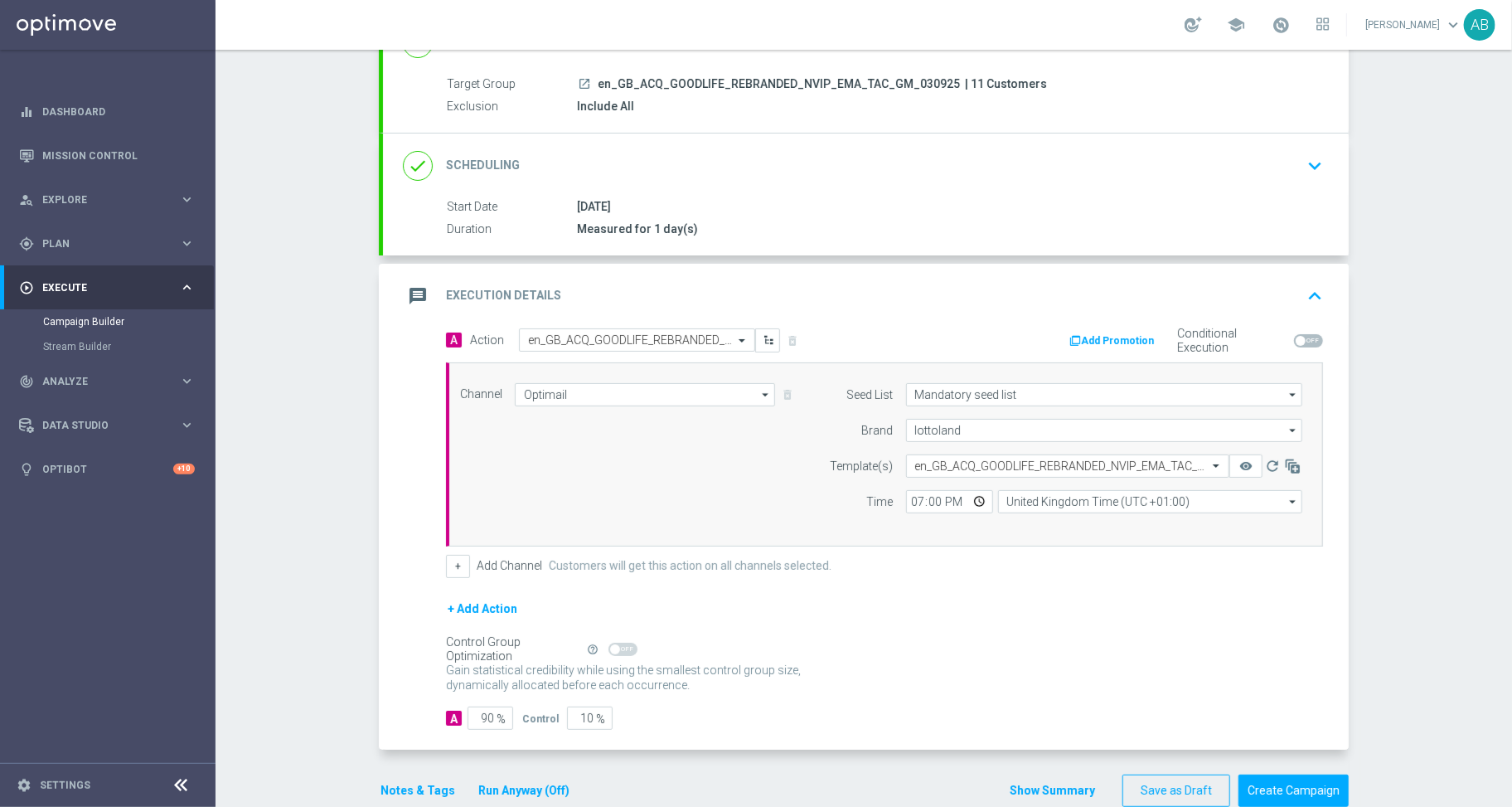
scroll to position [170, 0]
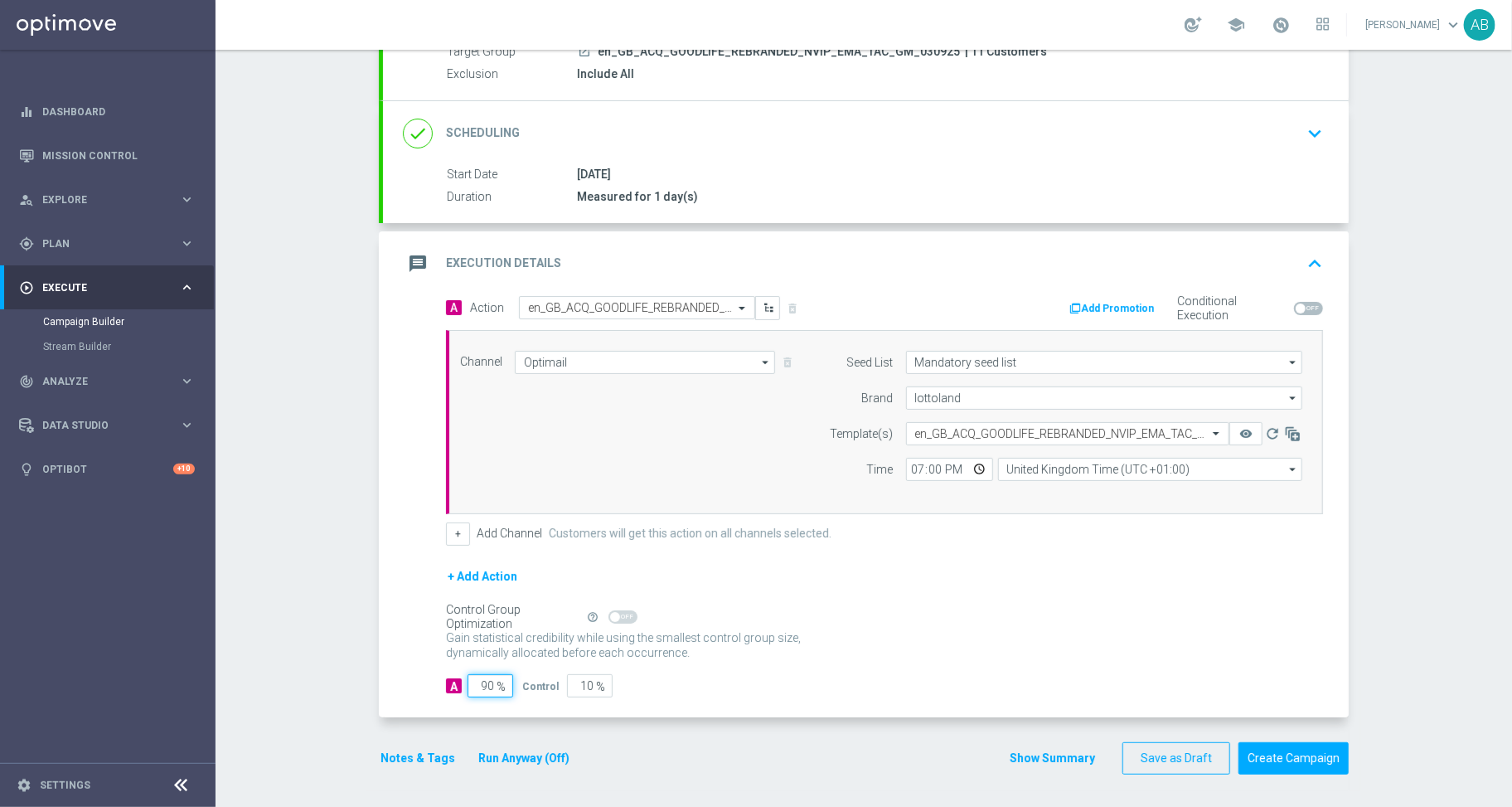
drag, startPoint x: 474, startPoint y: 682, endPoint x: 581, endPoint y: 682, distance: 107.0
click at [540, 682] on div "A 90 % Control 10 %" at bounding box center [885, 685] width 878 height 23
type input "10"
type input "90"
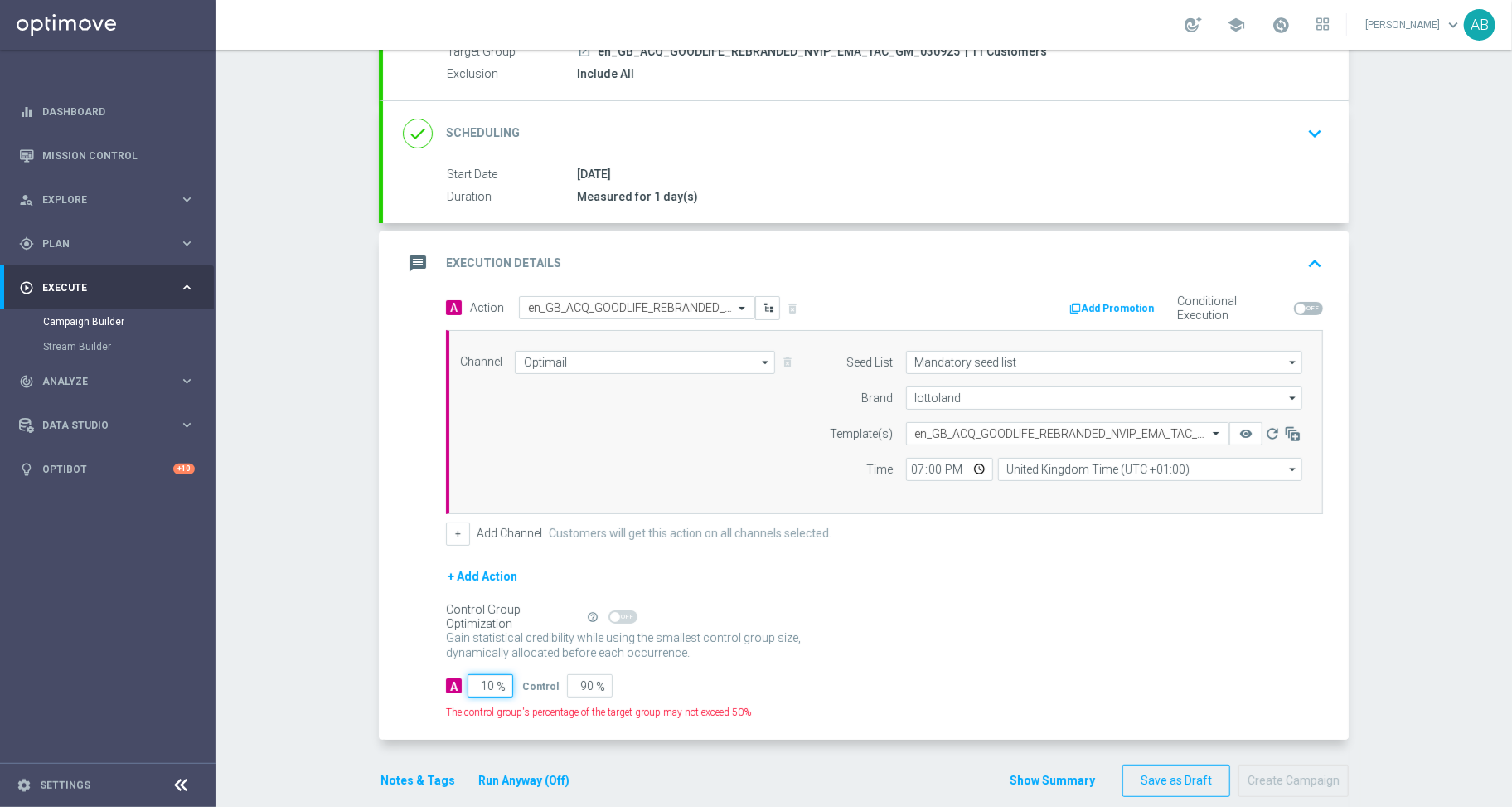
type input "100"
type input "0"
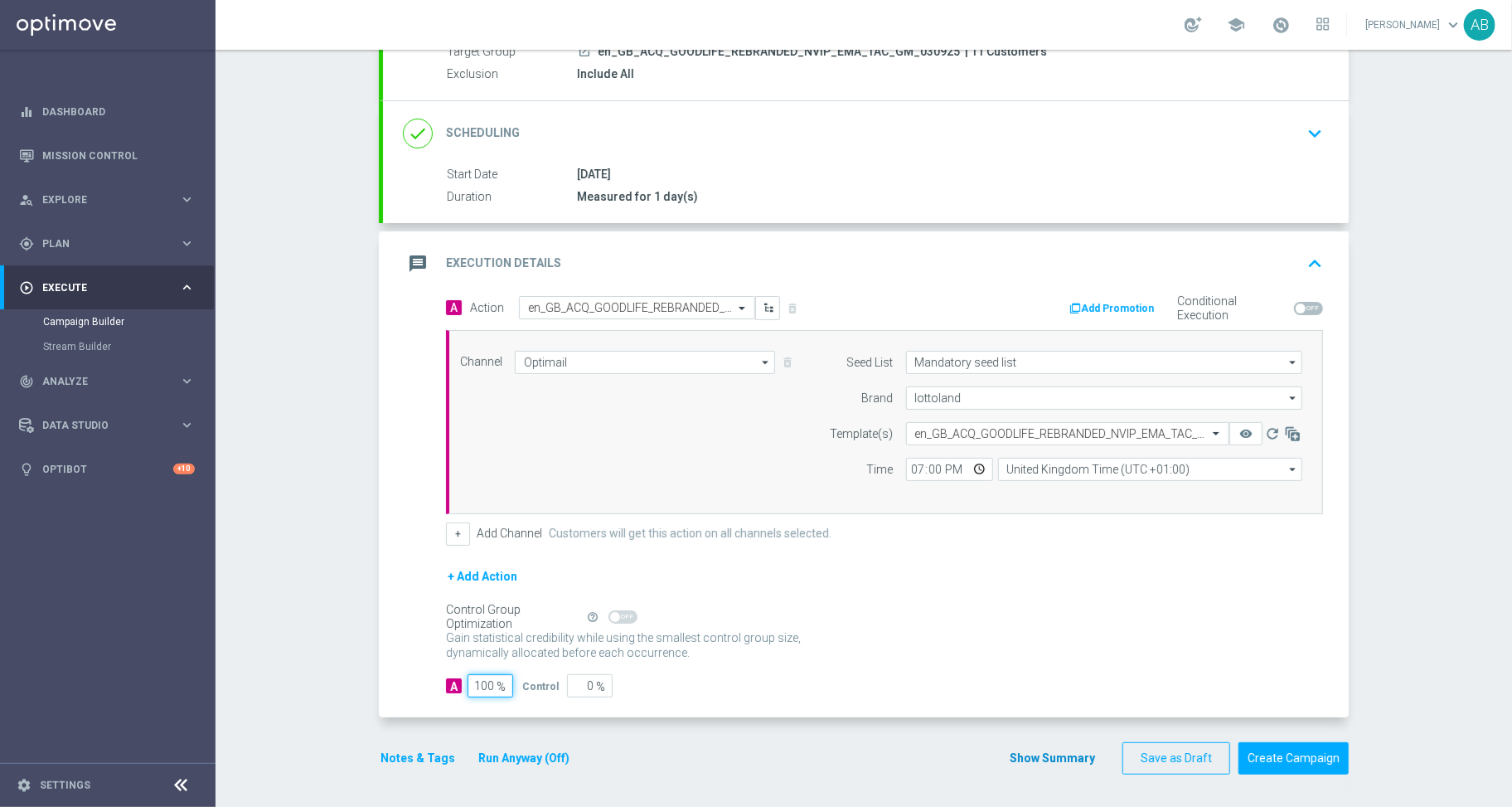
type input "100"
click at [1054, 765] on button "Show Summary" at bounding box center [1052, 758] width 87 height 19
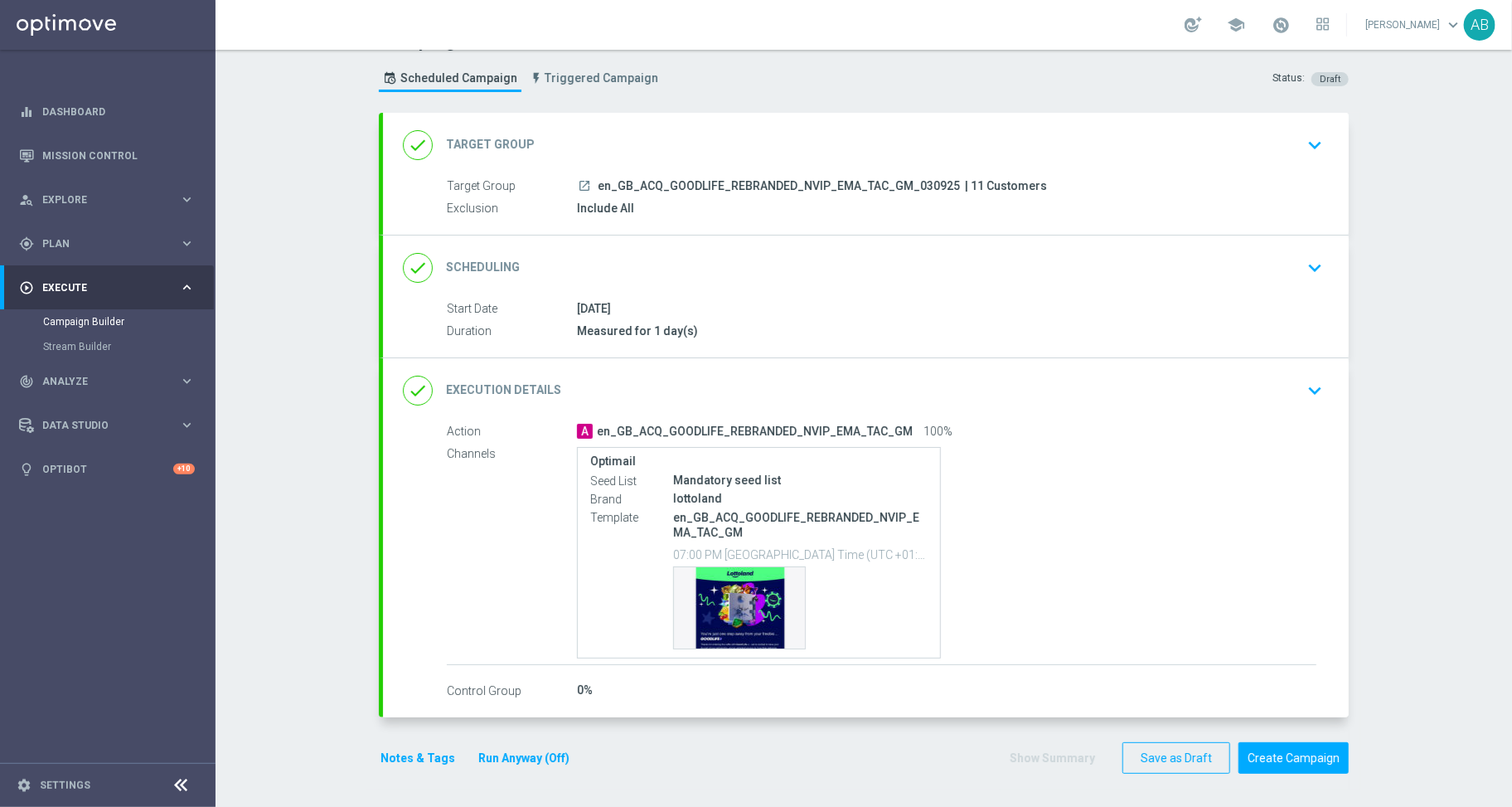
scroll to position [35, 0]
click at [1278, 765] on button "Create Campaign" at bounding box center [1294, 758] width 111 height 32
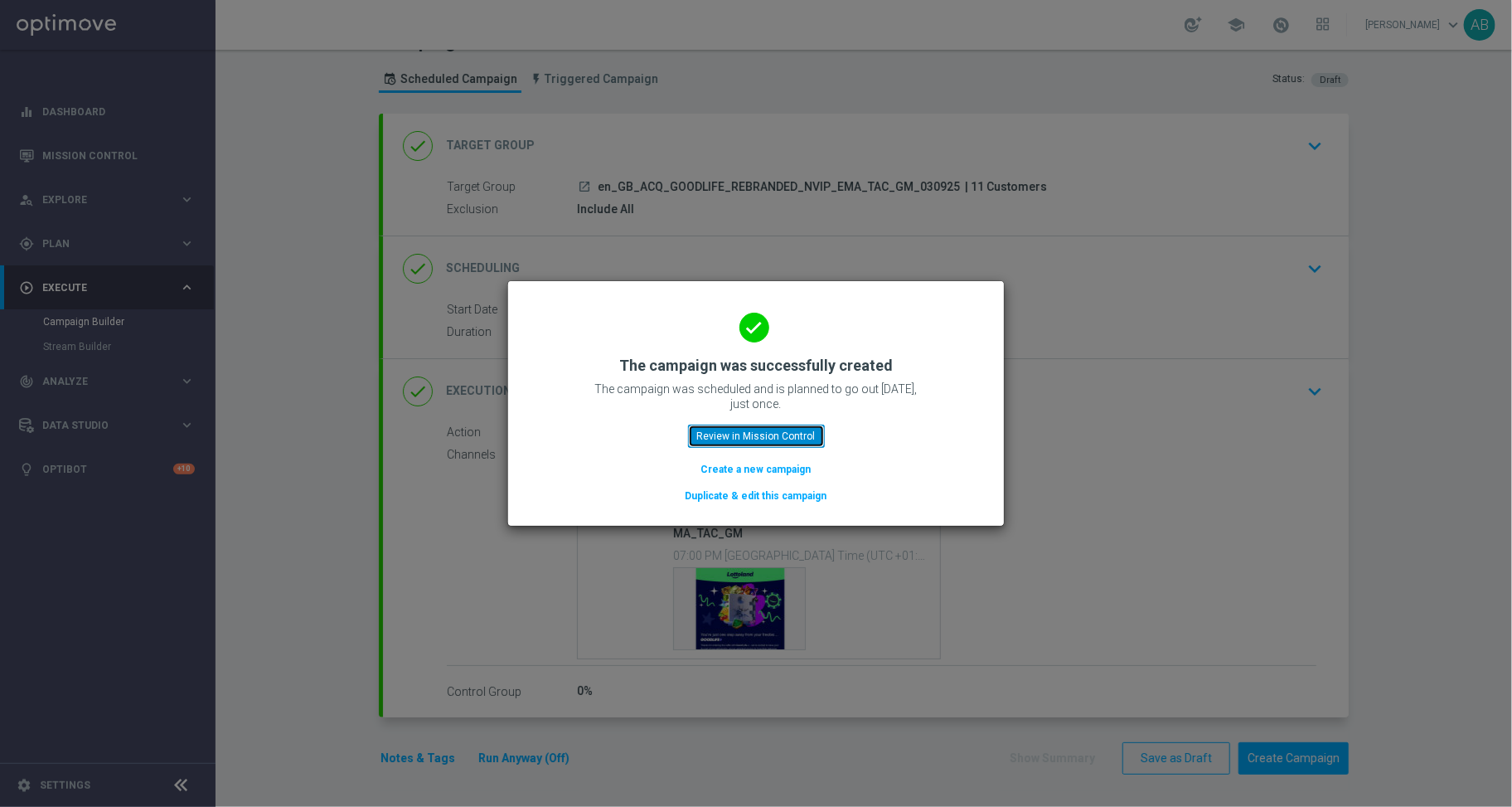
click at [747, 433] on button "Review in Mission Control" at bounding box center [756, 436] width 137 height 23
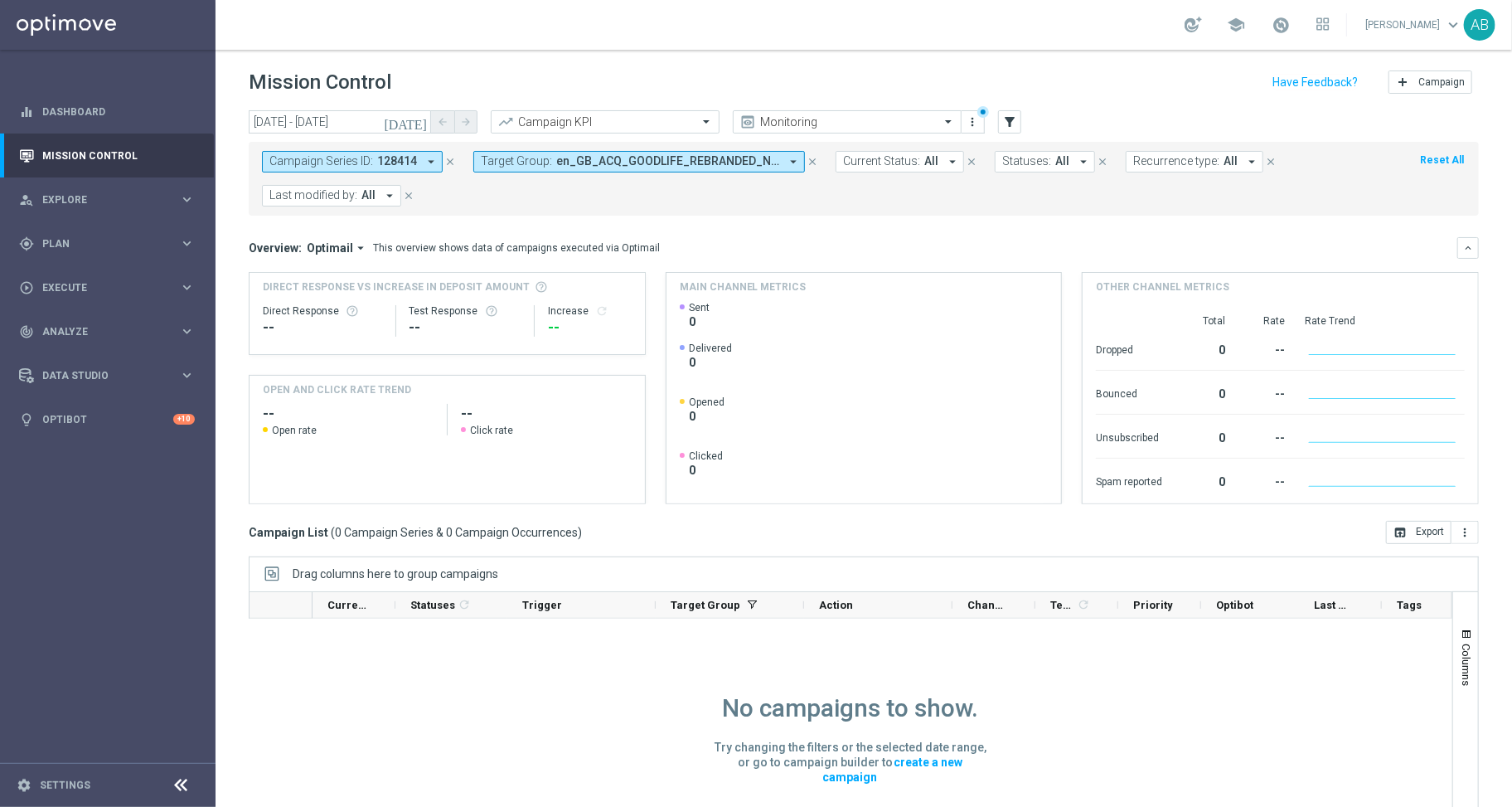
click at [449, 162] on icon "close" at bounding box center [451, 162] width 12 height 12
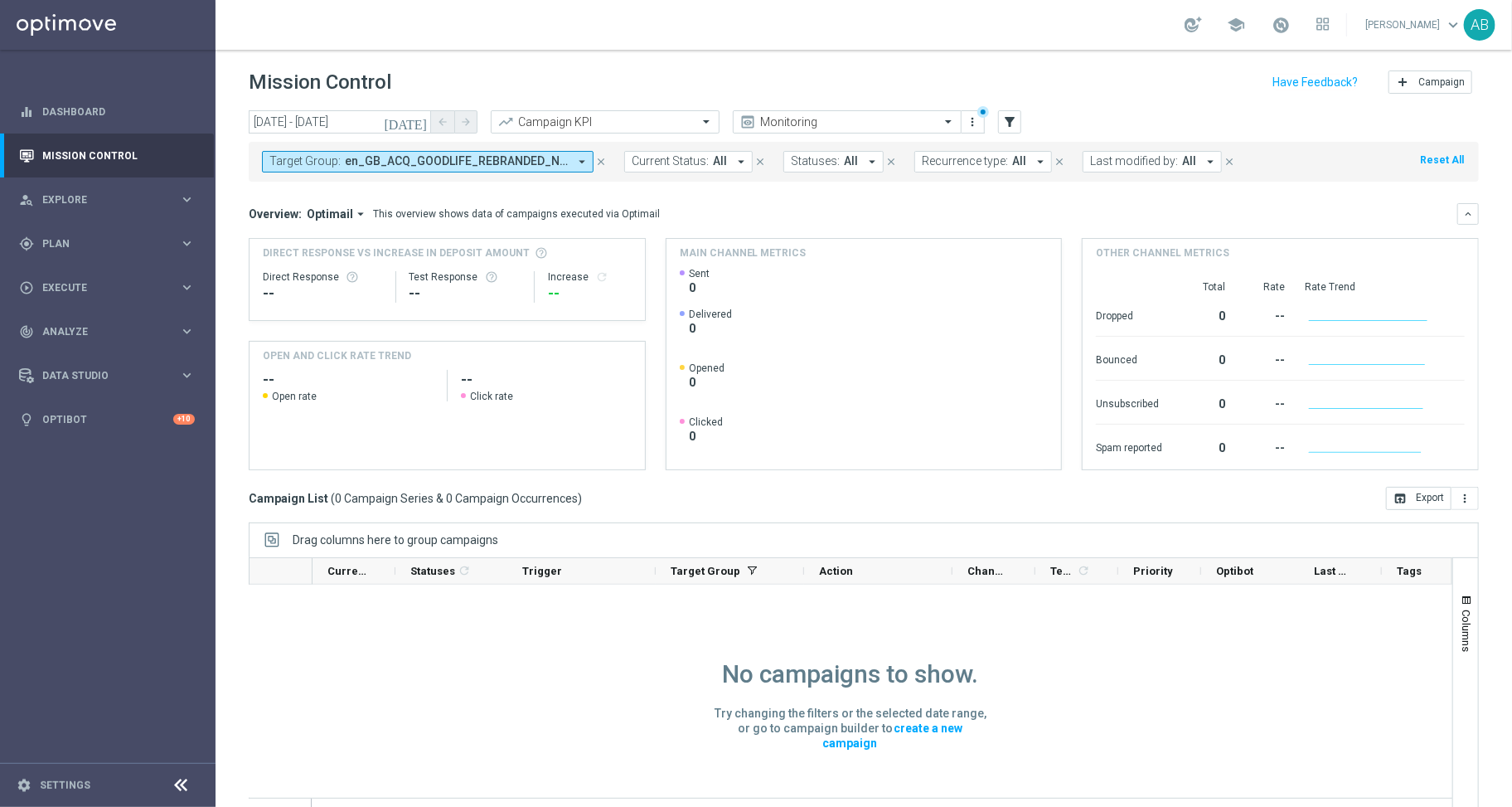
click at [580, 158] on icon "arrow_drop_down" at bounding box center [581, 162] width 15 height 15
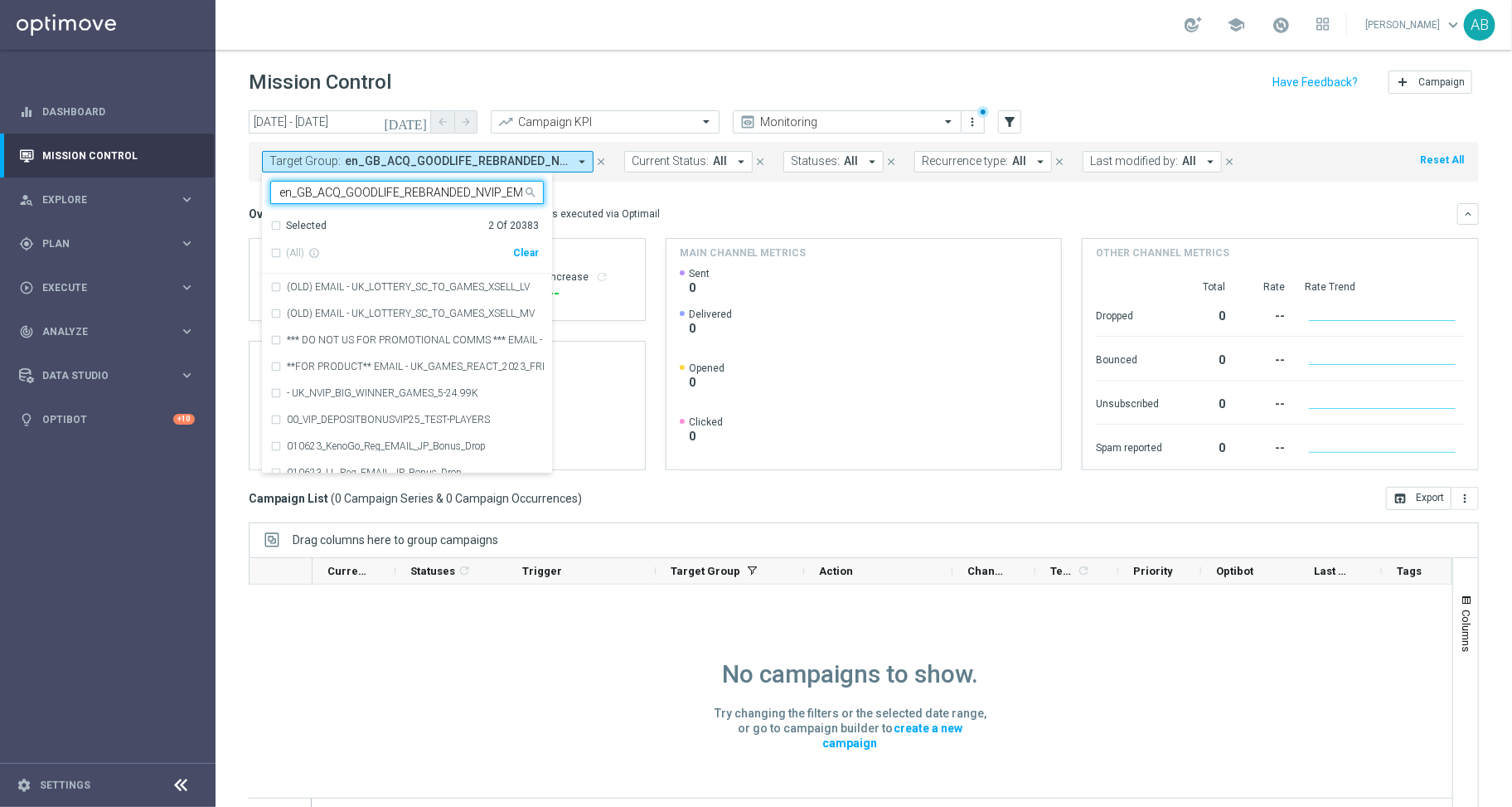
scroll to position [0, 98]
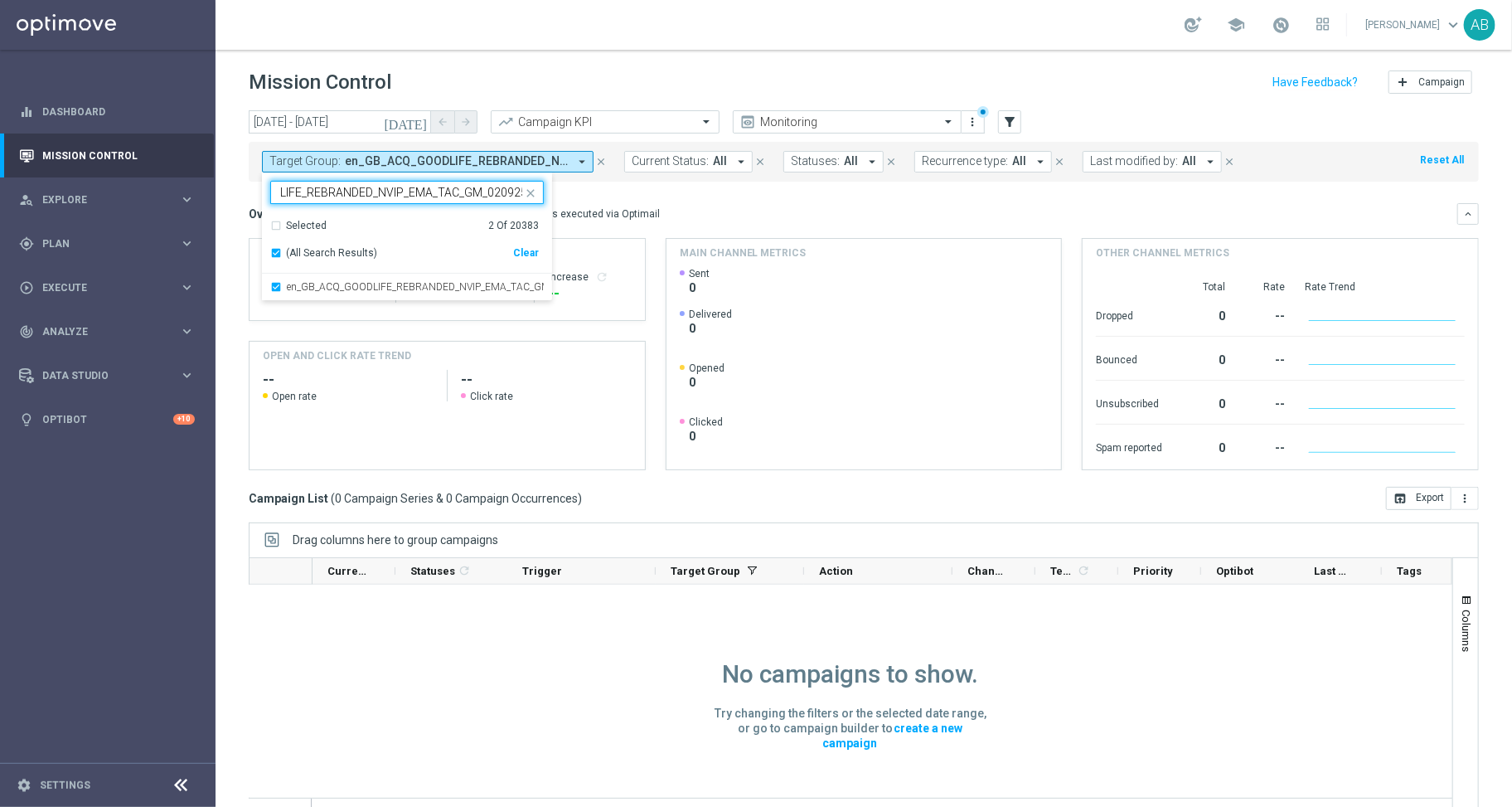
type input "en_GB_ACQ_GOODLIFE_REBRANDED_NVIP_EMA_TAC_GM_020925"
click at [617, 49] on div "school Adam Bloor keyboard_arrow_down AB" at bounding box center [864, 25] width 1297 height 50
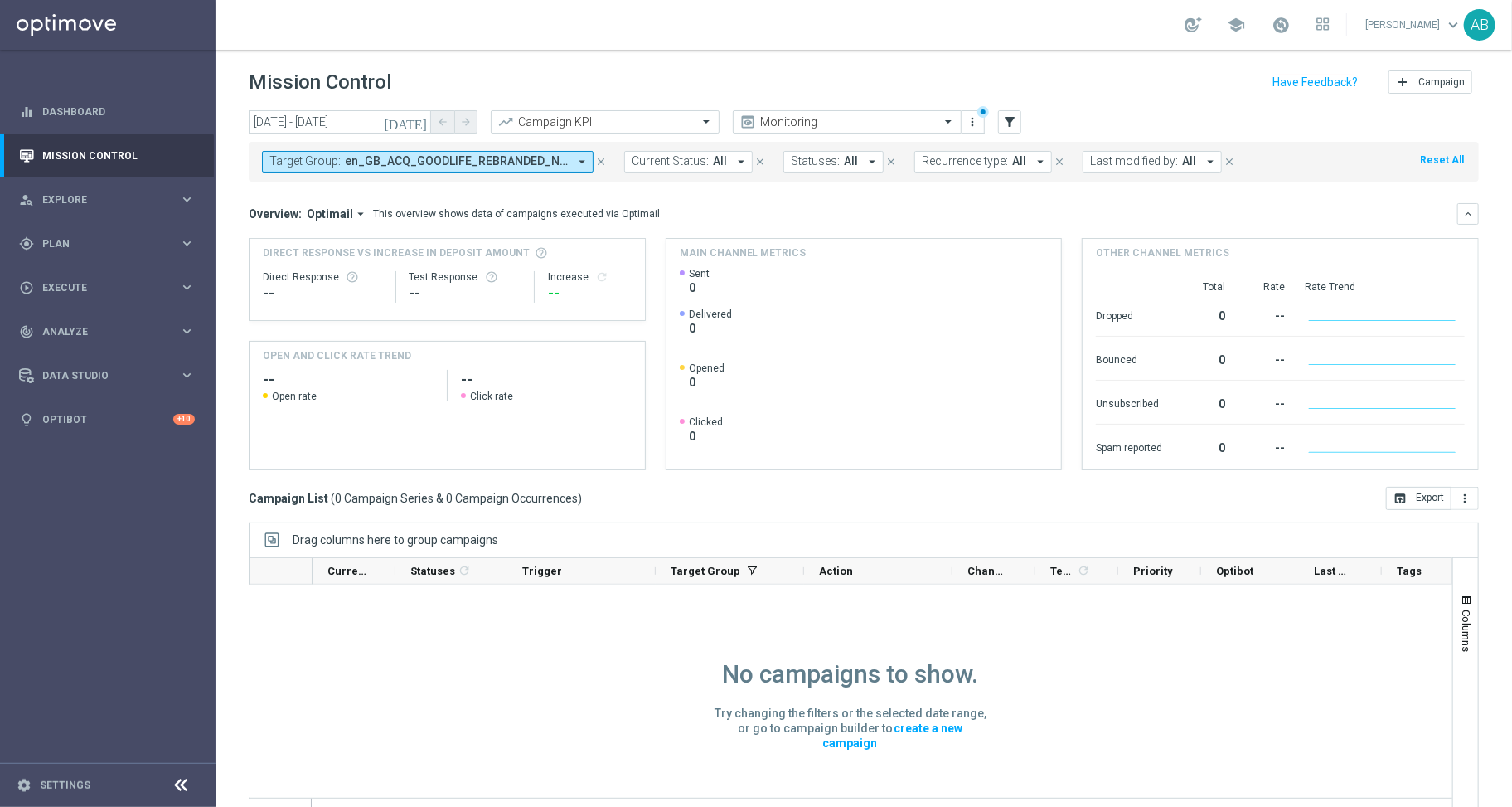
click at [422, 123] on icon "today" at bounding box center [406, 122] width 45 height 15
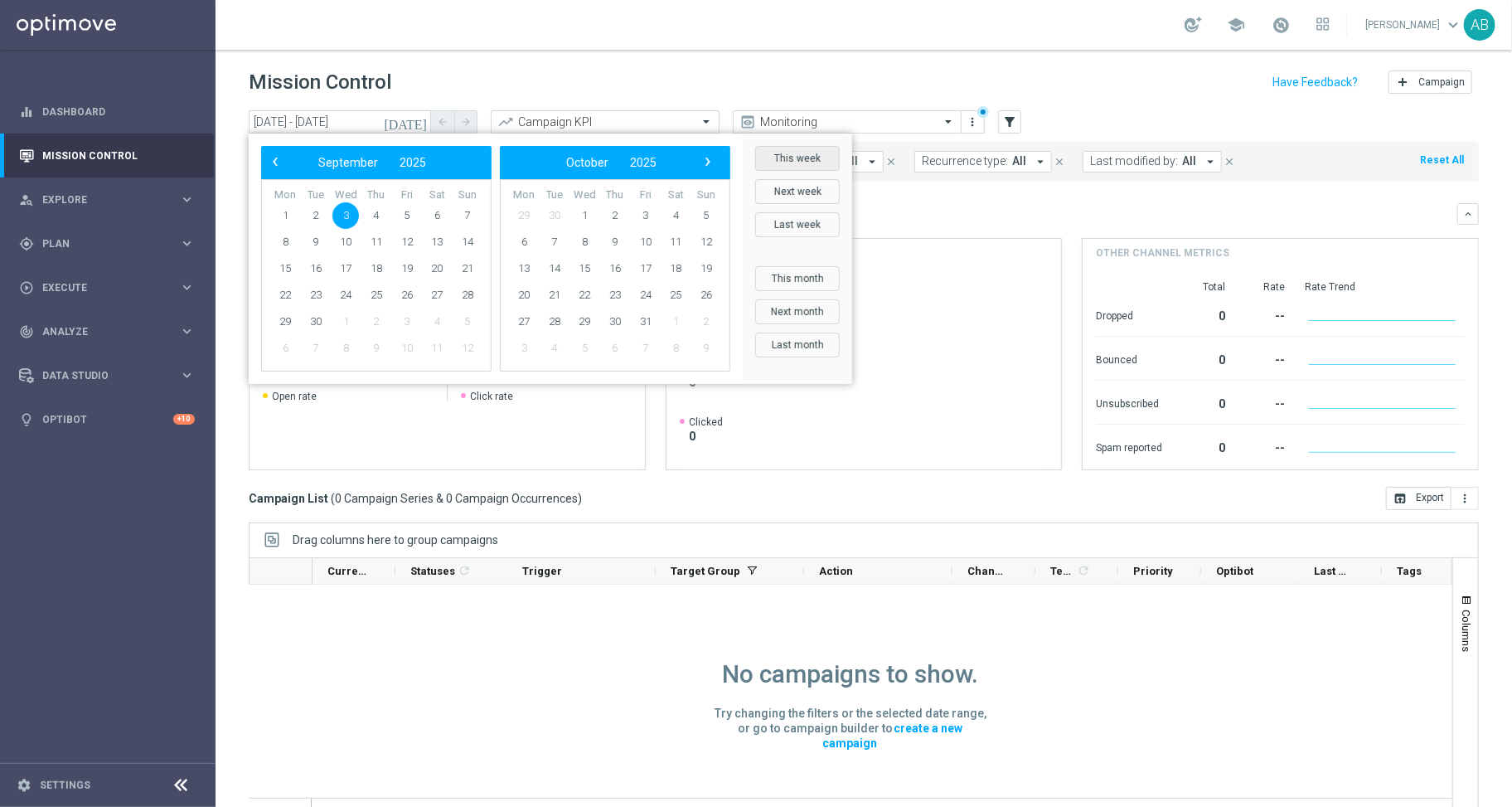
click at [830, 163] on button "This week" at bounding box center [797, 158] width 85 height 25
type input "01 Sep 2025 - 07 Sep 2025"
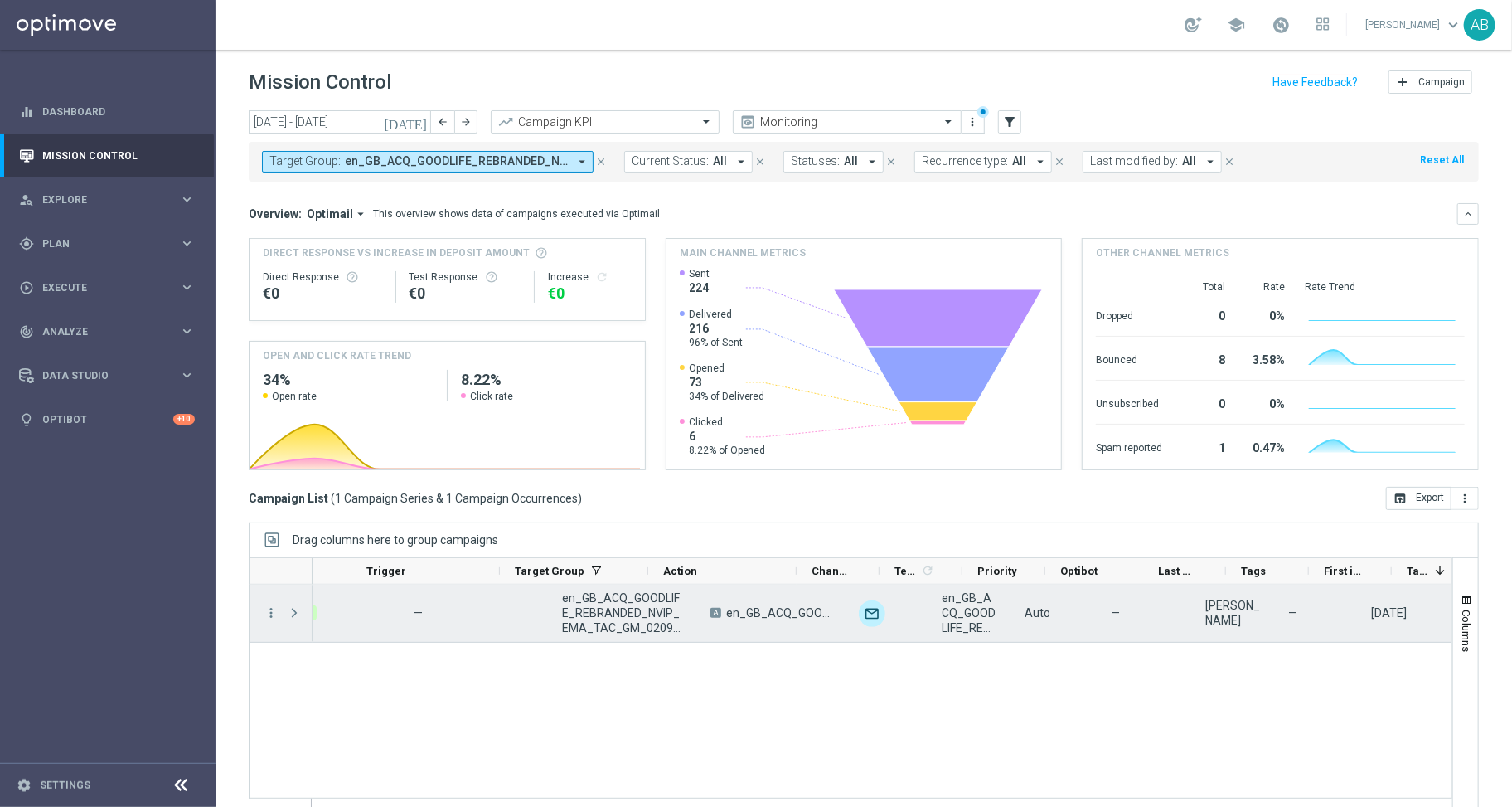
scroll to position [0, 273]
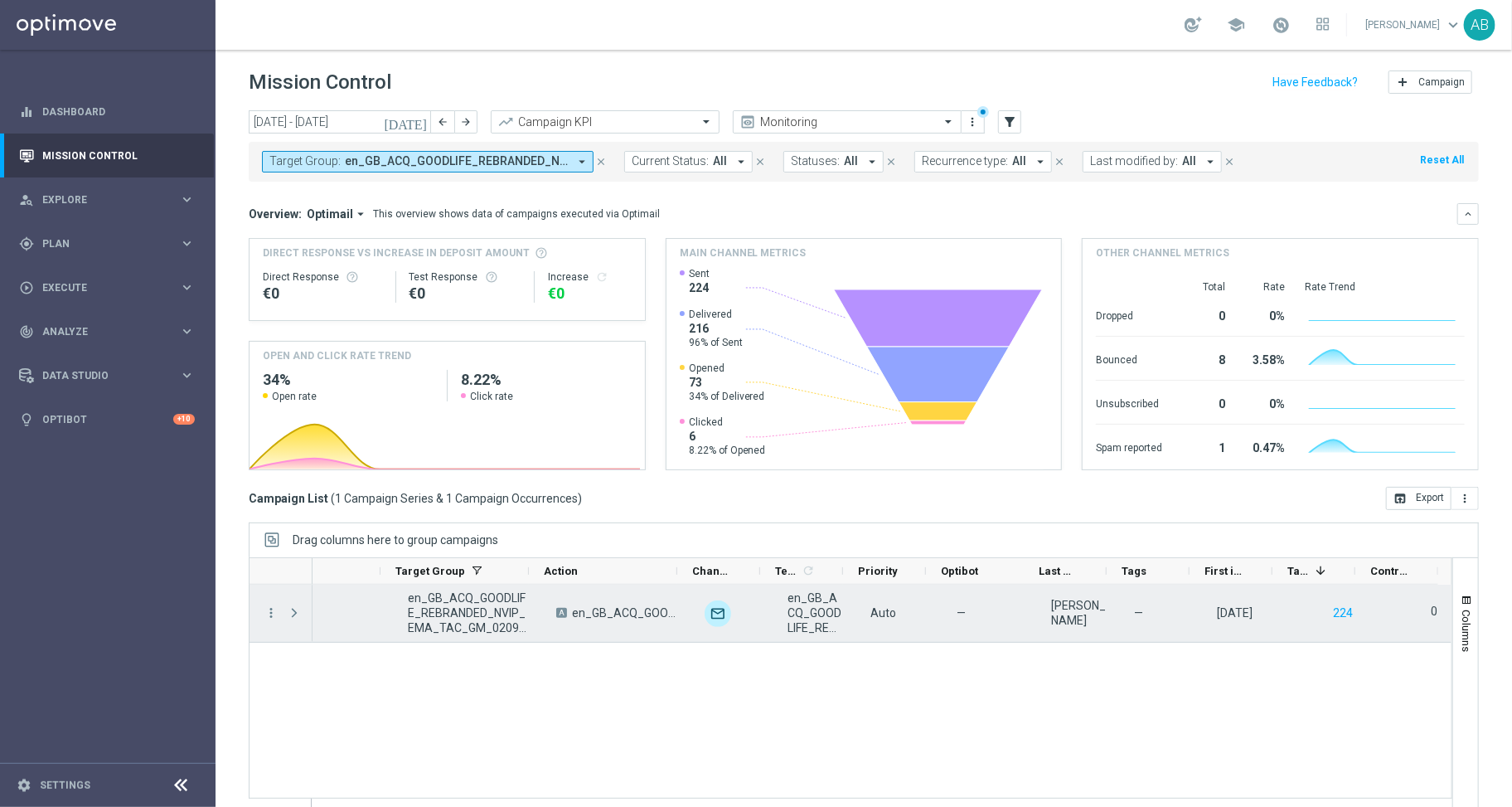
click at [279, 603] on div "Press SPACE to select this row." at bounding box center [295, 612] width 33 height 57
click at [276, 605] on icon "more_vert" at bounding box center [270, 612] width 15 height 15
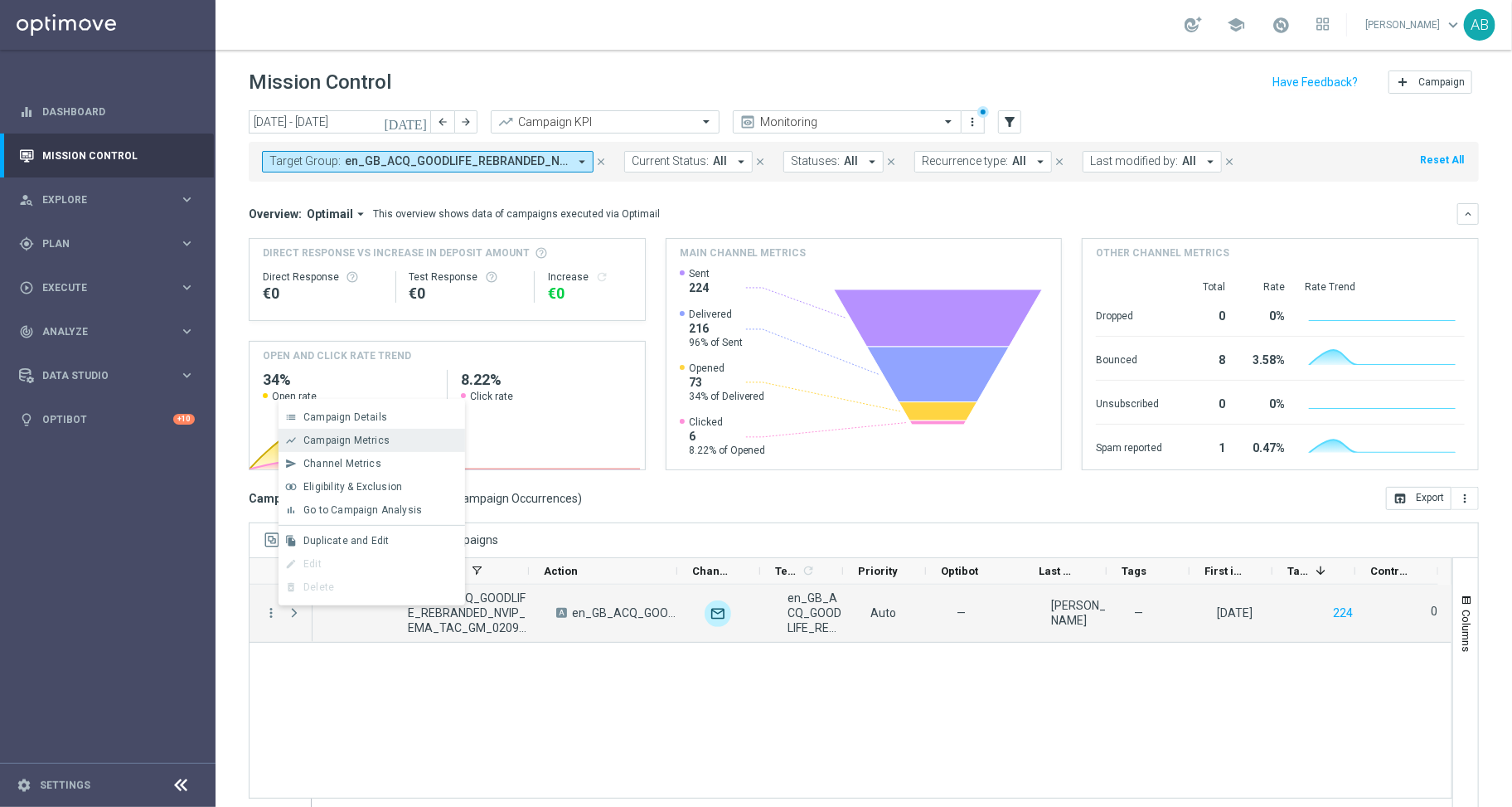
click at [355, 439] on span "Campaign Metrics" at bounding box center [346, 441] width 86 height 12
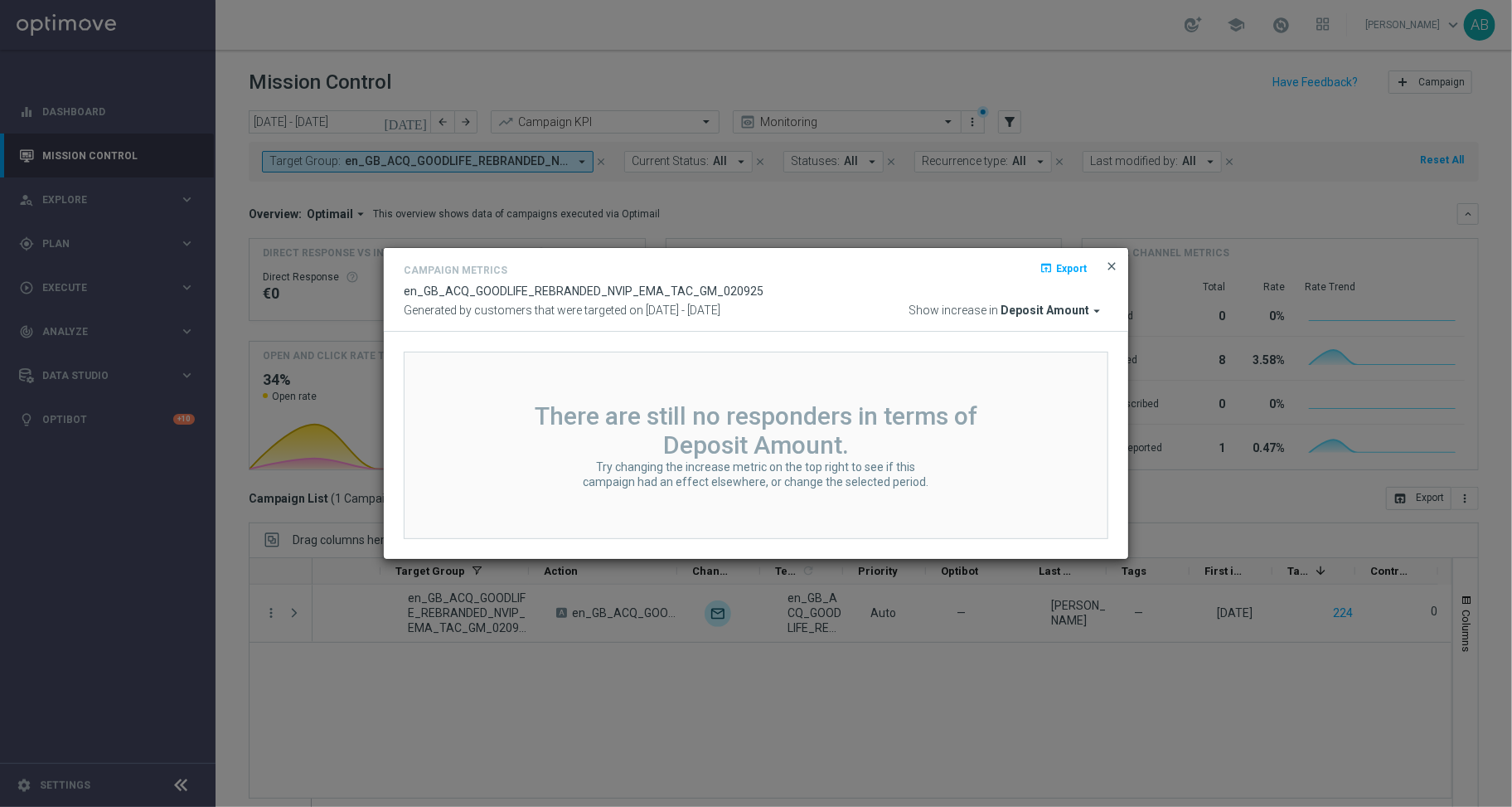
click at [1111, 265] on span "close" at bounding box center [1111, 265] width 13 height 13
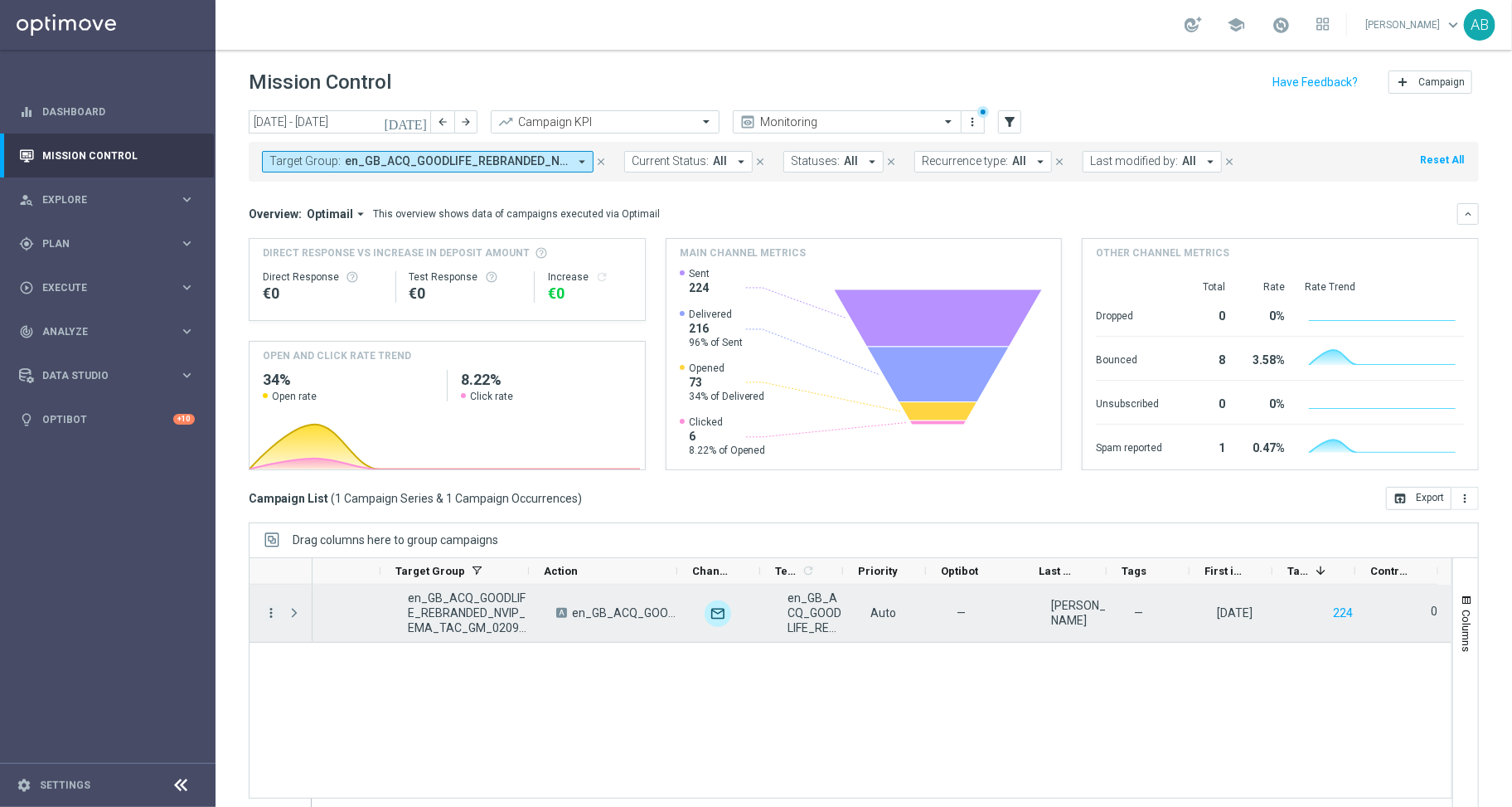
click at [271, 606] on icon "more_vert" at bounding box center [270, 612] width 15 height 15
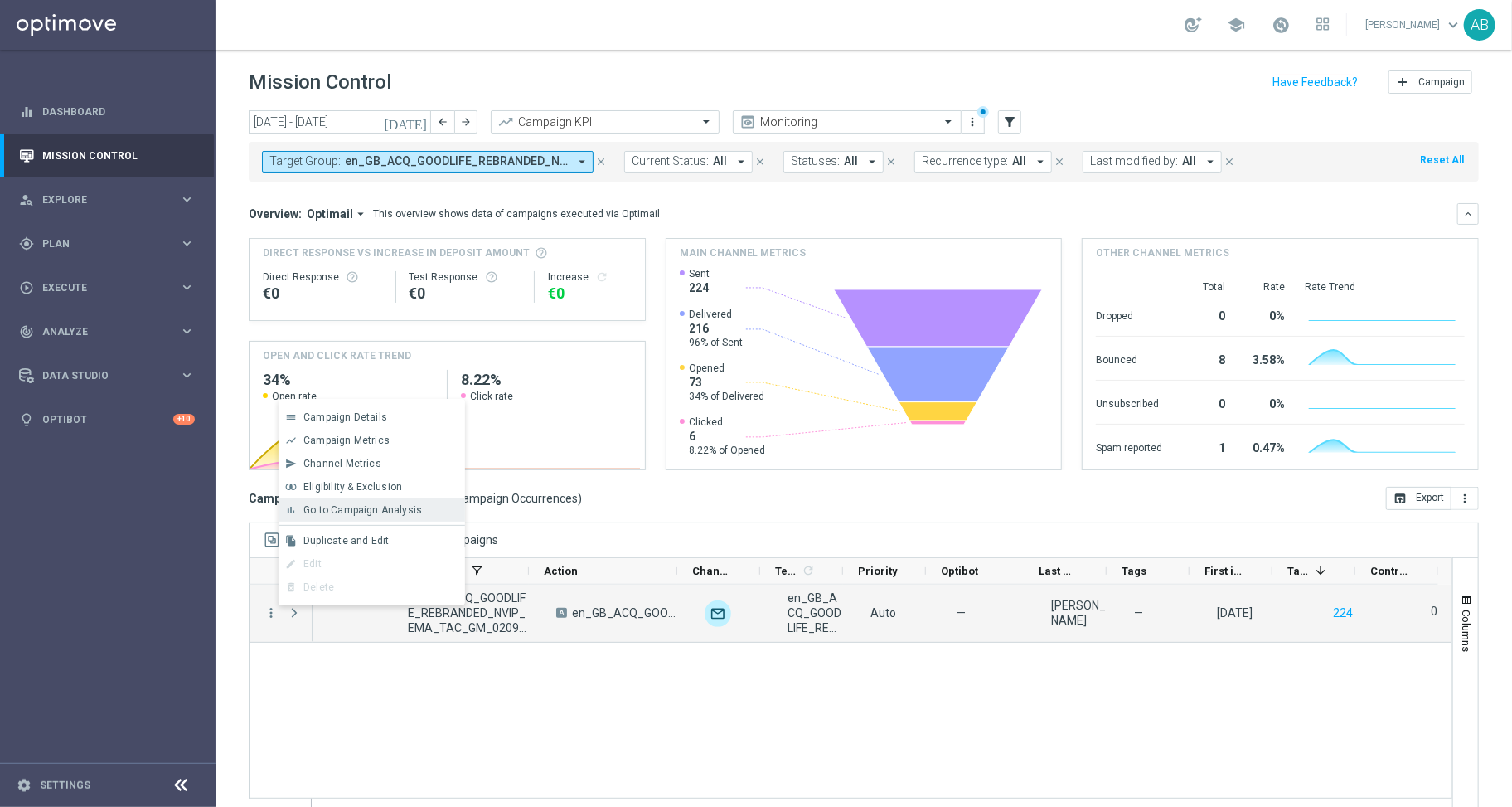
click at [359, 500] on div "bar_chart Go to Campaign Analysis" at bounding box center [371, 510] width 187 height 23
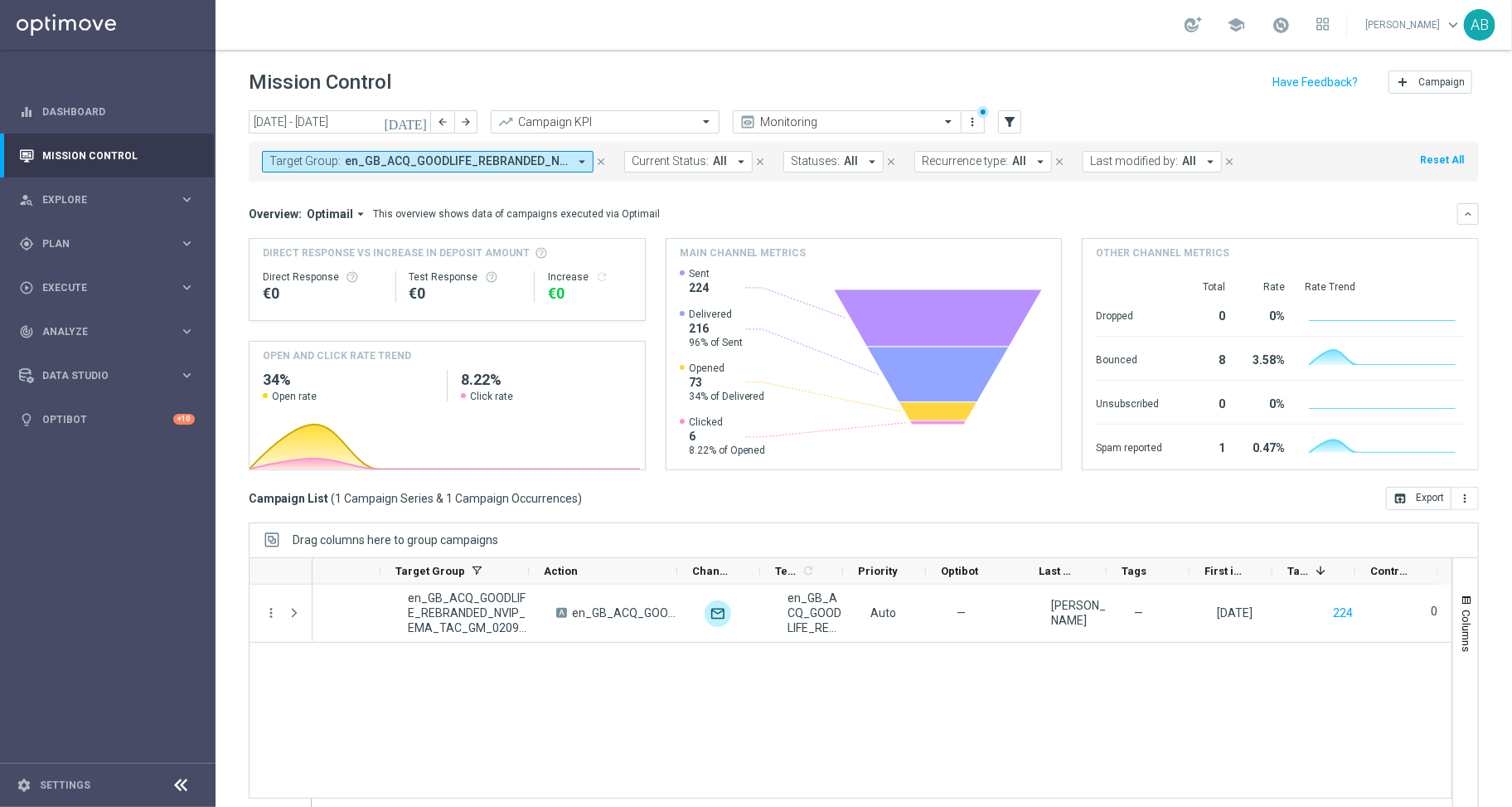
click at [583, 155] on icon "arrow_drop_down" at bounding box center [581, 162] width 15 height 15
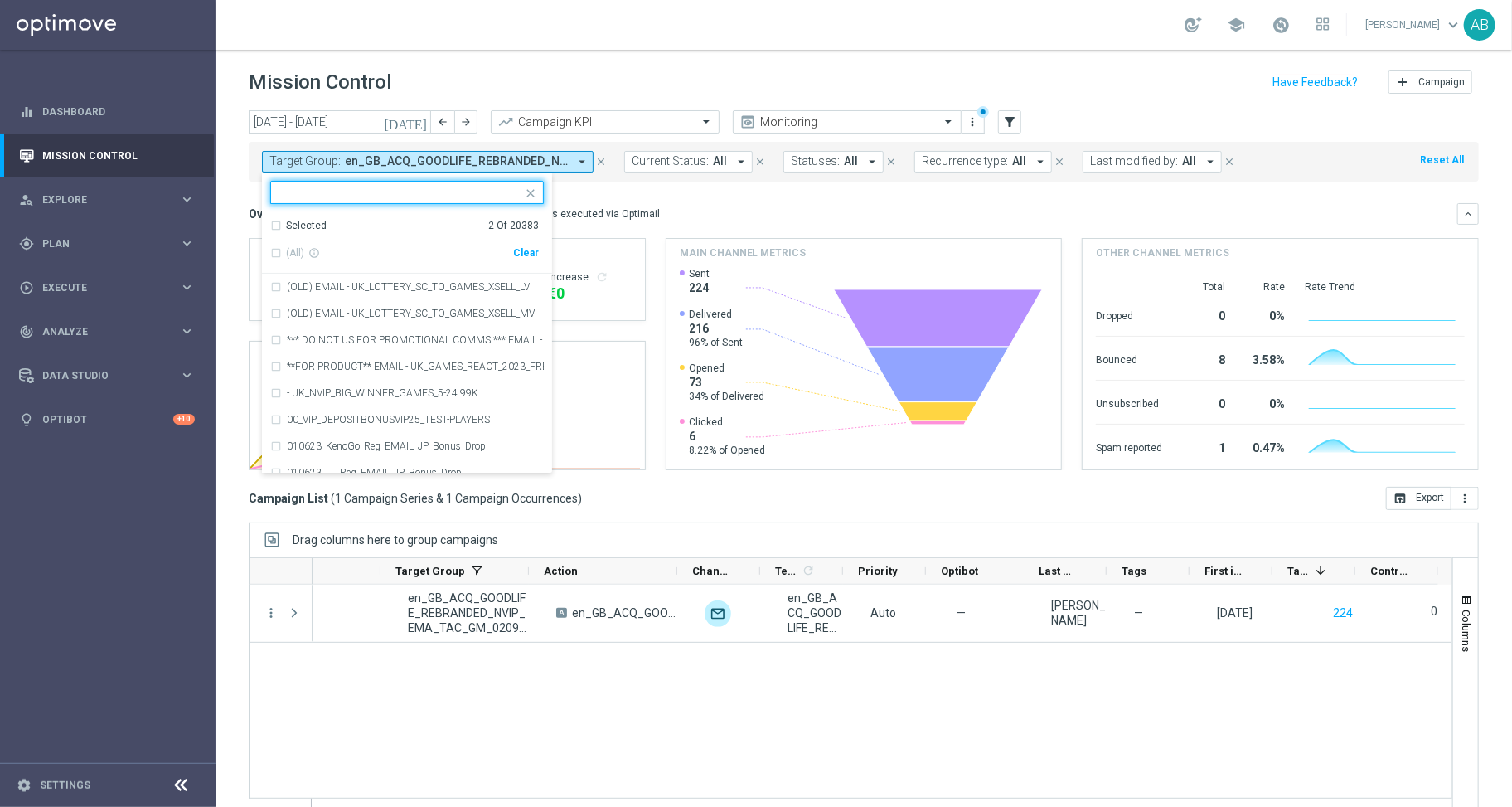
click at [0, 0] on div "Clear" at bounding box center [0, 0] width 0 height 0
click at [369, 186] on input "text" at bounding box center [401, 193] width 243 height 14
paste input "en_GB_ACQ_GOODLIFE_REBRANDED_NVIP_EMA_TAC_GM"
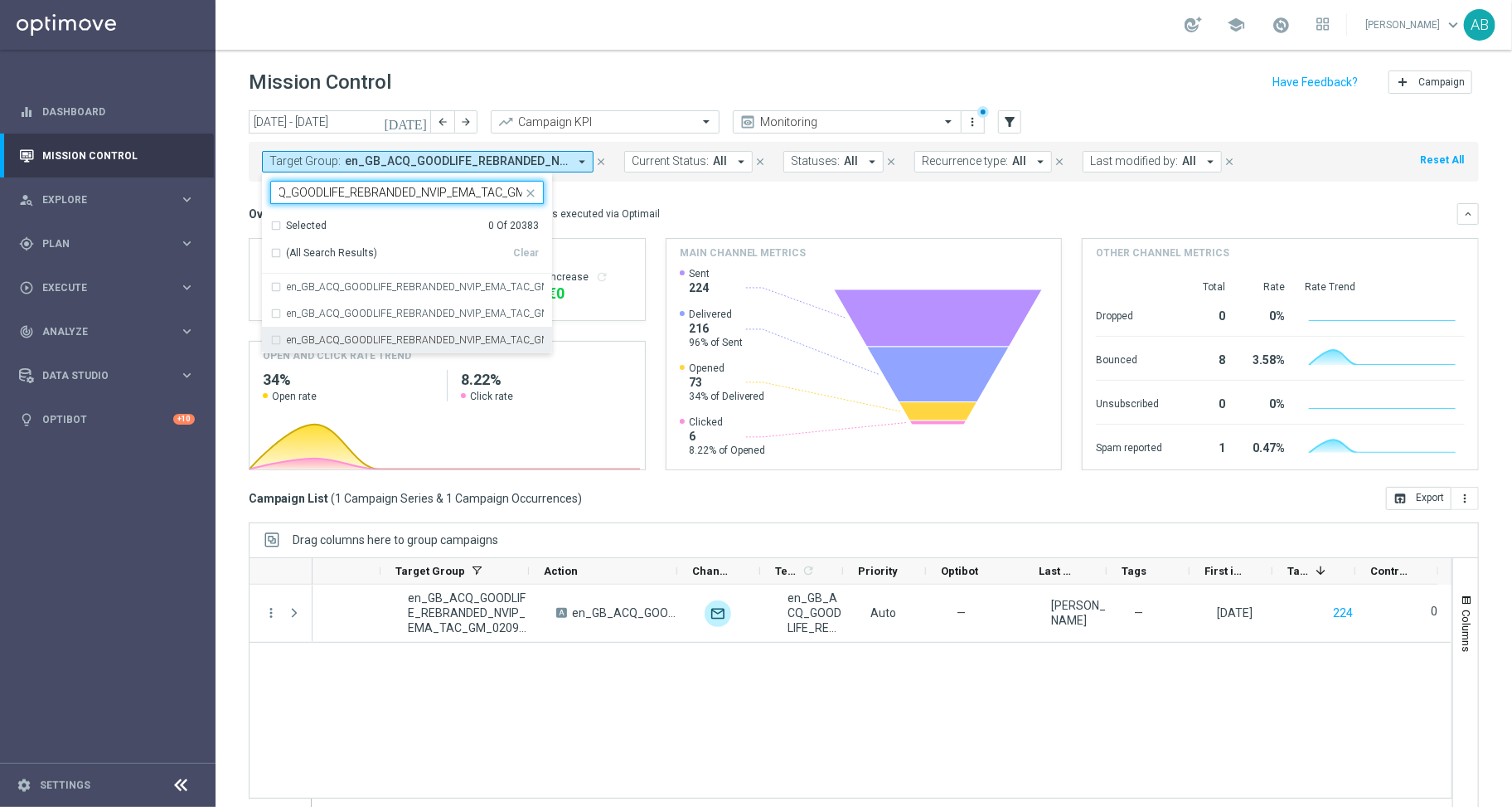
click at [276, 329] on div "en_GB_ACQ_GOODLIFE_REBRANDED_NVIP_EMA_TAC_GM_030925" at bounding box center [407, 340] width 273 height 27
type input "en_GB_ACQ_GOODLIFE_REBRANDED_NVIP_EMA_TAC_GM"
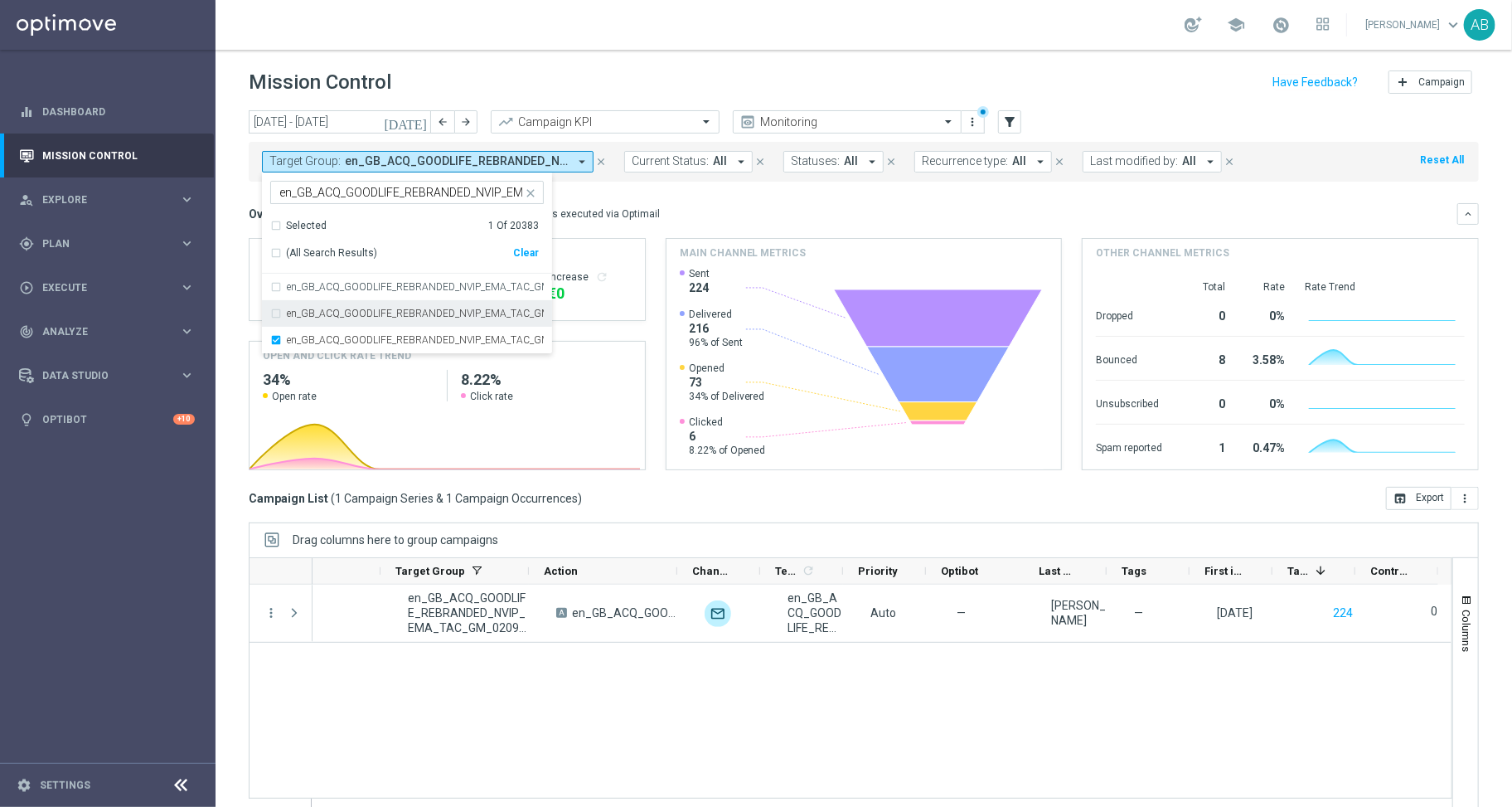
click at [276, 306] on div "en_GB_ACQ_GOODLIFE_REBRANDED_NVIP_EMA_TAC_GM_020925" at bounding box center [407, 313] width 273 height 27
click at [276, 289] on div "en_GB_ACQ_GOODLIFE_REBRANDED_NVIP_EMA_TAC_GM" at bounding box center [407, 286] width 273 height 27
click at [617, 60] on header "Mission Control add Campaign" at bounding box center [864, 80] width 1297 height 61
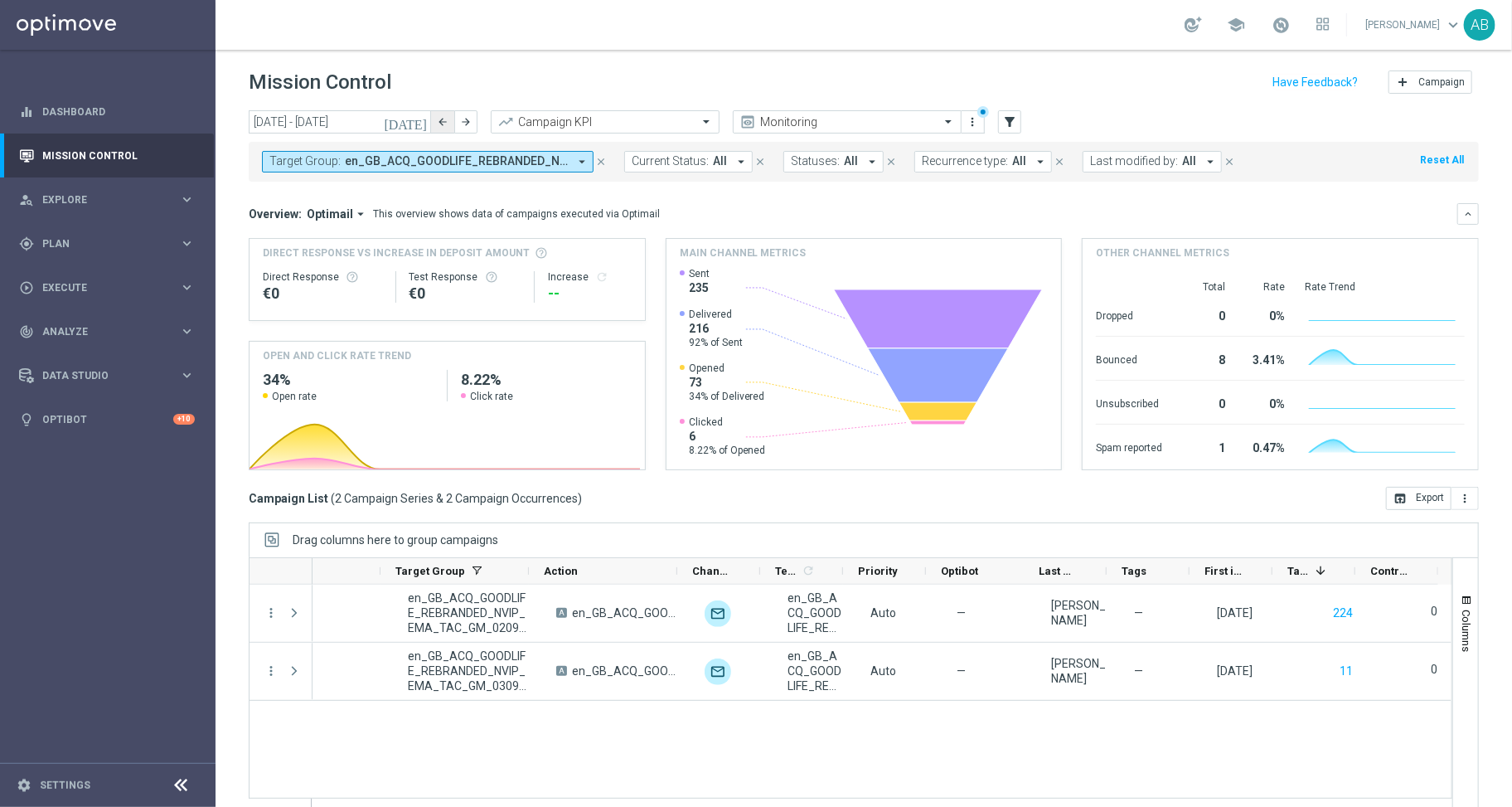
click at [446, 116] on icon "arrow_back" at bounding box center [443, 122] width 12 height 12
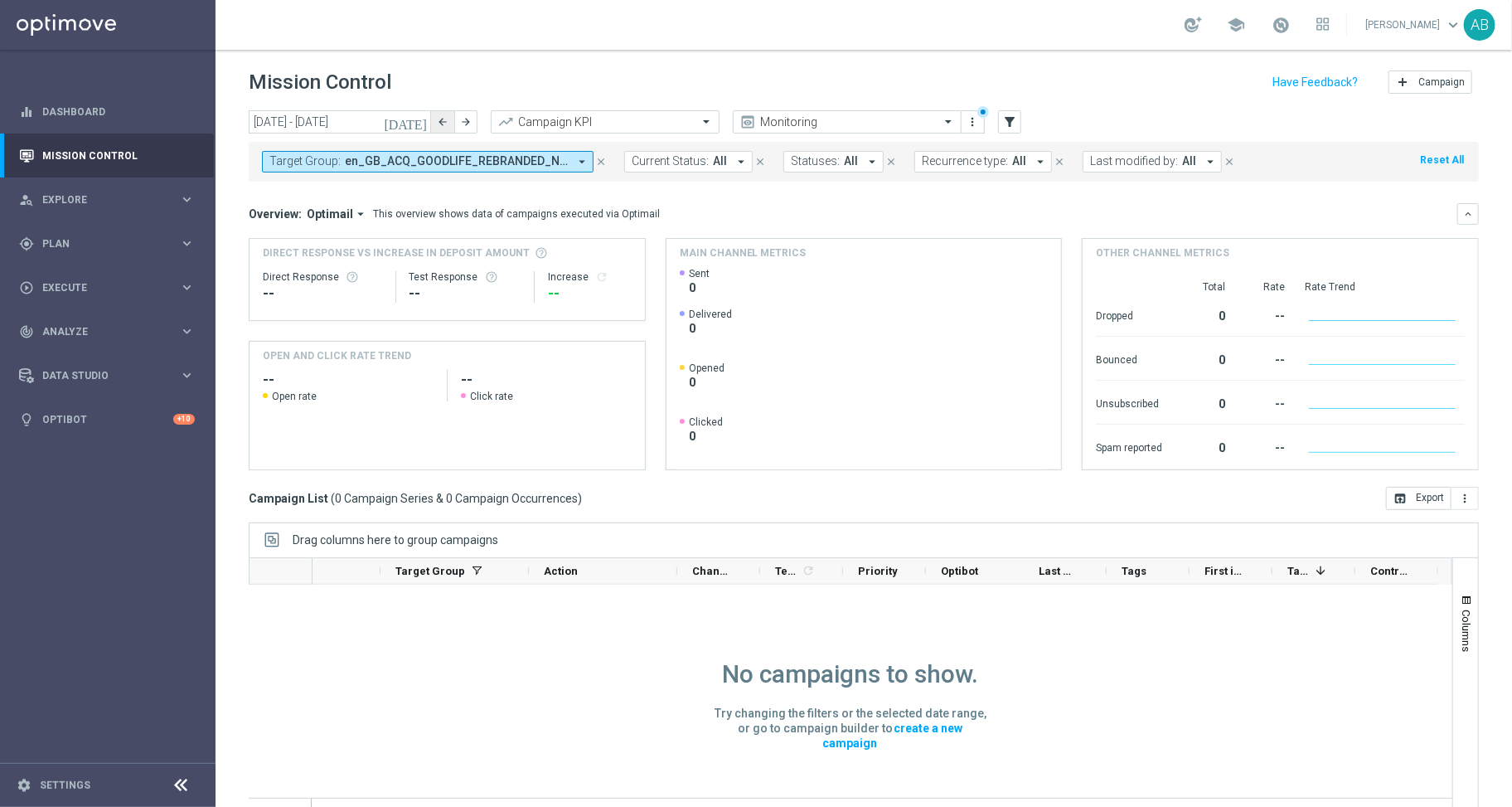
click at [443, 116] on icon "arrow_back" at bounding box center [443, 122] width 12 height 12
type input "18 Aug 2025 - 24 Aug 2025"
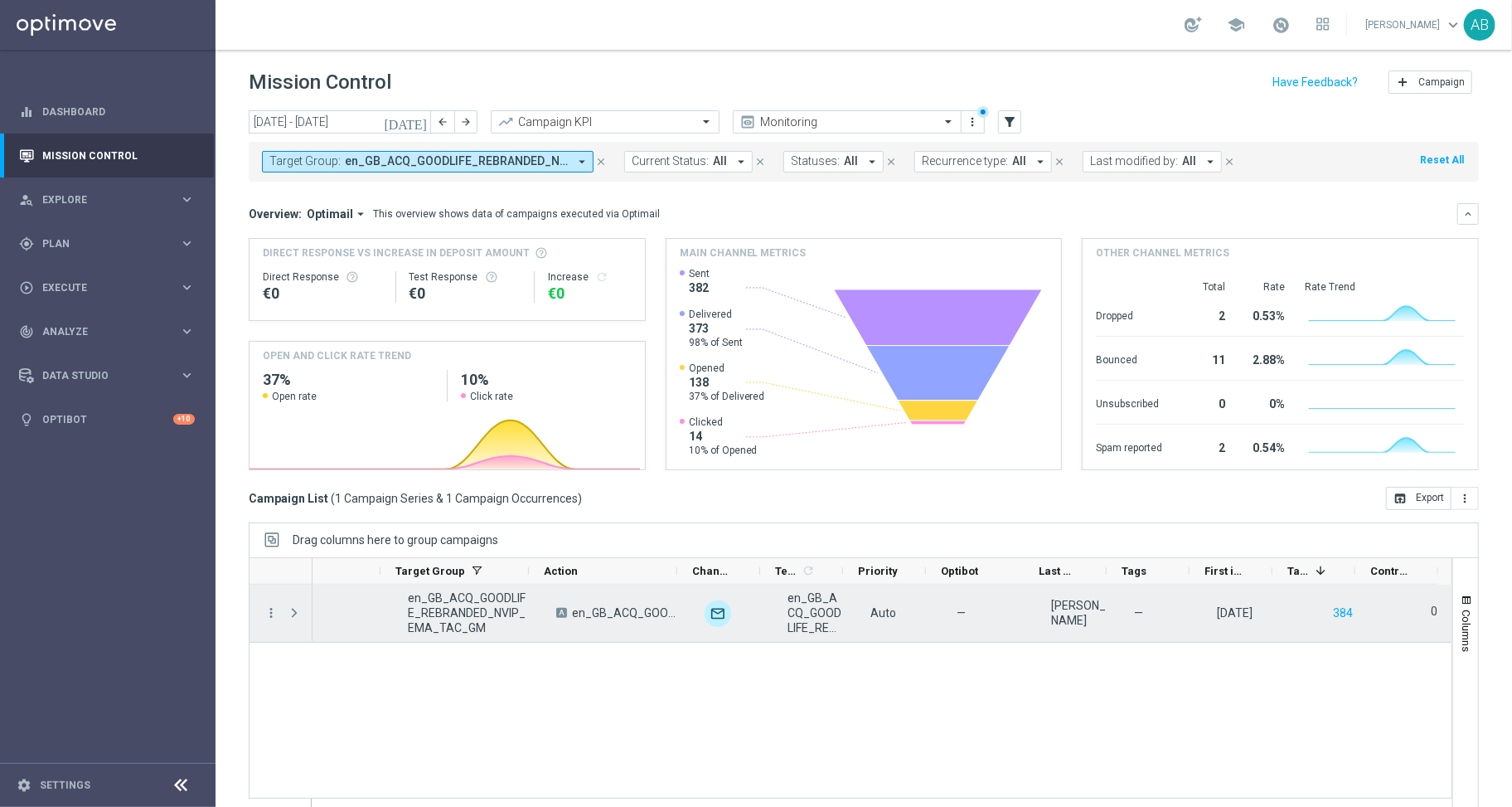
click at [474, 620] on span "en_GB_ACQ_GOODLIFE_REBRANDED_NVIP_EMA_TAC_GM" at bounding box center [468, 612] width 121 height 45
click at [1331, 612] on button "384" at bounding box center [1342, 612] width 23 height 21
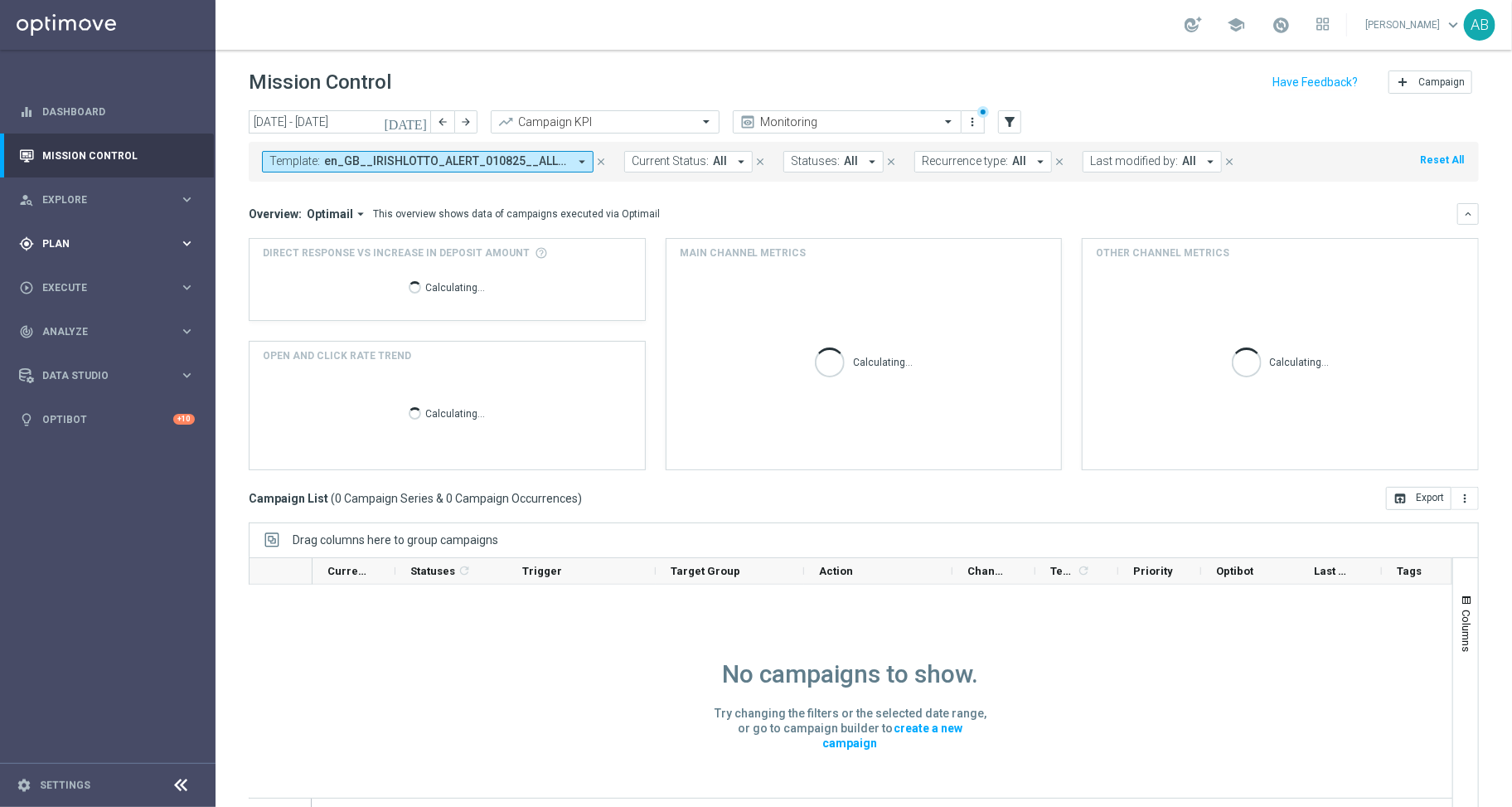
click at [62, 241] on span "Plan" at bounding box center [110, 243] width 137 height 10
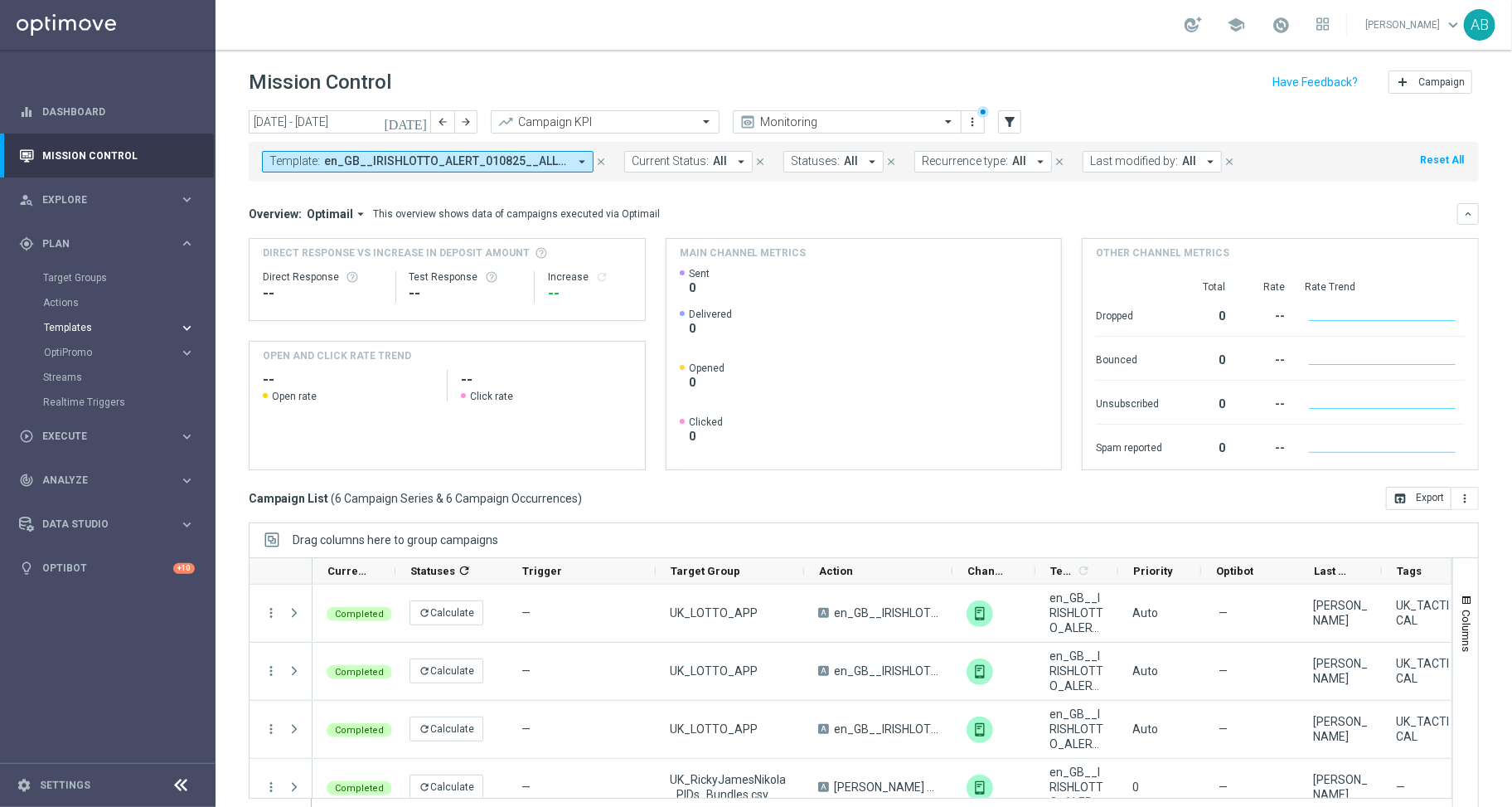
click at [77, 331] on span "Templates" at bounding box center [103, 327] width 119 height 10
click at [110, 397] on link "OptiMobile Push" at bounding box center [112, 402] width 121 height 13
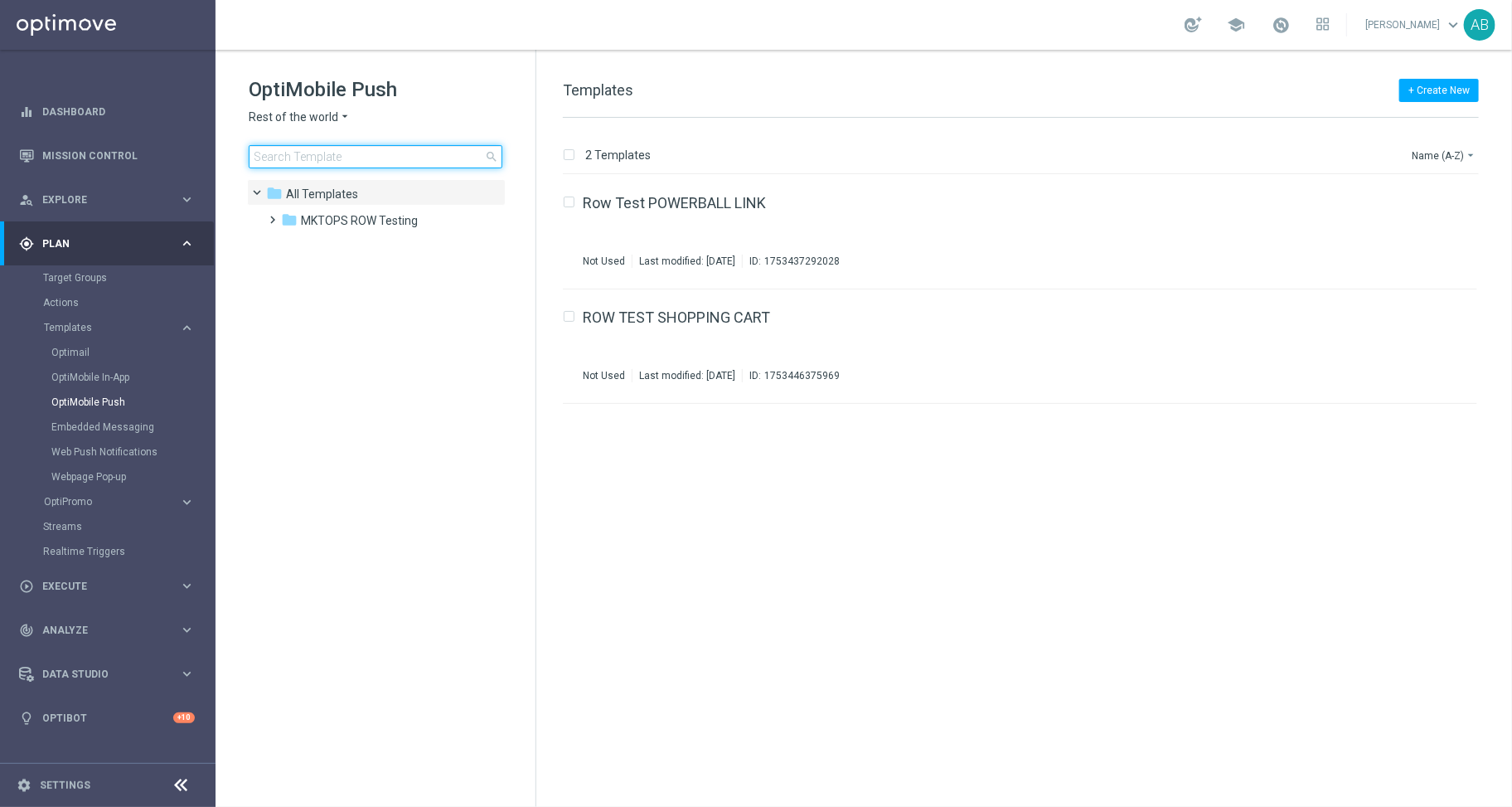
click at [302, 155] on input at bounding box center [375, 156] width 253 height 23
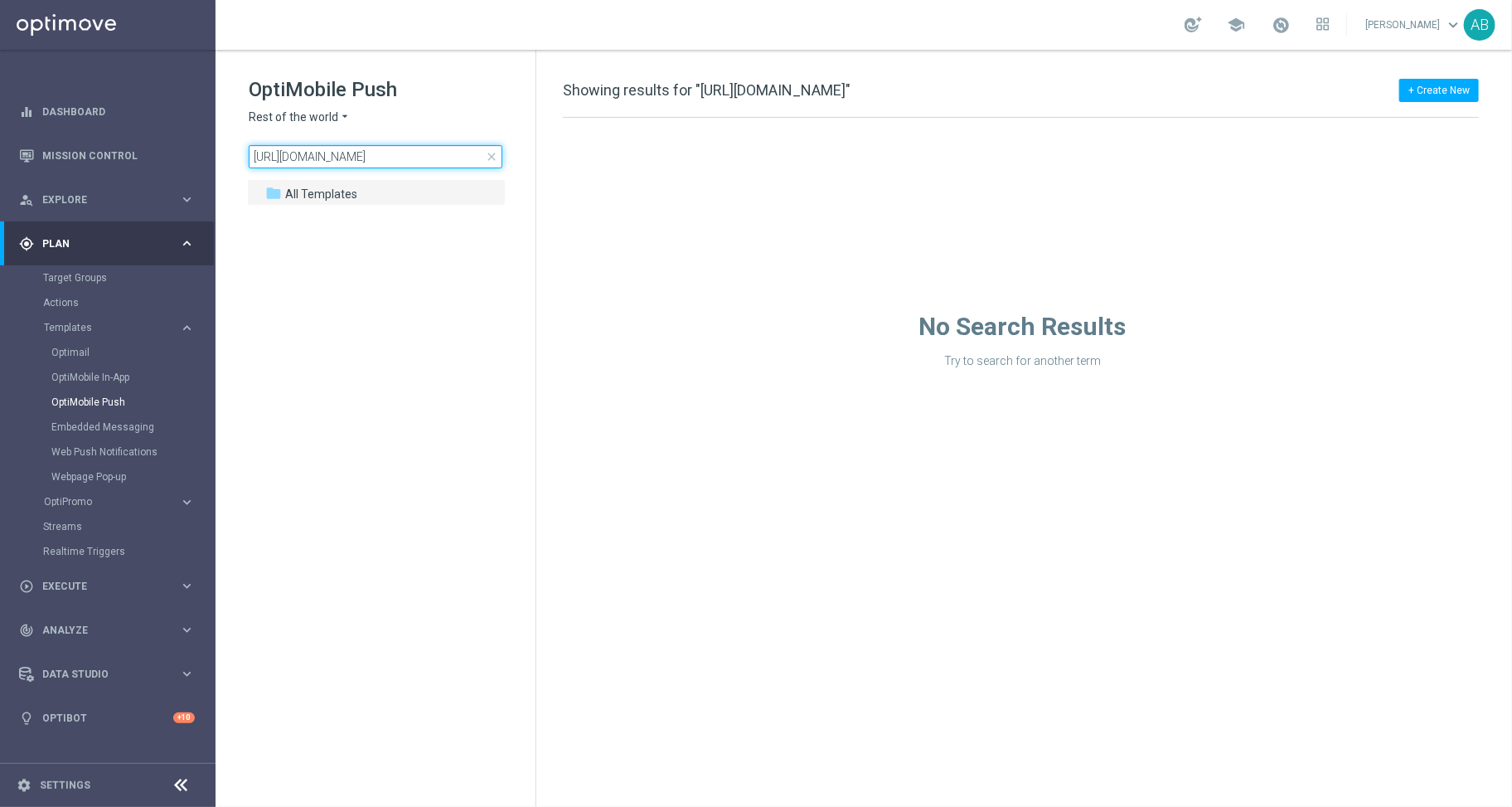
click at [393, 153] on input "[URL][DOMAIN_NAME]" at bounding box center [375, 156] width 253 height 23
click at [390, 156] on input "[URL][DOMAIN_NAME]" at bounding box center [375, 156] width 253 height 23
click at [389, 152] on input "[URL][DOMAIN_NAME]" at bounding box center [375, 156] width 253 height 23
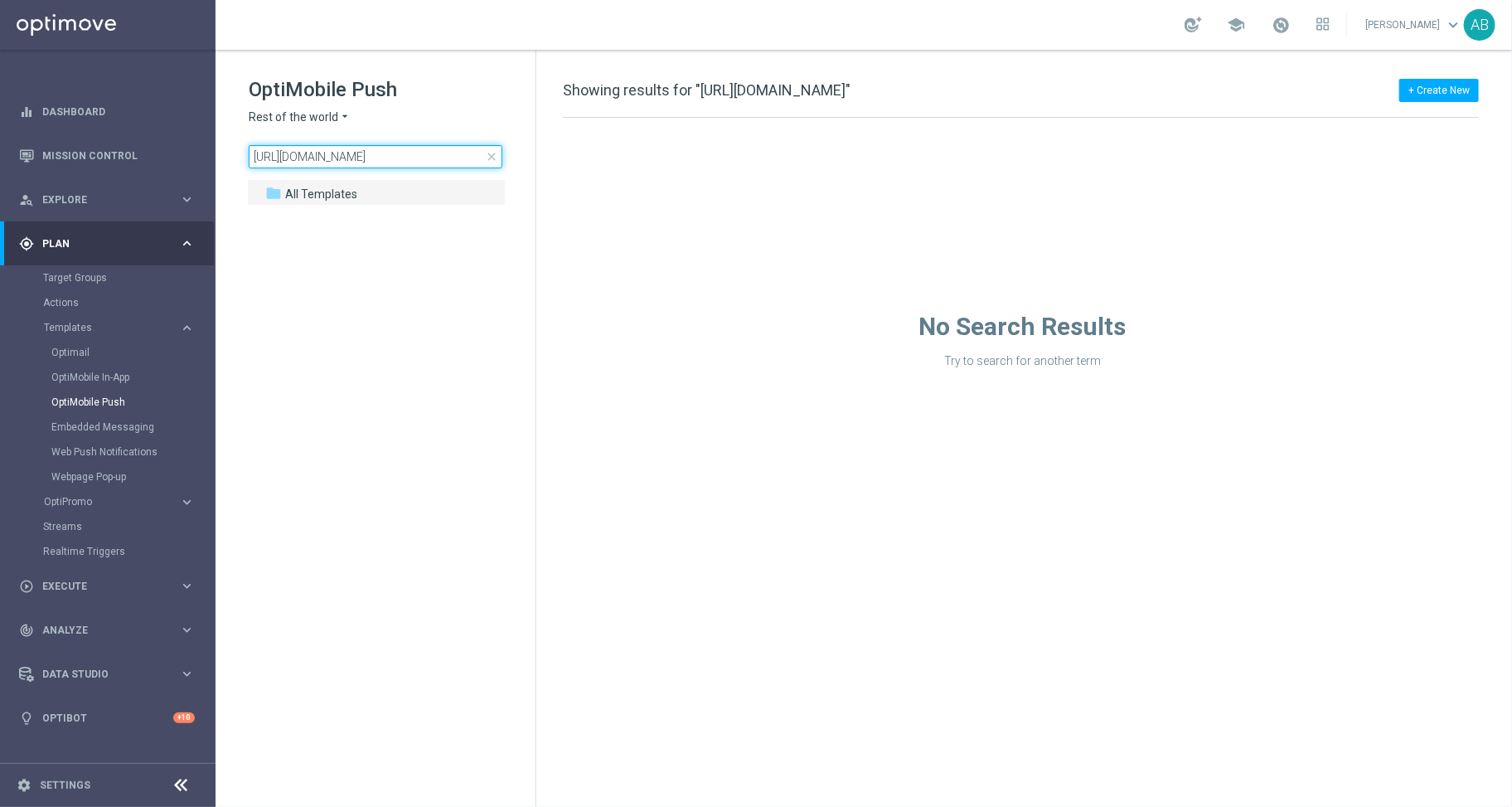
type input "[URL][DOMAIN_NAME]"
click at [389, 152] on input "[URL][DOMAIN_NAME]" at bounding box center [375, 156] width 253 height 23
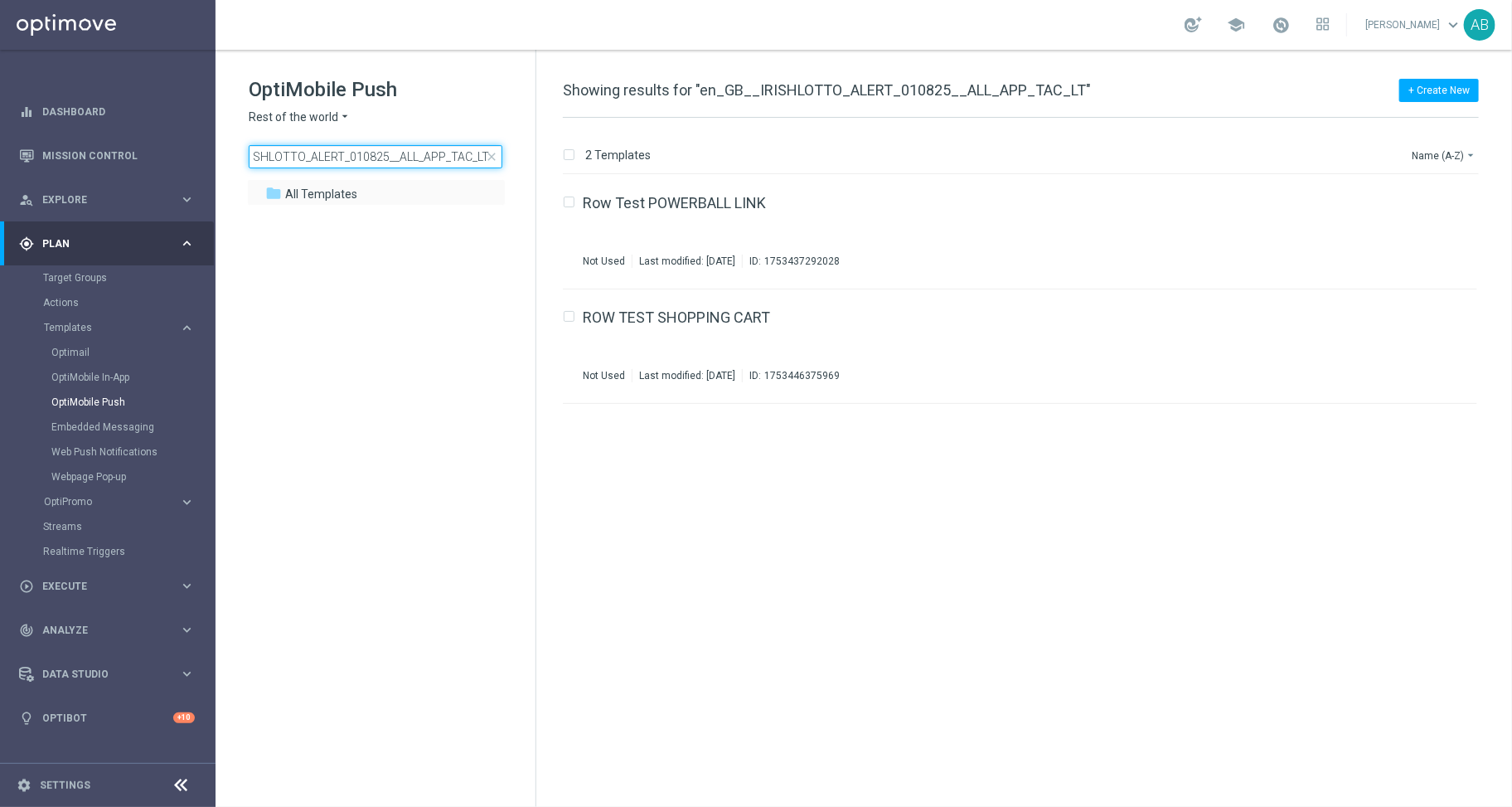
scroll to position [0, 52]
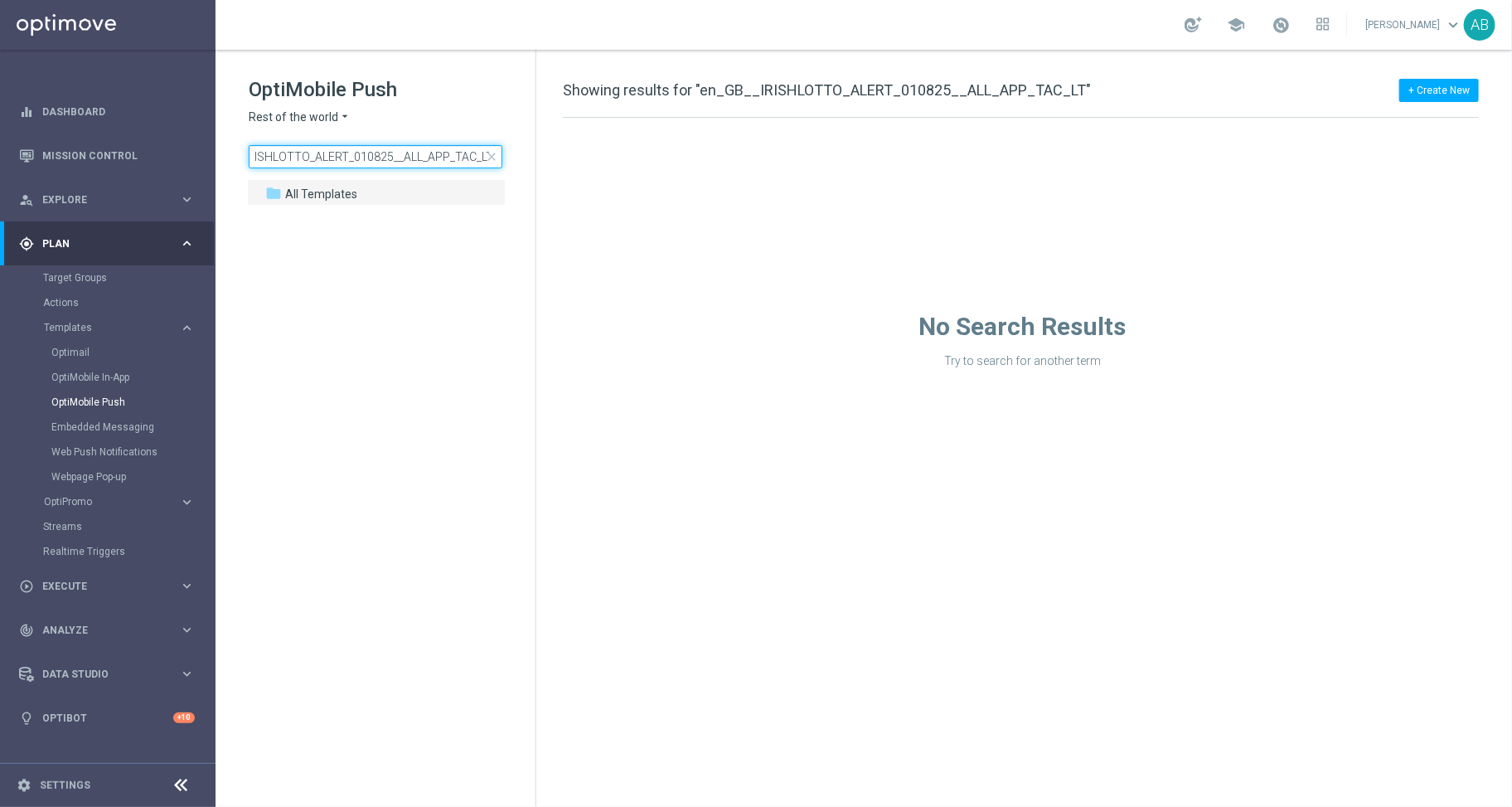
type input "en_GB__IRISHLOTTO_ALERT_010825__ALL_APP_TAC_LT"
click at [368, 165] on input "en_GB__IRISHLOTTO_ALERT_010825__ALL_APP_TAC_LT" at bounding box center [375, 156] width 253 height 23
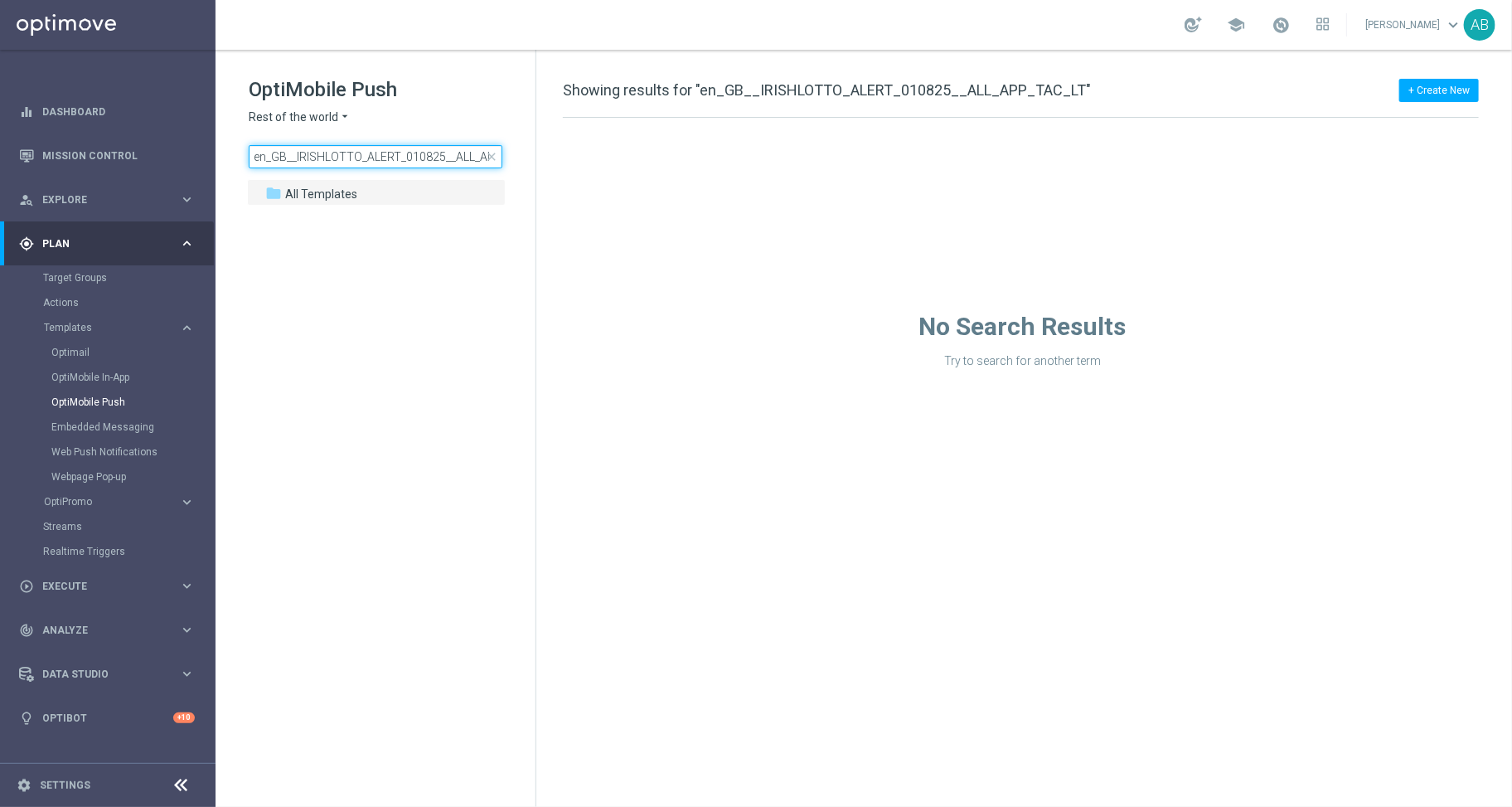
scroll to position [0, 52]
click at [332, 125] on span "Rest of the world" at bounding box center [293, 118] width 90 height 16
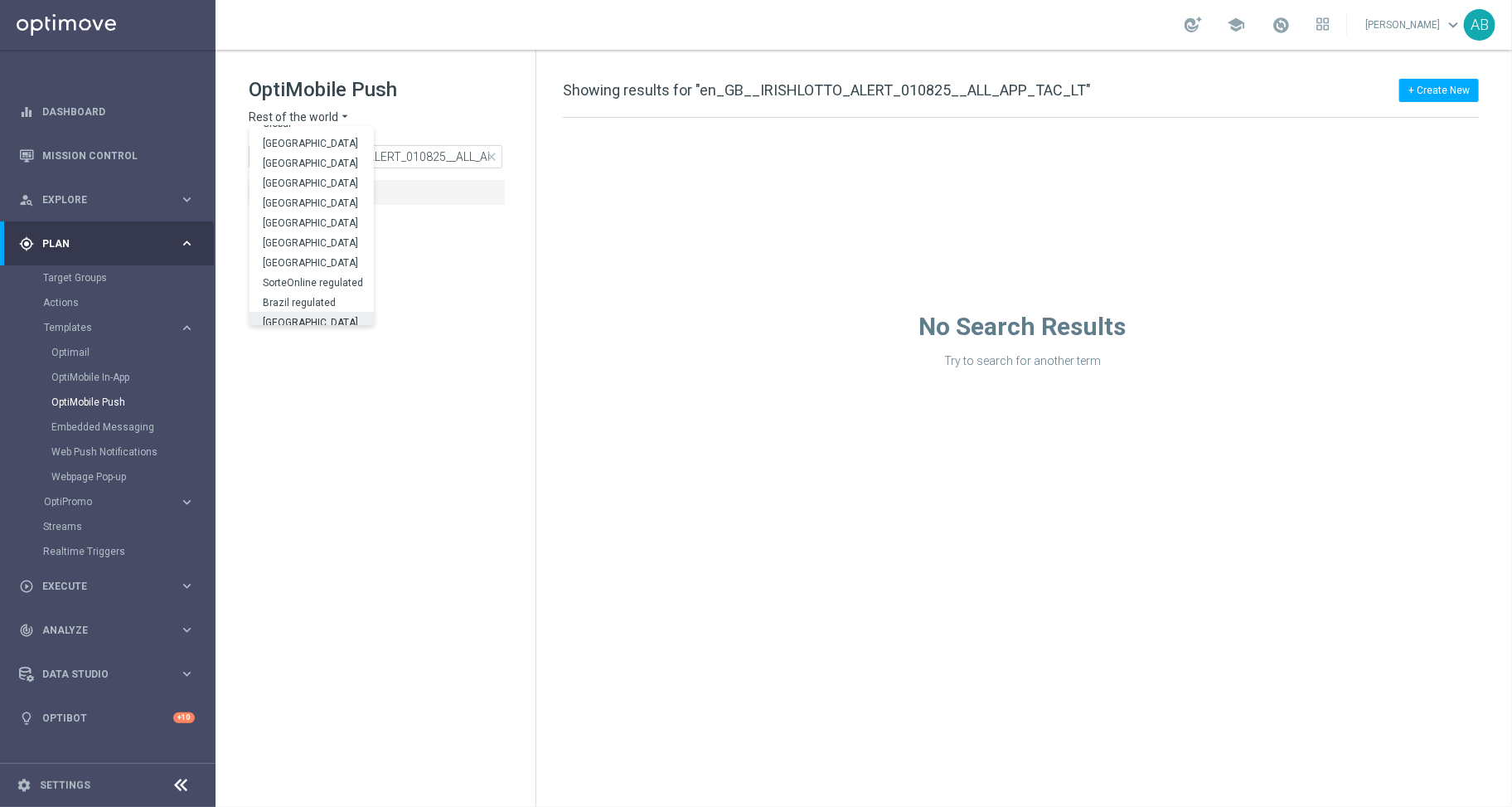
scroll to position [517, 0]
click at [293, 300] on div "UK" at bounding box center [311, 296] width 125 height 20
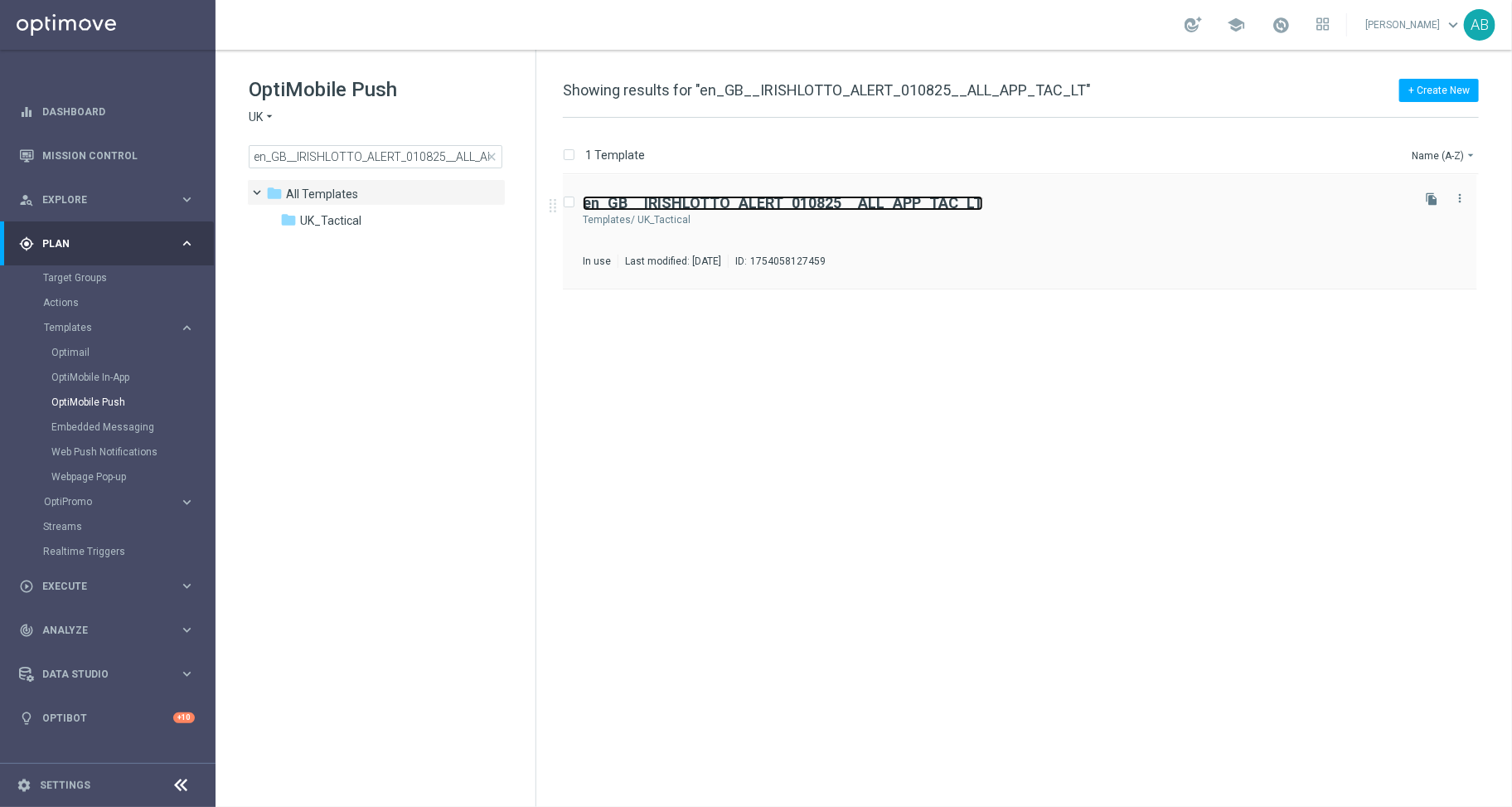
click at [723, 208] on b "en_GB__IRISHLOTTO_ALERT_010825__ALL_APP_TAC_LT" at bounding box center [783, 202] width 401 height 17
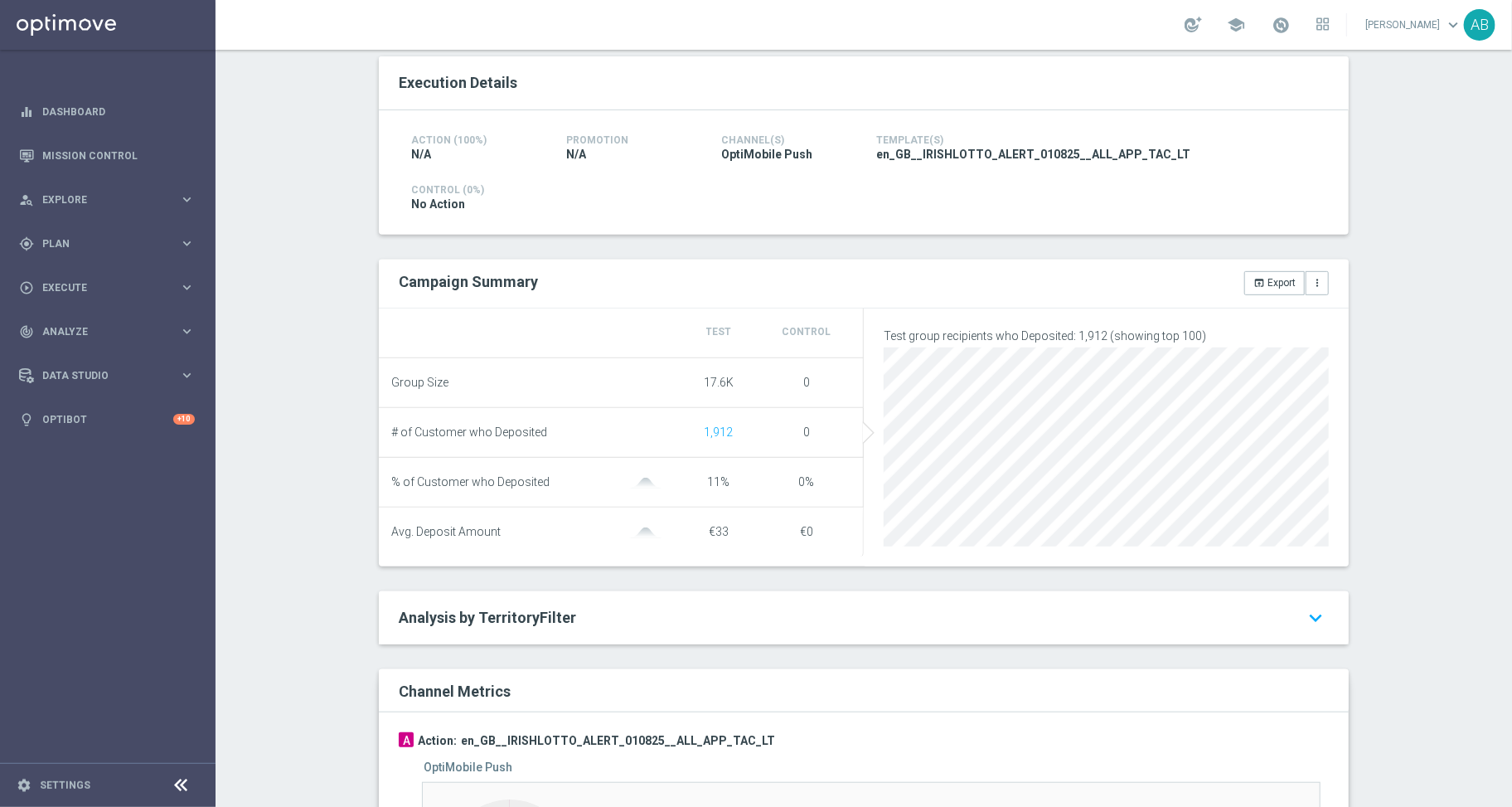
scroll to position [340, 0]
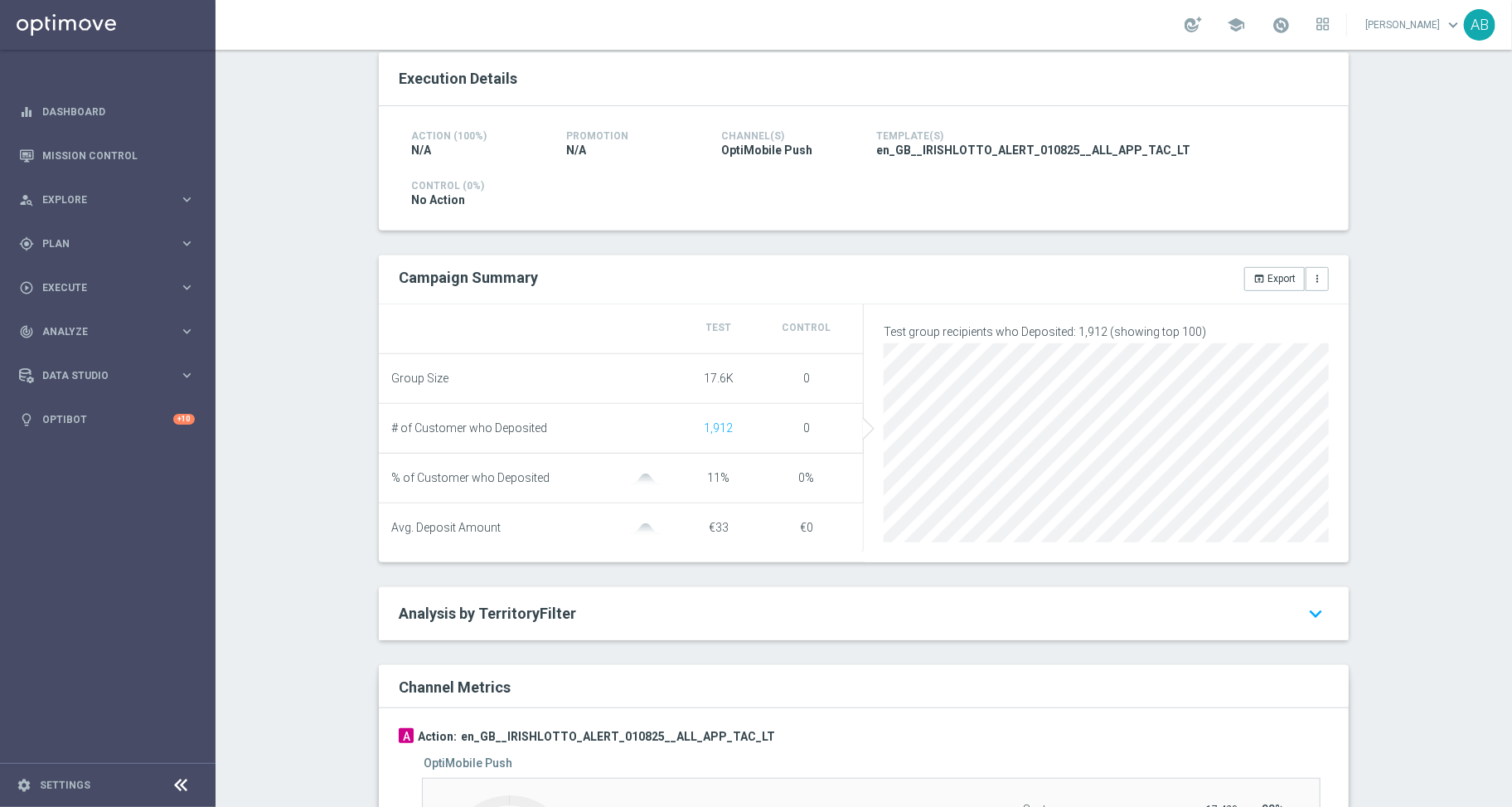
drag, startPoint x: 755, startPoint y: 532, endPoint x: 684, endPoint y: 529, distance: 71.1
click at [694, 529] on li "Avg. Deposit Amount €33 €0" at bounding box center [621, 528] width 485 height 49
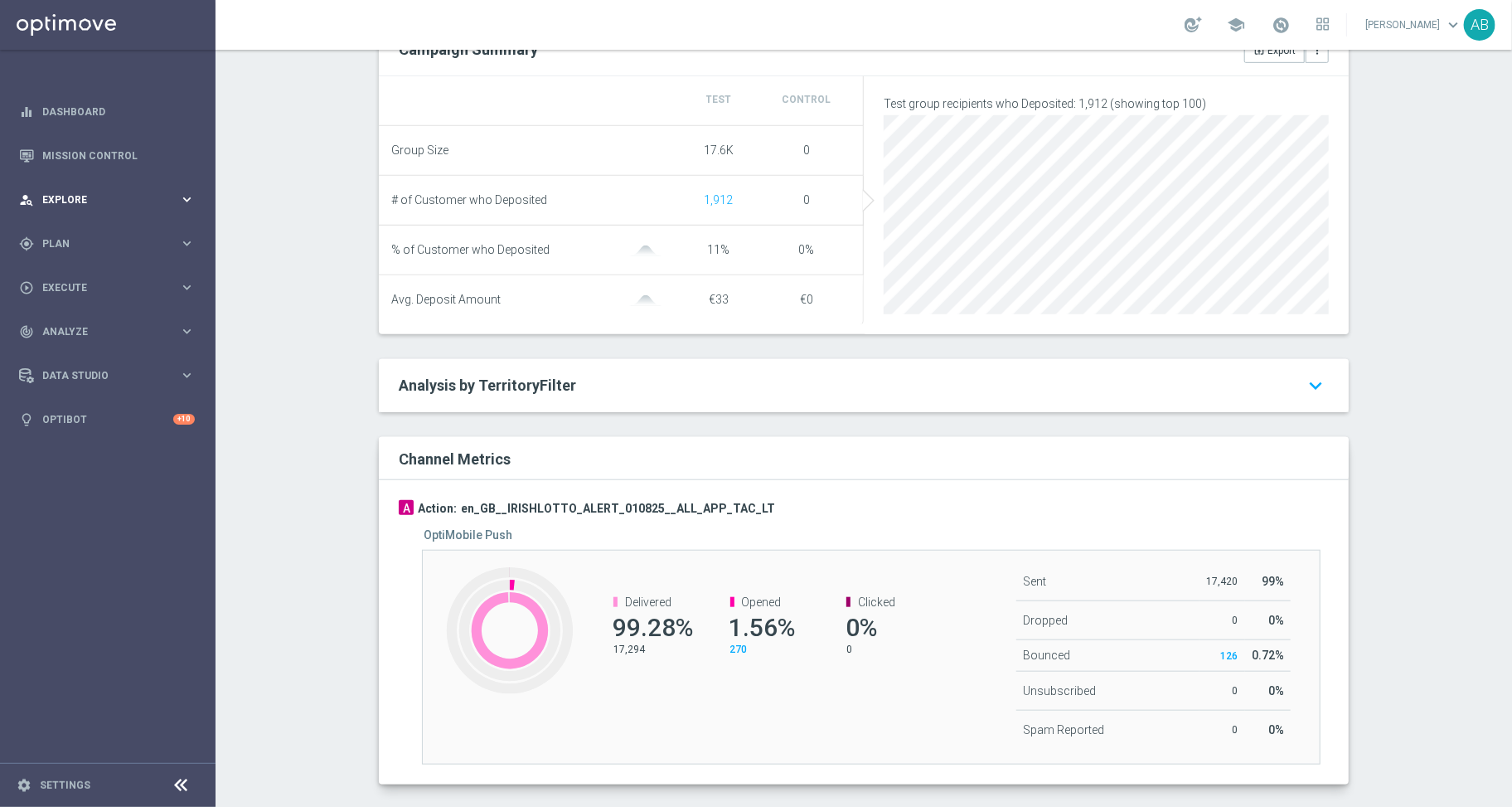
scroll to position [594, 0]
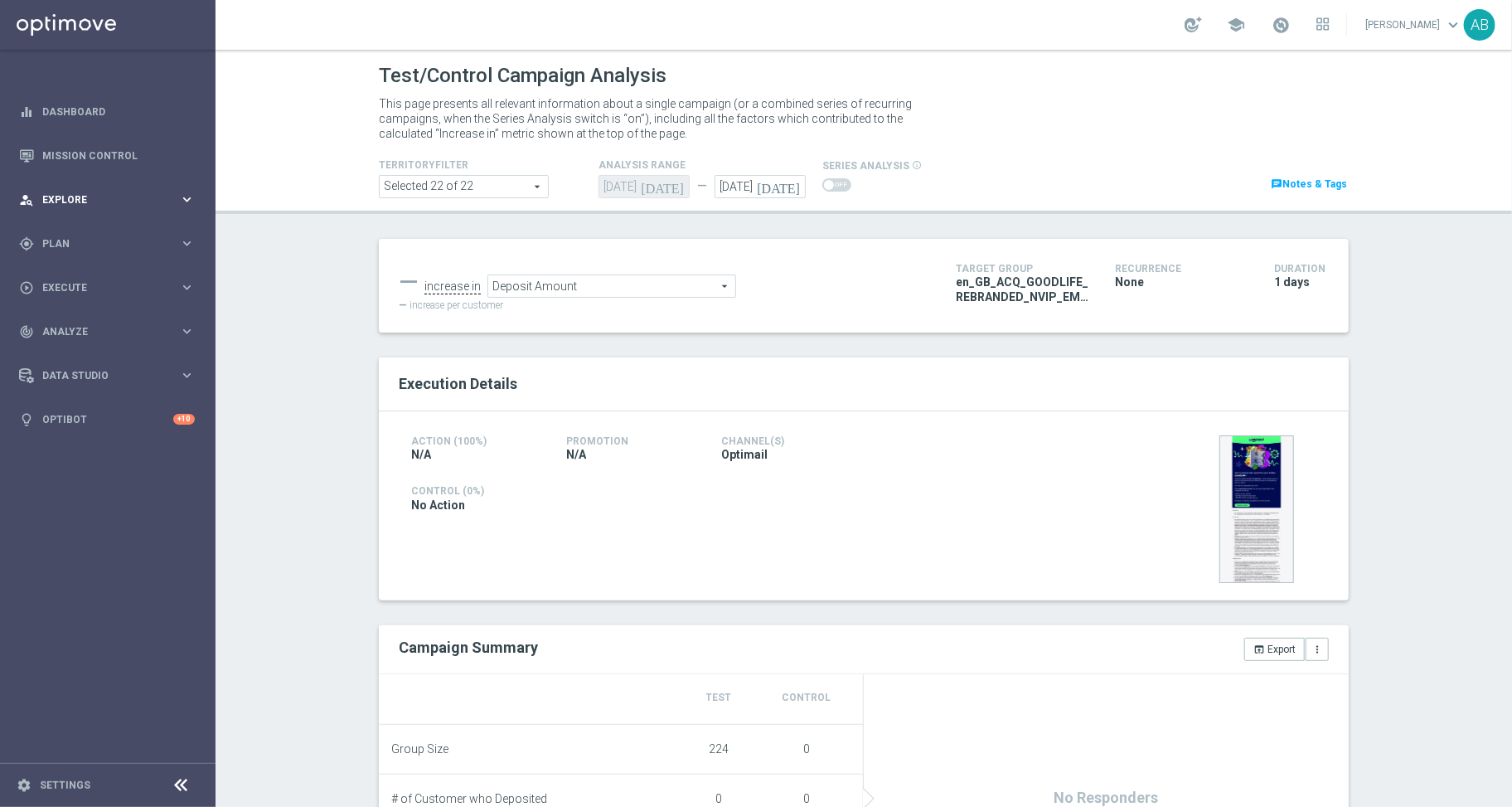
click at [94, 204] on span "Explore" at bounding box center [110, 200] width 137 height 10
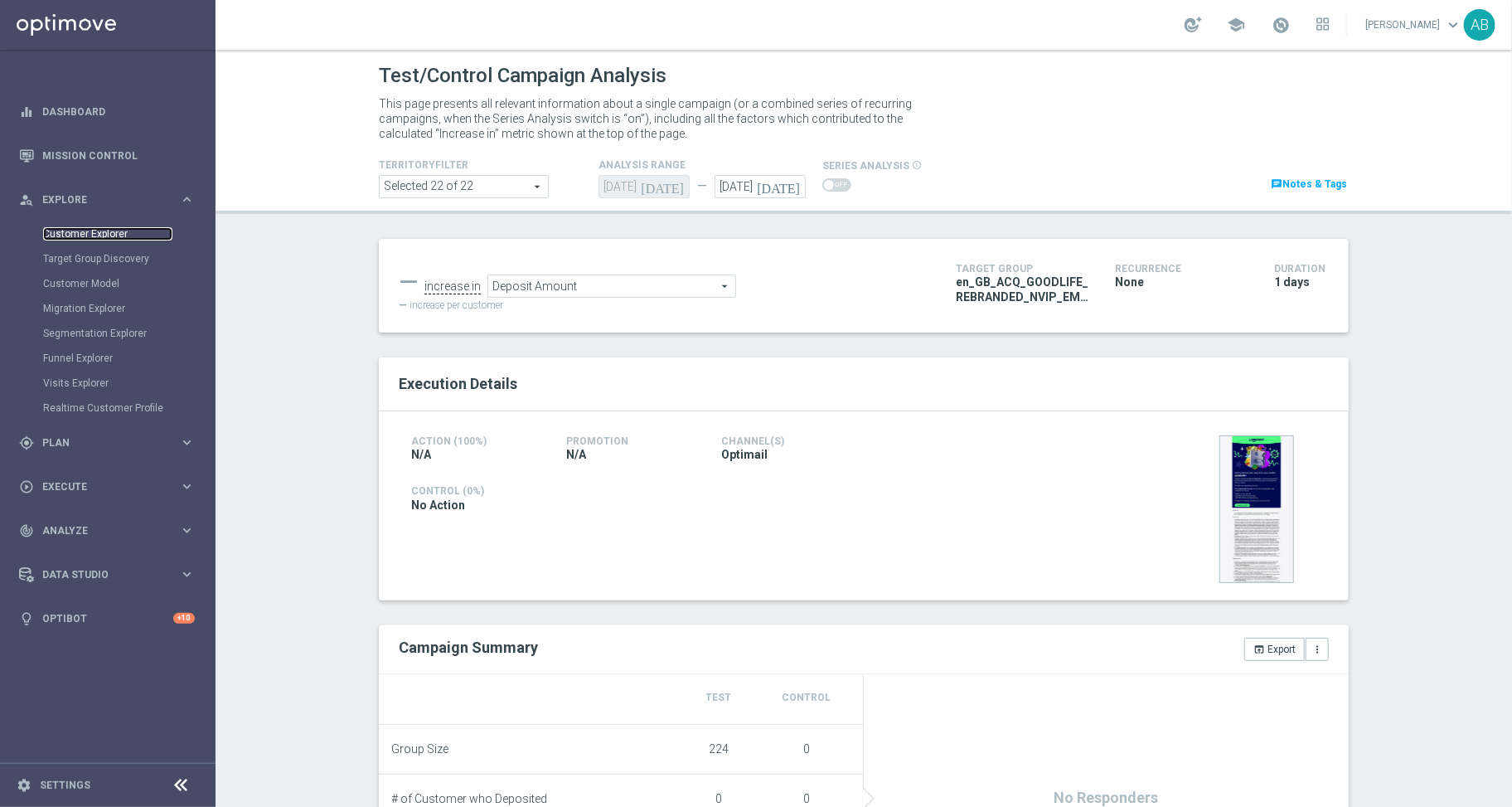
click at [111, 232] on link "Customer Explorer" at bounding box center [108, 233] width 130 height 13
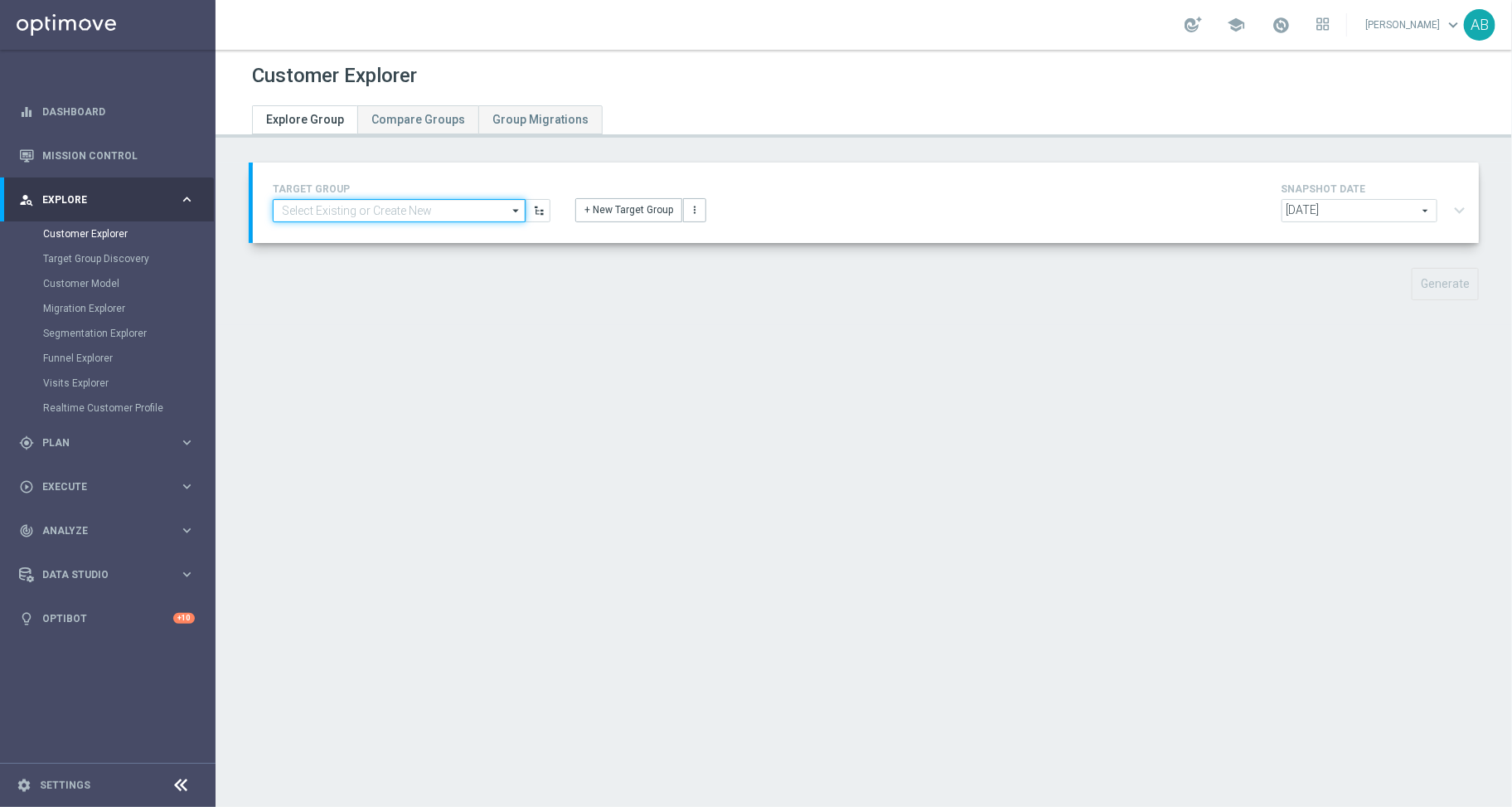
click at [398, 210] on input at bounding box center [400, 210] width 253 height 23
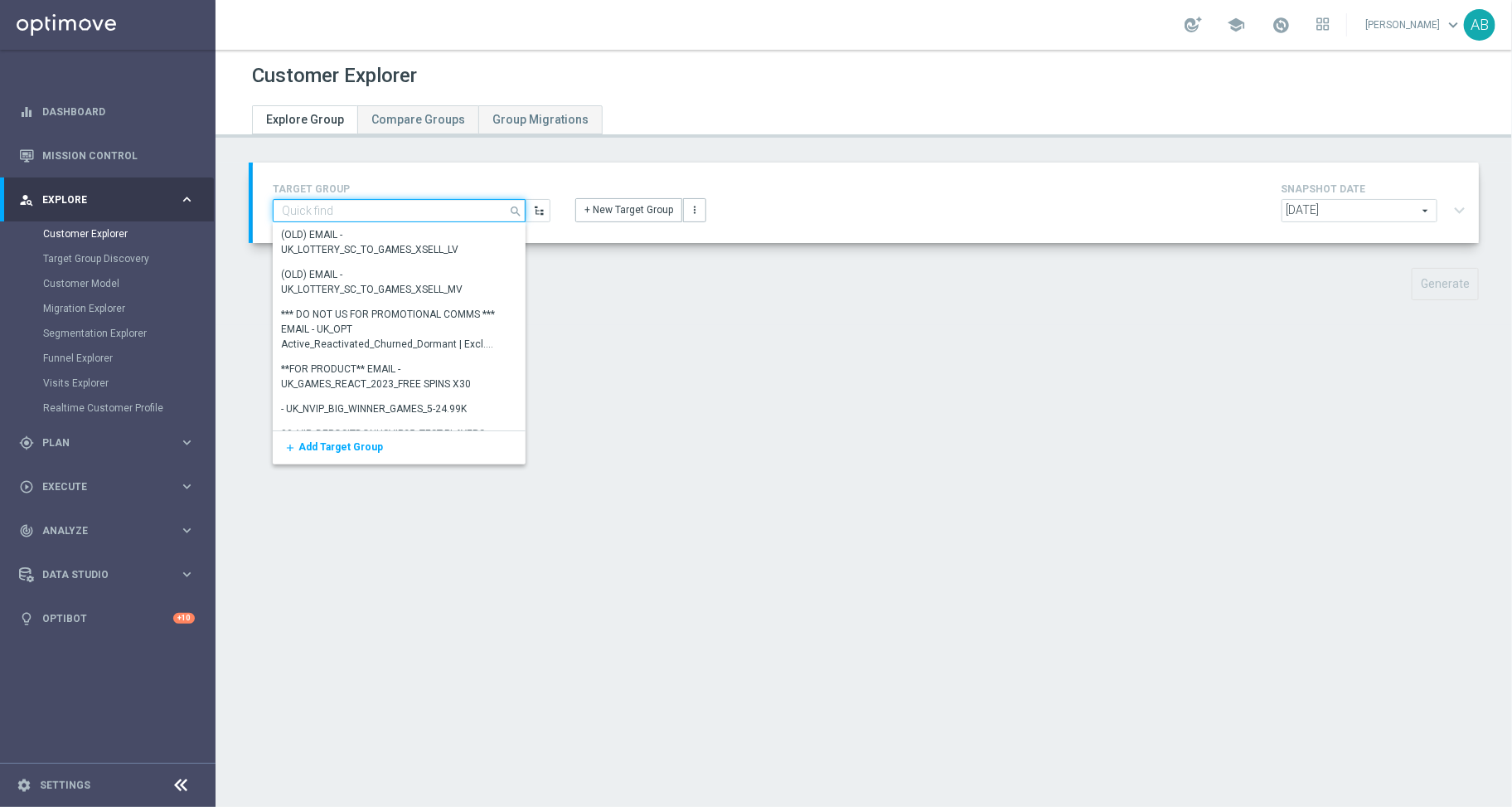
paste input "en_GB_ACQ_GOODLIFE_REBRANDED_NVIP_EMA_TAC_GM_020925"
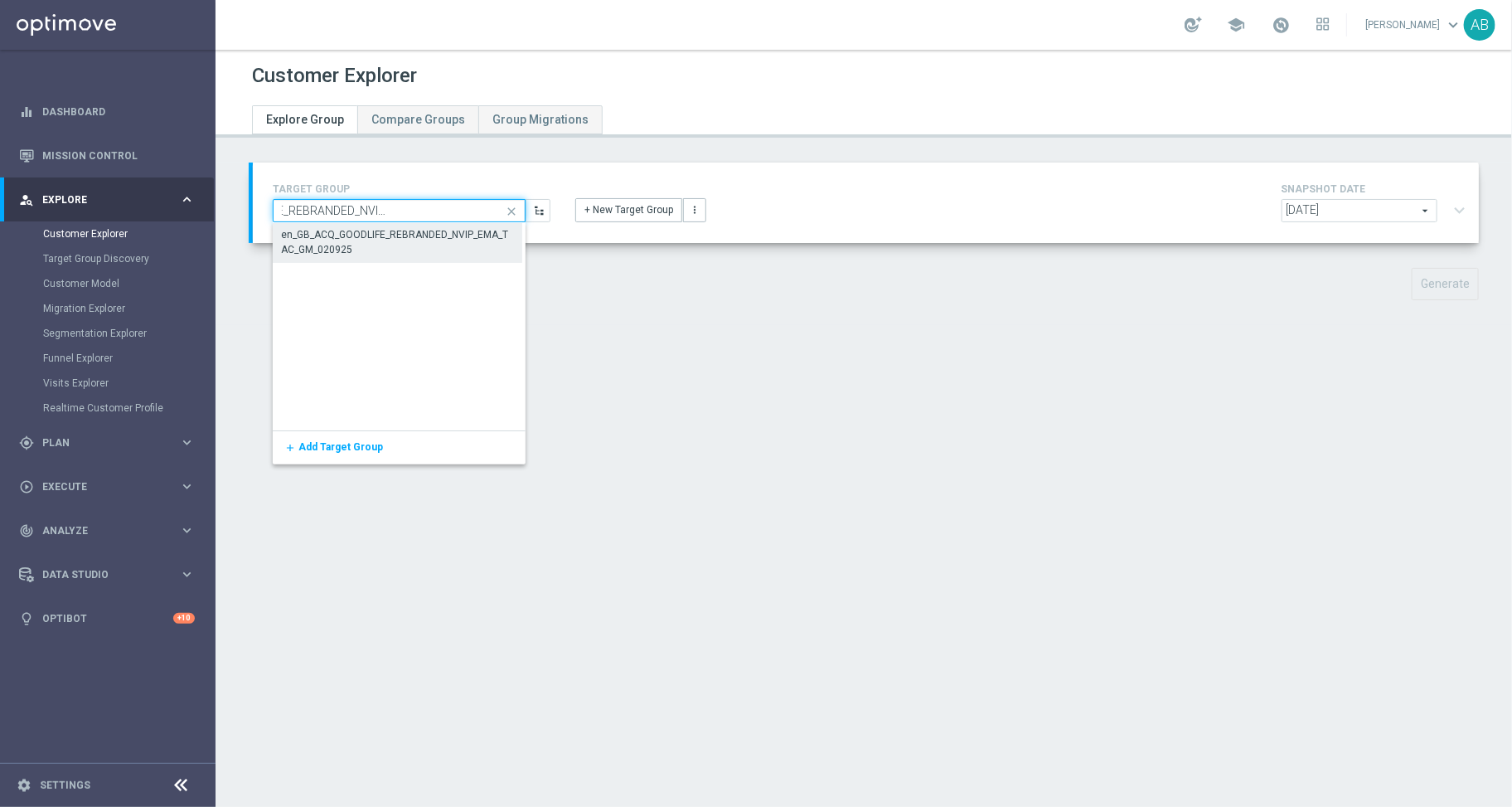
type input "en_GB_ACQ_GOODLIFE_REBRANDED_NVIP_EMA_TAC_GM_020925"
click at [376, 248] on div "en_GB_ACQ_GOODLIFE_REBRANDED_NVIP_EMA_TAC_GM_020925" at bounding box center [398, 243] width 231 height 30
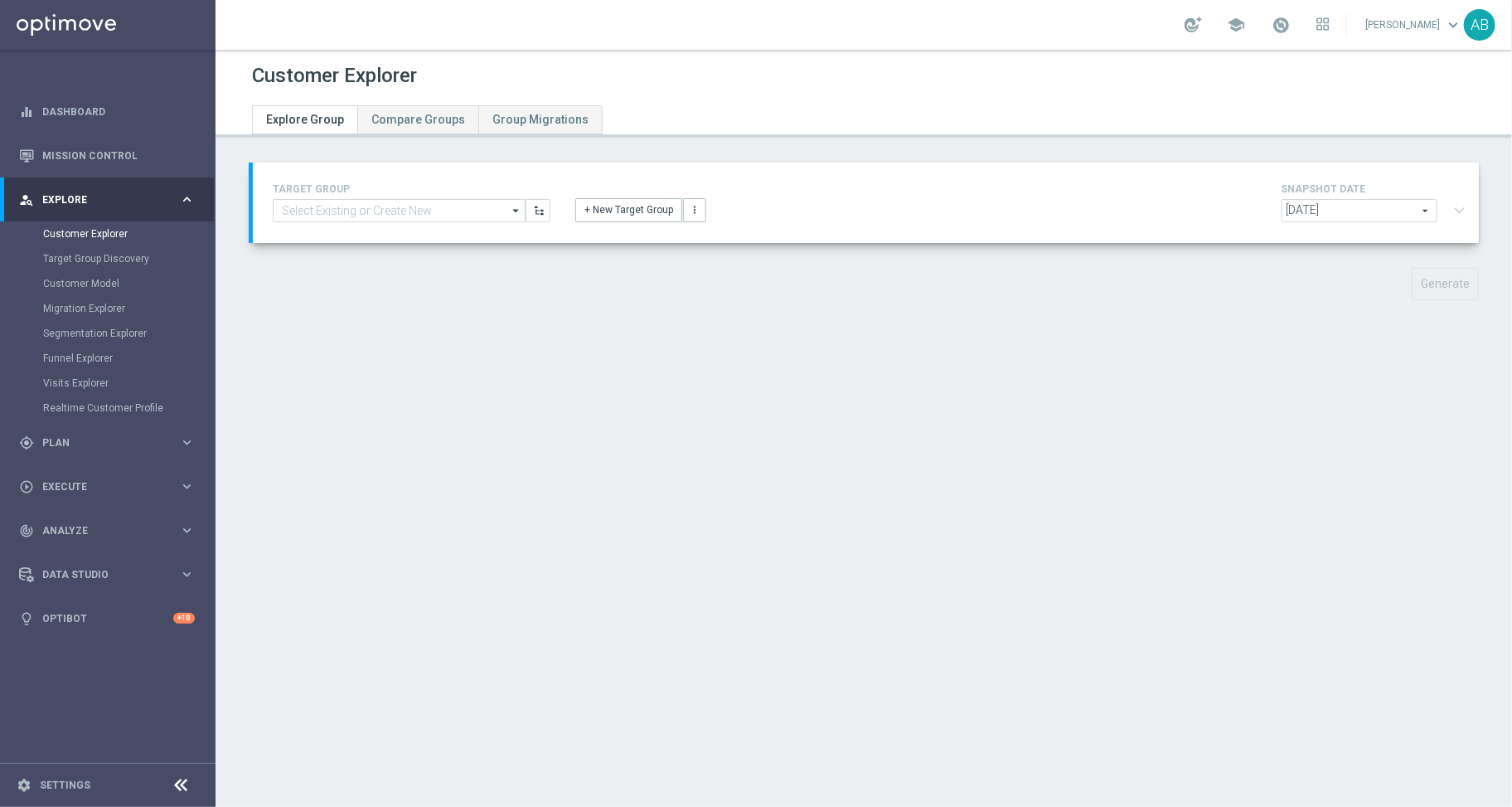
type input "en_GB_ACQ_GOODLIFE_REBRANDED_NVIP_EMA_TAC_GM_020925"
click at [1438, 281] on button "Generate" at bounding box center [1445, 284] width 67 height 32
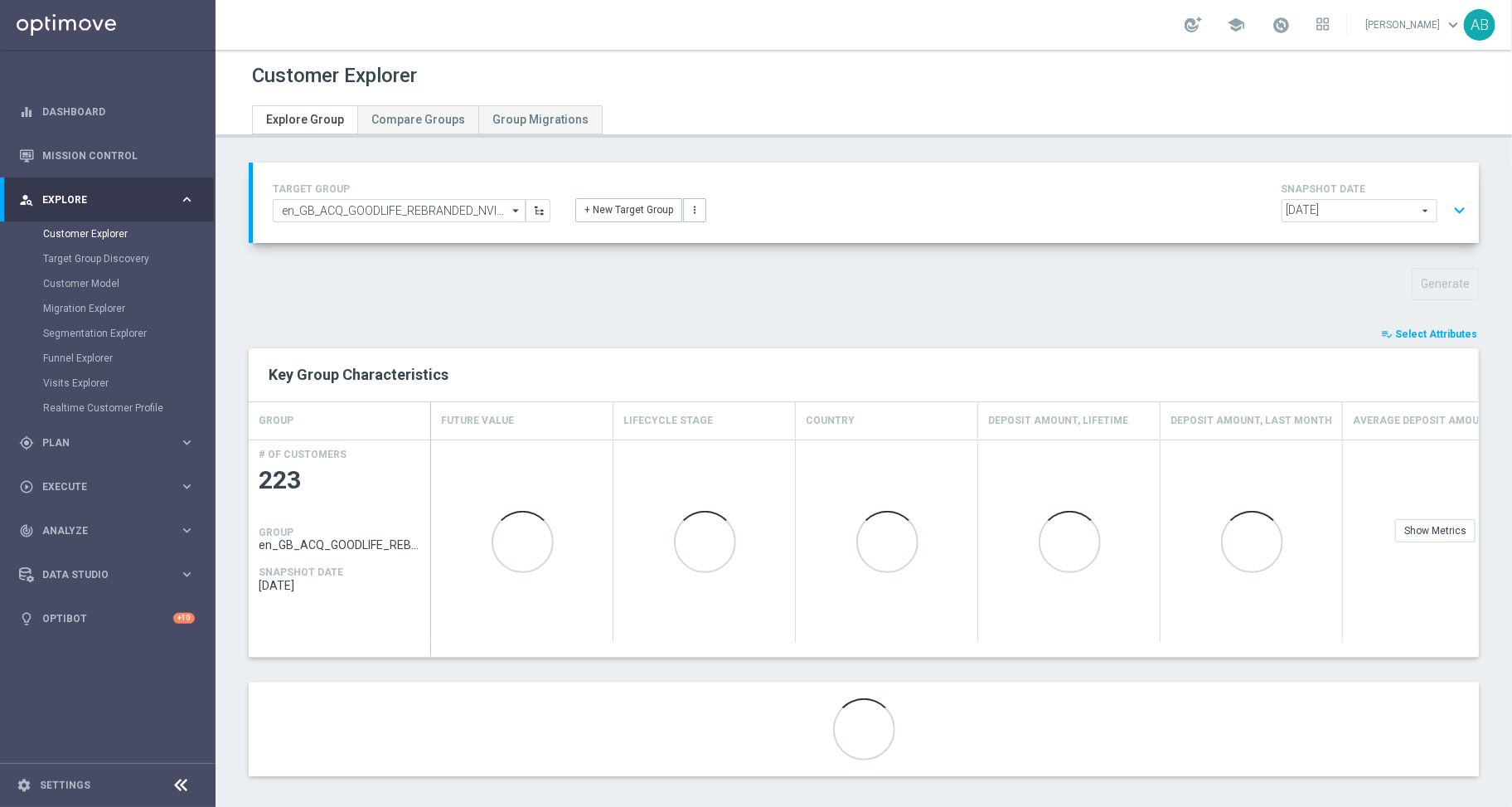
scroll to position [11, 0]
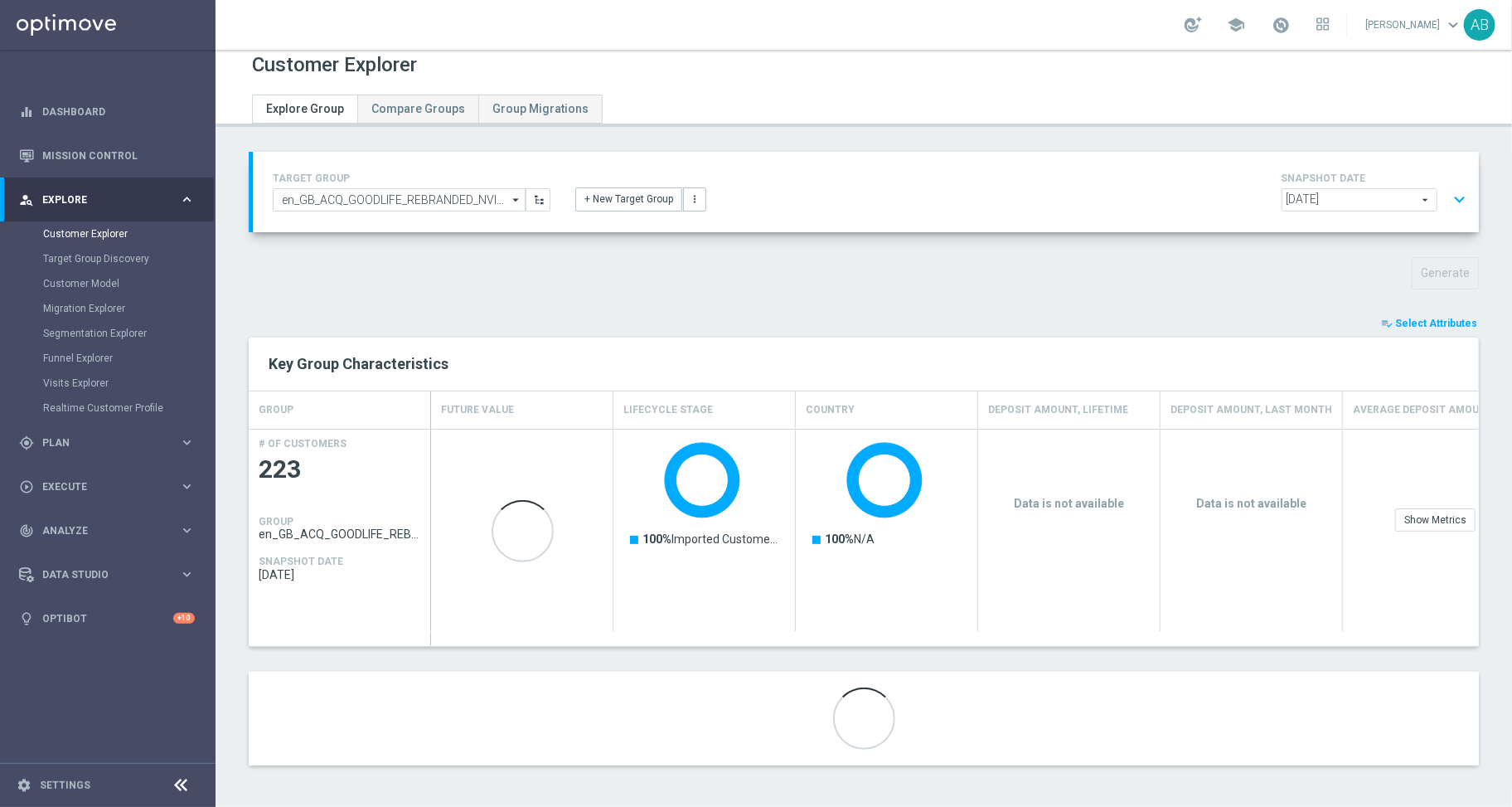
click at [1421, 322] on span "Select Attributes" at bounding box center [1436, 323] width 82 height 12
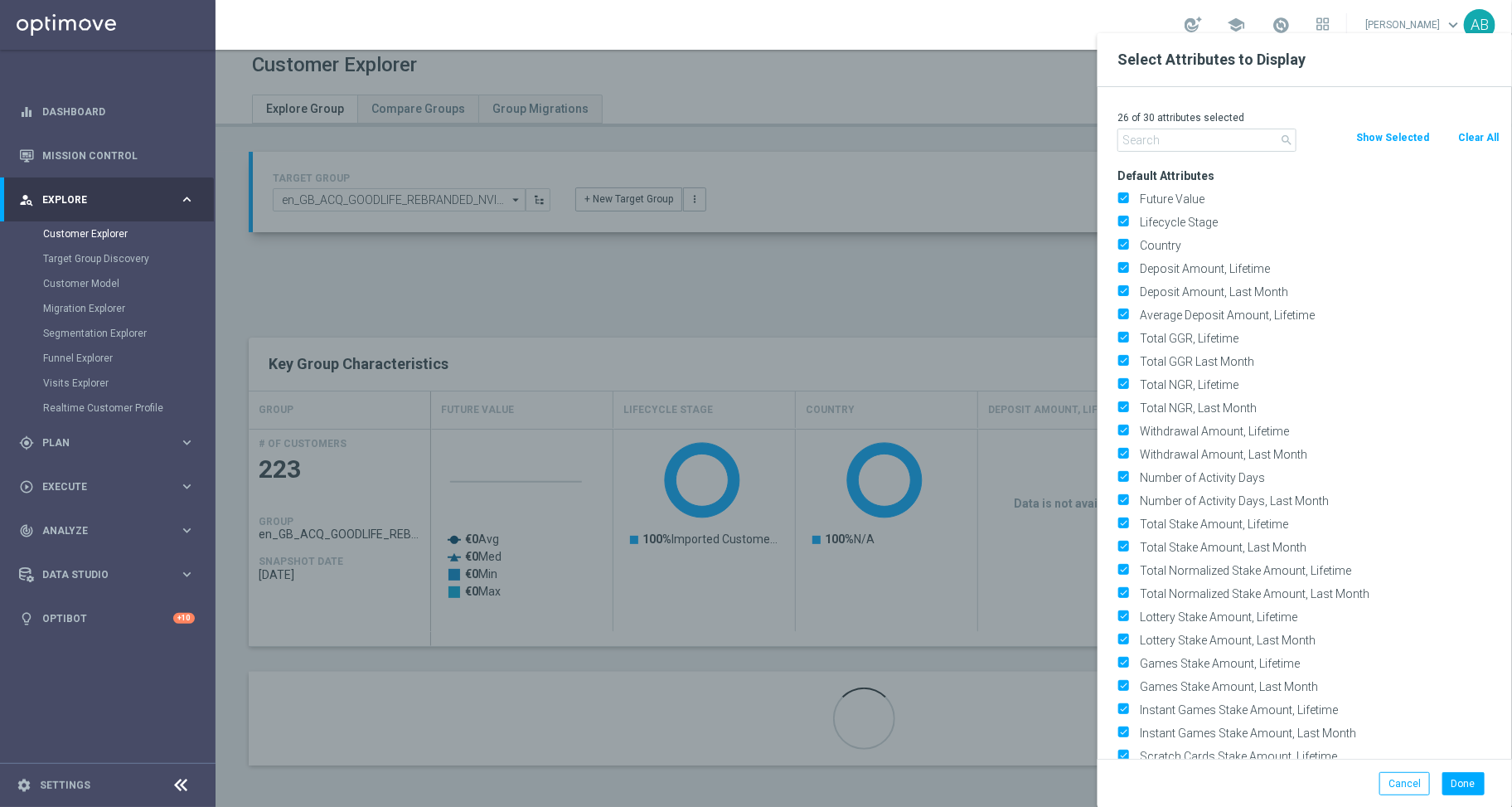
click at [1472, 139] on button "Clear All" at bounding box center [1479, 138] width 44 height 18
checkbox input "false"
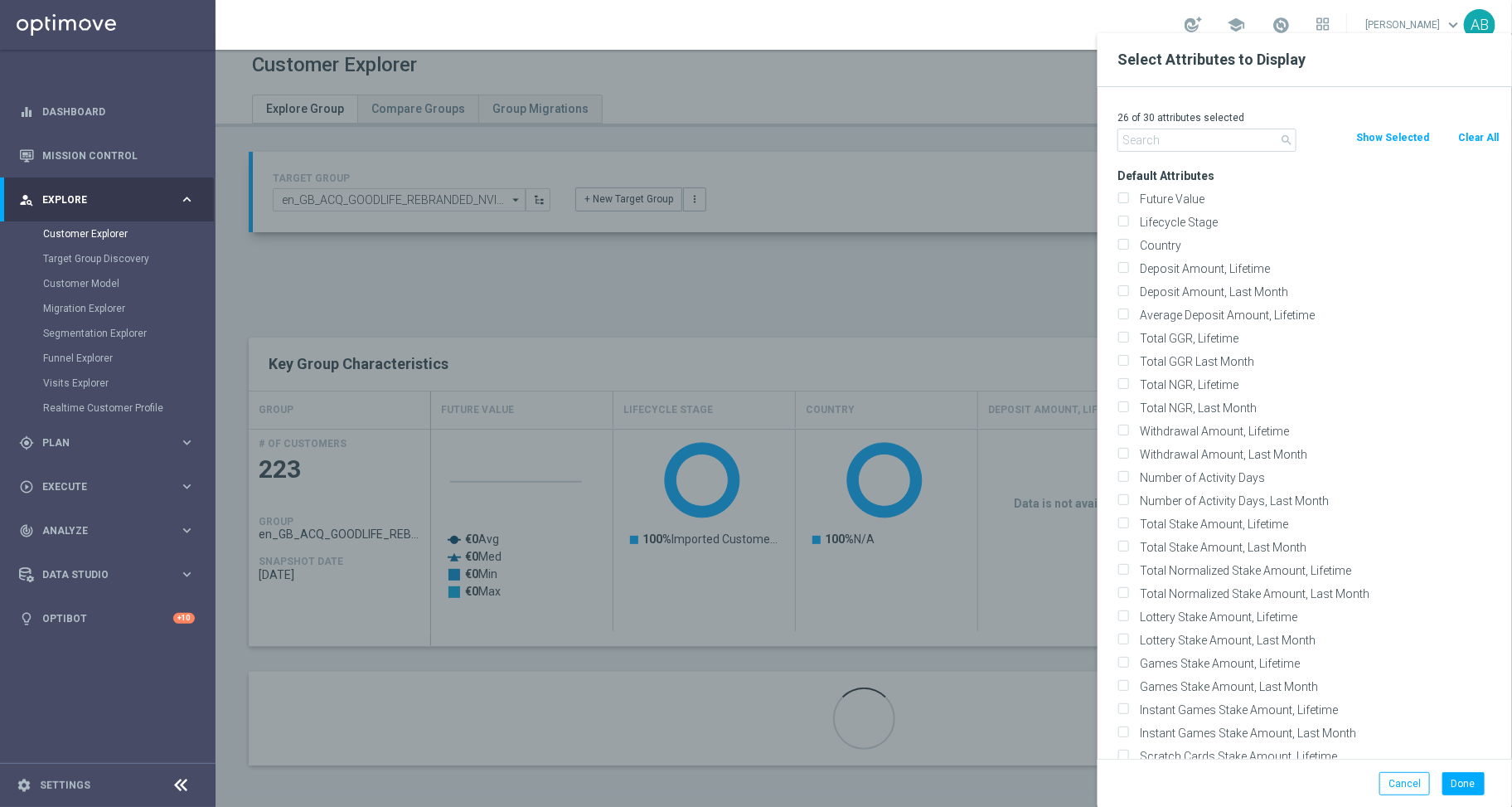
checkbox input "false"
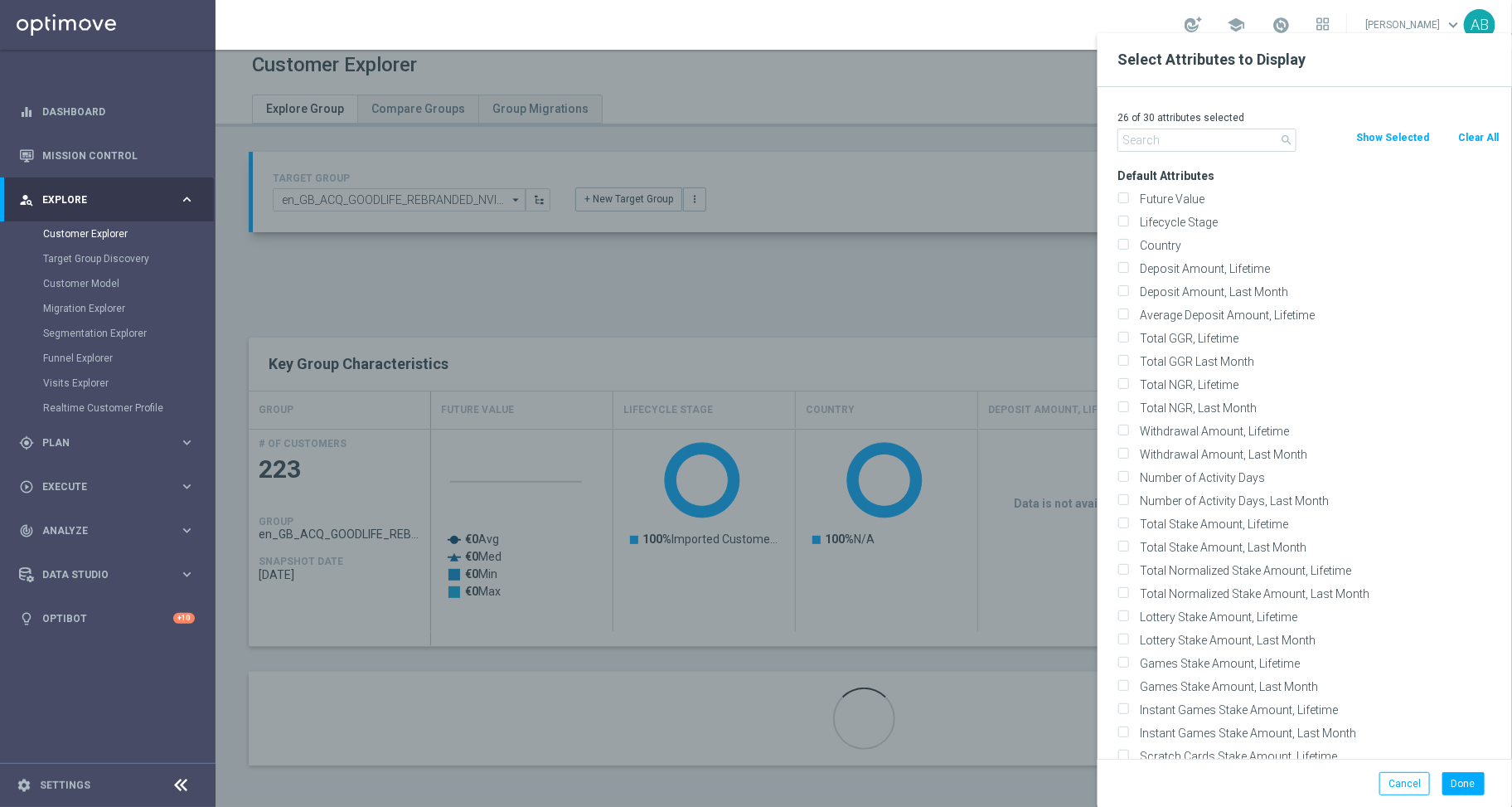
checkbox input "false"
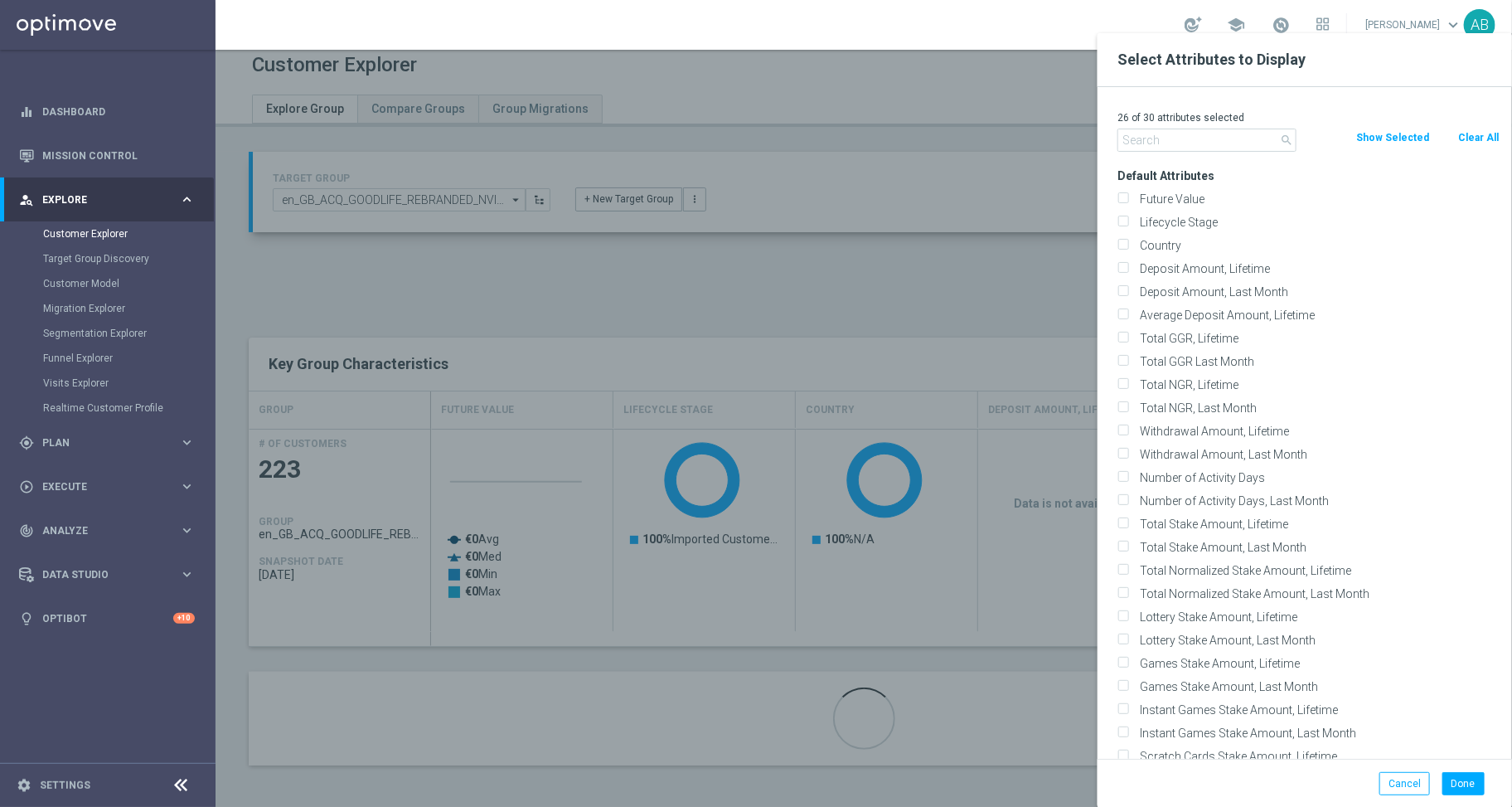
checkbox input "false"
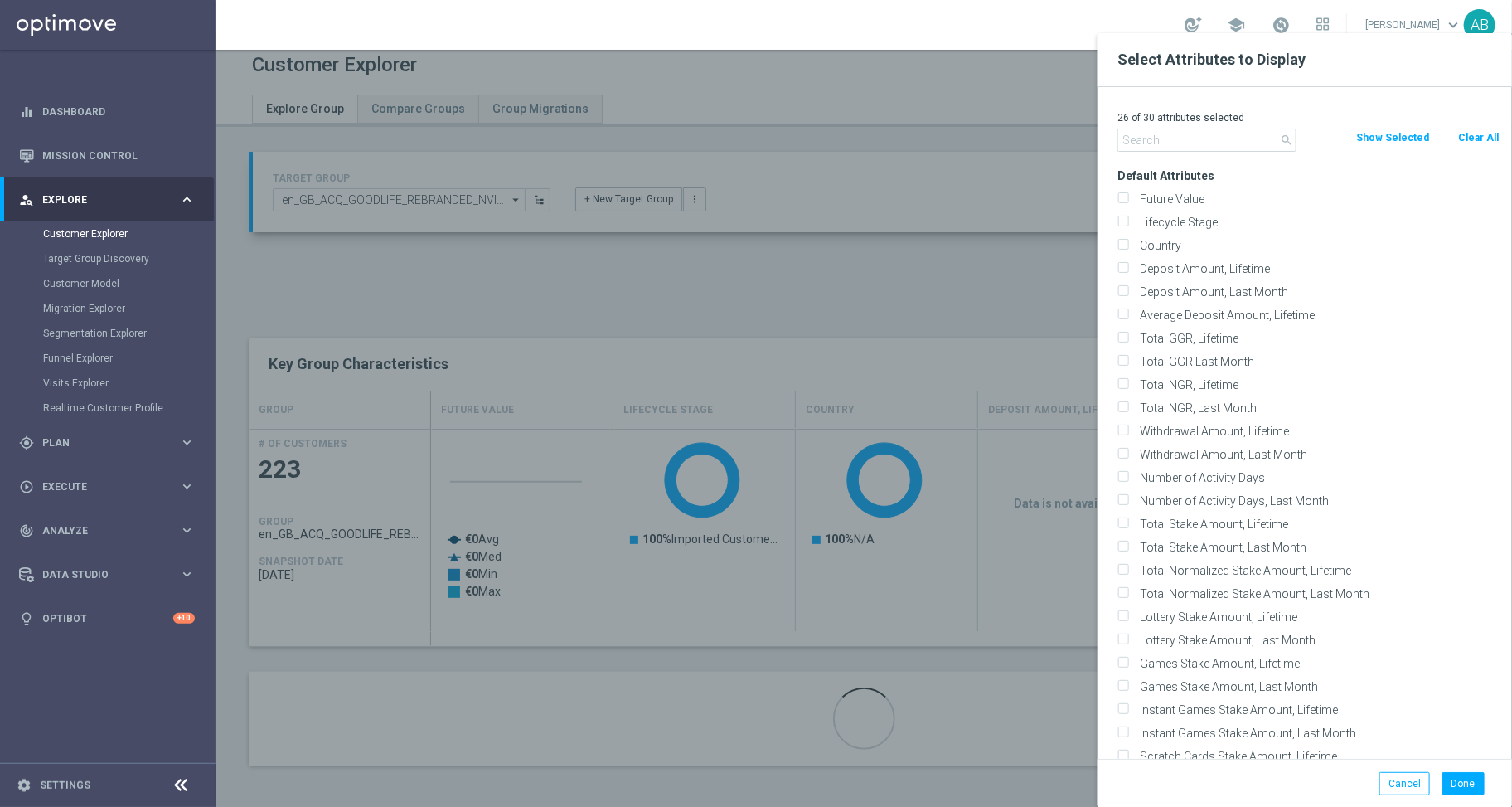
checkbox input "false"
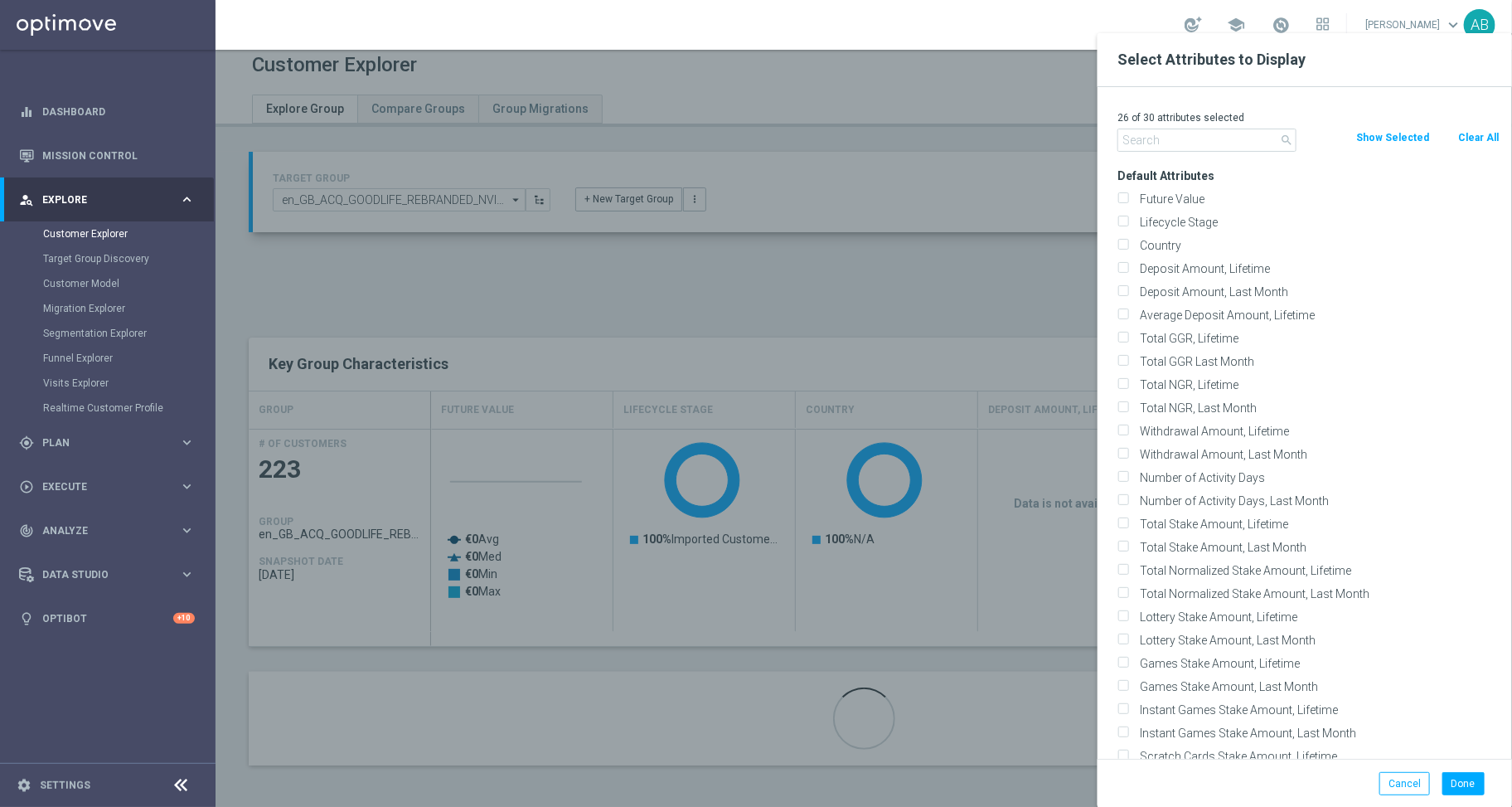
checkbox input "false"
click at [1178, 141] on input "text" at bounding box center [1208, 140] width 180 height 23
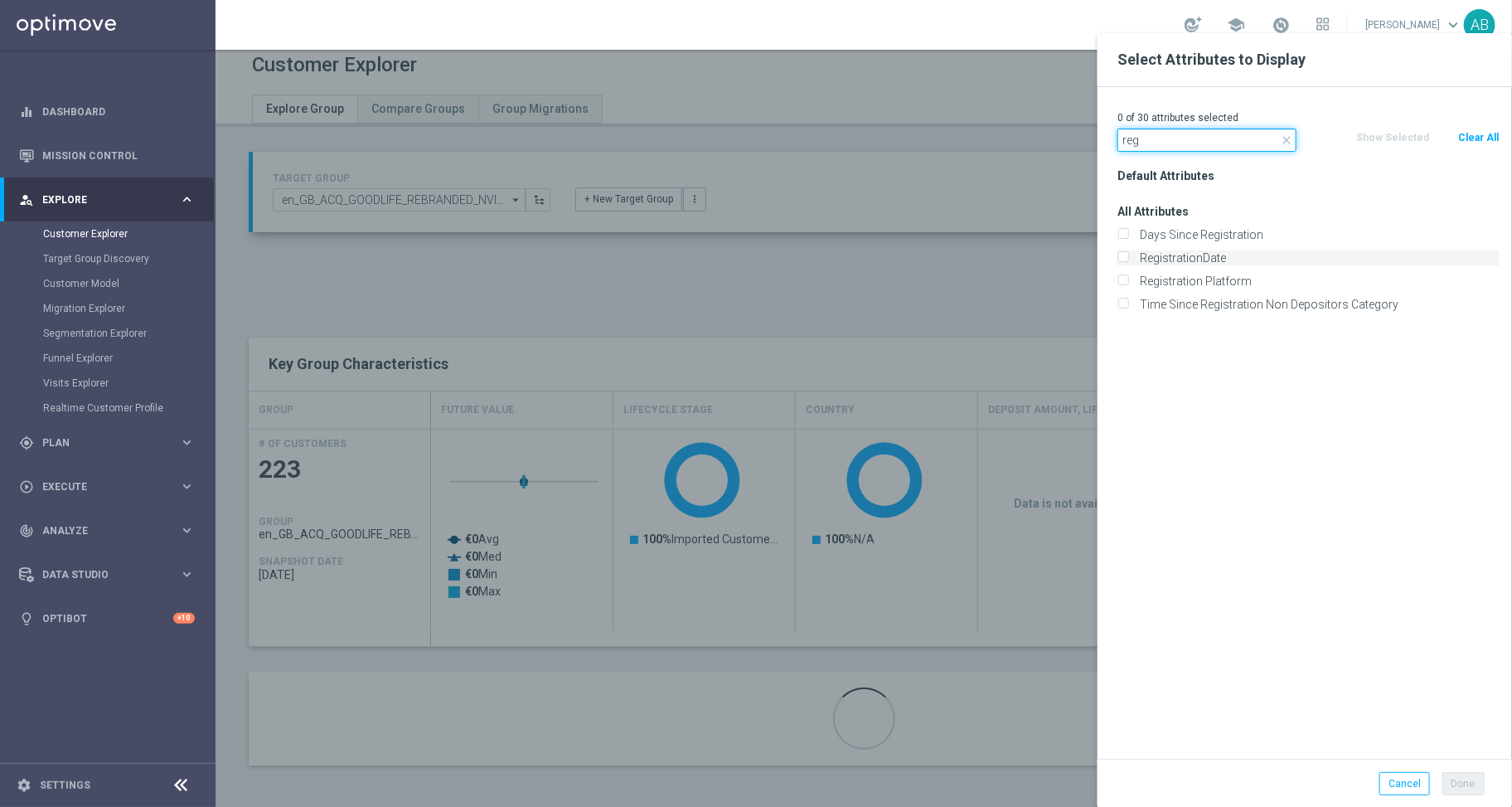
type input "reg"
click at [1198, 254] on label "RegistrationDate" at bounding box center [1317, 257] width 366 height 15
click at [1129, 254] on input "RegistrationDate" at bounding box center [1123, 259] width 11 height 11
checkbox input "true"
click at [1466, 783] on button "Done" at bounding box center [1464, 783] width 42 height 23
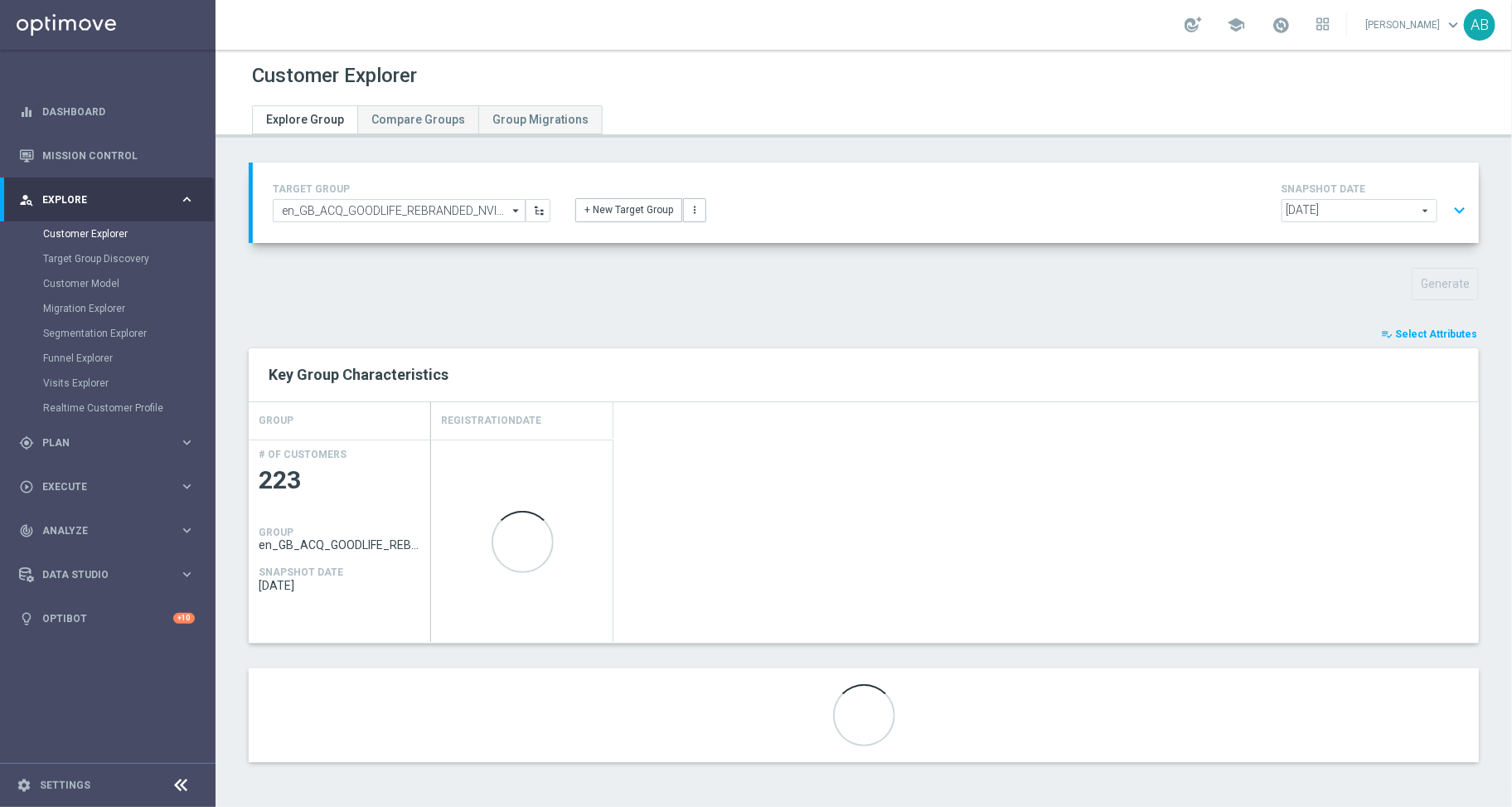
scroll to position [0, 0]
click at [296, 118] on span "Explore Group" at bounding box center [305, 119] width 78 height 13
click at [470, 204] on input "en_GB_ACQ_GOODLIFE_REBRANDED_NVIP_EMA_TAC_GM_020925" at bounding box center [400, 210] width 253 height 23
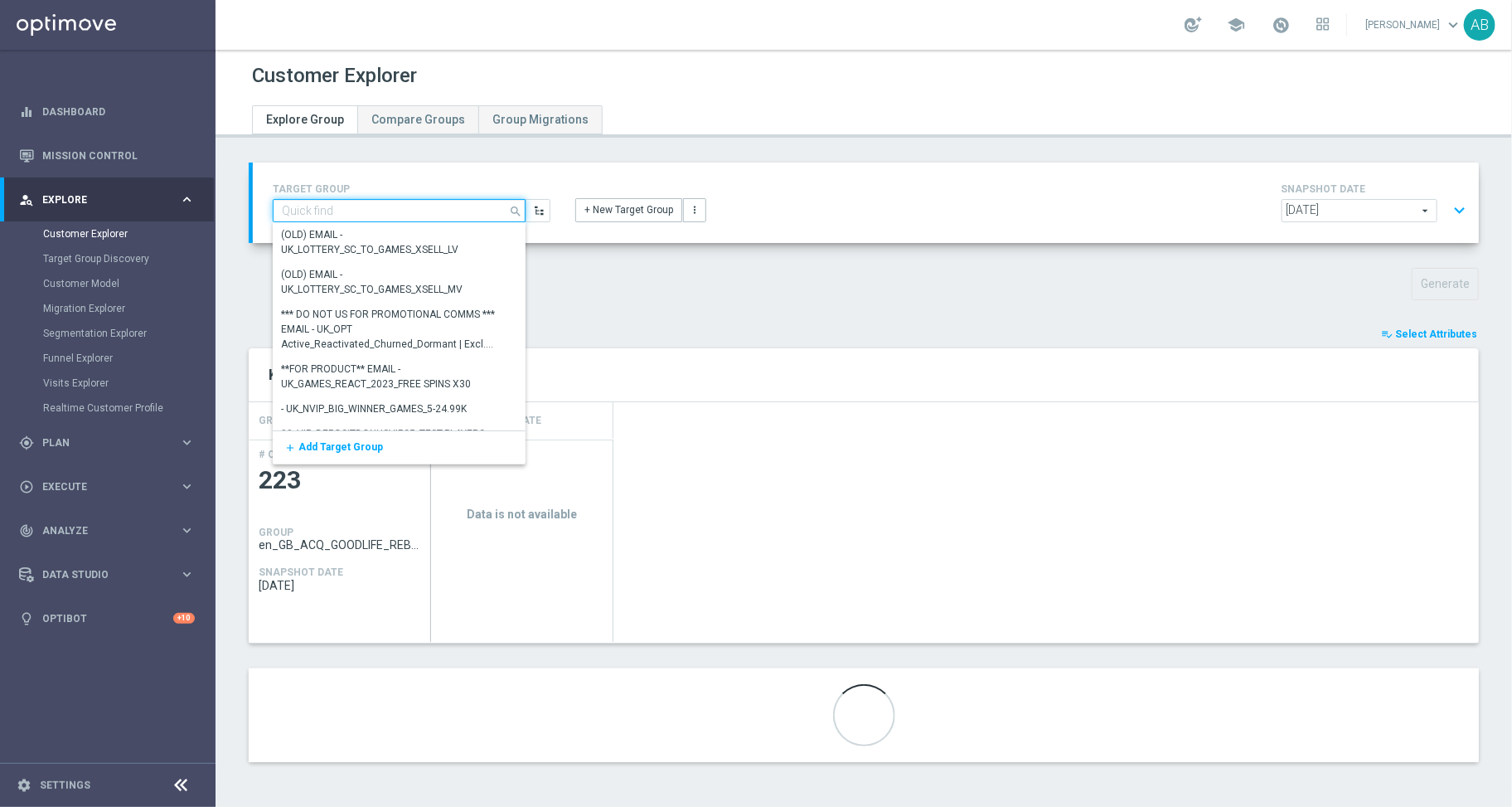
click at [427, 216] on input at bounding box center [400, 210] width 253 height 23
paste input "216 sends 73 opens 6 clicks 0 deposits 0 registrations"
type input "216 sends 73 opens 6 clicks 0 deposits 0 registrations"
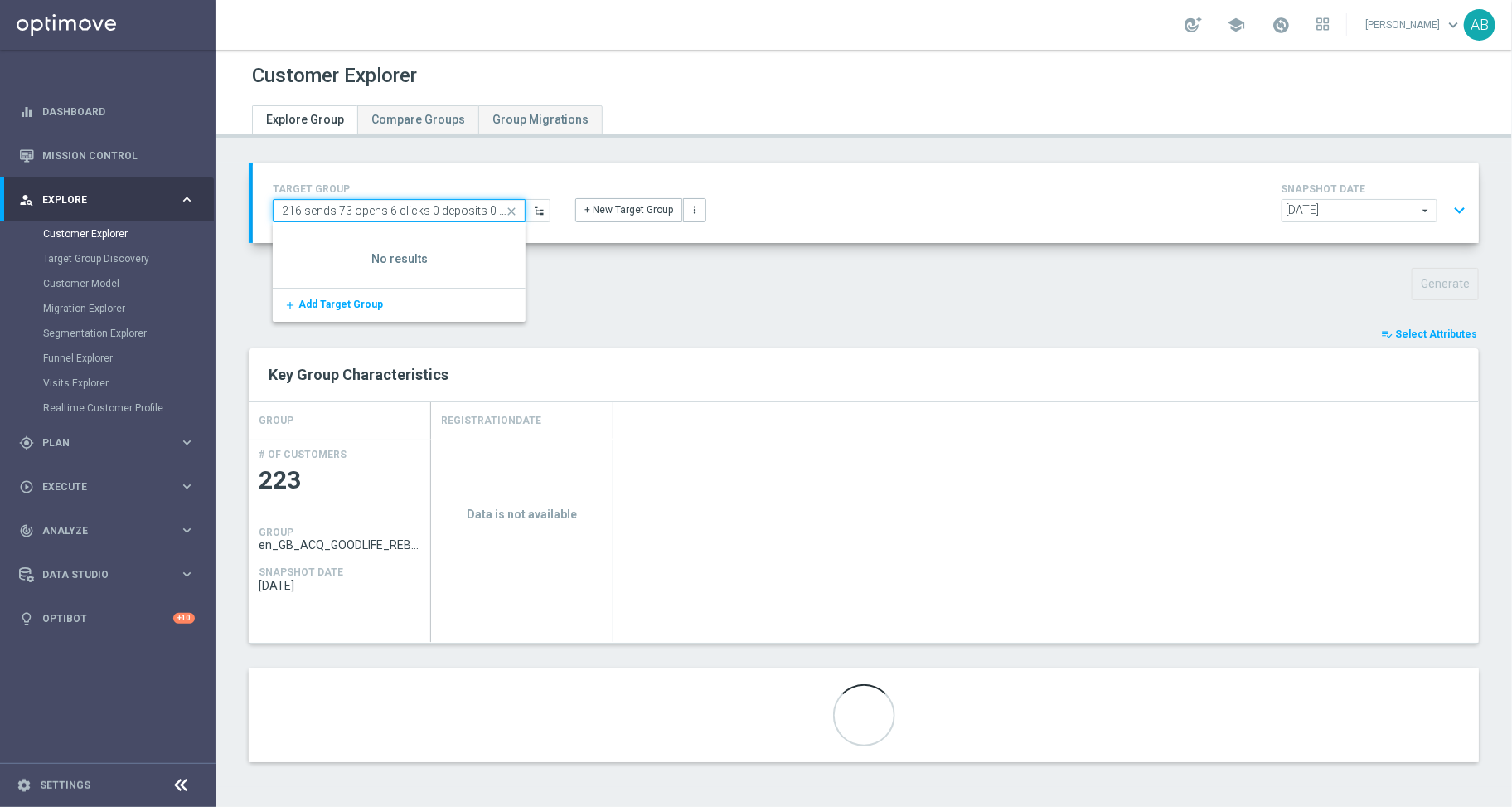
scroll to position [0, 51]
click at [427, 216] on input "216 sends 73 opens 6 clicks 0 deposits 0 registrations" at bounding box center [400, 210] width 253 height 23
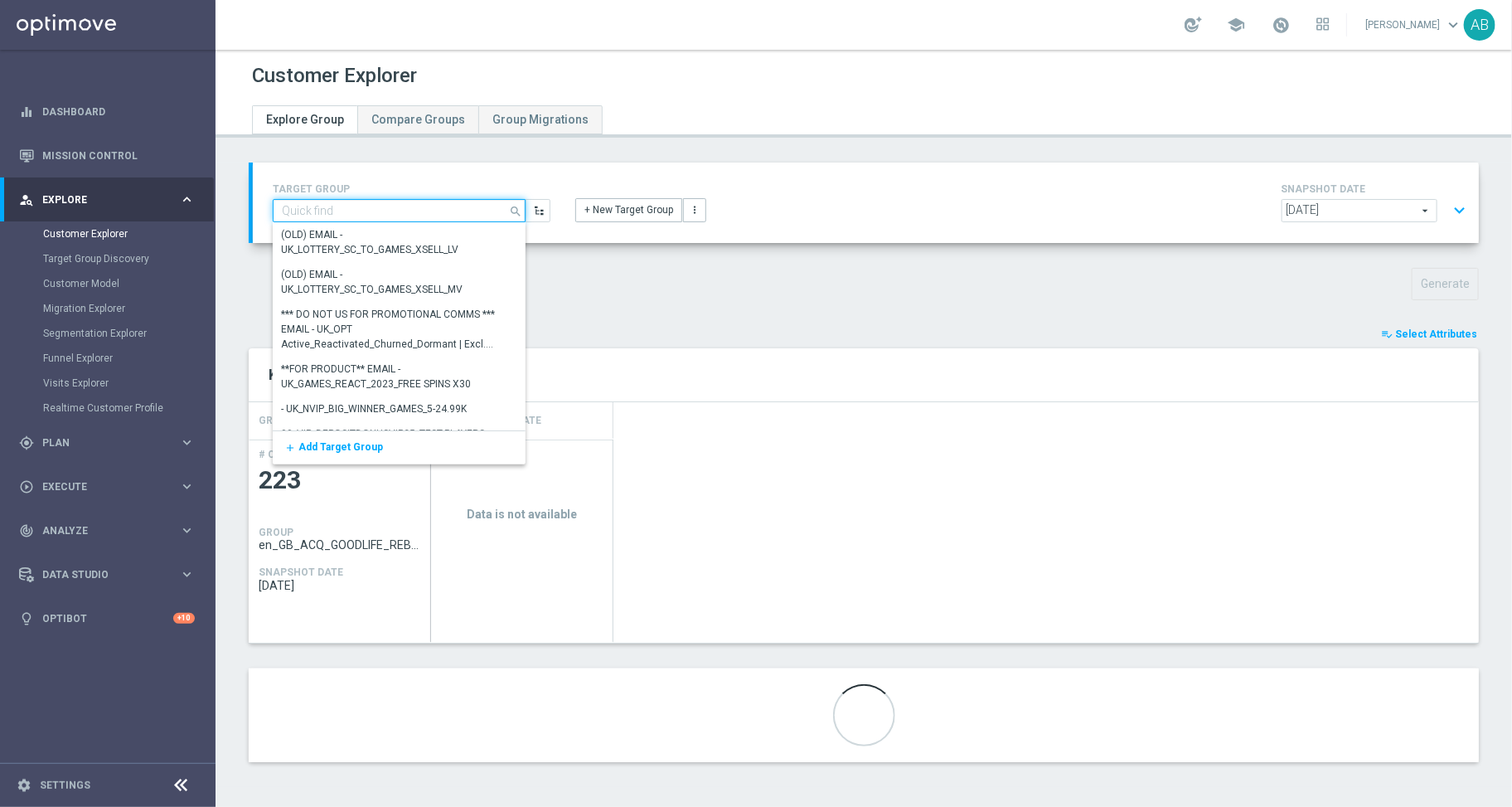
scroll to position [0, 0]
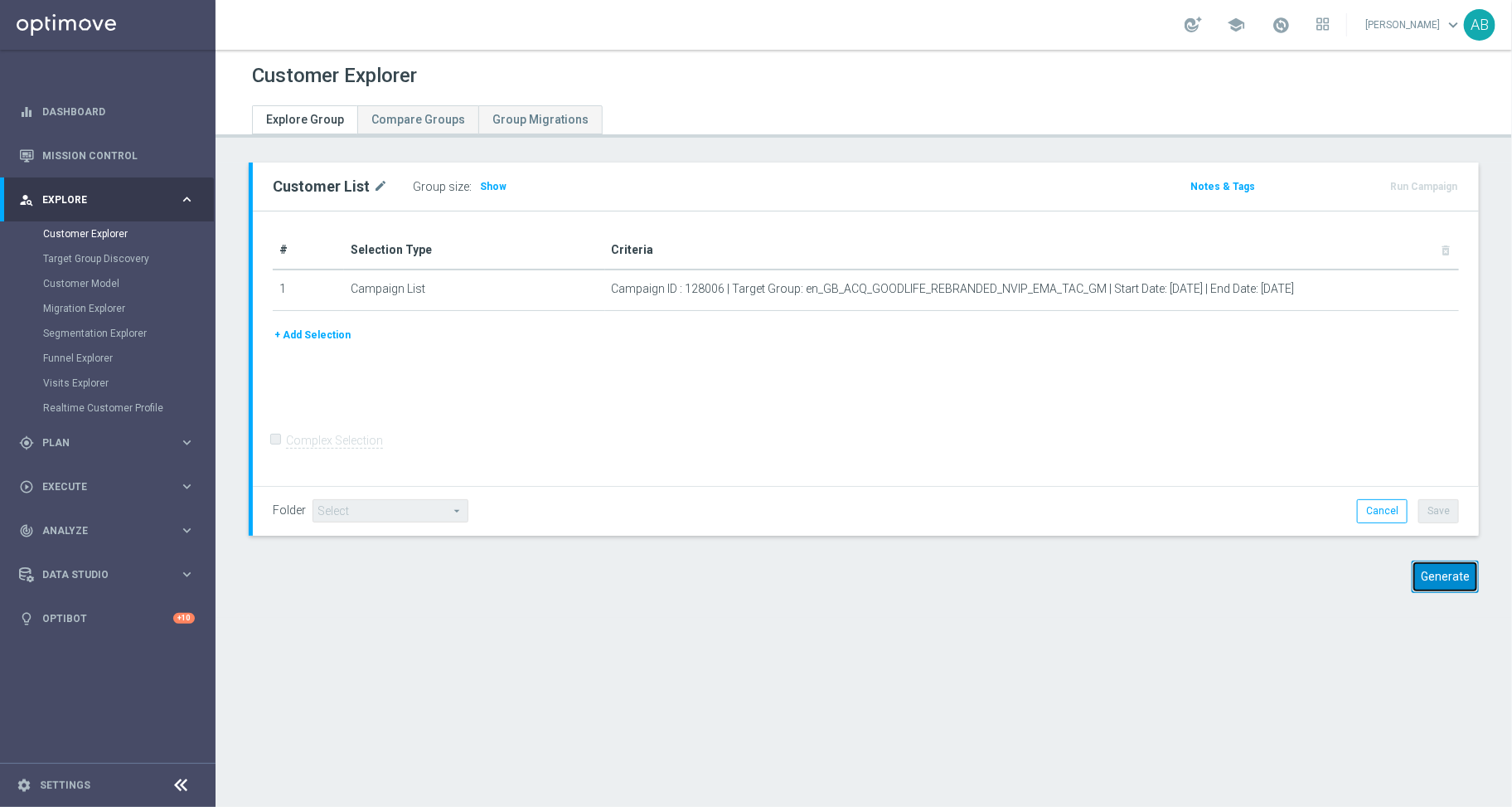
click at [1426, 579] on button "Generate" at bounding box center [1445, 577] width 67 height 32
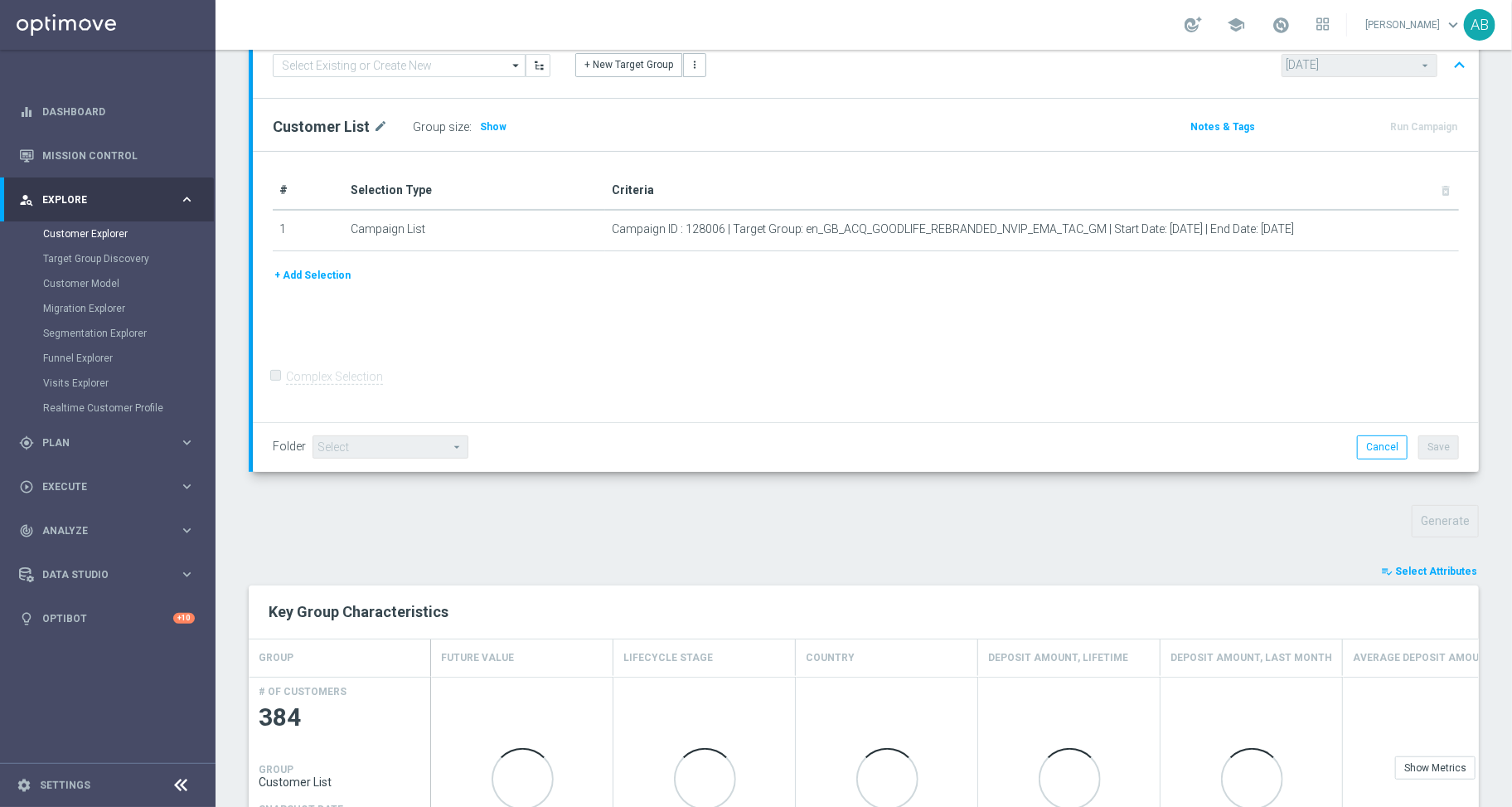
scroll to position [238, 0]
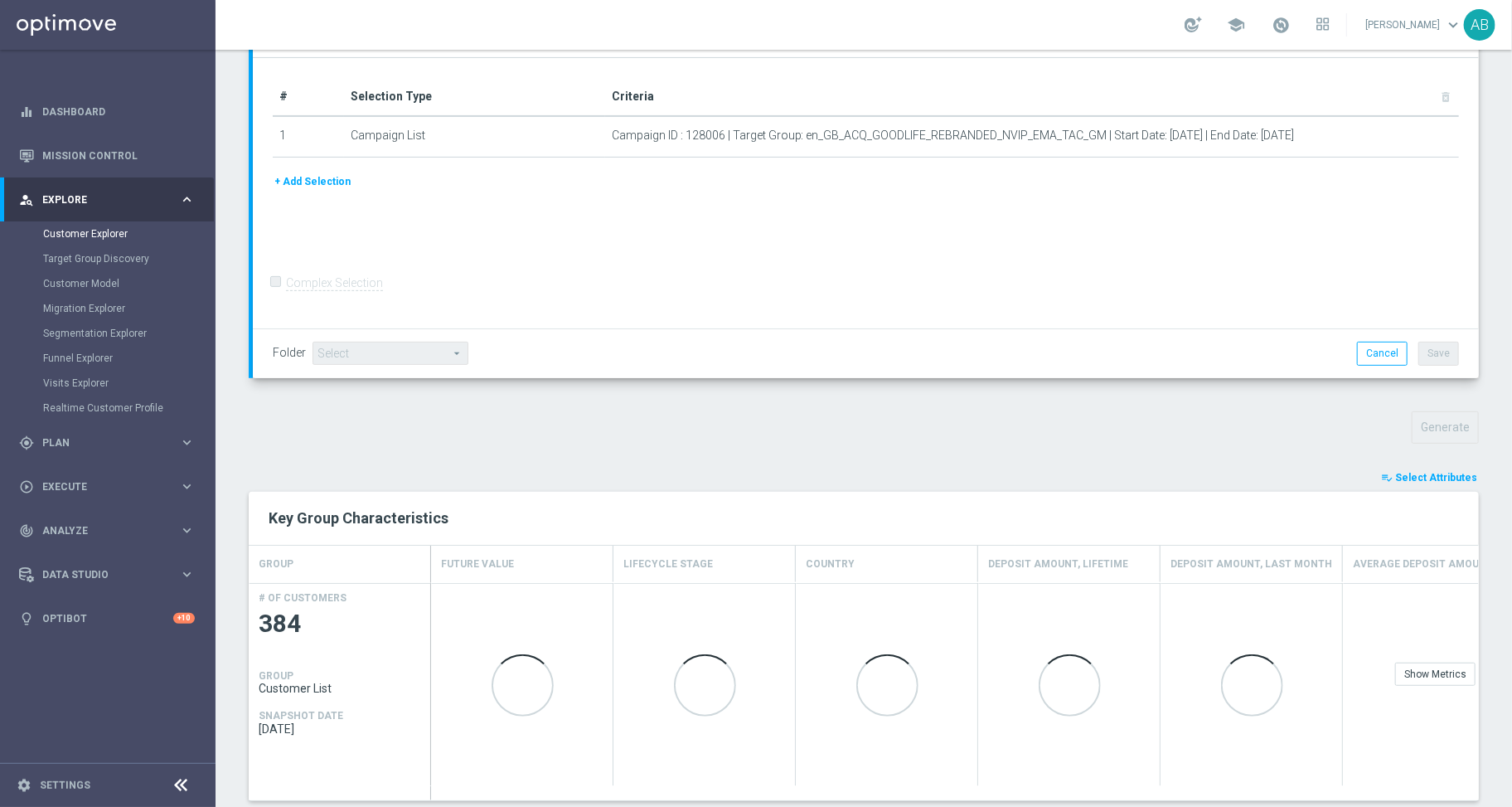
click at [1429, 475] on span "Select Attributes" at bounding box center [1436, 478] width 82 height 12
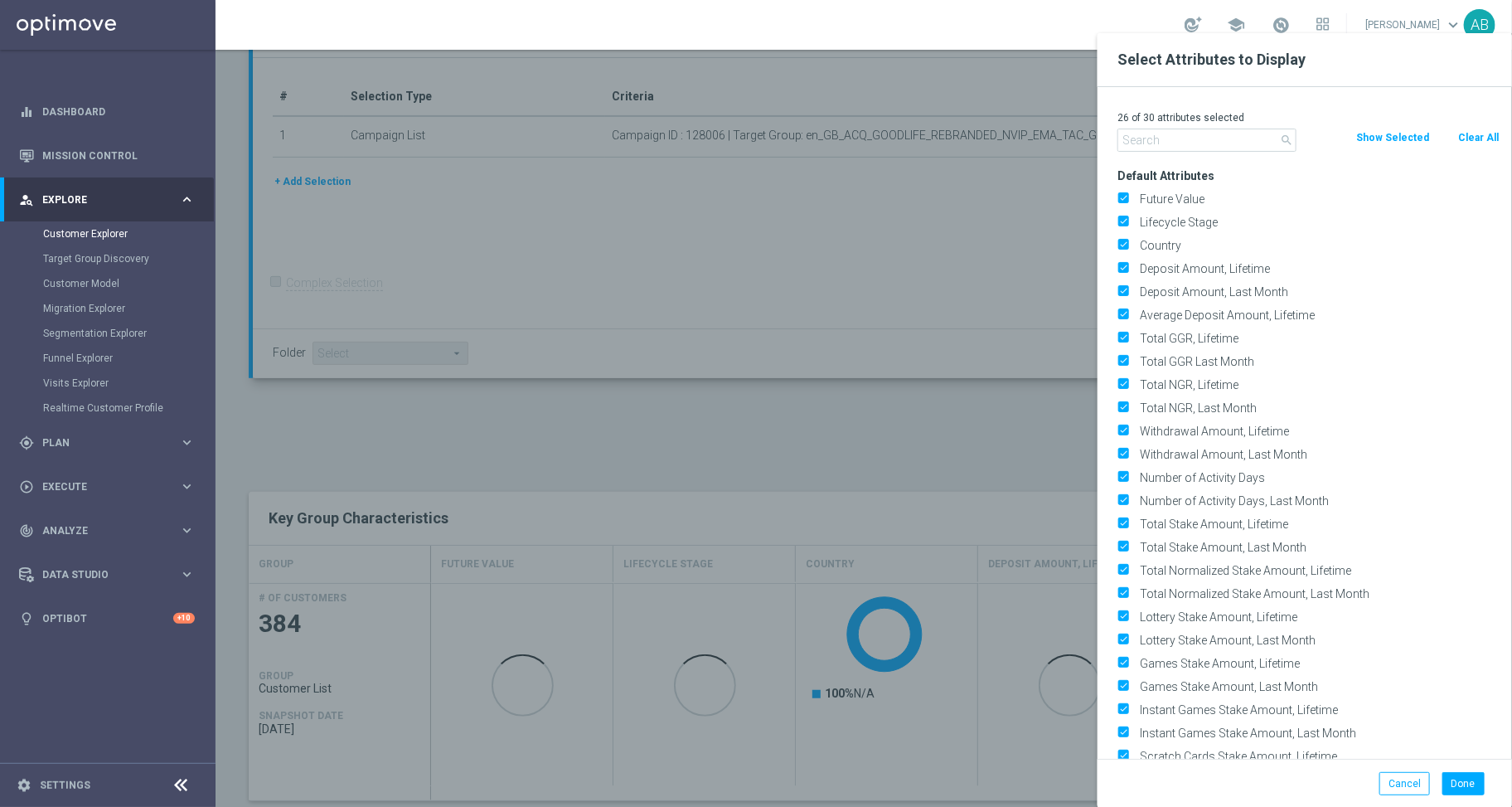
click at [1476, 140] on button "Clear All" at bounding box center [1479, 138] width 44 height 18
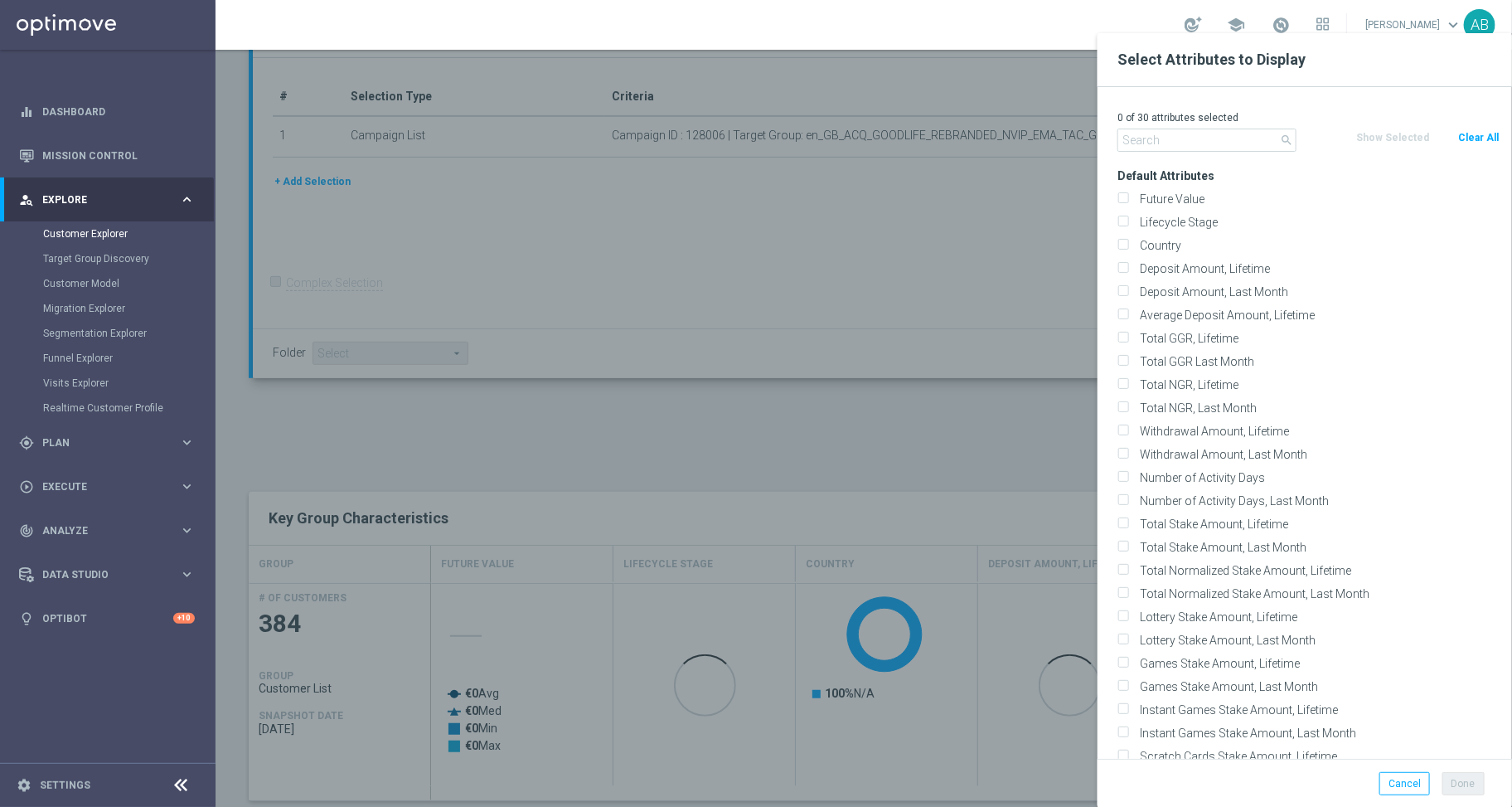
checkbox input "false"
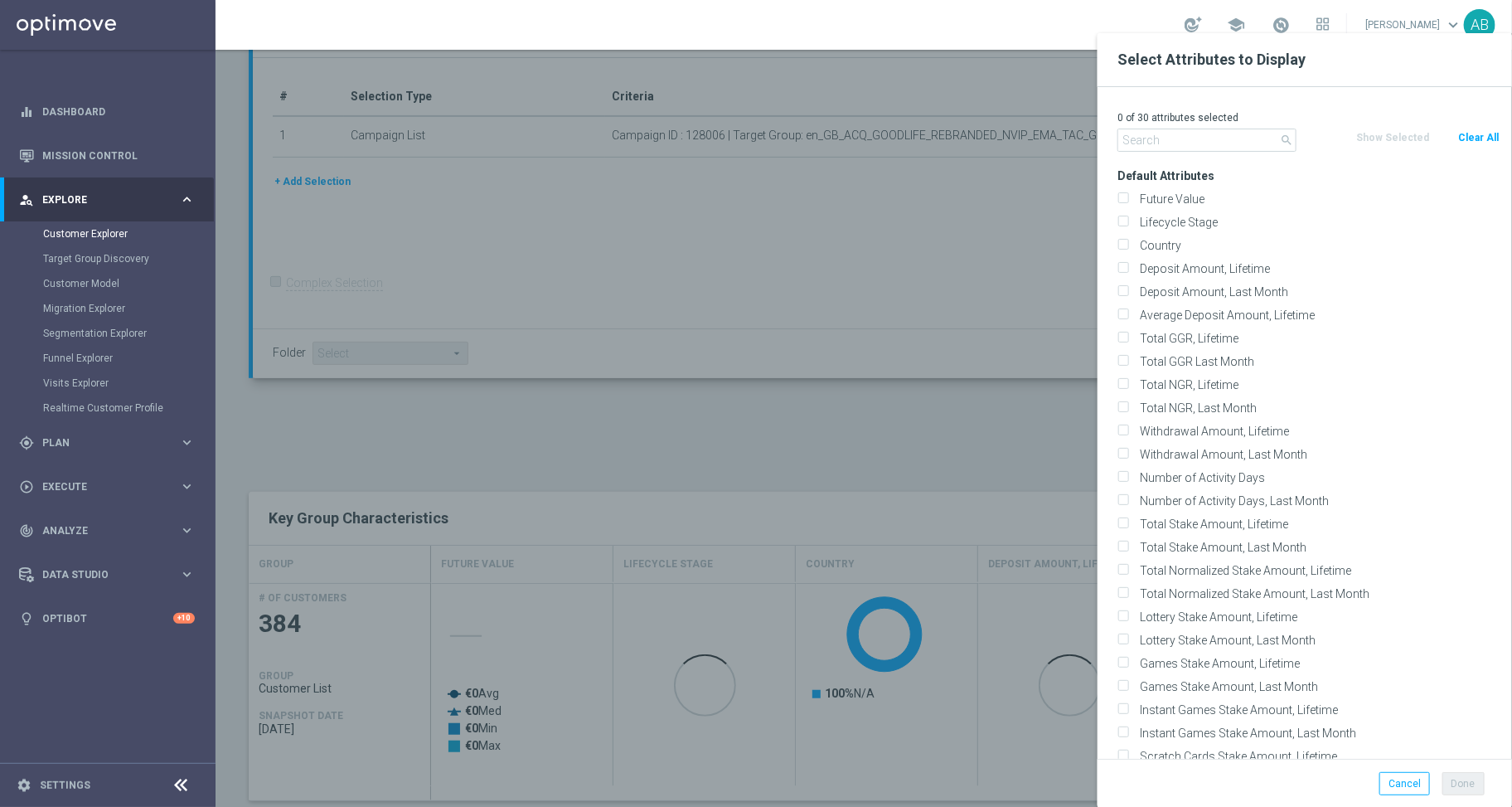
checkbox input "false"
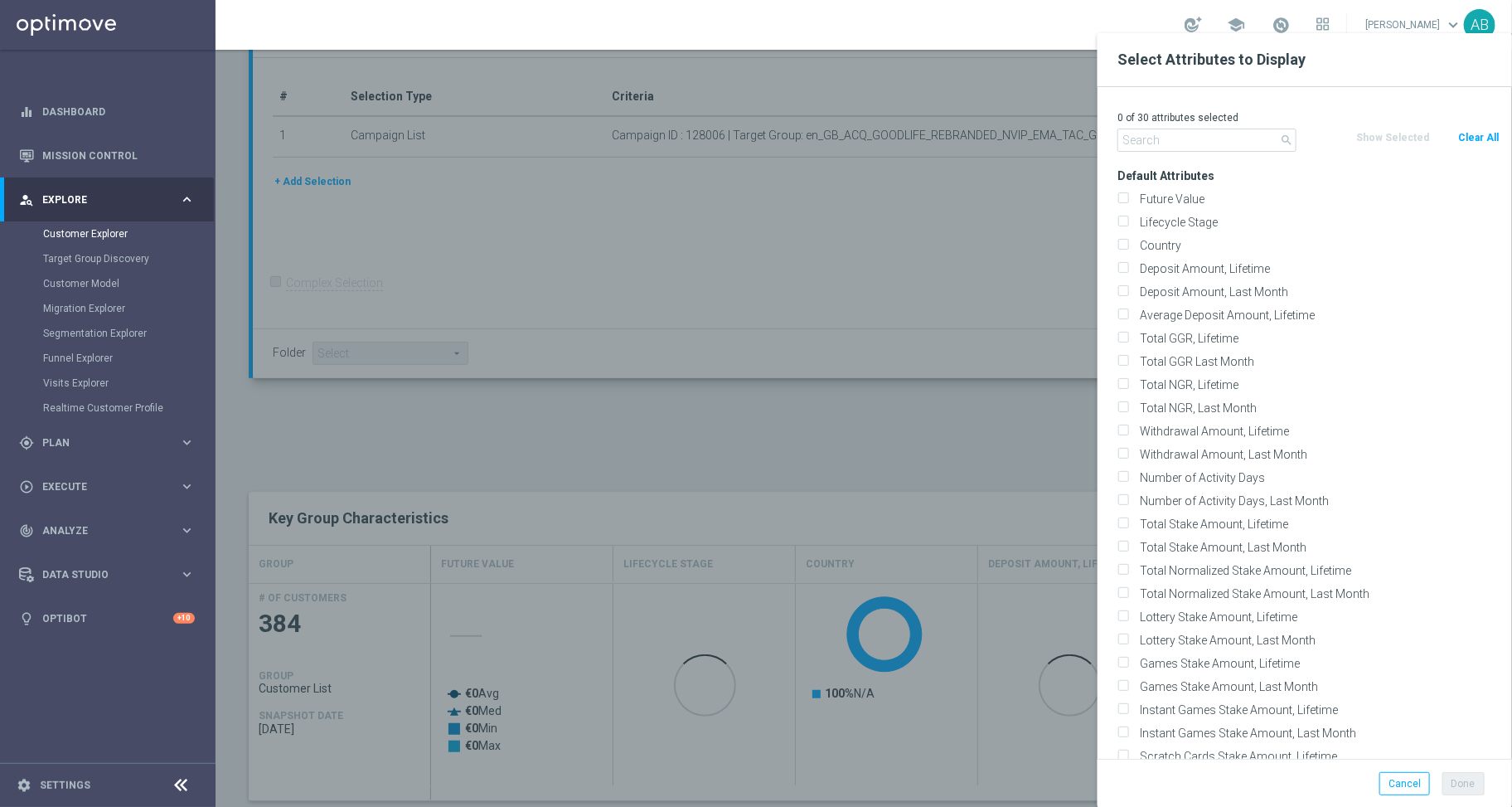
checkbox input "false"
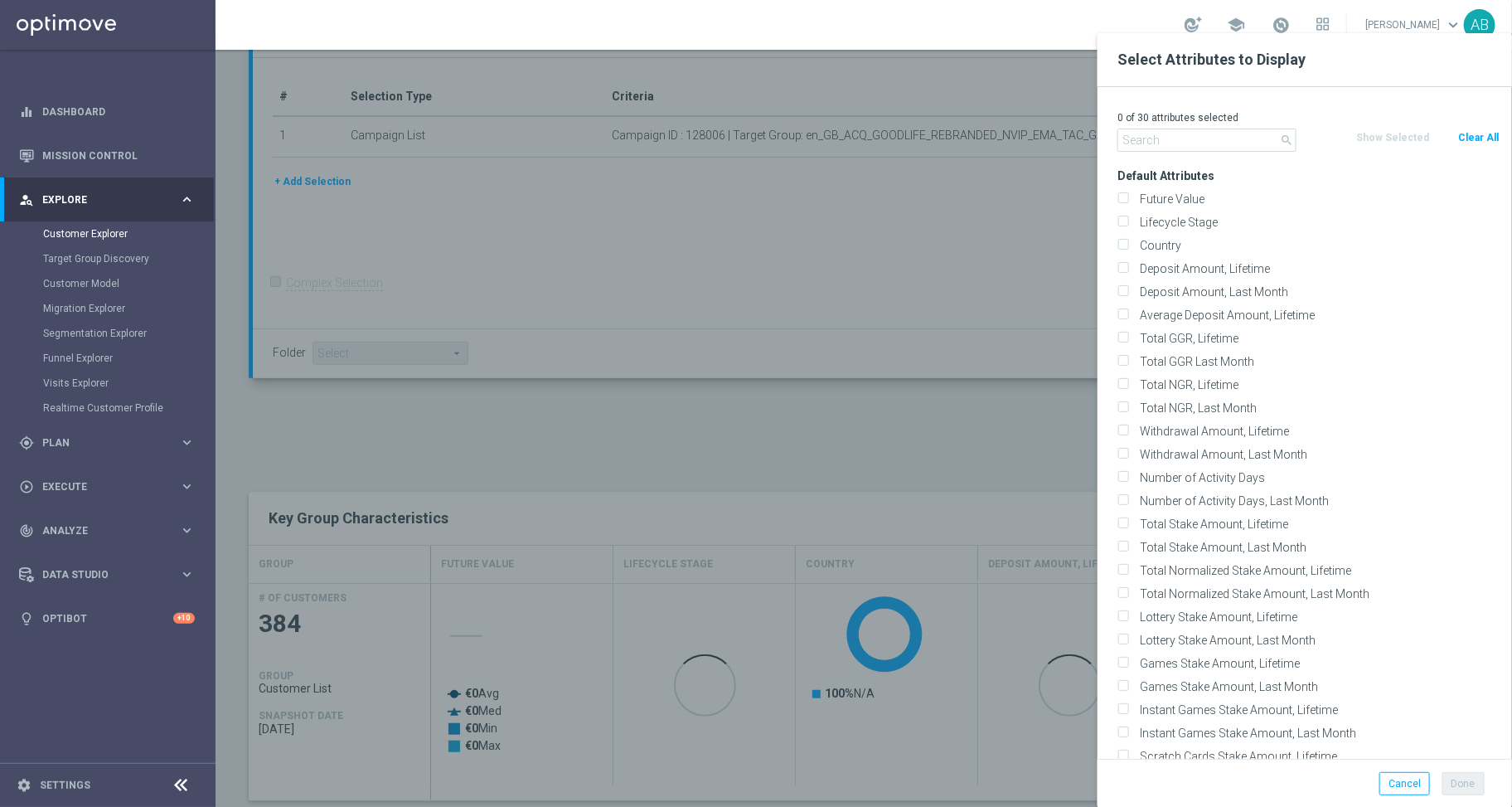
checkbox input "false"
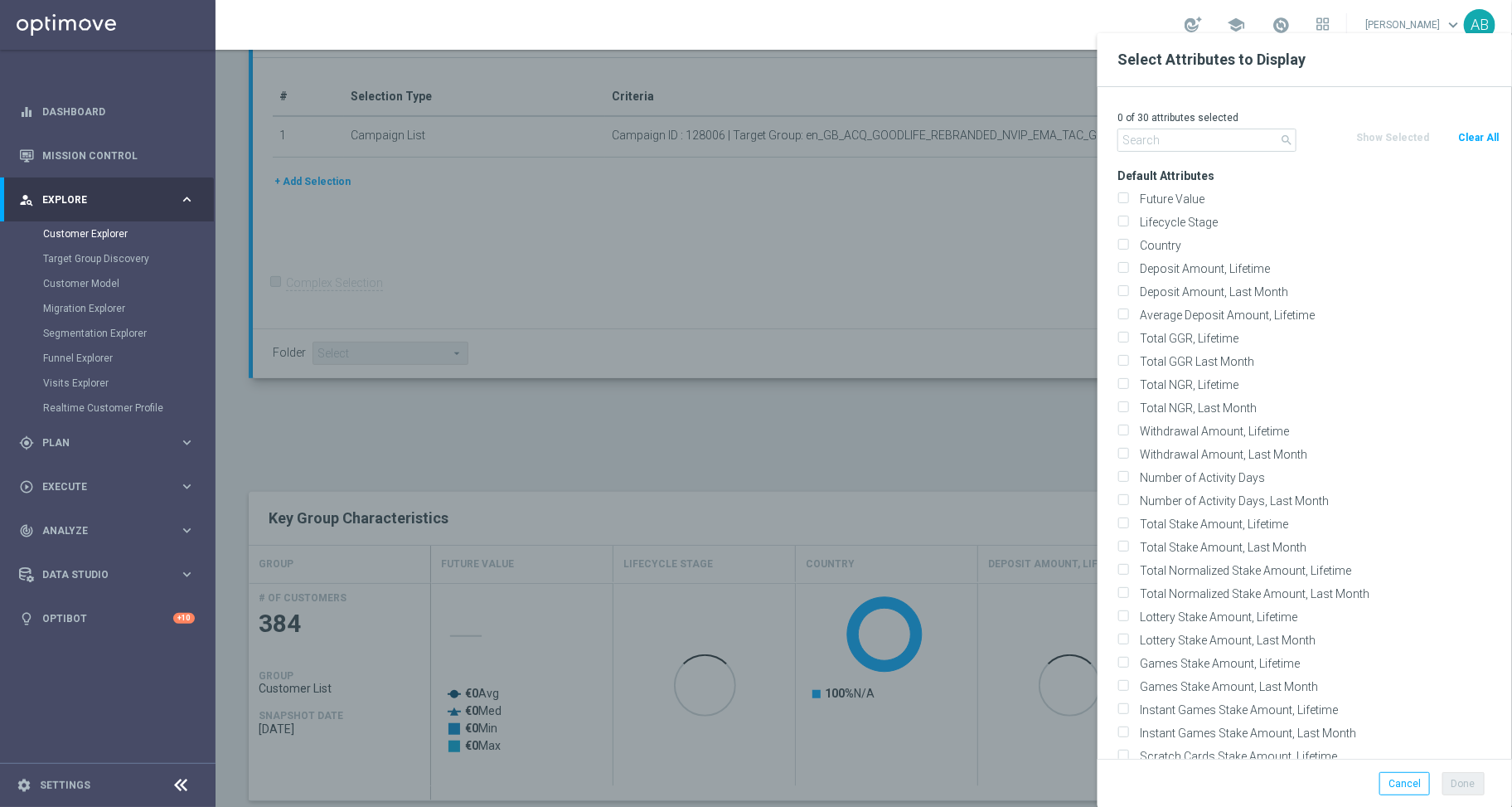
checkbox input "false"
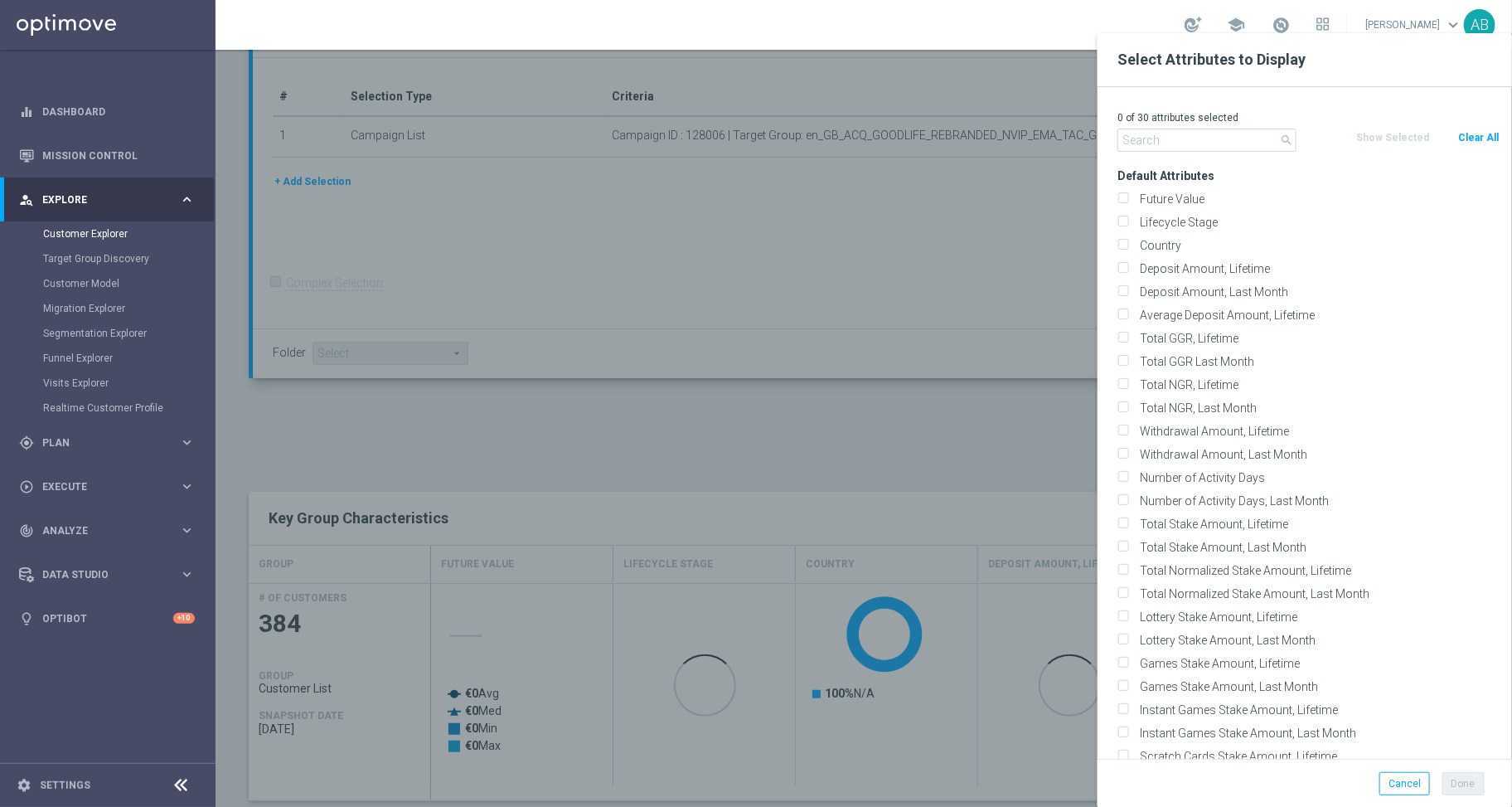
checkbox input "false"
click at [1204, 135] on input "text" at bounding box center [1208, 140] width 180 height 23
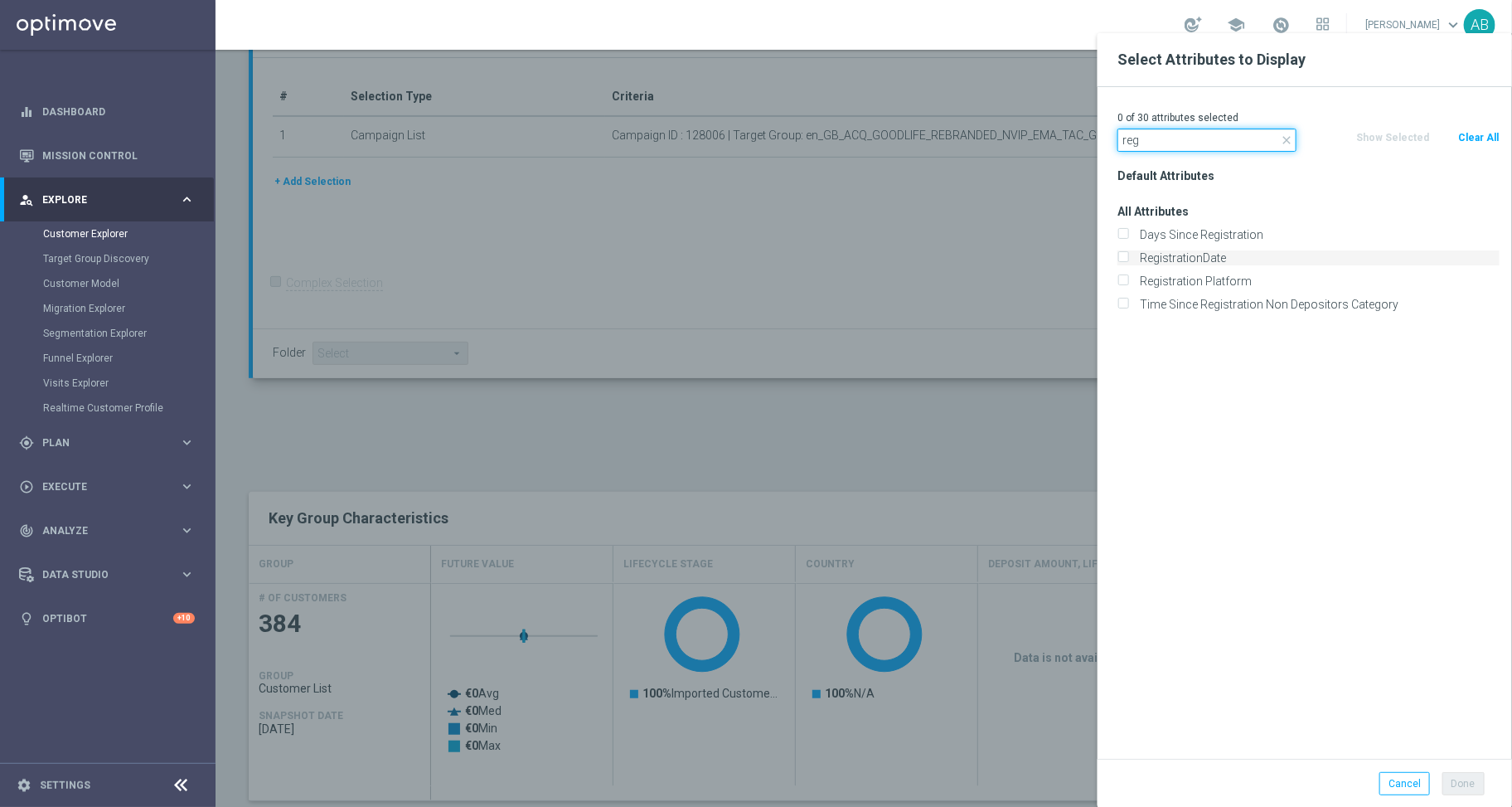
type input "reg"
click at [1199, 260] on label "RegistrationDate" at bounding box center [1317, 257] width 366 height 15
click at [1129, 260] on input "RegistrationDate" at bounding box center [1123, 259] width 11 height 11
checkbox input "true"
click at [1453, 784] on button "Done" at bounding box center [1464, 783] width 42 height 23
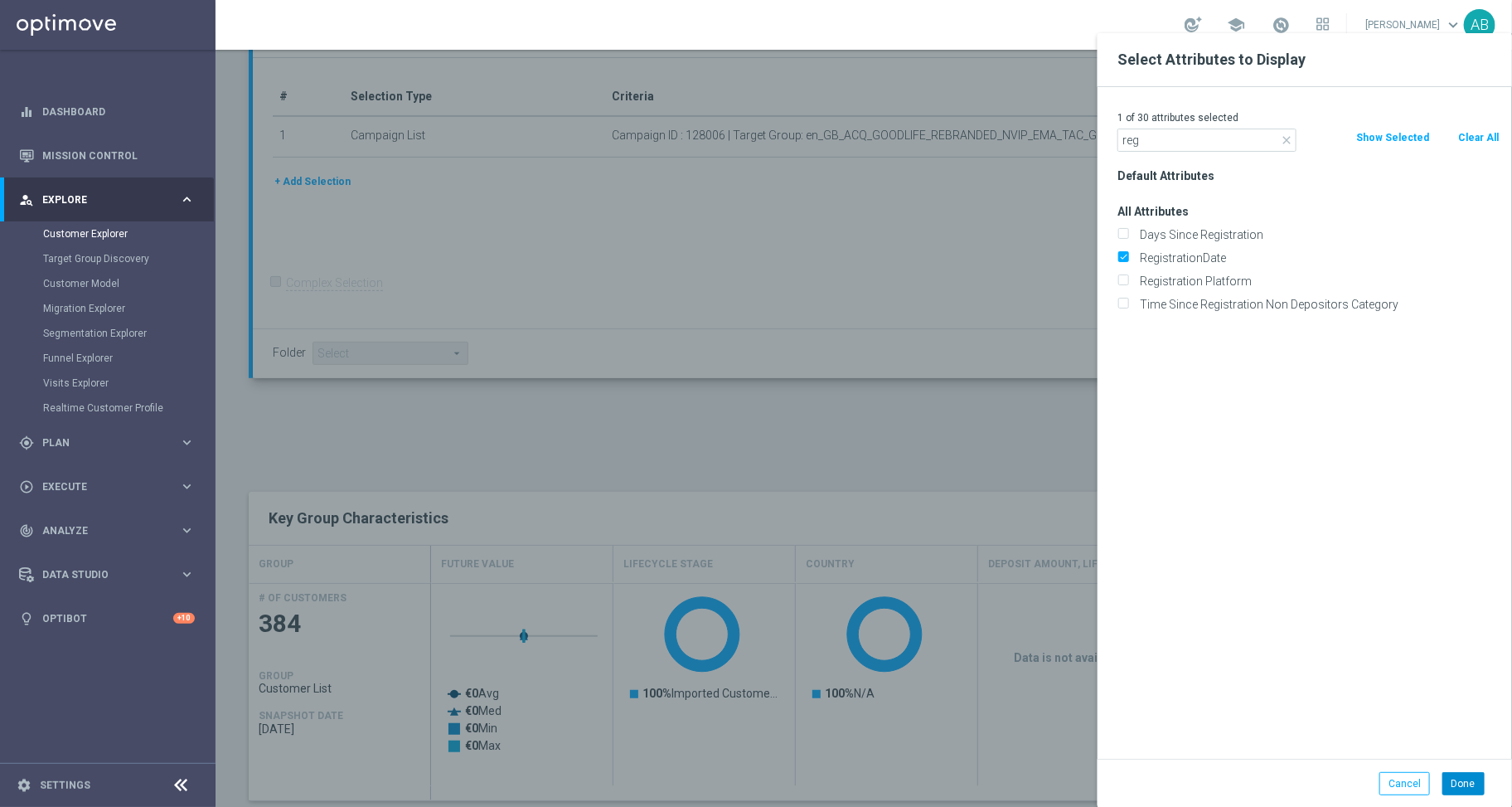
type input "Search"
